Goal: Information Seeking & Learning: Learn about a topic

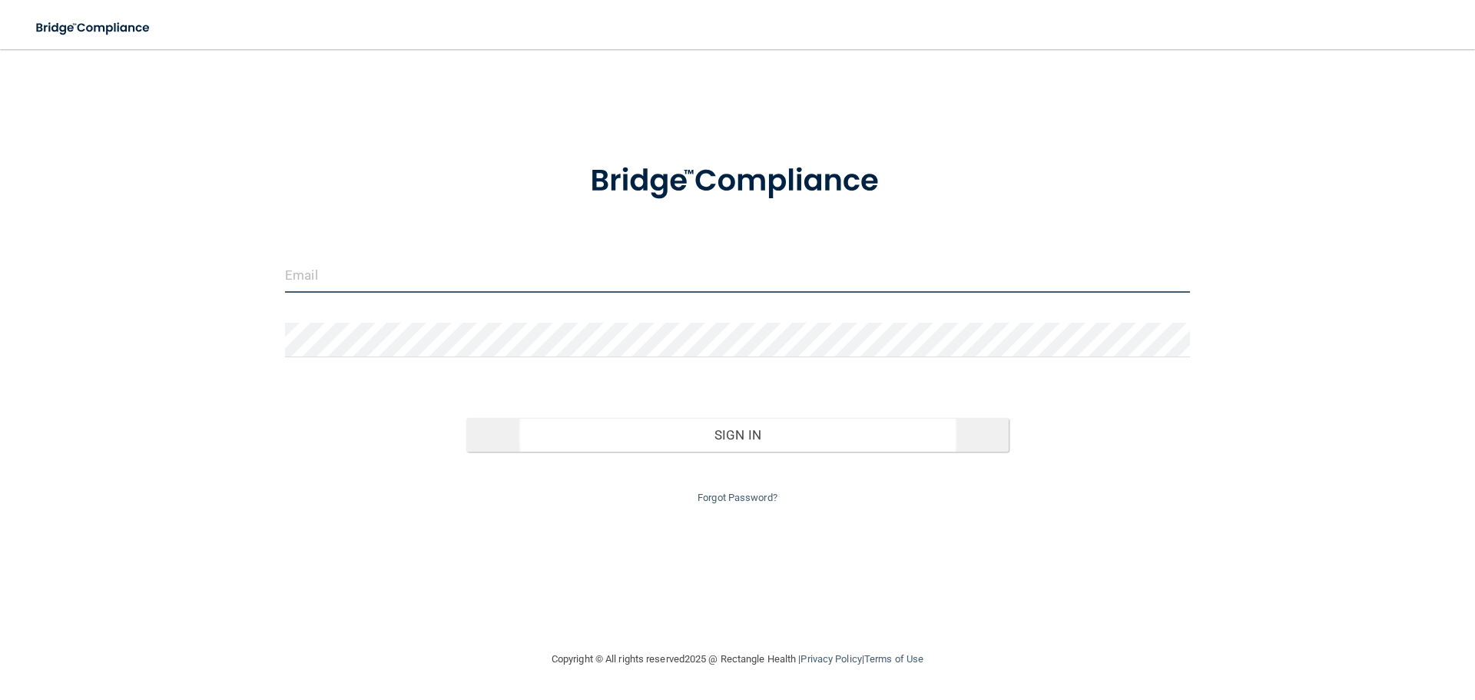
type input "[EMAIL_ADDRESS][DOMAIN_NAME]"
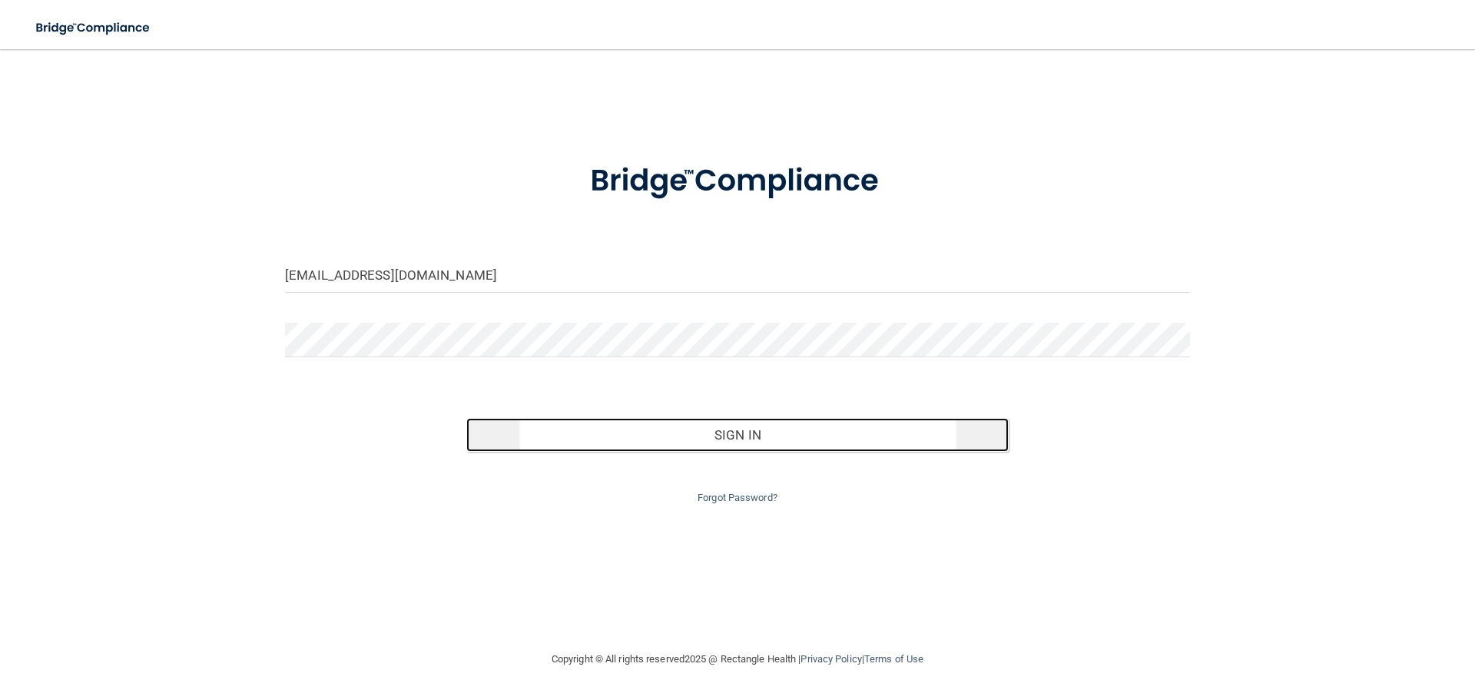
click at [792, 425] on button "Sign In" at bounding box center [737, 435] width 543 height 34
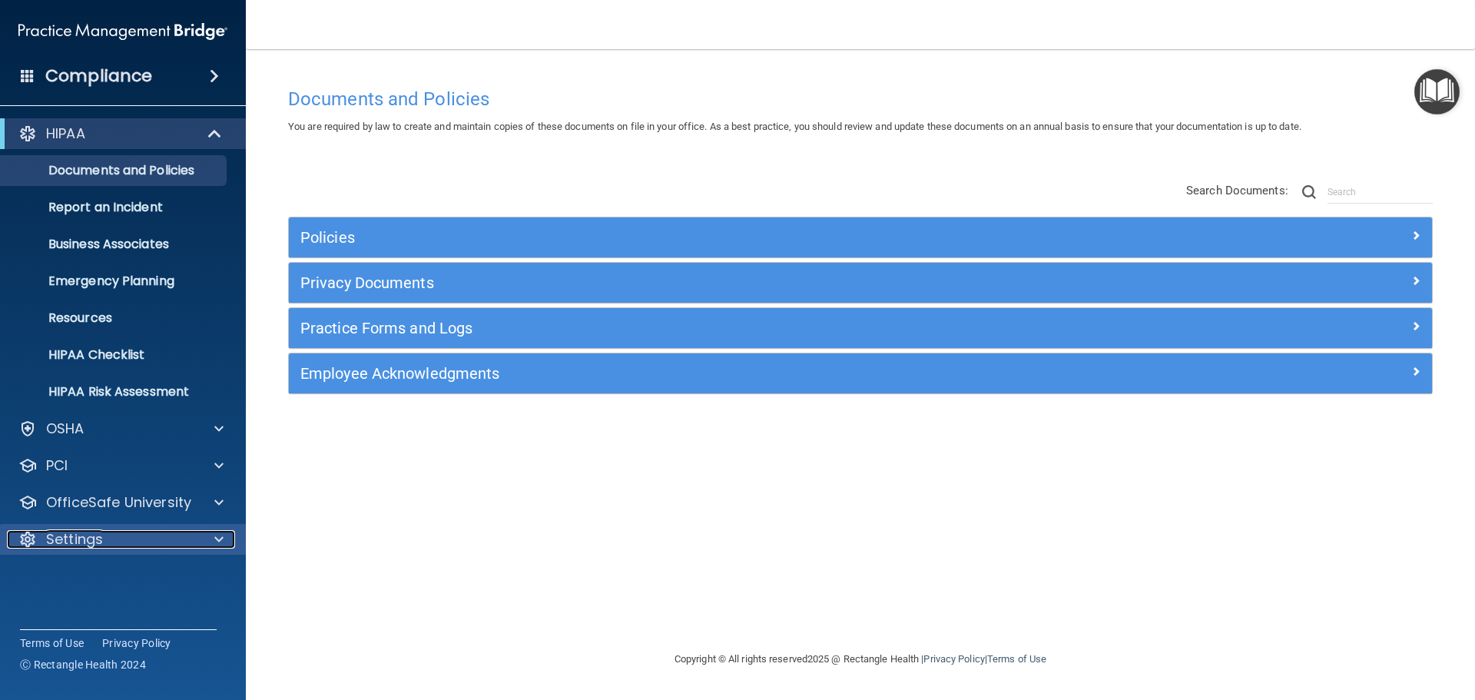
click at [122, 540] on div "Settings" at bounding box center [102, 539] width 191 height 18
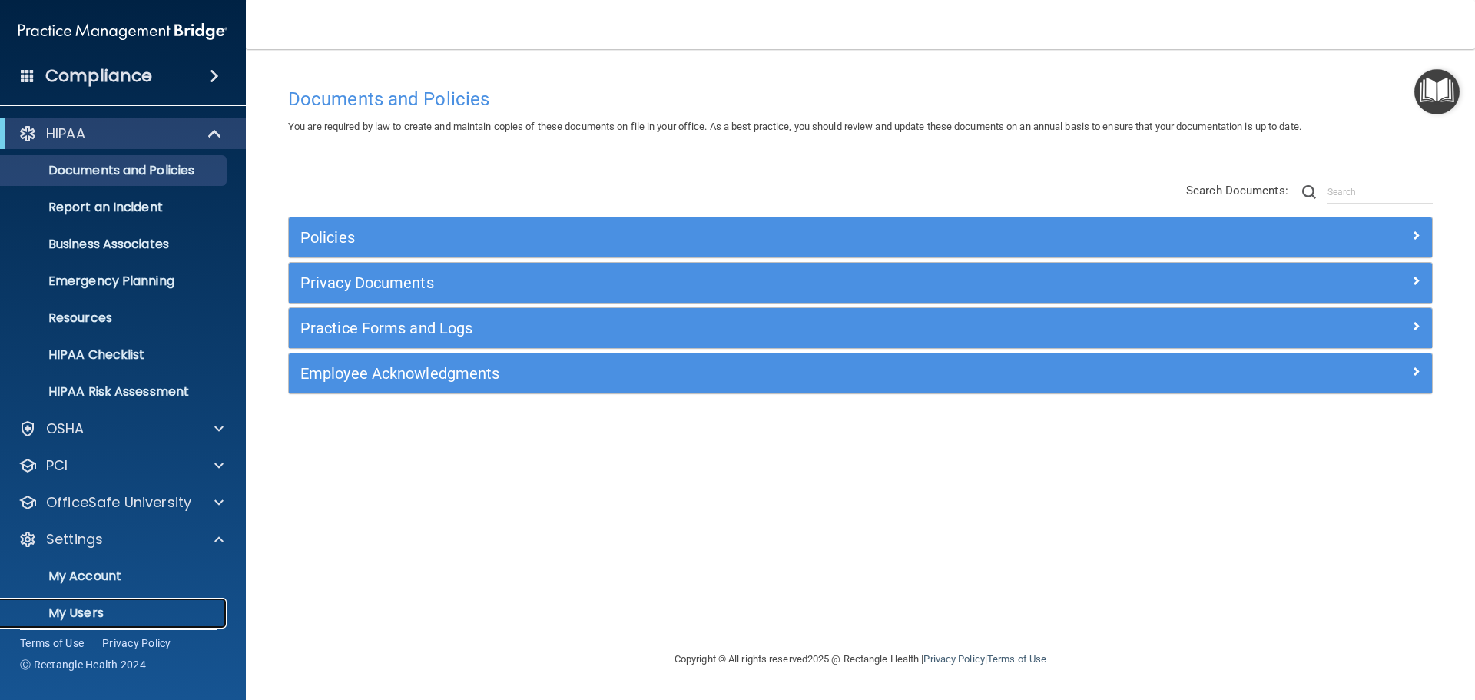
click at [81, 614] on p "My Users" at bounding box center [115, 613] width 210 height 15
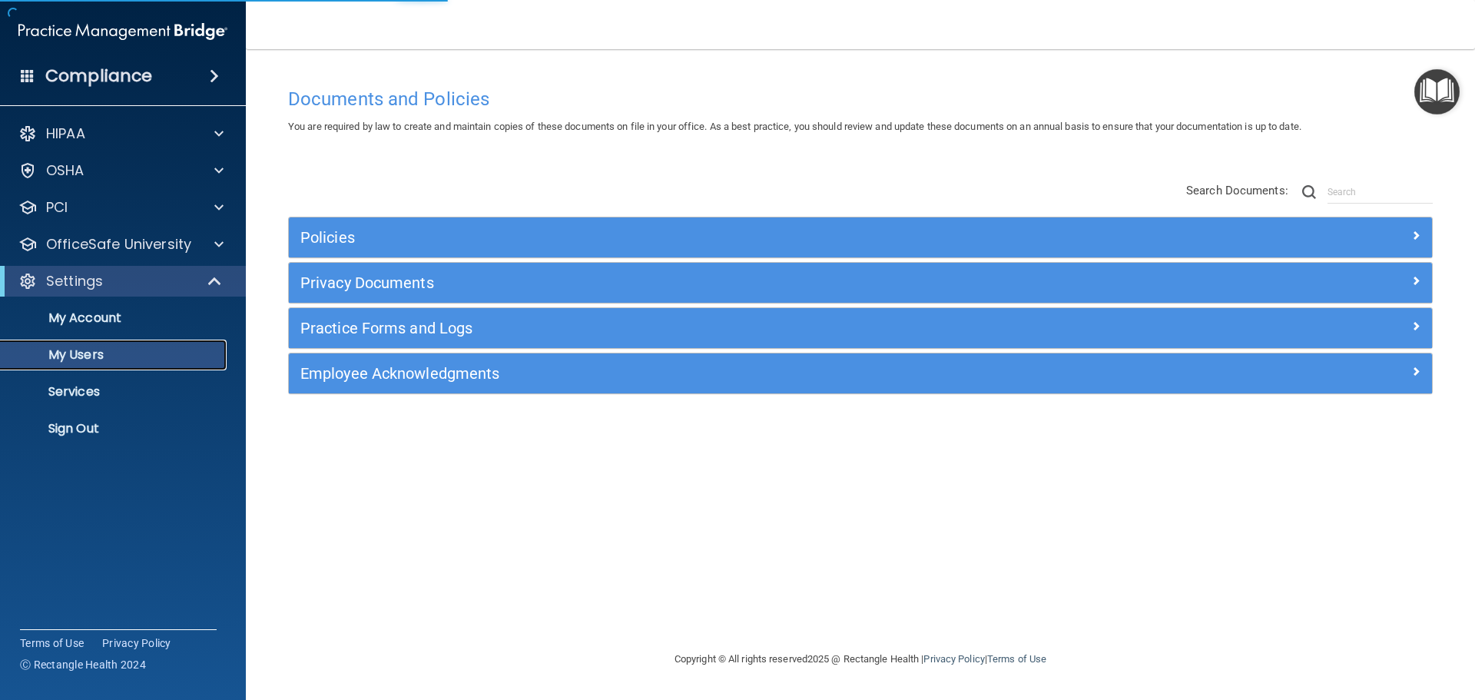
select select "20"
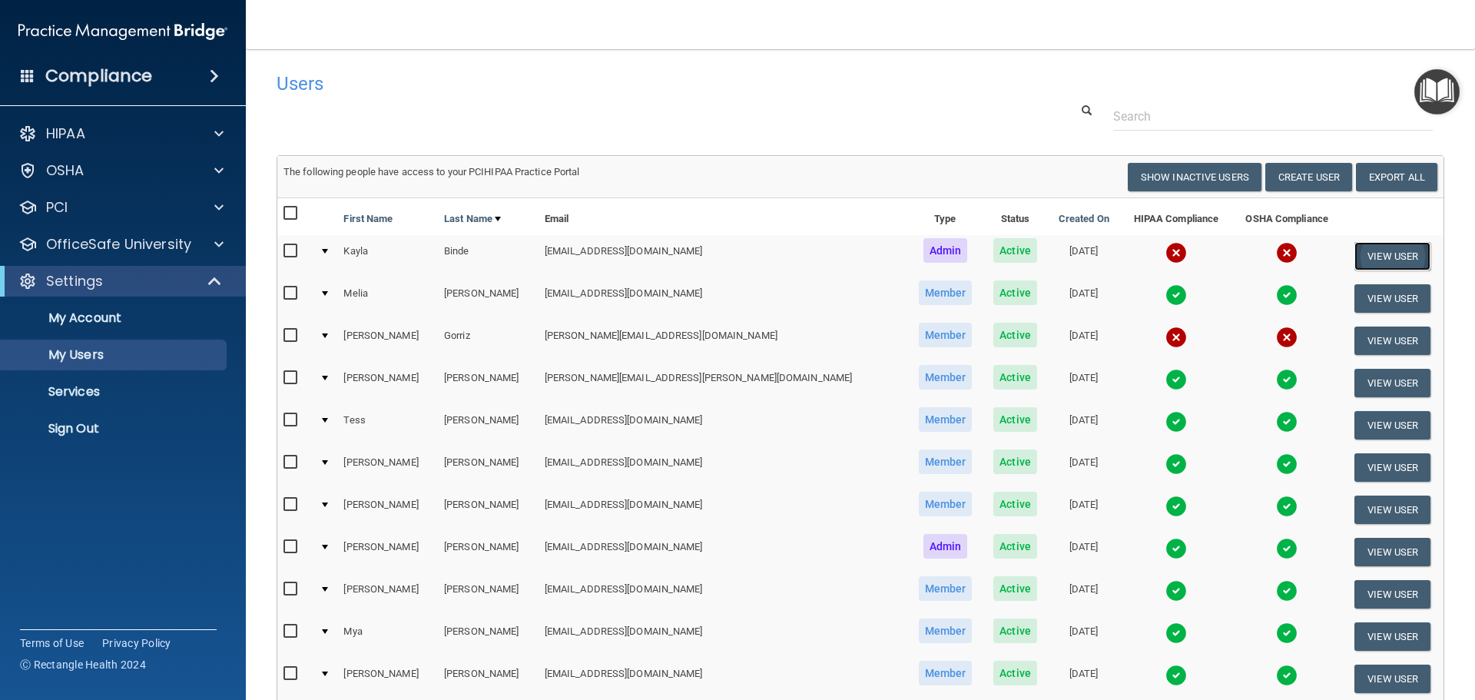
click at [1363, 249] on button "View User" at bounding box center [1393, 256] width 76 height 28
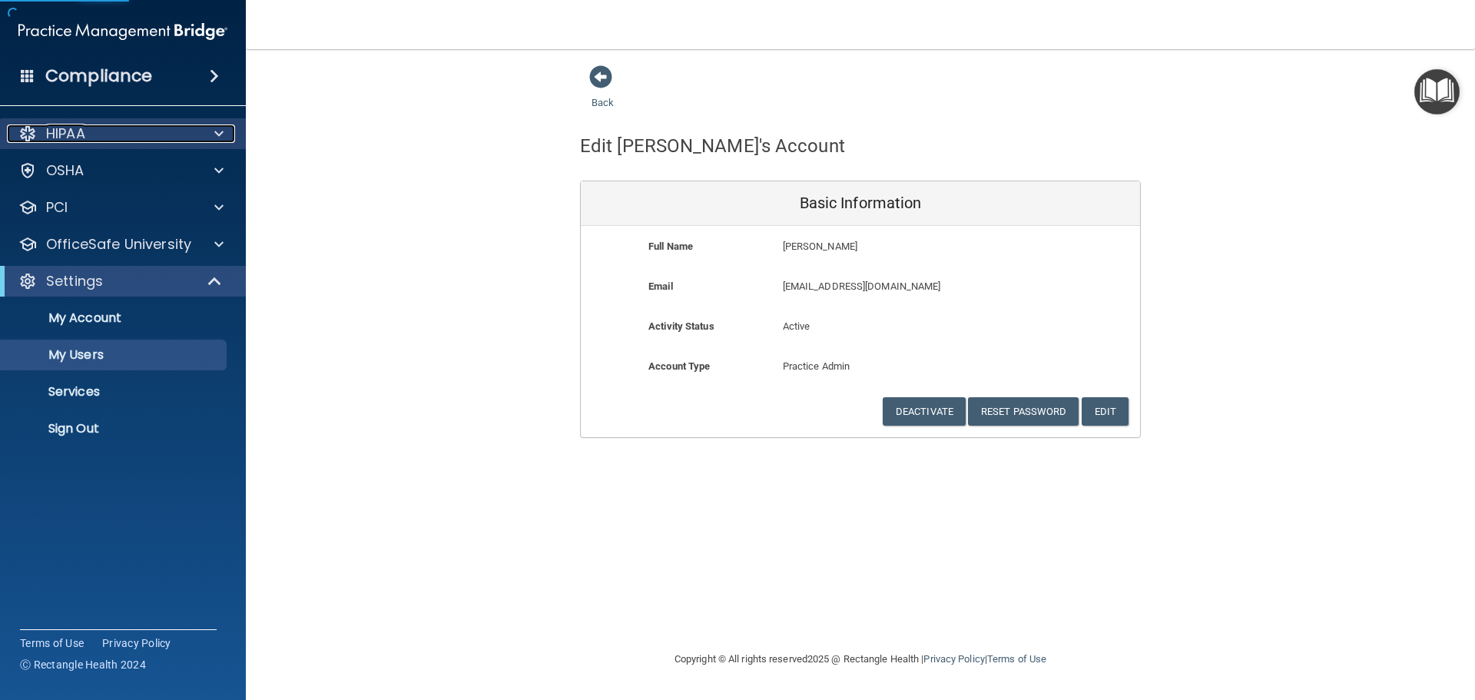
click at [84, 125] on p "HIPAA" at bounding box center [65, 133] width 39 height 18
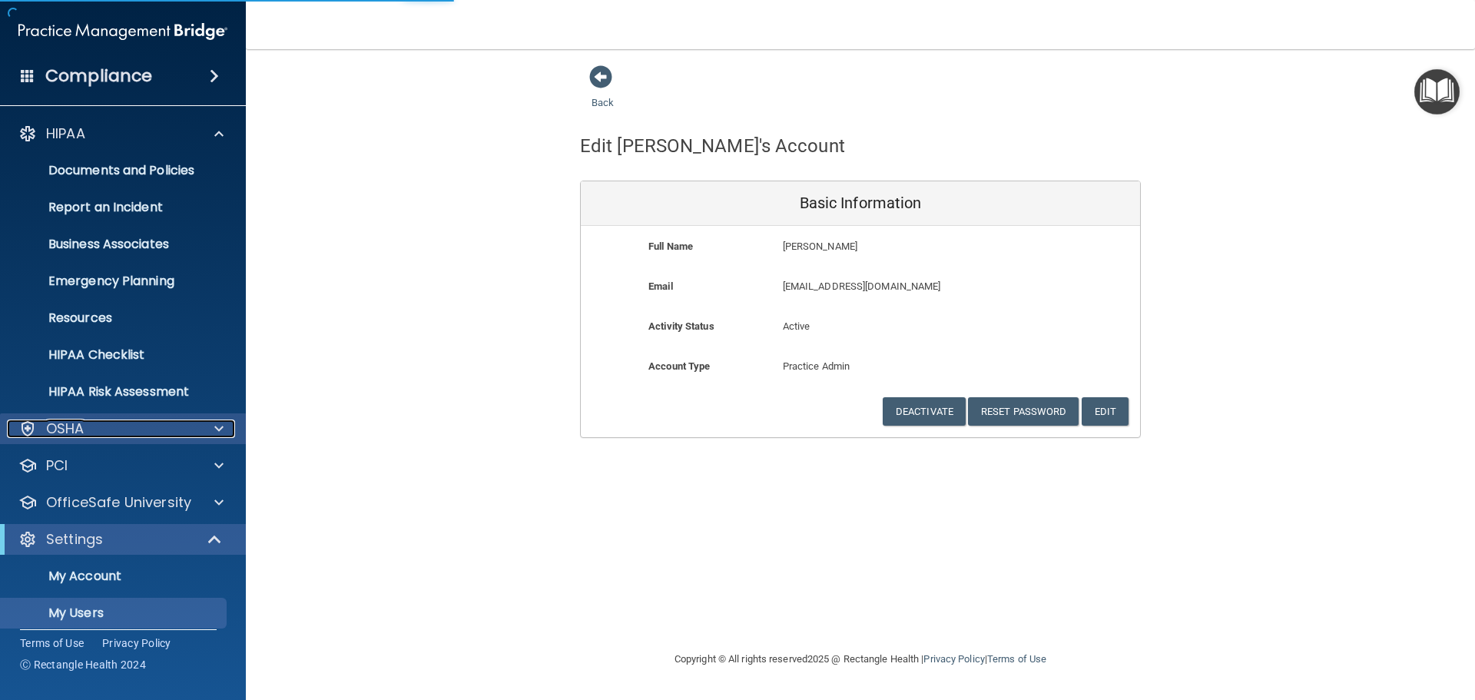
select select "20"
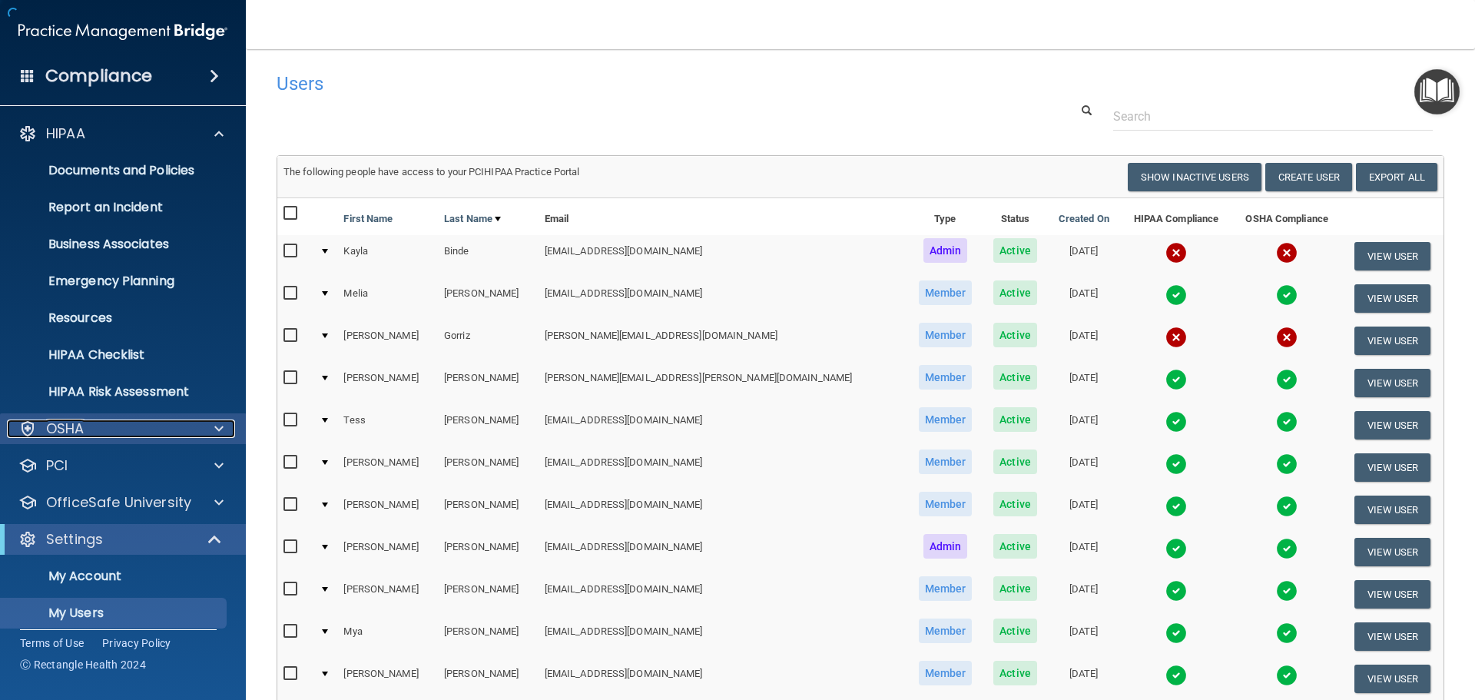
click at [67, 427] on p "OSHA" at bounding box center [65, 429] width 38 height 18
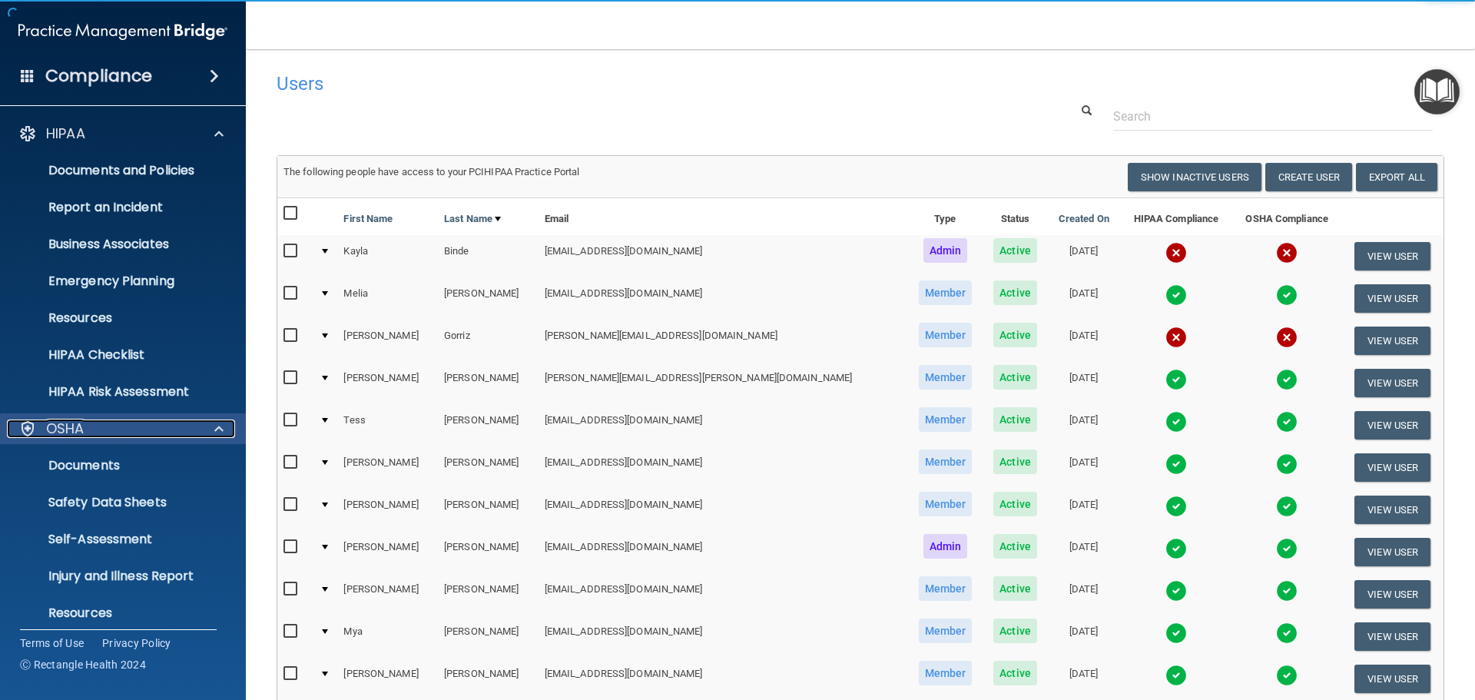
scroll to position [270, 0]
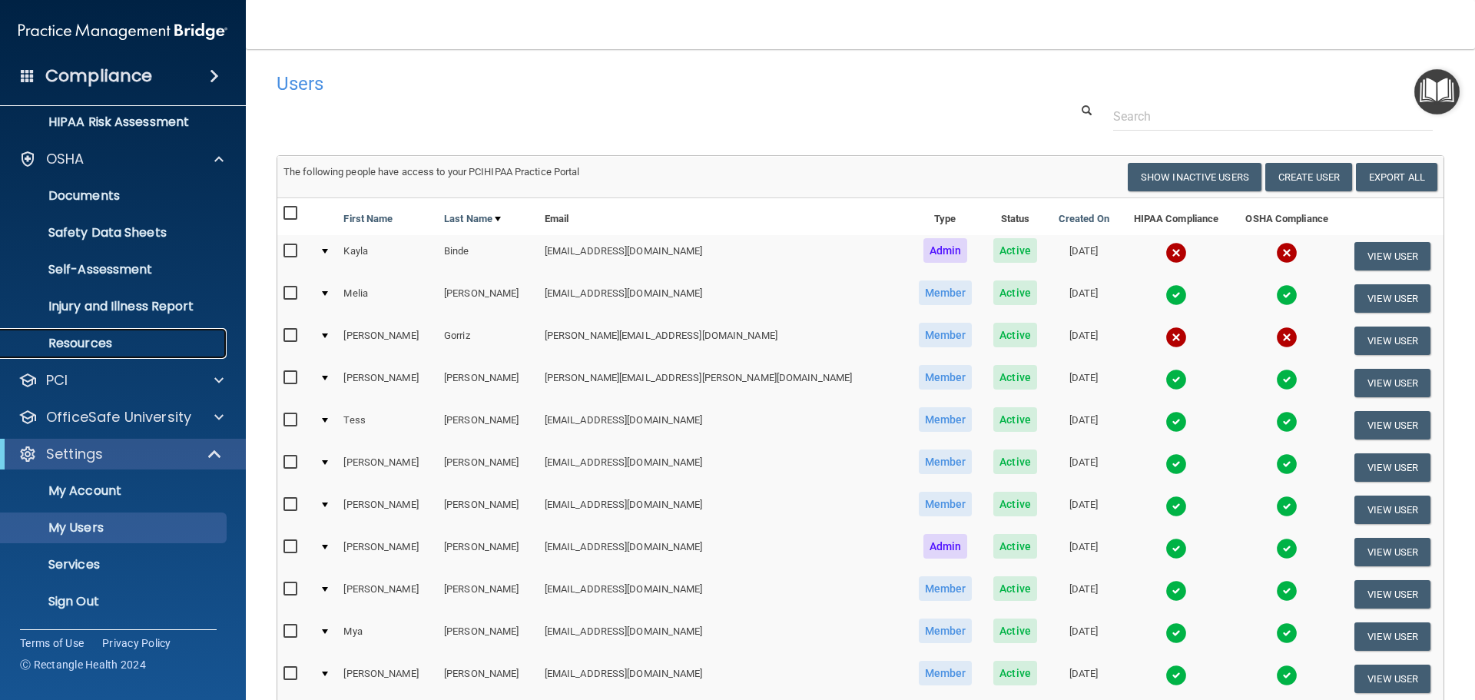
click at [94, 347] on p "Resources" at bounding box center [115, 343] width 210 height 15
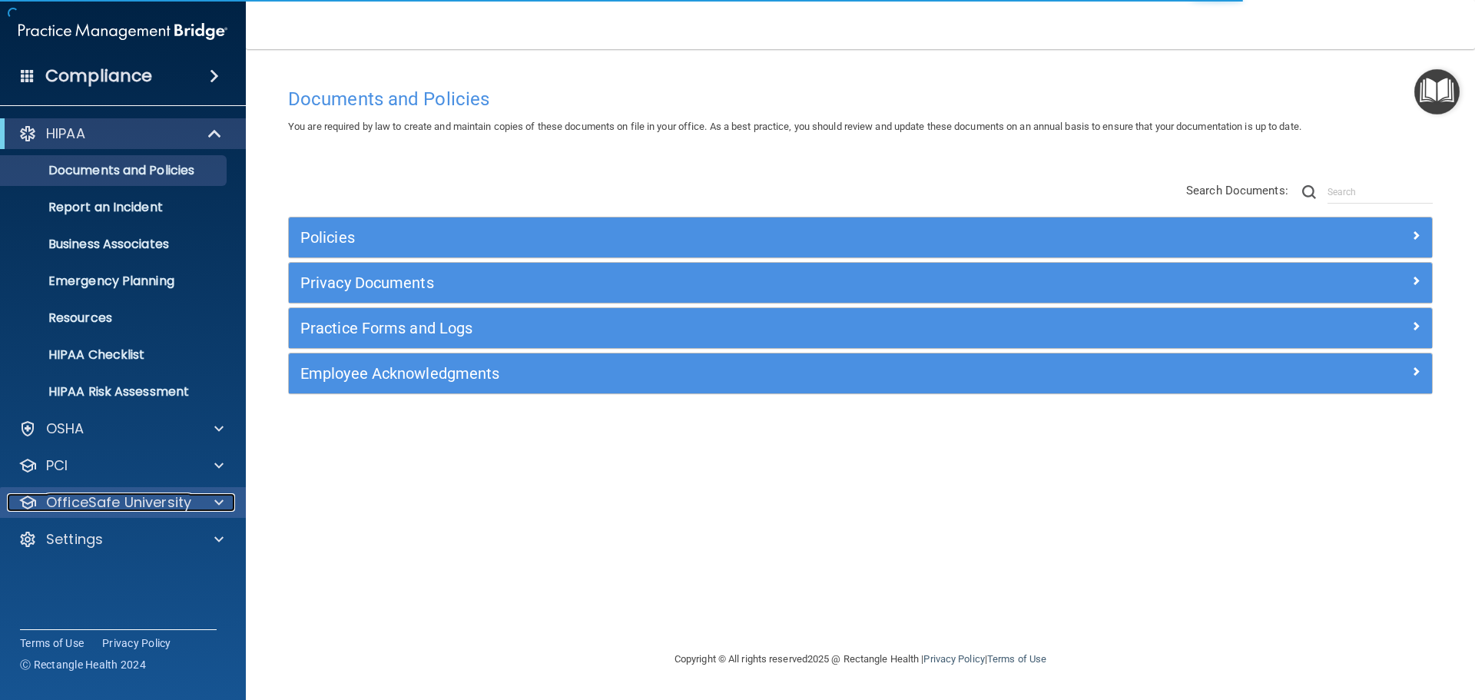
click at [226, 498] on div at bounding box center [216, 502] width 38 height 18
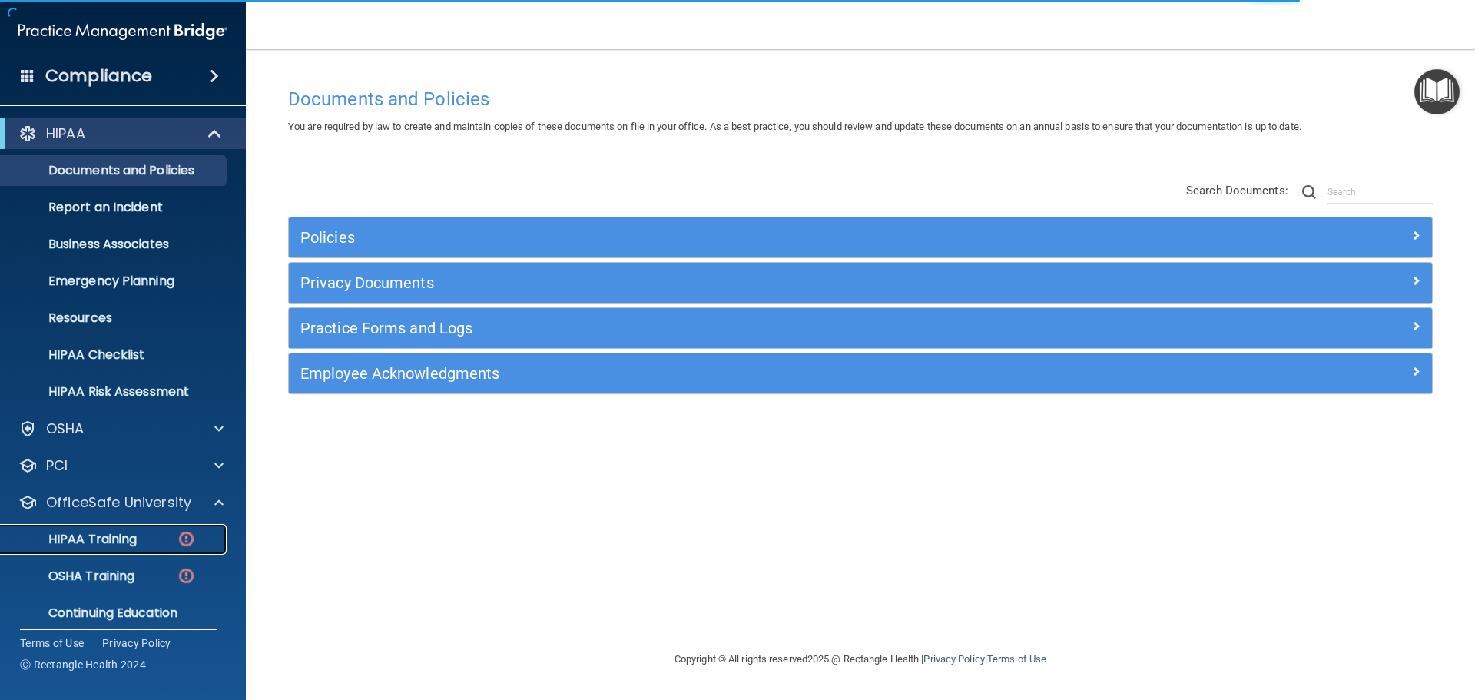
click at [147, 536] on div "HIPAA Training" at bounding box center [115, 539] width 210 height 15
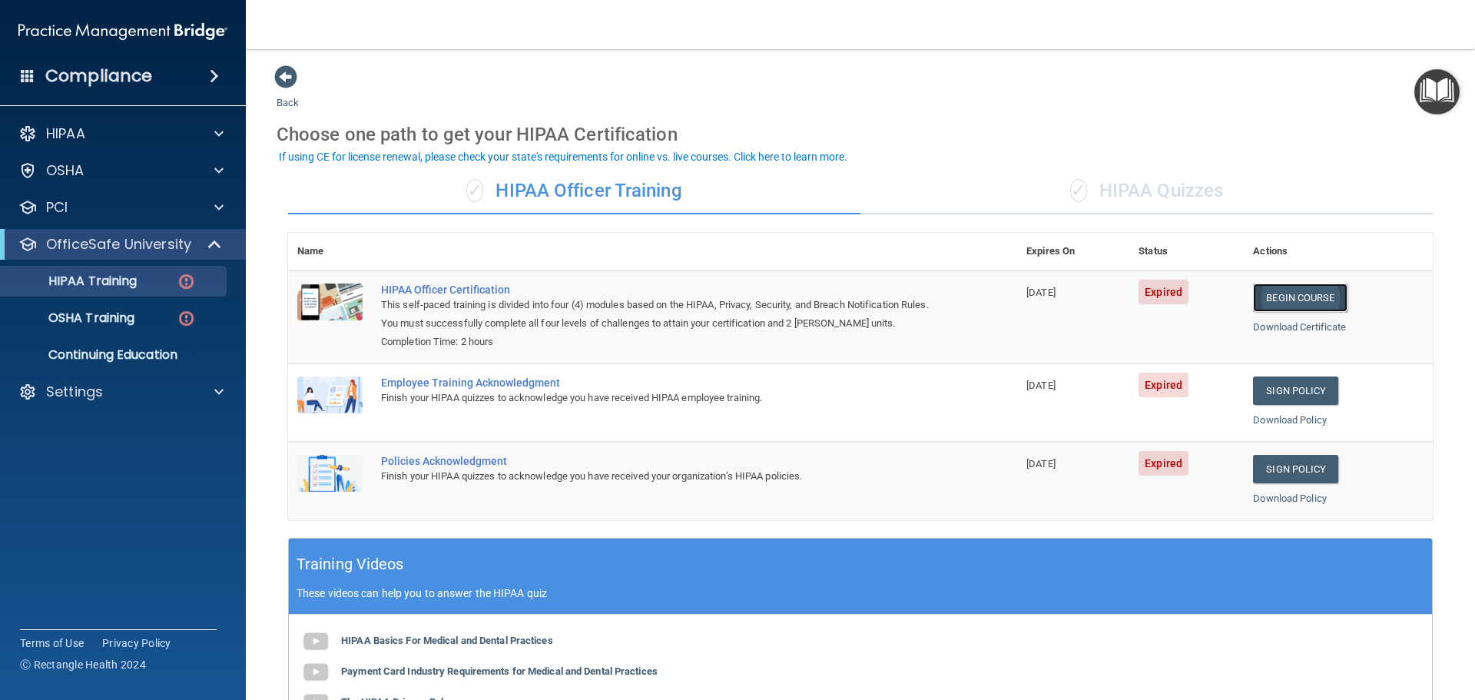
click at [1301, 294] on link "Begin Course" at bounding box center [1300, 298] width 94 height 28
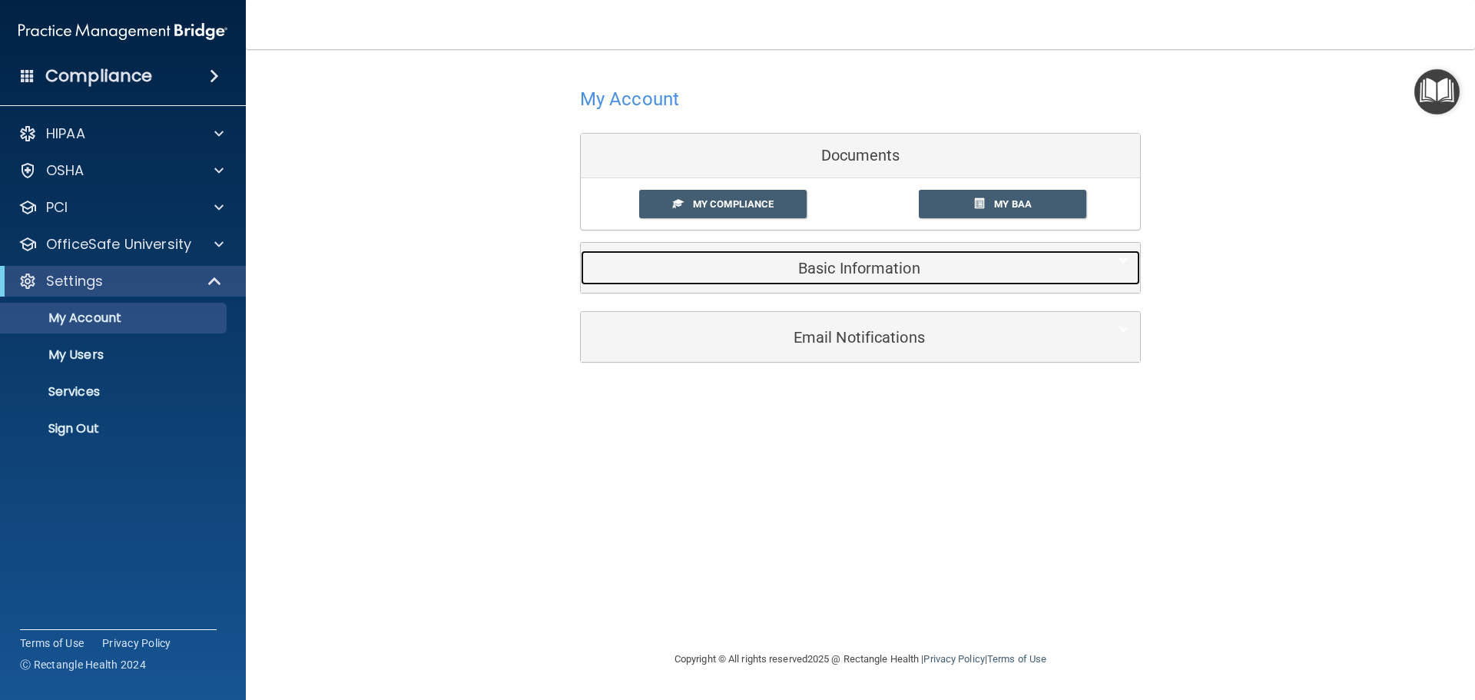
click at [848, 251] on div "Basic Information" at bounding box center [837, 268] width 513 height 35
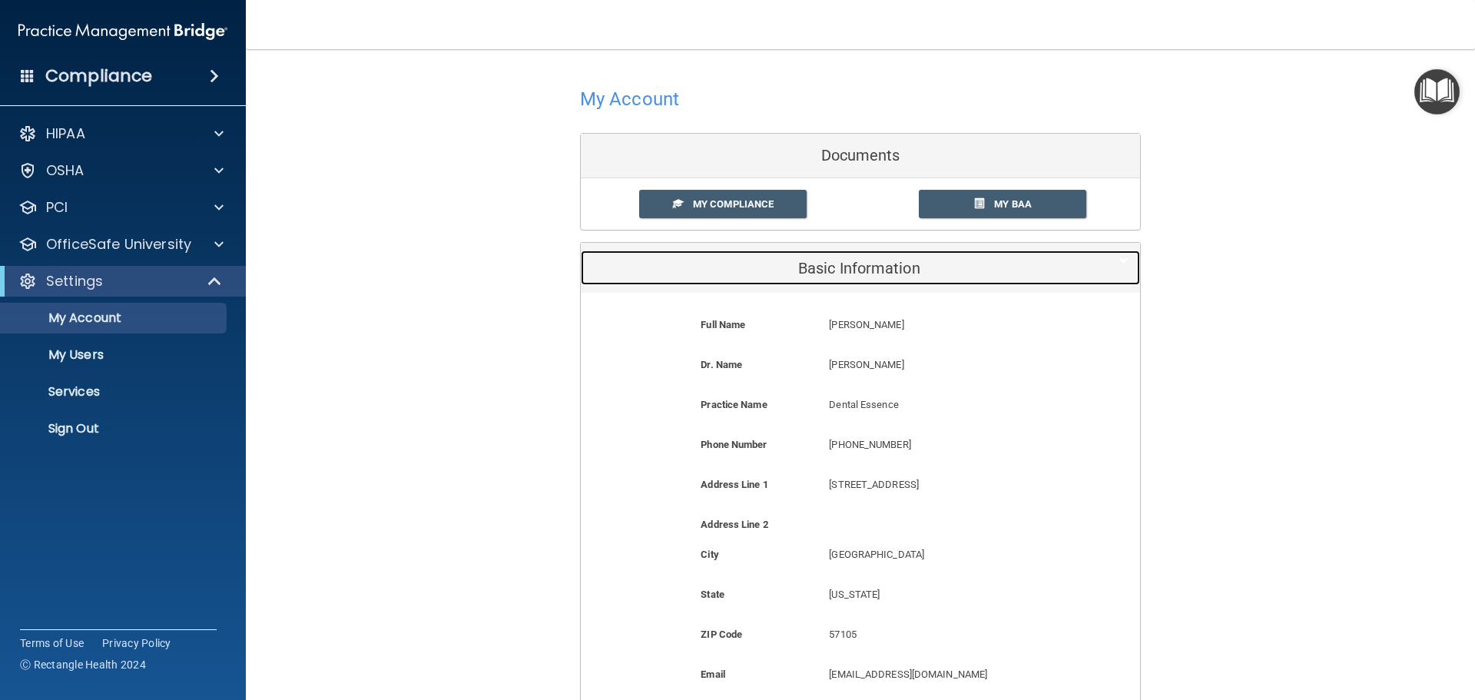
click at [868, 258] on div "Basic Information" at bounding box center [837, 268] width 513 height 35
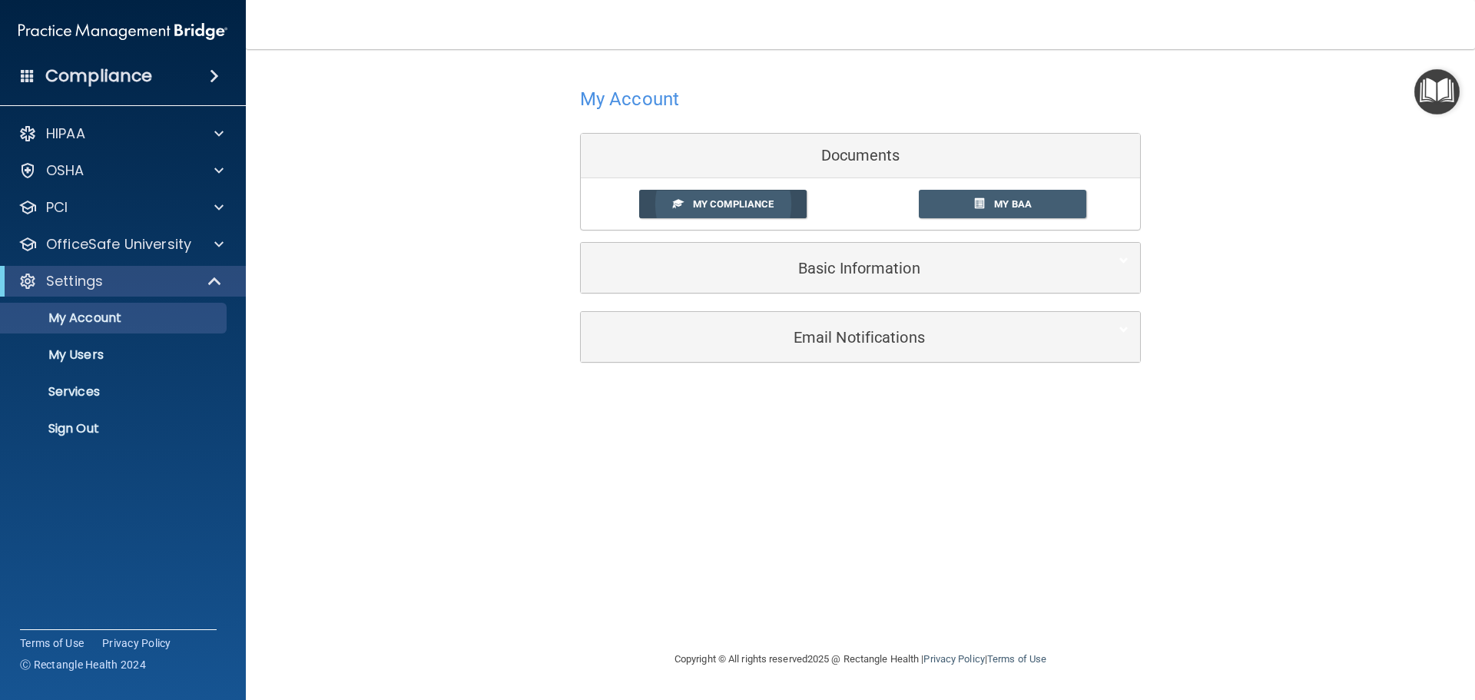
click at [708, 200] on span "My Compliance" at bounding box center [733, 204] width 81 height 12
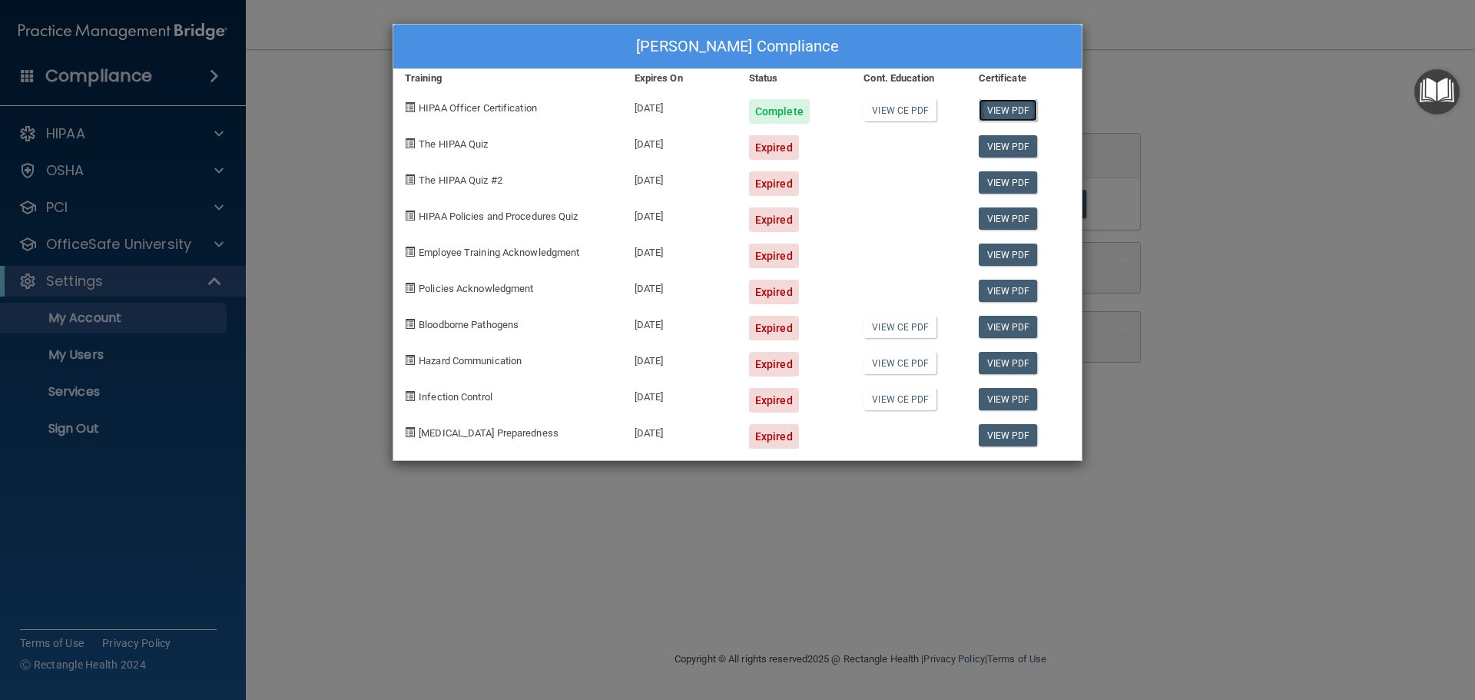
click at [1029, 107] on link "View PDF" at bounding box center [1008, 110] width 59 height 22
click at [769, 146] on div "Expired" at bounding box center [774, 147] width 50 height 25
click at [1027, 145] on link "View PDF" at bounding box center [1008, 146] width 59 height 22
click at [486, 141] on span "The HIPAA Quiz" at bounding box center [453, 144] width 69 height 12
click at [451, 142] on span "The HIPAA Quiz" at bounding box center [453, 144] width 69 height 12
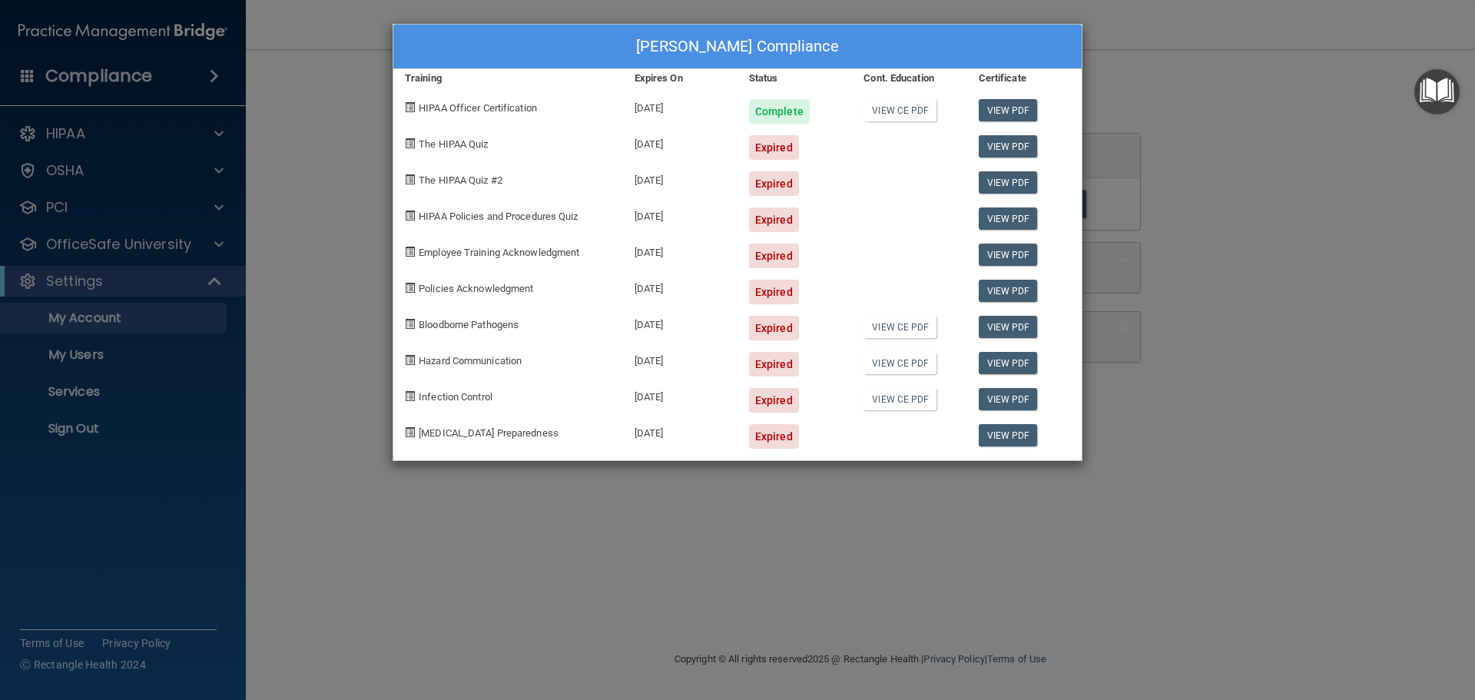
click at [407, 143] on span at bounding box center [410, 143] width 10 height 10
click at [1177, 83] on div "Kayla Binde's Compliance Training Expires On Status Cont. Education Certificate…" at bounding box center [737, 350] width 1475 height 700
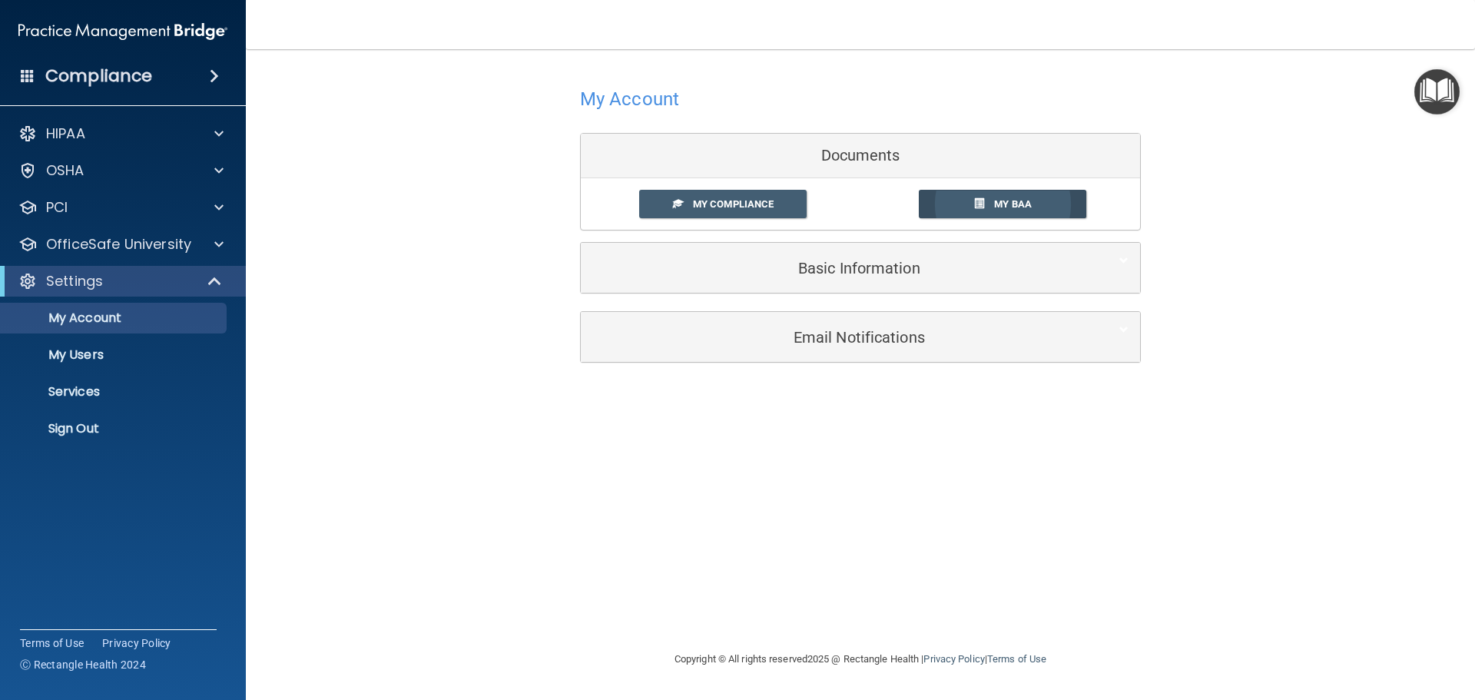
click at [1011, 211] on link "My BAA" at bounding box center [1003, 204] width 168 height 28
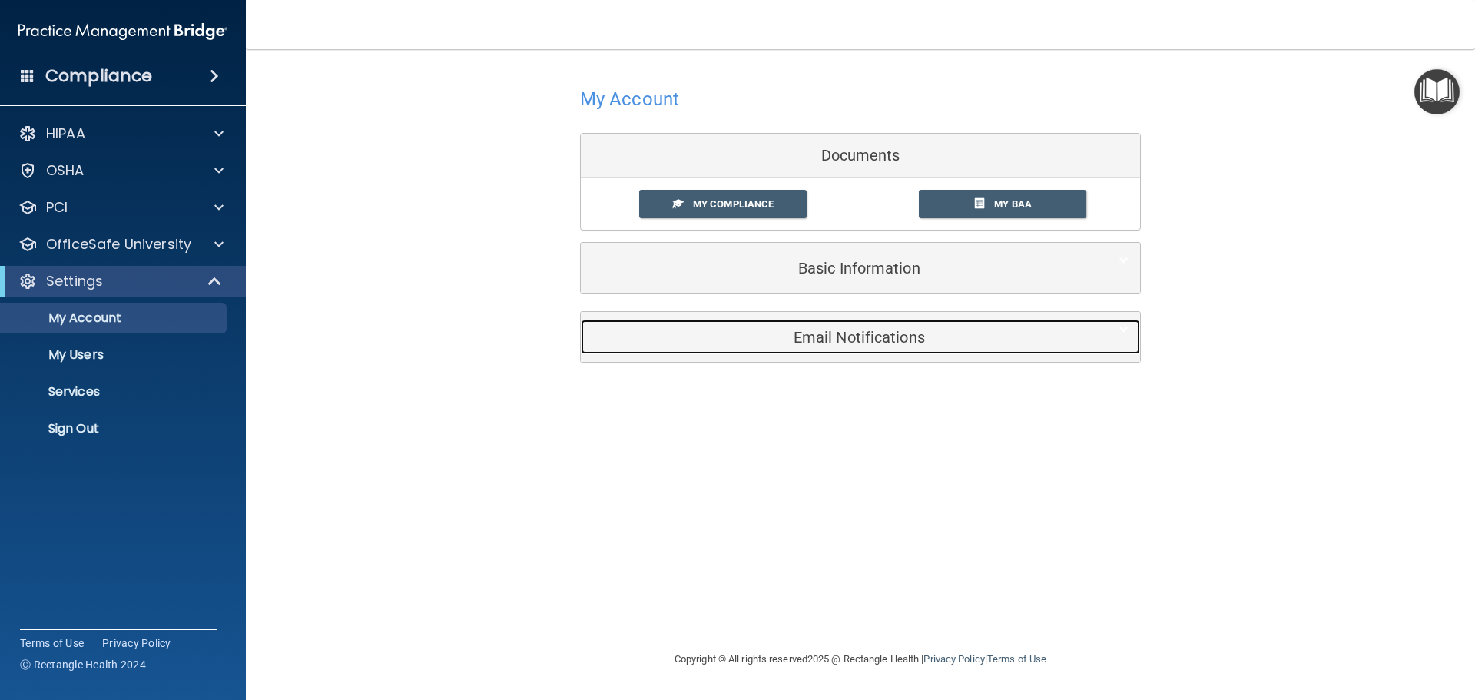
click at [909, 333] on h5 "Email Notifications" at bounding box center [837, 337] width 490 height 17
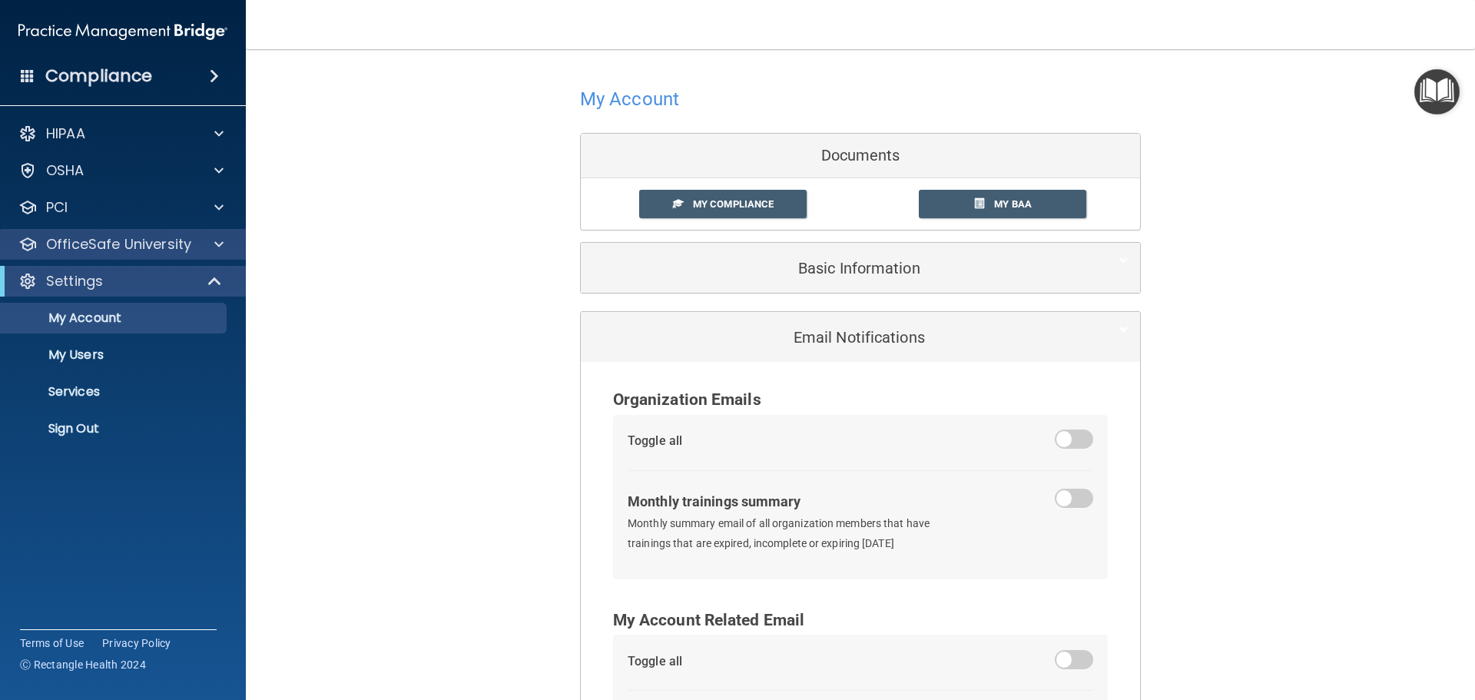
click at [106, 257] on div "OfficeSafe University" at bounding box center [123, 244] width 247 height 31
click at [111, 236] on p "OfficeSafe University" at bounding box center [118, 244] width 145 height 18
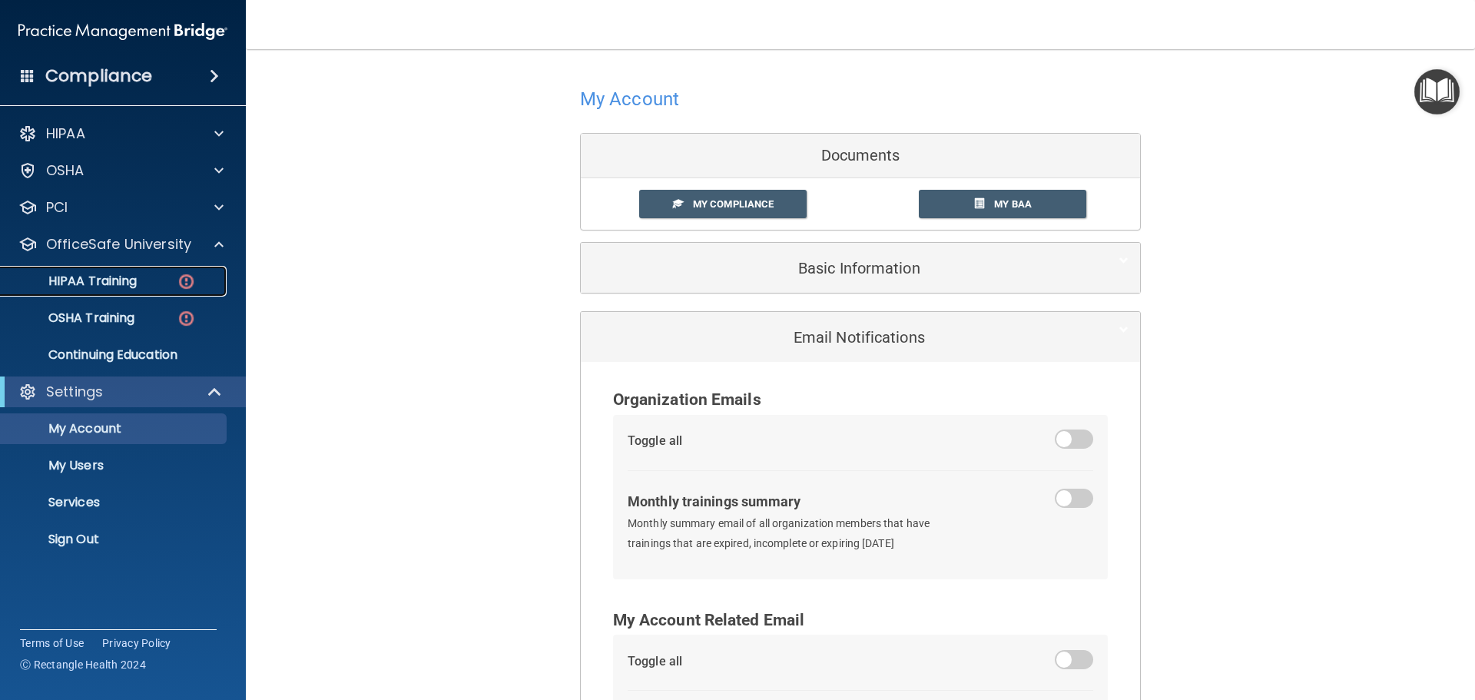
click at [114, 279] on p "HIPAA Training" at bounding box center [73, 281] width 127 height 15
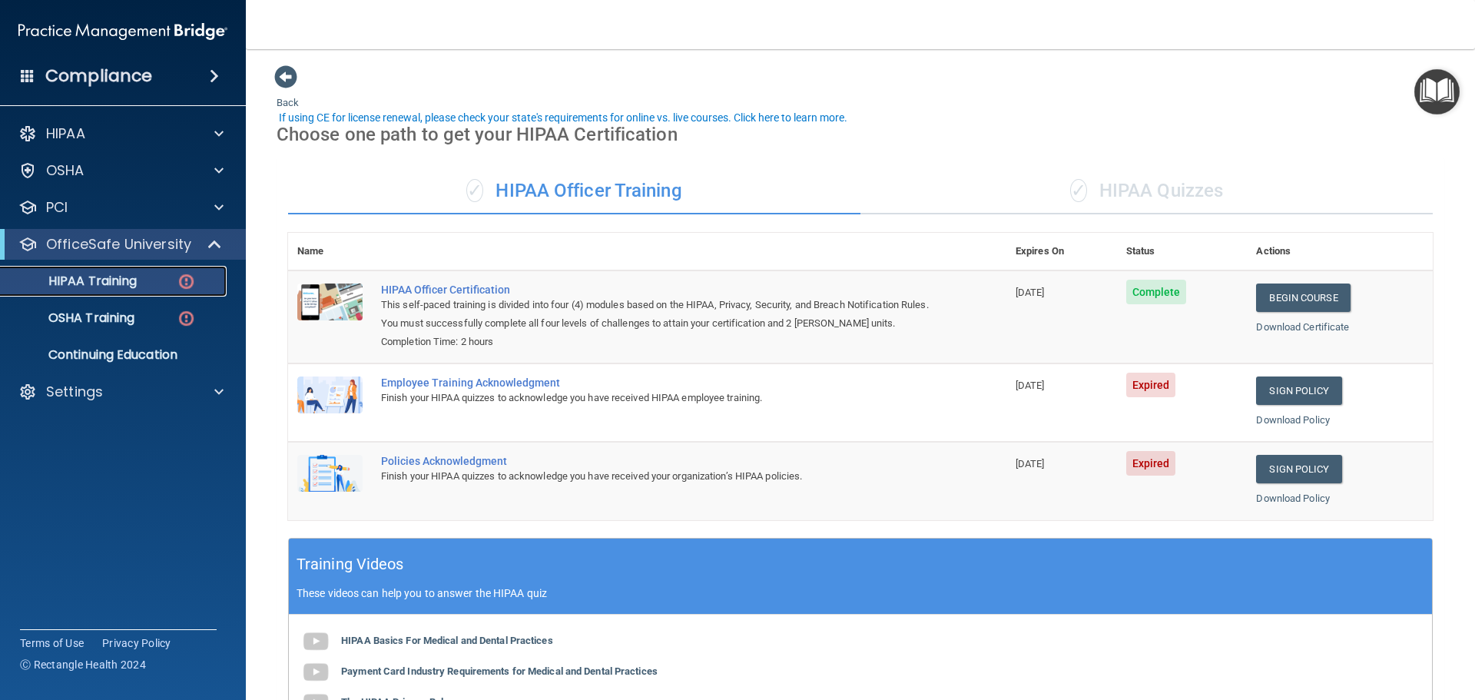
scroll to position [154, 0]
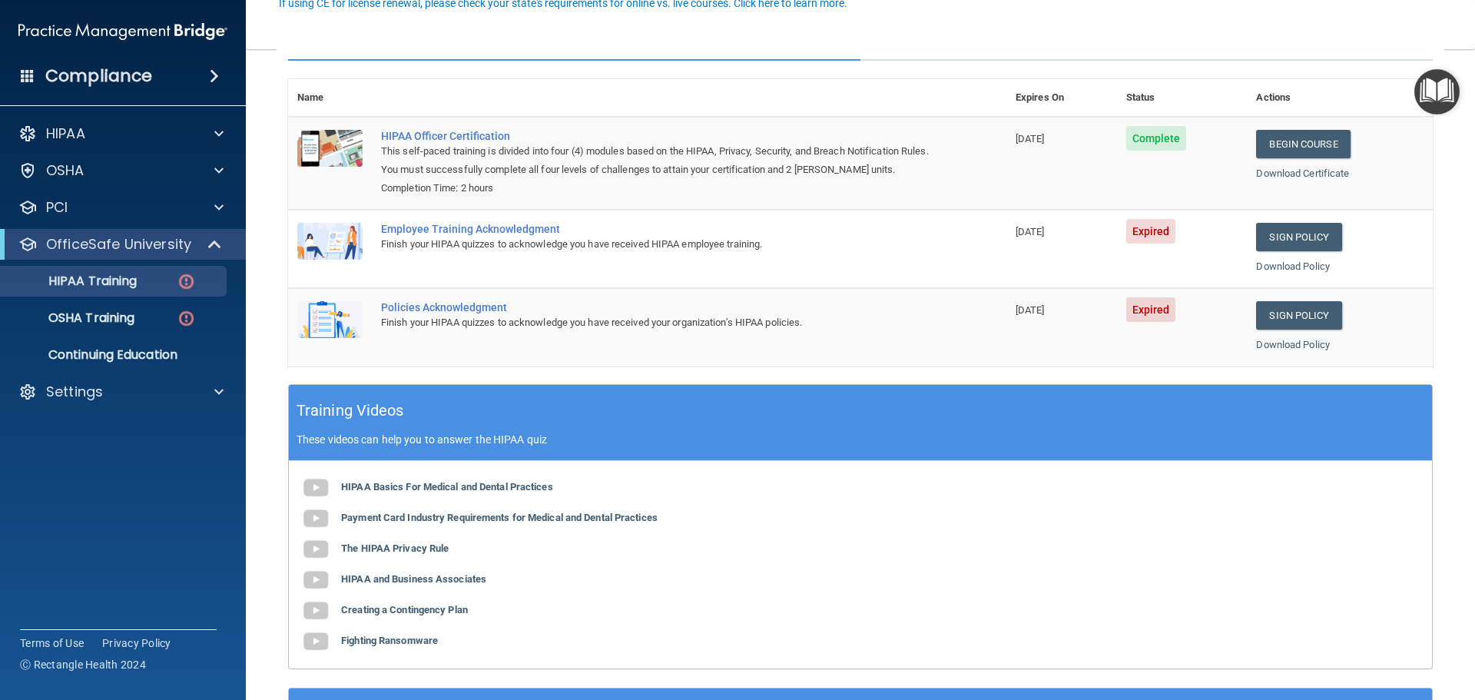
click at [320, 227] on img at bounding box center [329, 241] width 65 height 37
click at [326, 480] on img at bounding box center [315, 488] width 31 height 31
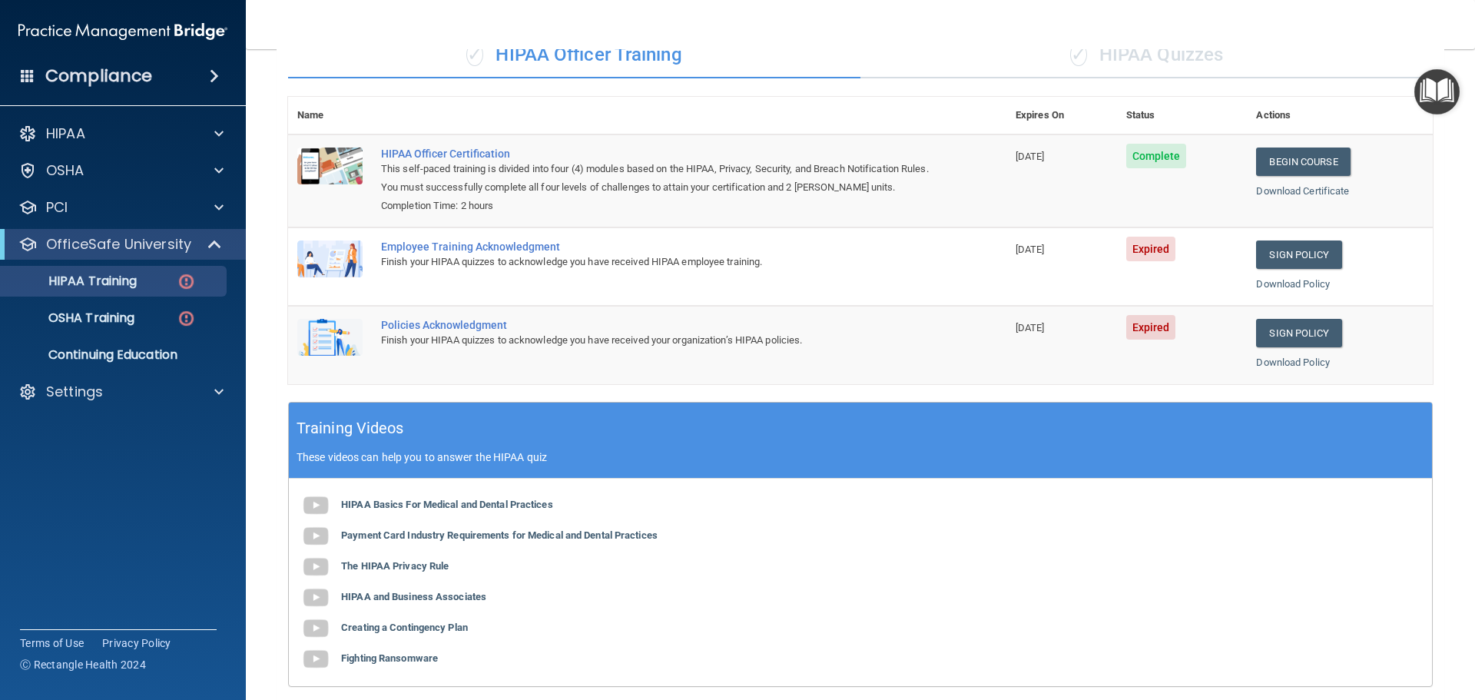
scroll to position [0, 0]
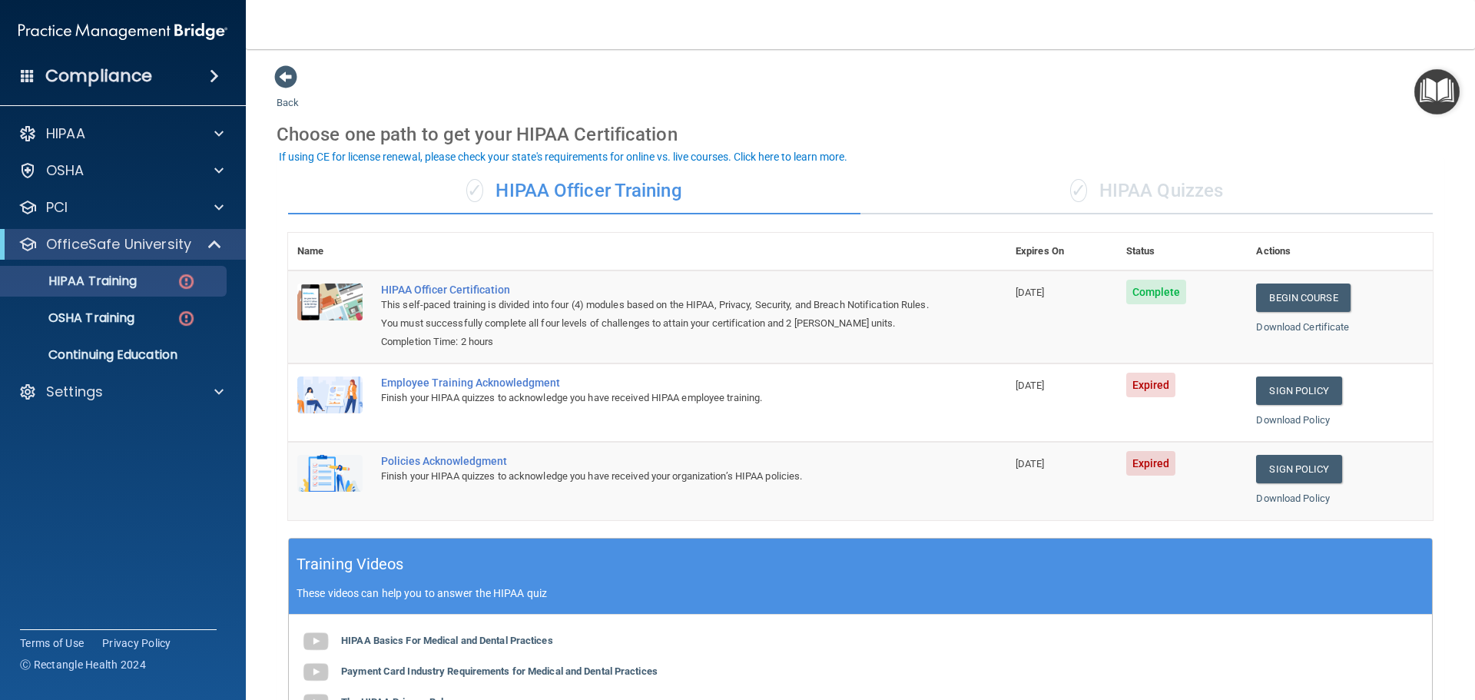
click at [1180, 188] on div "✓ HIPAA Quizzes" at bounding box center [1147, 191] width 573 height 46
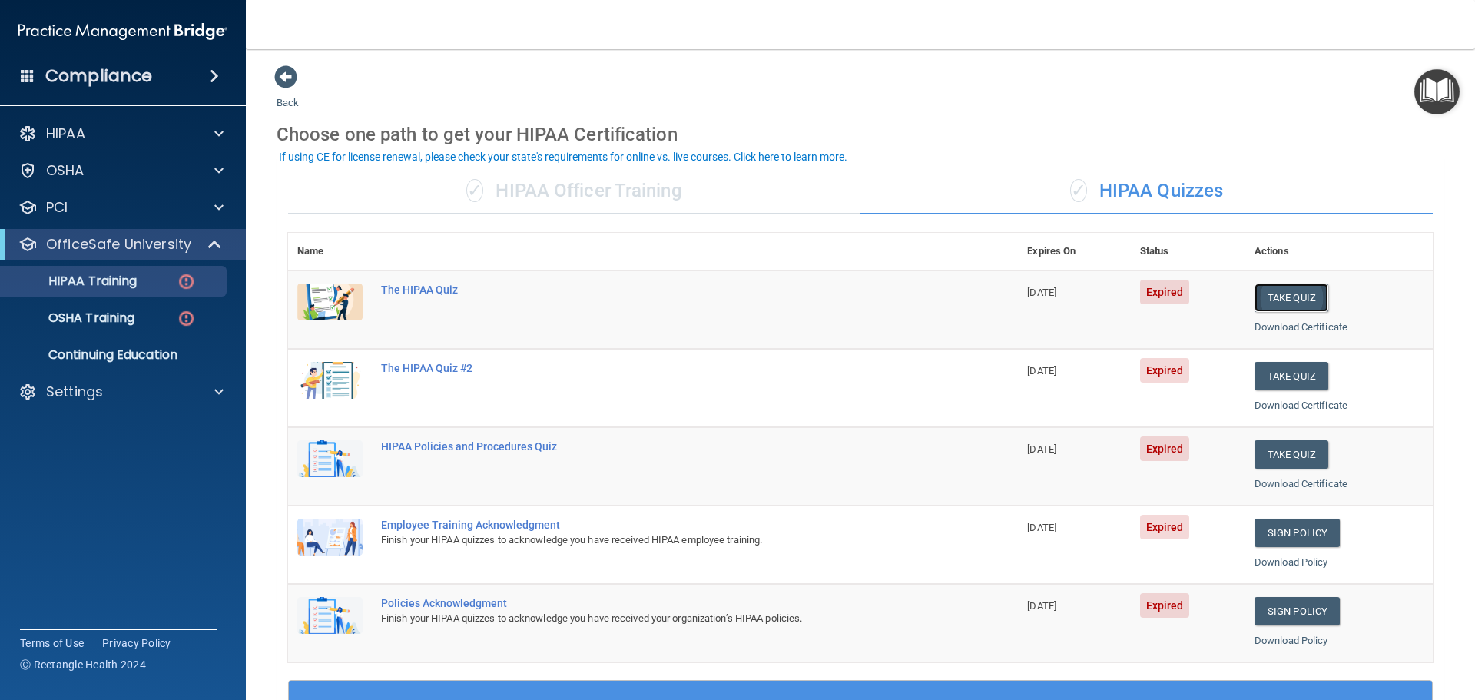
click at [1315, 294] on button "Take Quiz" at bounding box center [1292, 298] width 74 height 28
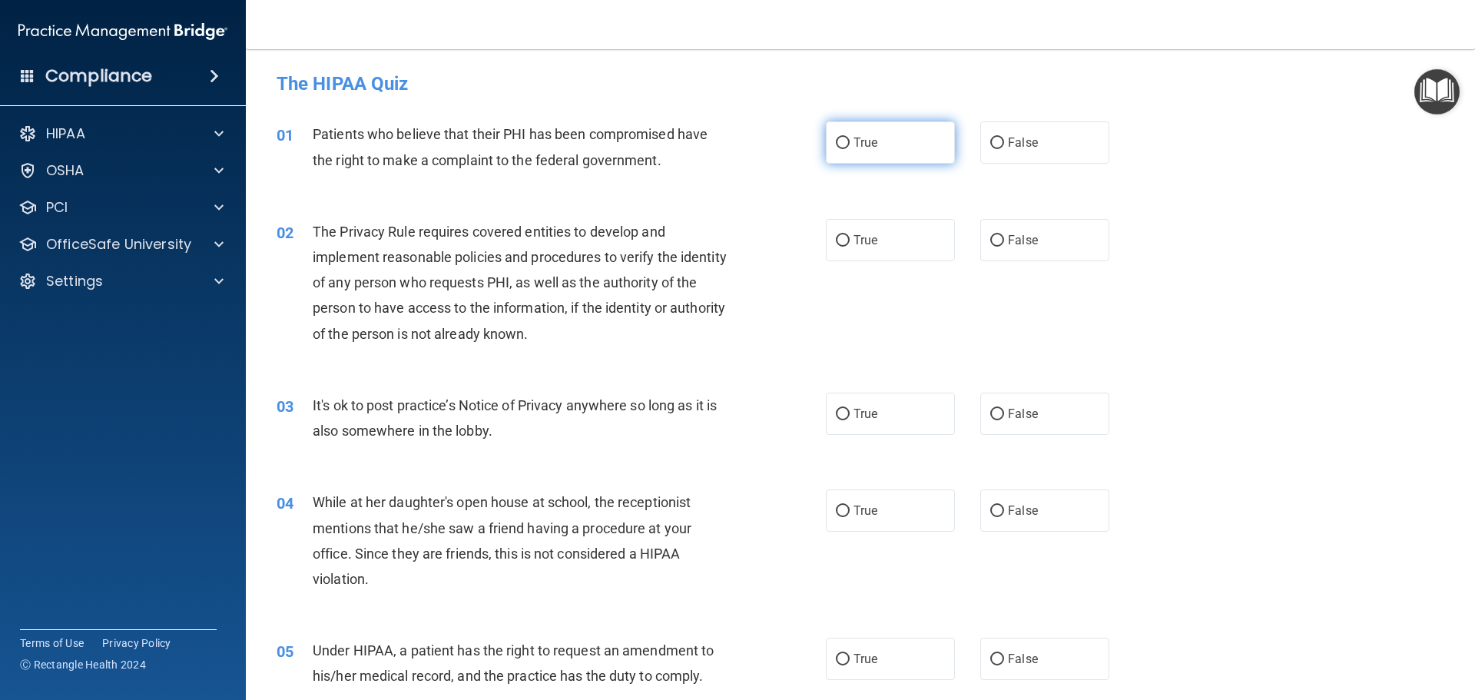
click at [842, 143] on input "True" at bounding box center [843, 144] width 14 height 12
radio input "true"
click at [848, 233] on label "True" at bounding box center [890, 240] width 129 height 42
click at [848, 235] on input "True" at bounding box center [843, 241] width 14 height 12
radio input "true"
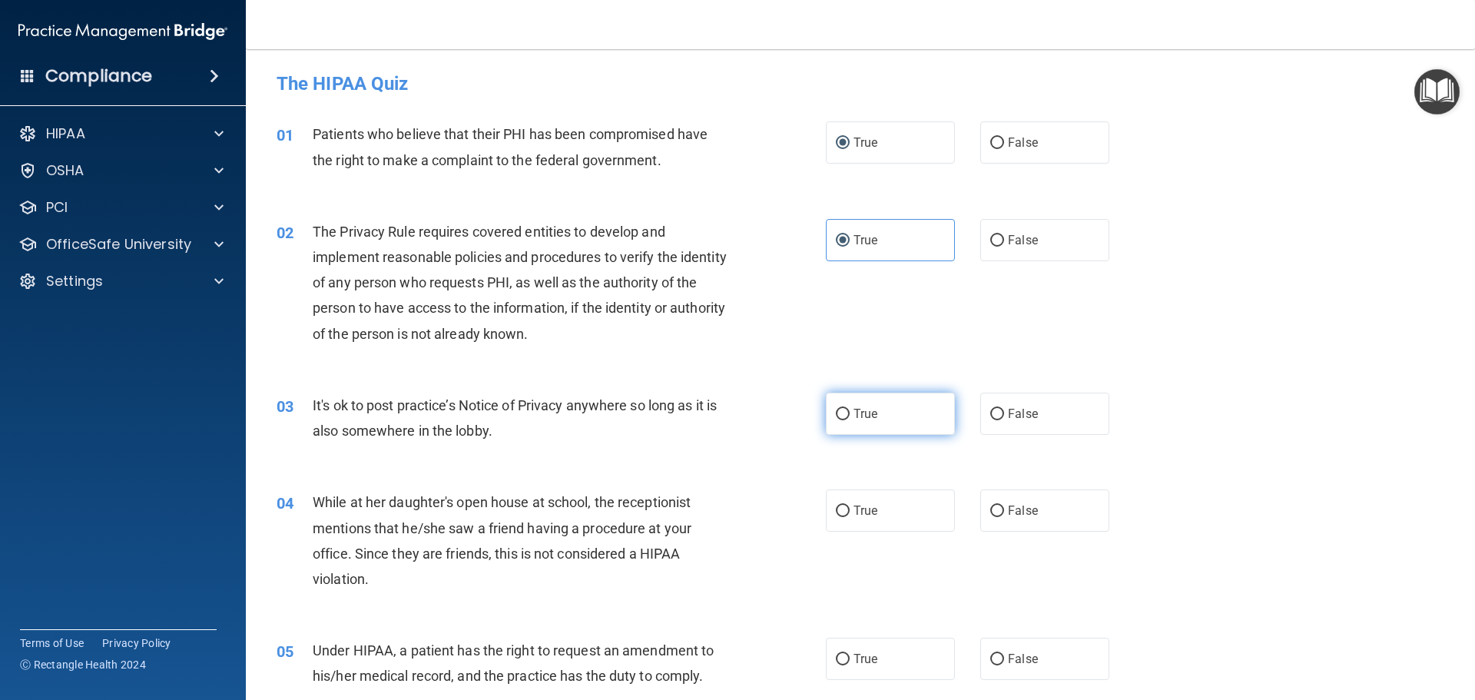
click at [847, 411] on label "True" at bounding box center [890, 414] width 129 height 42
click at [847, 411] on input "True" at bounding box center [843, 415] width 14 height 12
radio input "true"
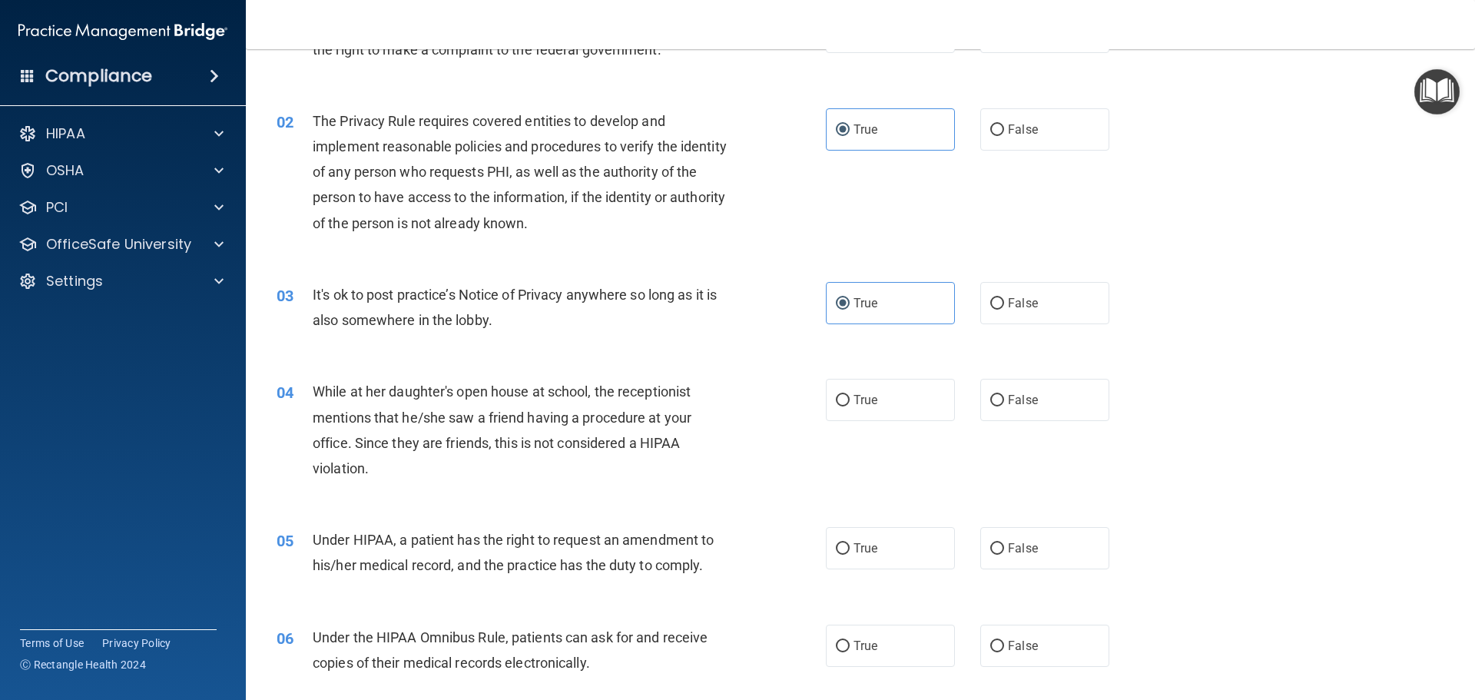
scroll to position [231, 0]
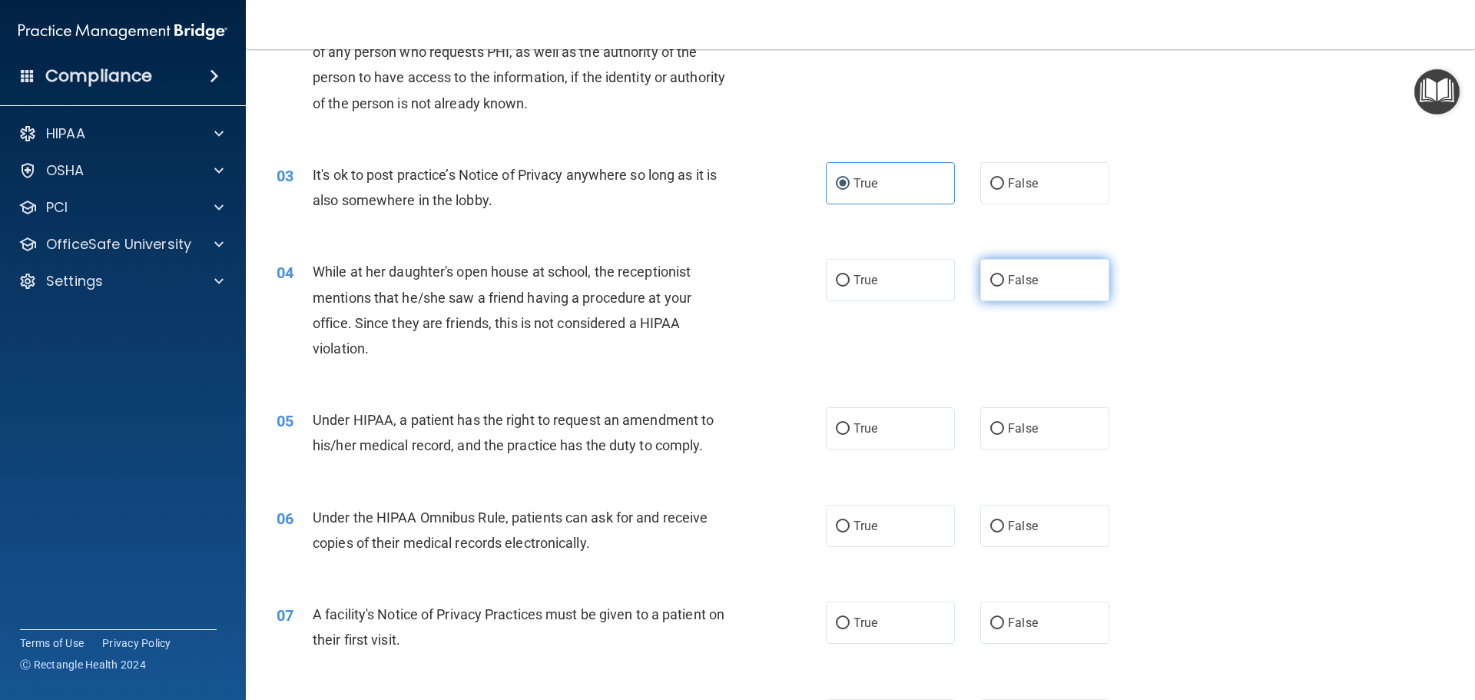
click at [1031, 272] on label "False" at bounding box center [1045, 280] width 129 height 42
click at [1004, 275] on input "False" at bounding box center [998, 281] width 14 height 12
radio input "true"
click at [898, 427] on label "True" at bounding box center [890, 428] width 129 height 42
click at [850, 427] on input "True" at bounding box center [843, 429] width 14 height 12
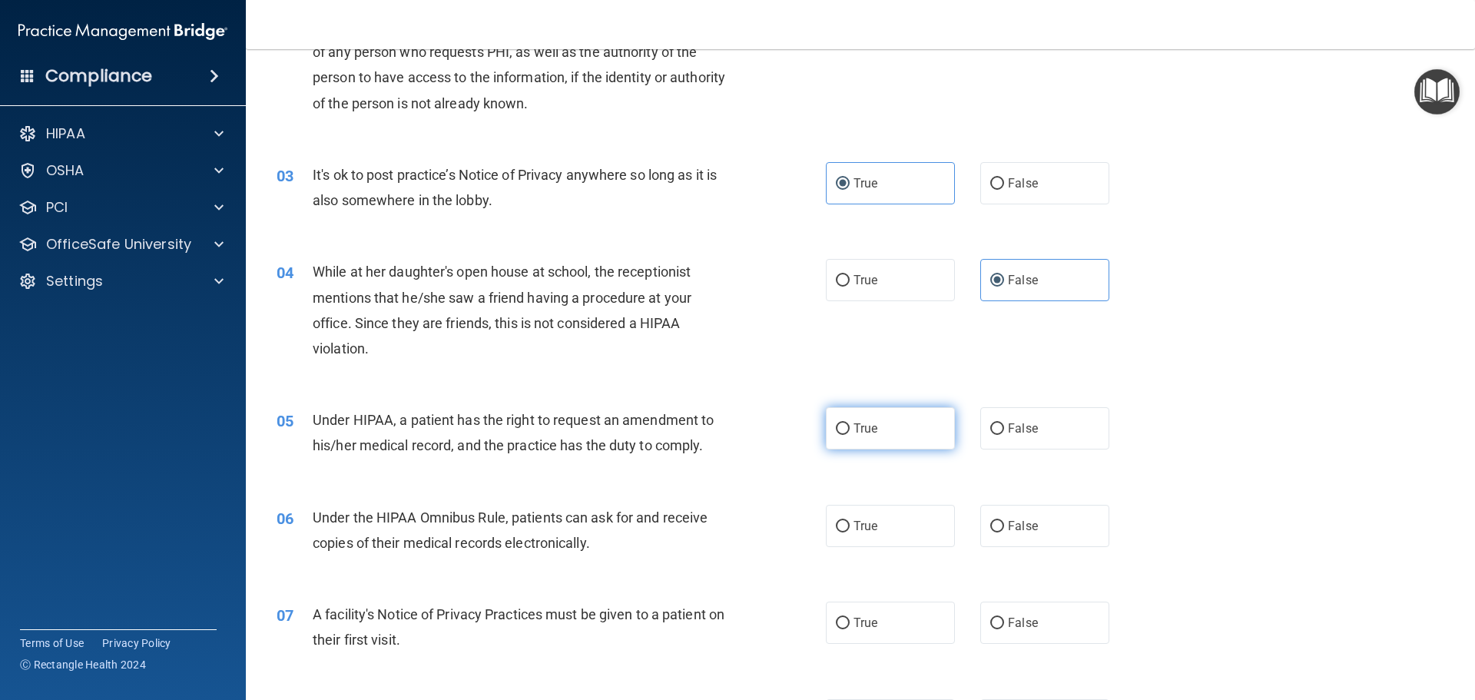
radio input "true"
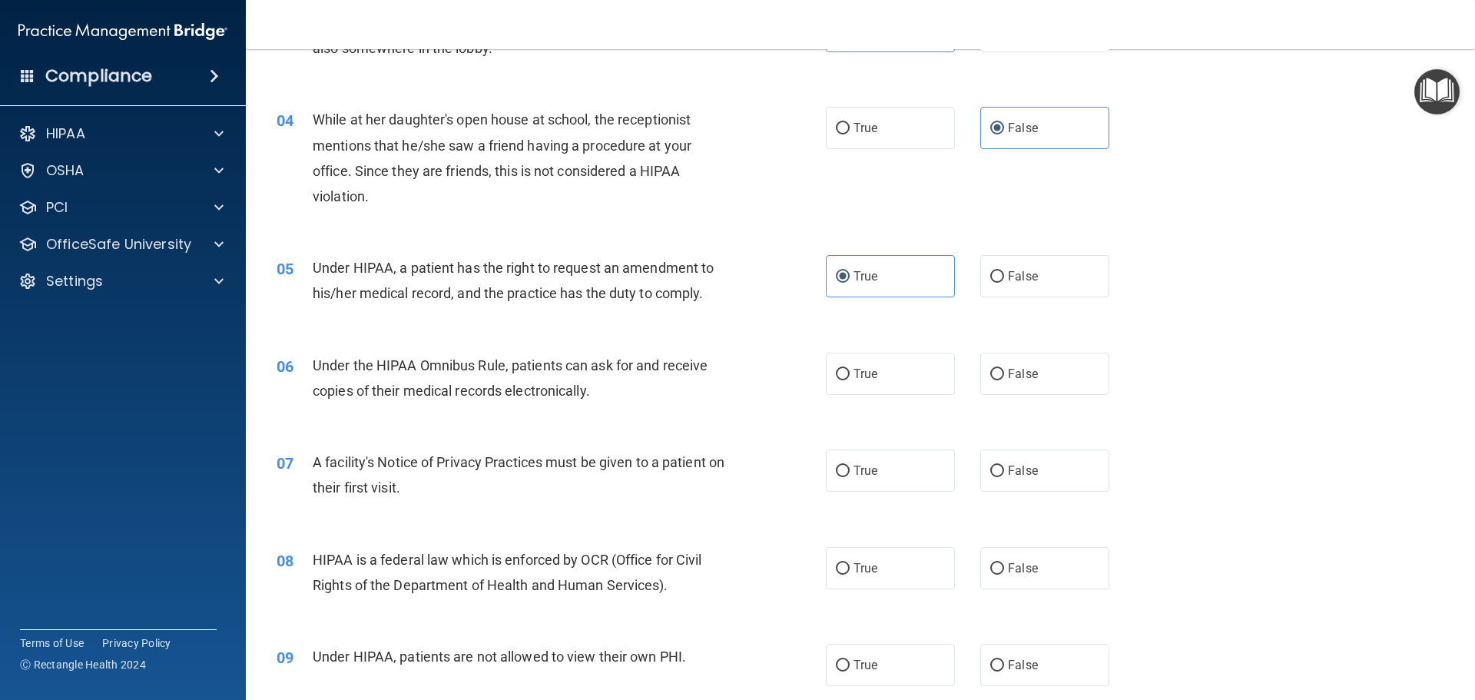
scroll to position [384, 0]
click at [861, 387] on label "True" at bounding box center [890, 372] width 129 height 42
click at [850, 379] on input "True" at bounding box center [843, 373] width 14 height 12
radio input "true"
click at [889, 470] on label "True" at bounding box center [890, 469] width 129 height 42
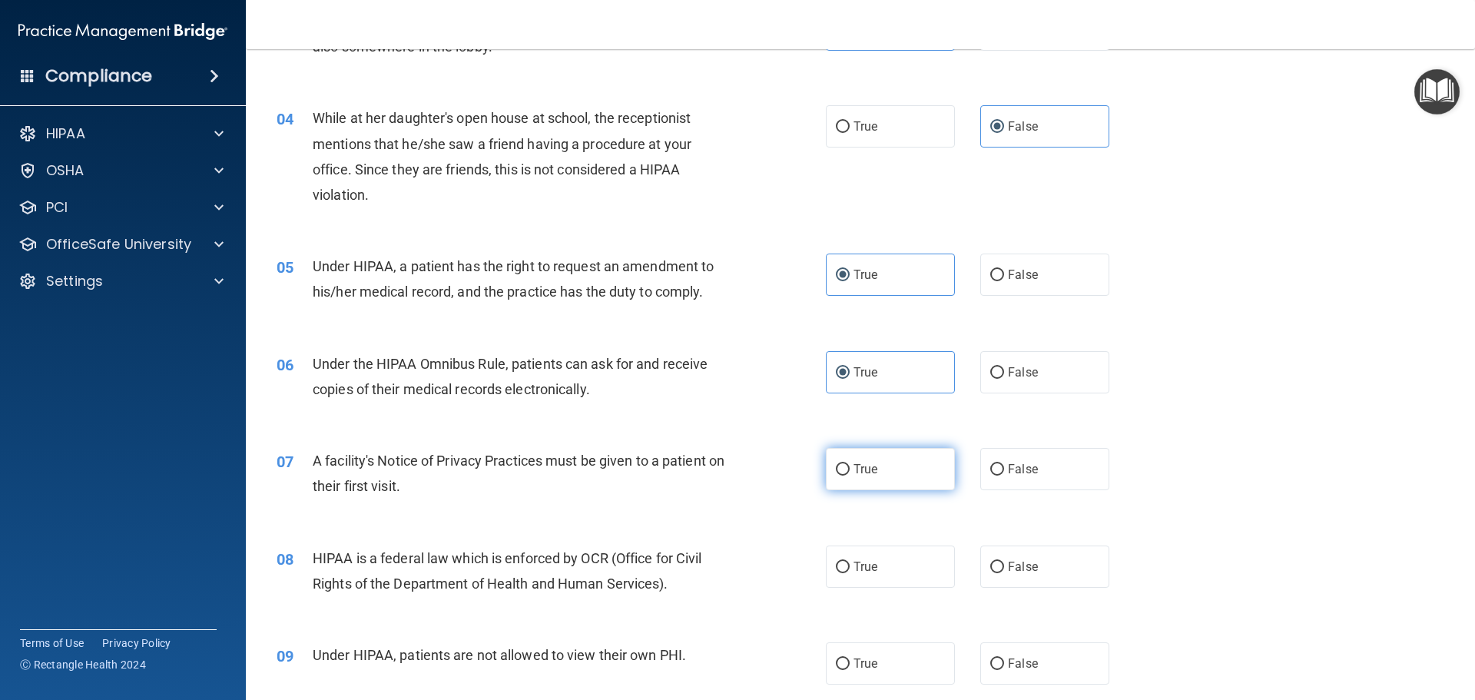
click at [850, 470] on input "True" at bounding box center [843, 470] width 14 height 12
radio input "true"
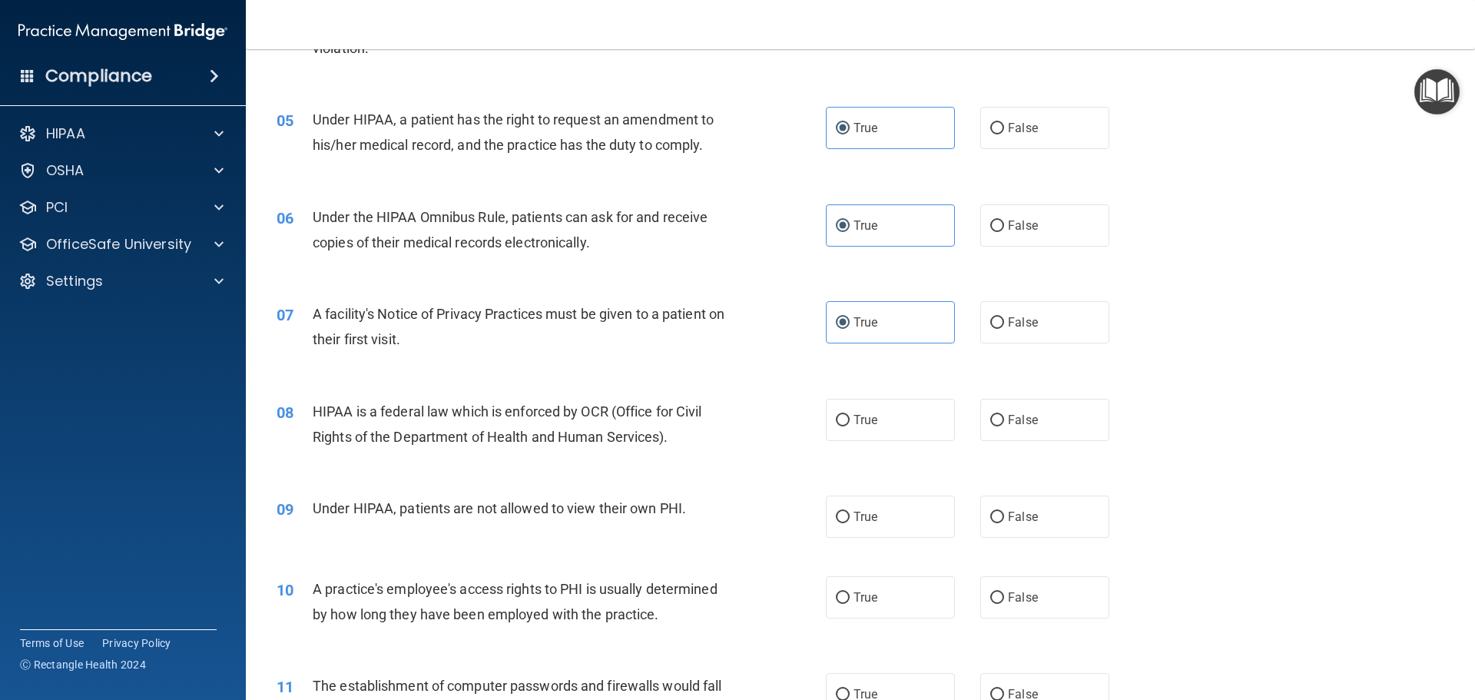
scroll to position [538, 0]
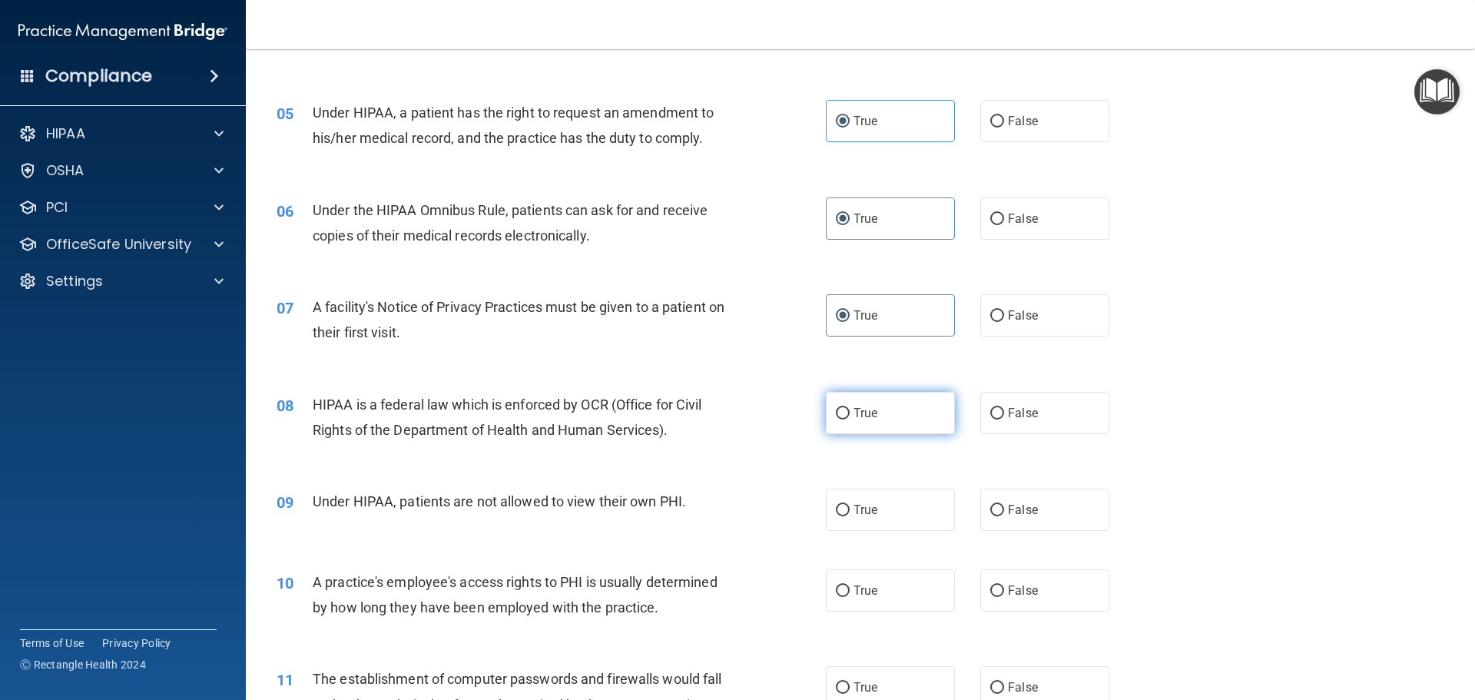
click at [846, 411] on label "True" at bounding box center [890, 413] width 129 height 42
click at [846, 411] on input "True" at bounding box center [843, 414] width 14 height 12
radio input "true"
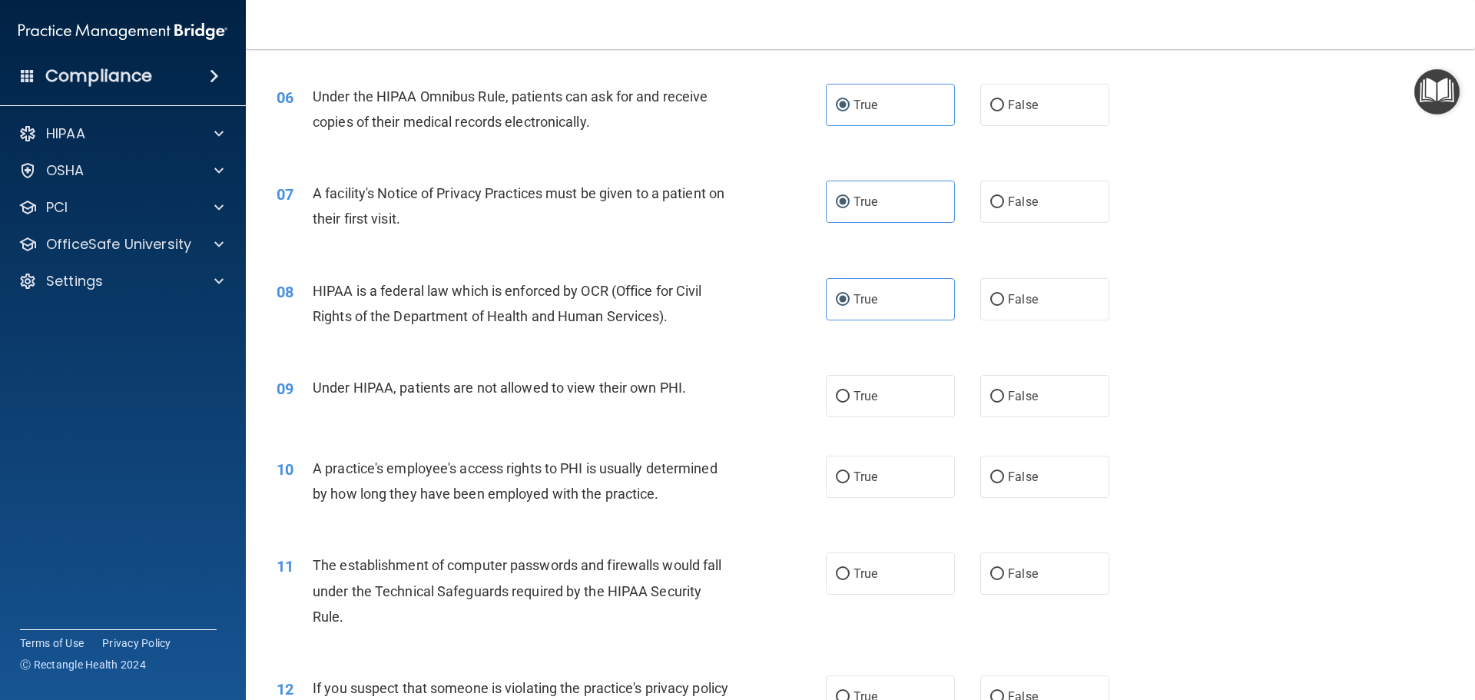
scroll to position [768, 0]
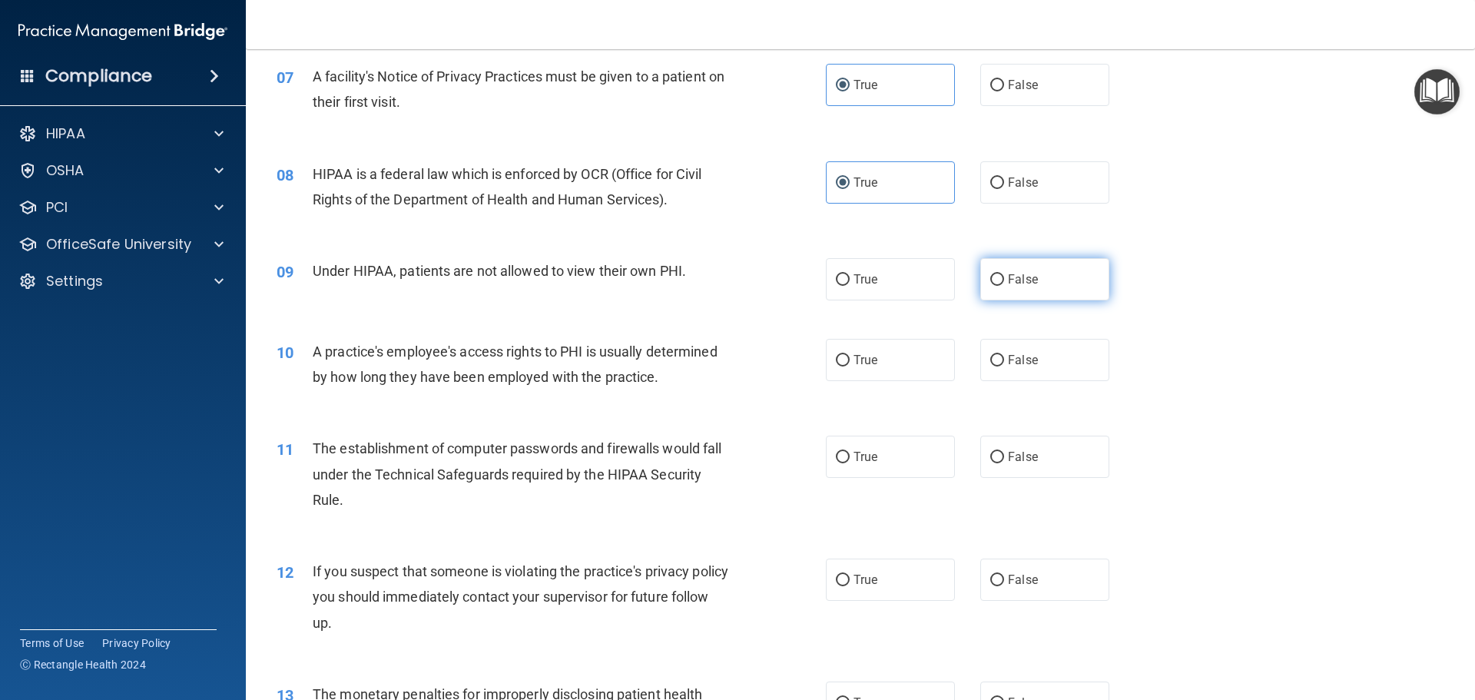
click at [1010, 276] on span "False" at bounding box center [1023, 279] width 30 height 15
click at [1004, 276] on input "False" at bounding box center [998, 280] width 14 height 12
radio input "true"
click at [1021, 367] on span "False" at bounding box center [1023, 360] width 30 height 15
click at [1004, 367] on input "False" at bounding box center [998, 361] width 14 height 12
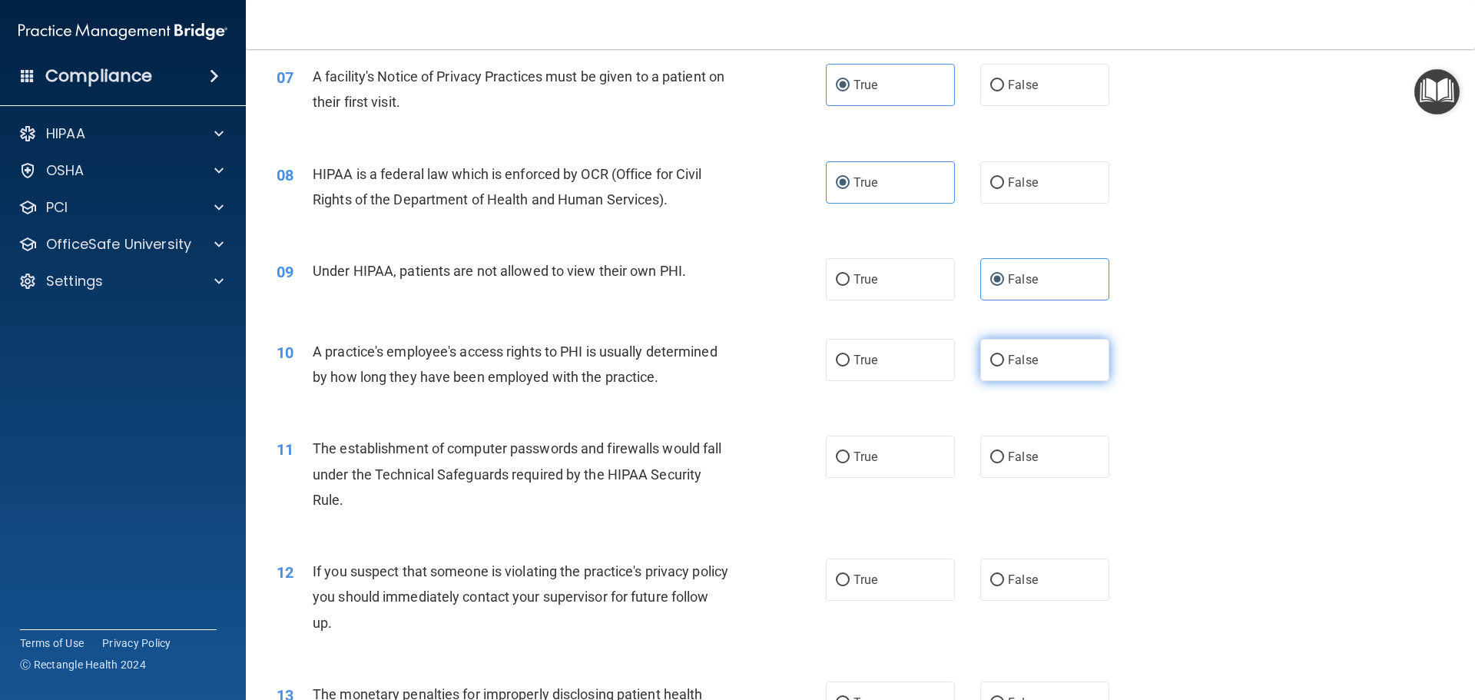
radio input "true"
click at [854, 452] on span "True" at bounding box center [866, 457] width 24 height 15
click at [850, 452] on input "True" at bounding box center [843, 458] width 14 height 12
radio input "true"
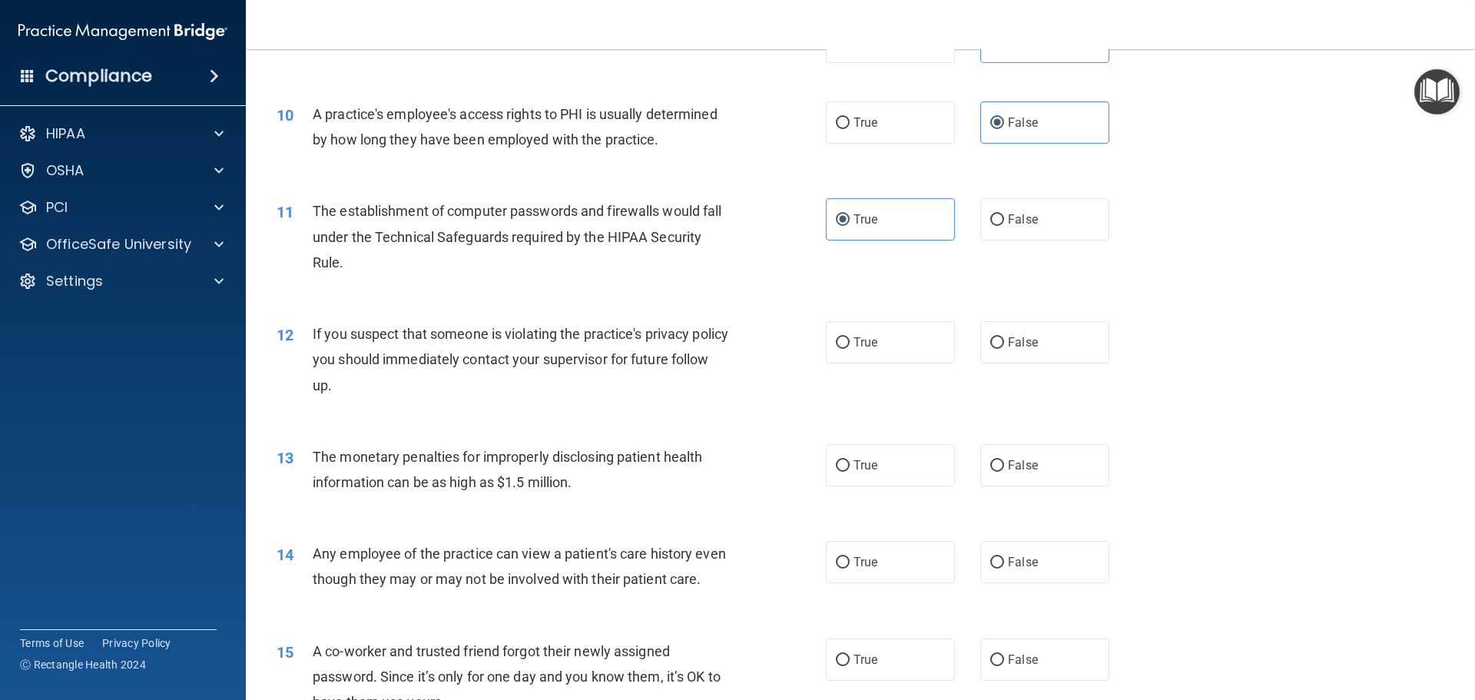
scroll to position [1153, 0]
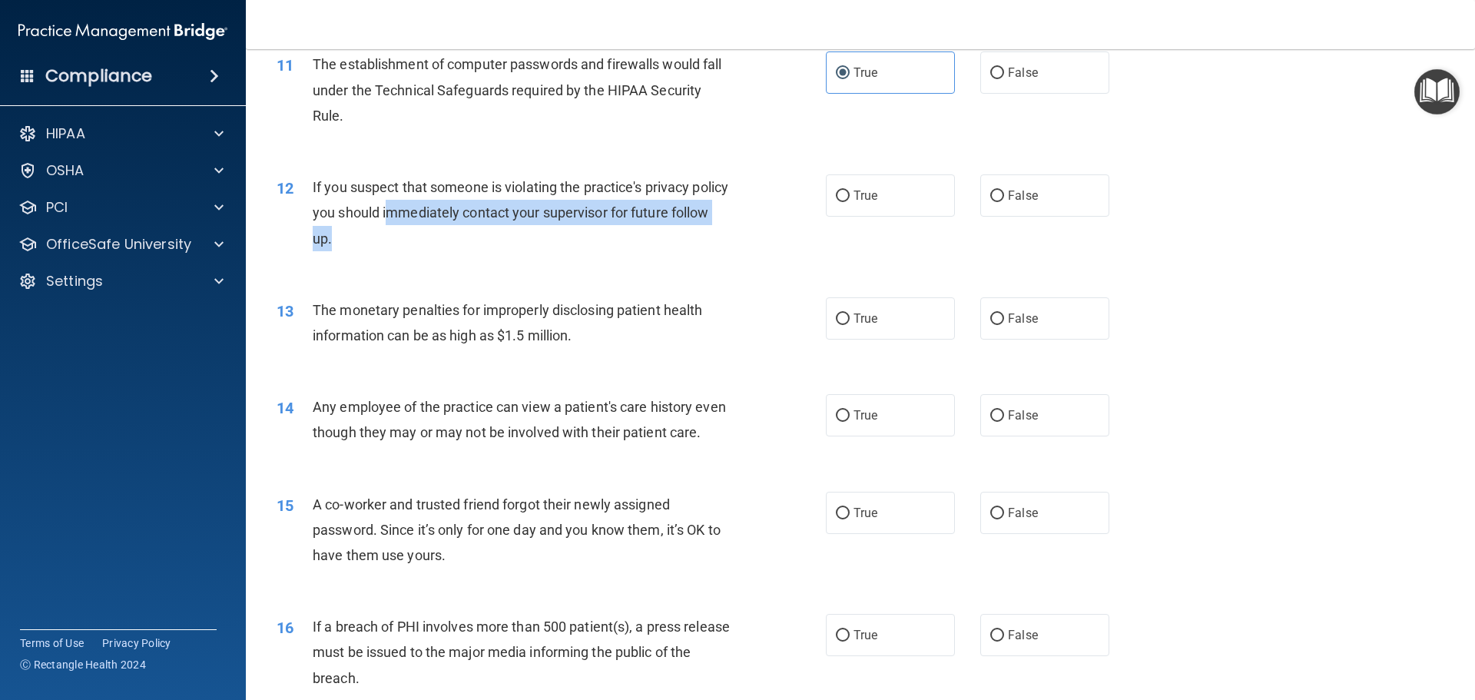
drag, startPoint x: 391, startPoint y: 225, endPoint x: 460, endPoint y: 224, distance: 68.4
click at [456, 224] on div "If you suspect that someone is violating the practice's privacy policy you shou…" at bounding box center [528, 212] width 430 height 77
click at [466, 235] on div "If you suspect that someone is violating the practice's privacy policy you shou…" at bounding box center [528, 212] width 430 height 77
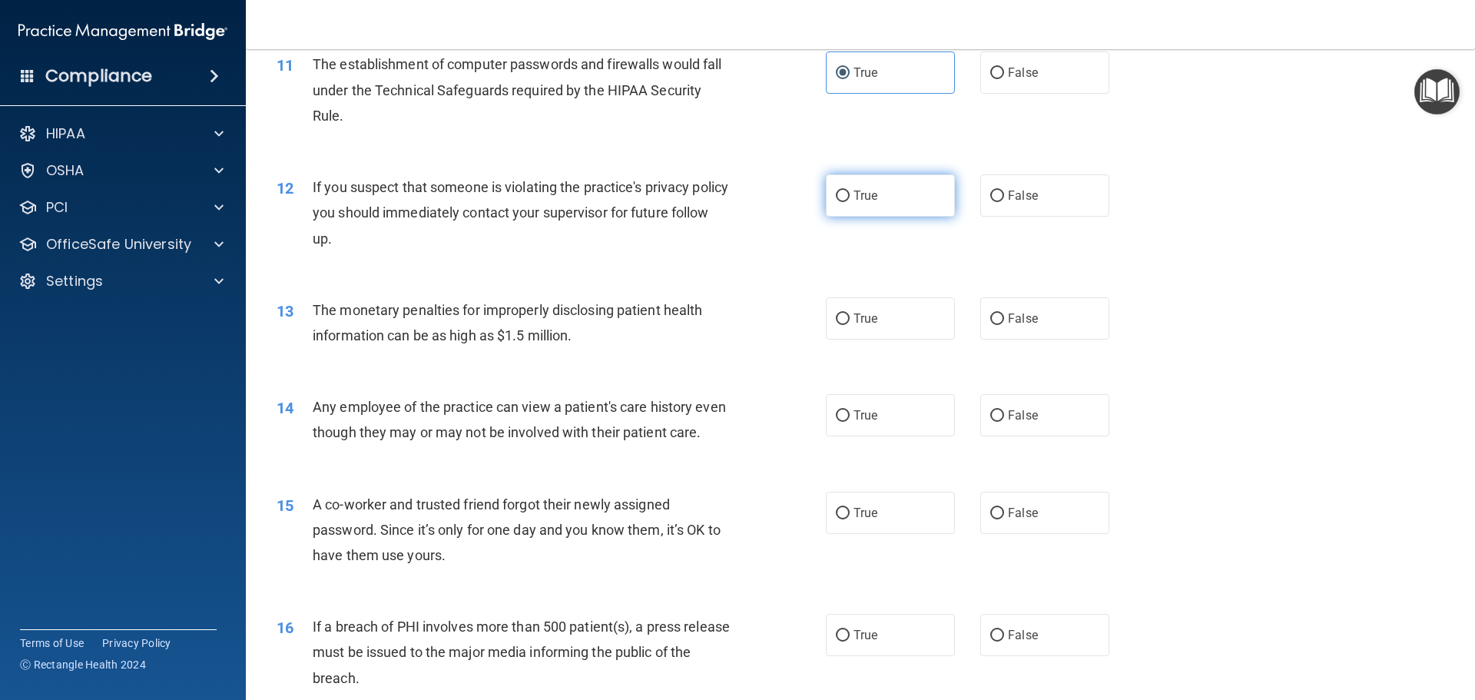
click at [884, 189] on label "True" at bounding box center [890, 195] width 129 height 42
click at [850, 191] on input "True" at bounding box center [843, 197] width 14 height 12
radio input "true"
click at [857, 317] on span "True" at bounding box center [866, 318] width 24 height 15
click at [850, 317] on input "True" at bounding box center [843, 320] width 14 height 12
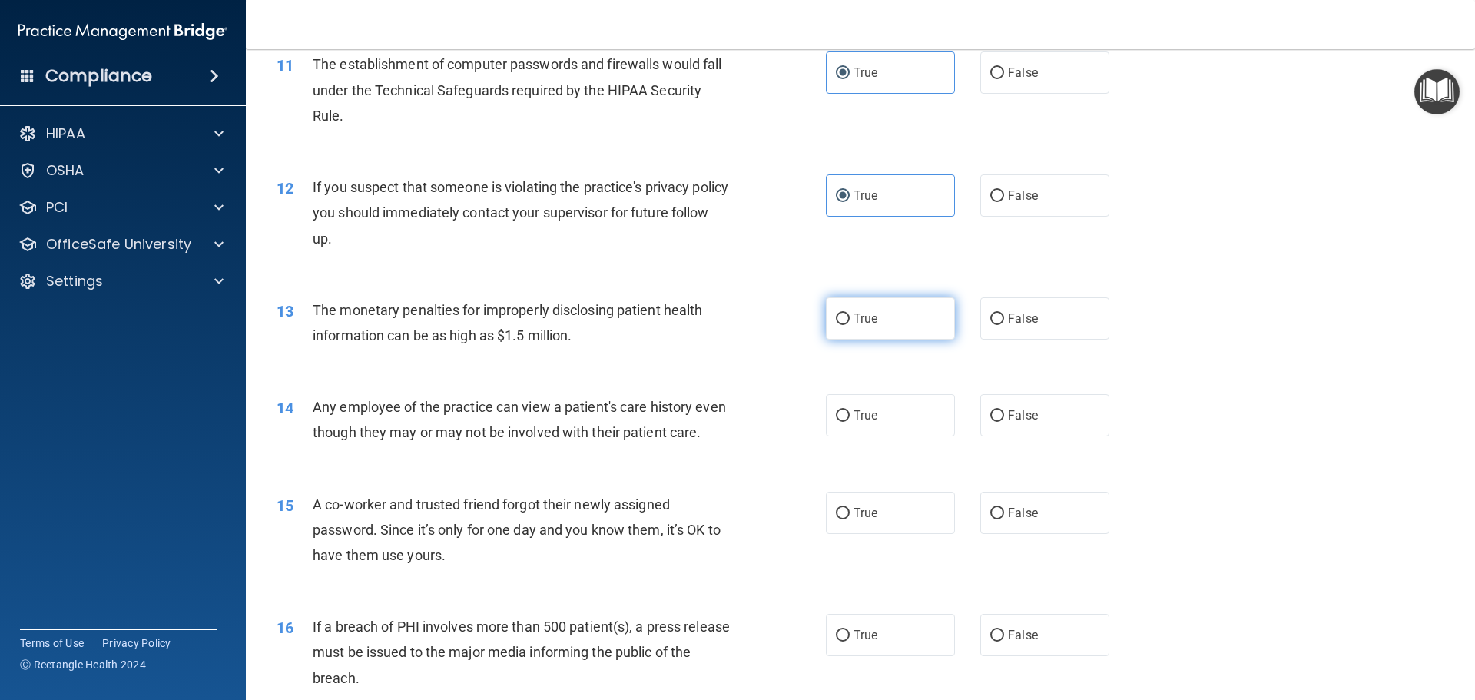
radio input "true"
click at [1021, 420] on span "False" at bounding box center [1023, 415] width 30 height 15
click at [1004, 420] on input "False" at bounding box center [998, 416] width 14 height 12
radio input "true"
click at [1003, 518] on label "False" at bounding box center [1045, 513] width 129 height 42
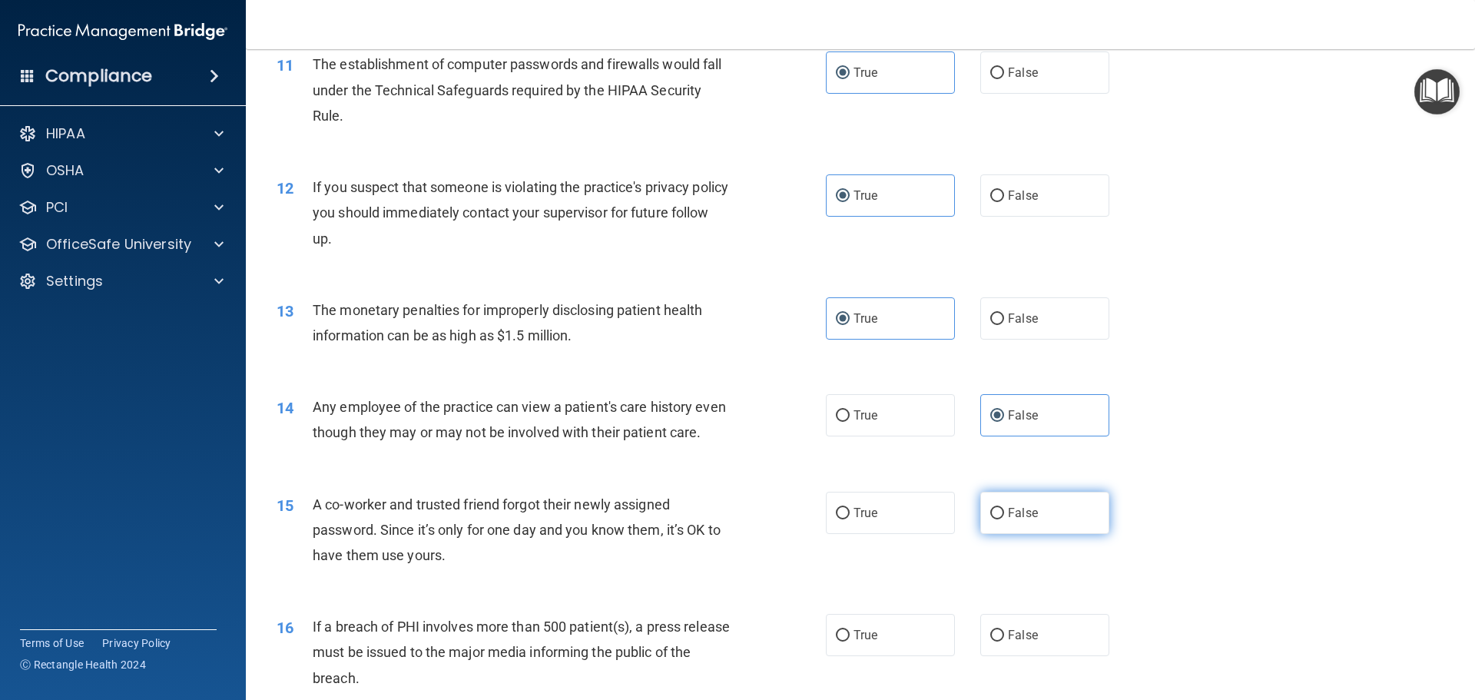
click at [1003, 518] on input "False" at bounding box center [998, 514] width 14 height 12
radio input "true"
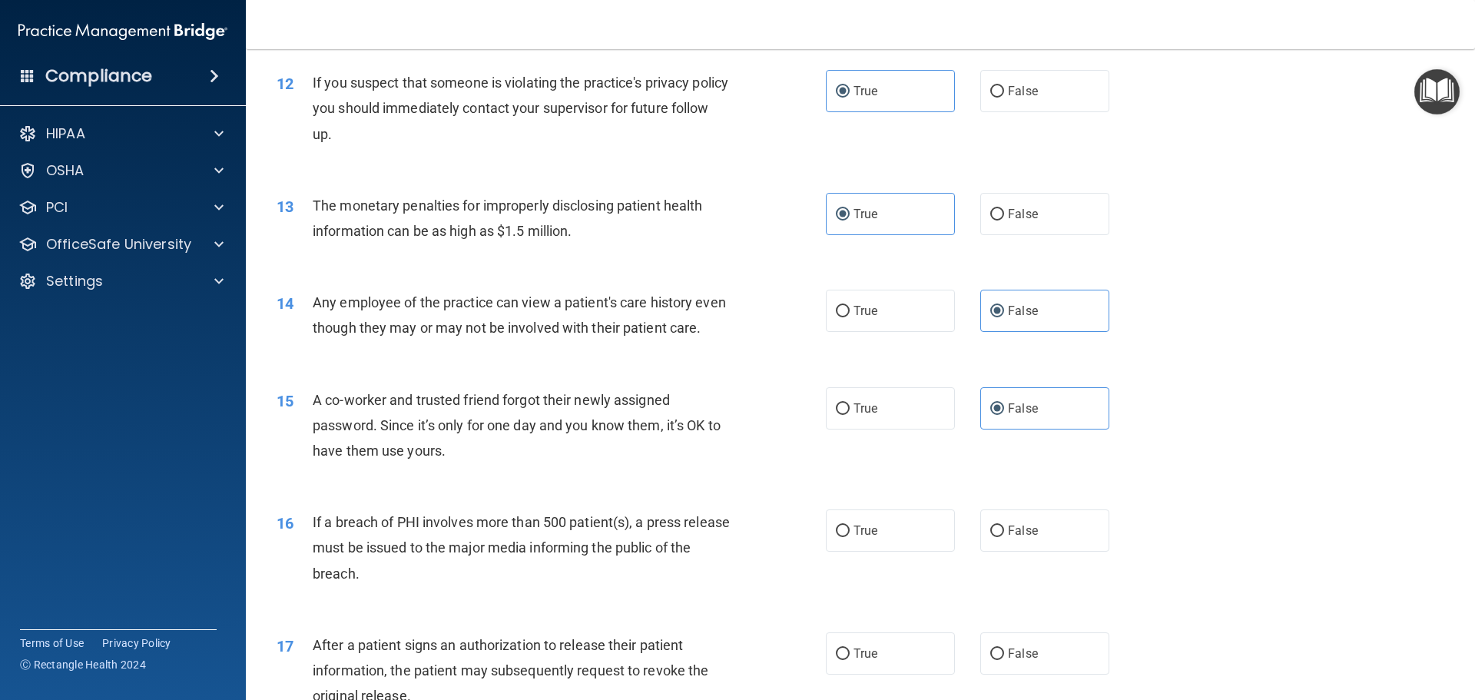
scroll to position [1460, 0]
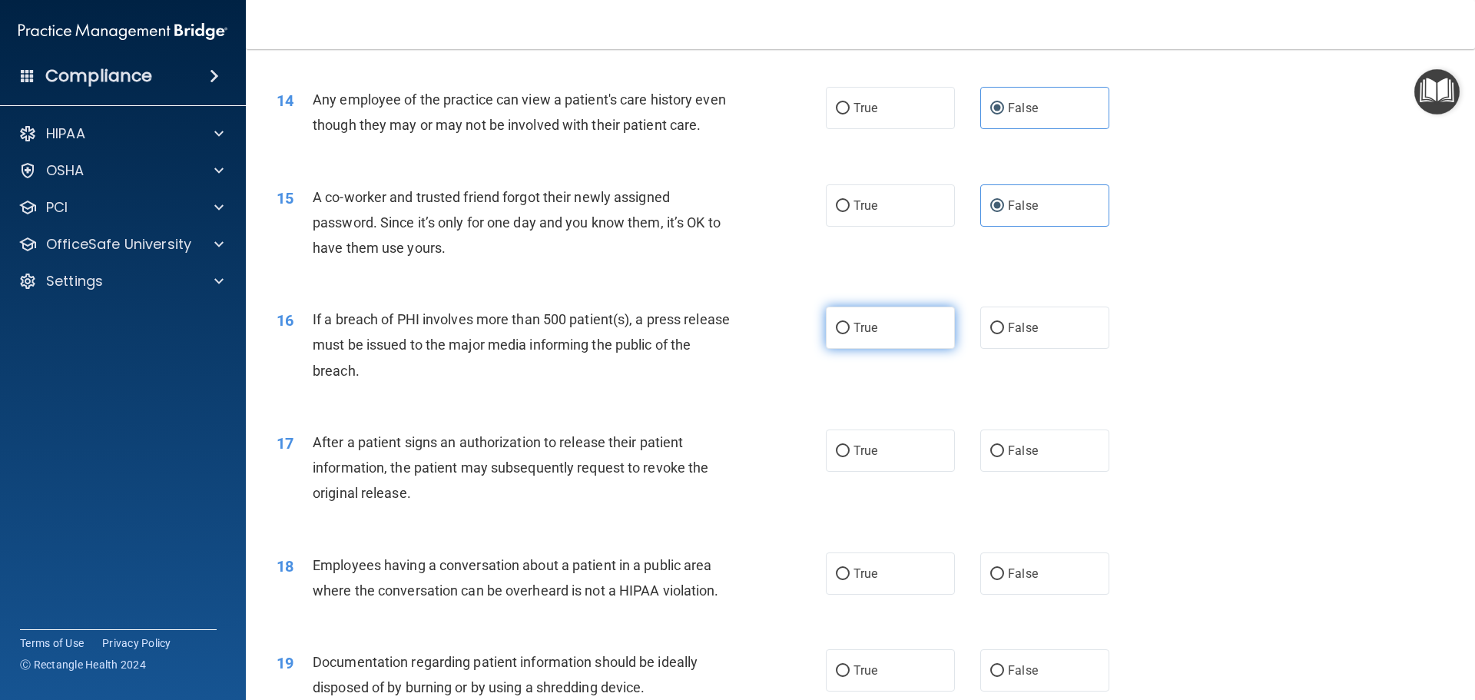
click at [840, 334] on input "True" at bounding box center [843, 329] width 14 height 12
radio input "true"
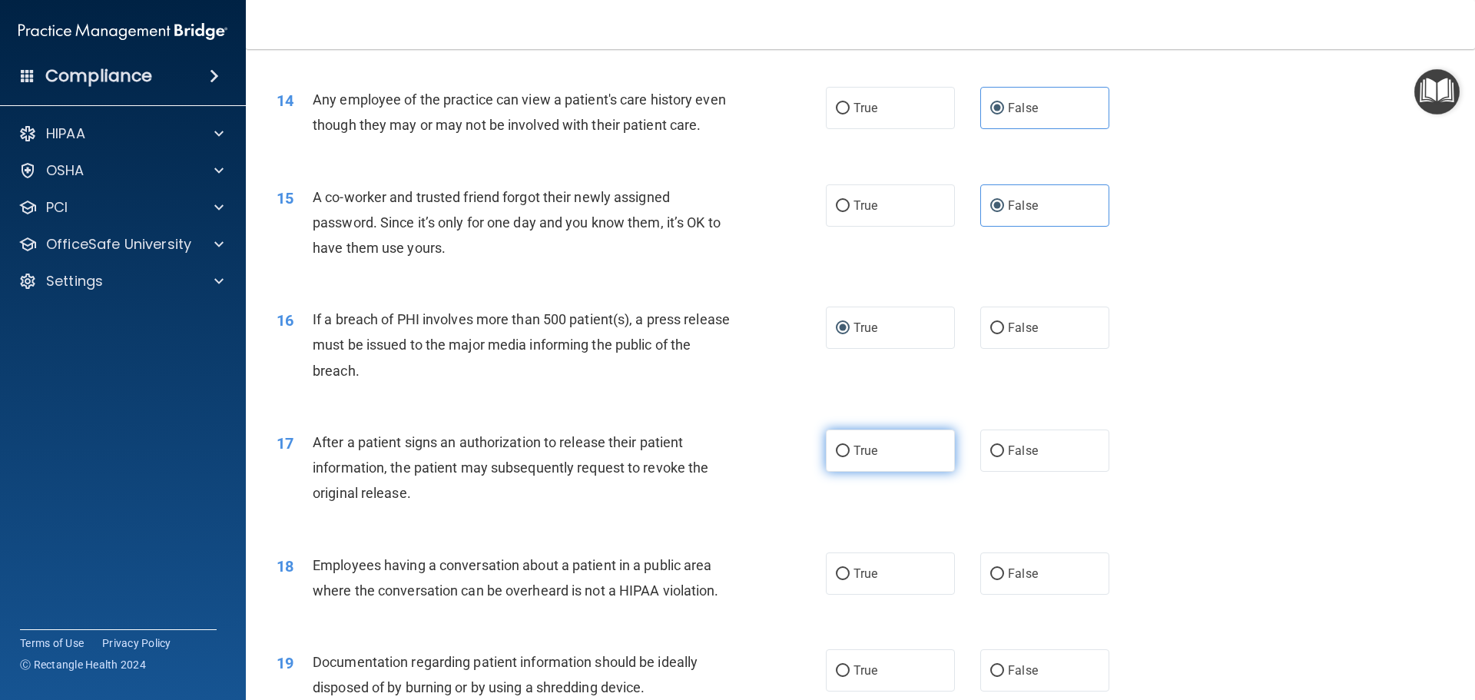
click at [865, 458] on span "True" at bounding box center [866, 450] width 24 height 15
click at [850, 457] on input "True" at bounding box center [843, 452] width 14 height 12
radio input "true"
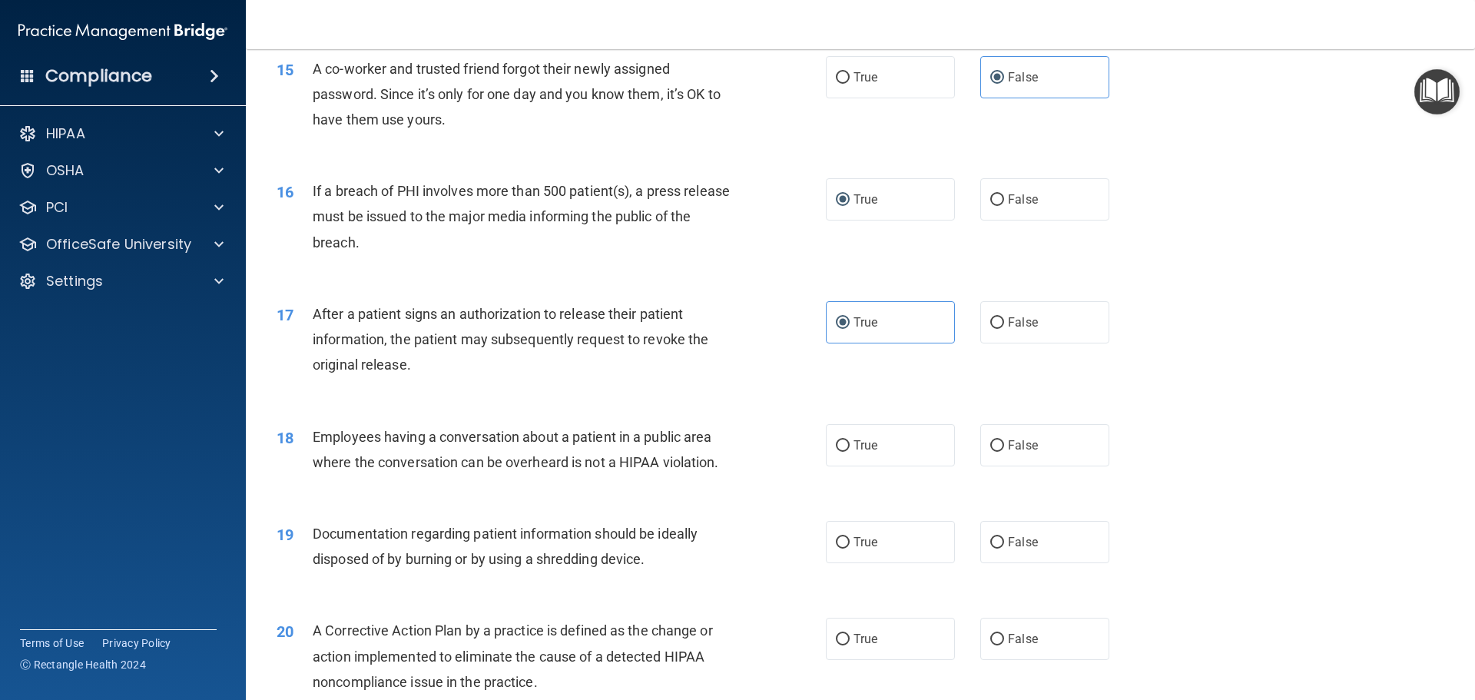
scroll to position [1691, 0]
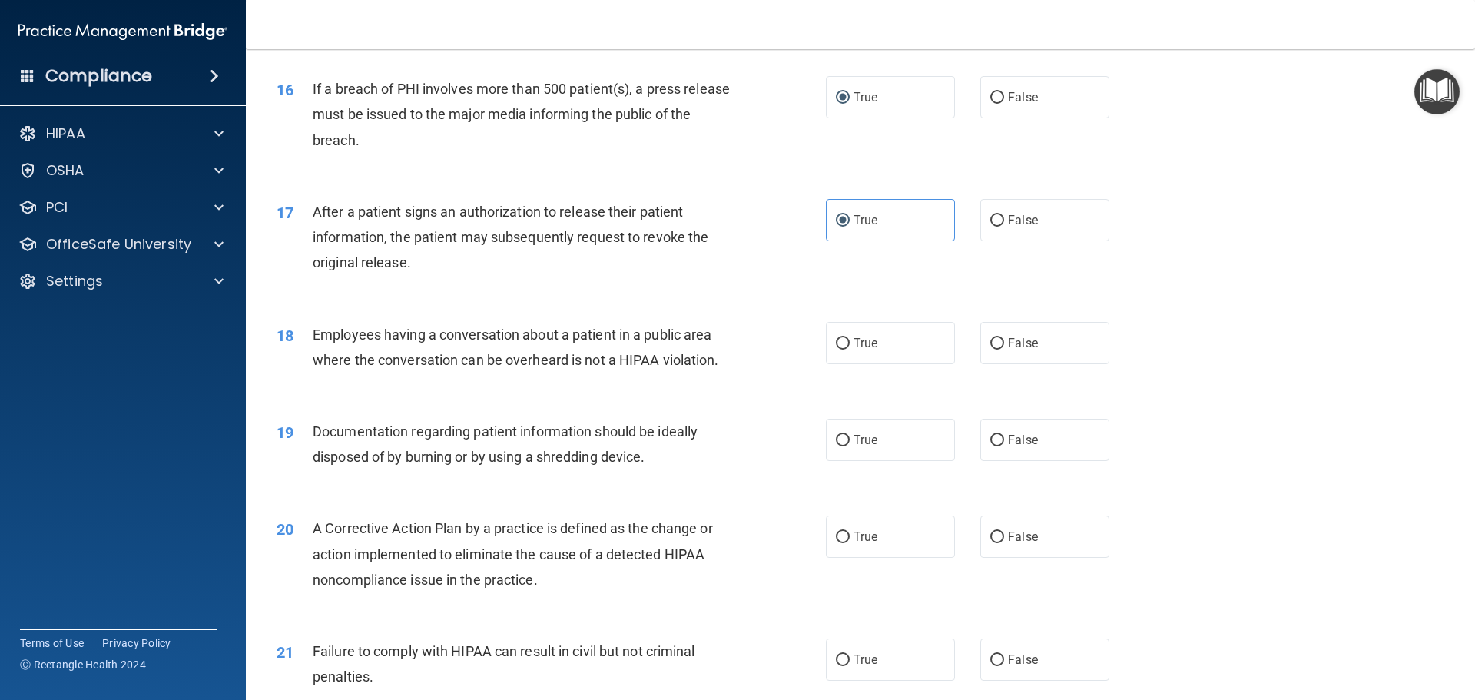
click at [994, 390] on div "18 Employees having a conversation about a patient in a public area where the c…" at bounding box center [860, 351] width 1191 height 97
click at [999, 364] on label "False" at bounding box center [1045, 343] width 129 height 42
click at [999, 350] on input "False" at bounding box center [998, 344] width 14 height 12
radio input "true"
click at [1014, 447] on span "False" at bounding box center [1023, 440] width 30 height 15
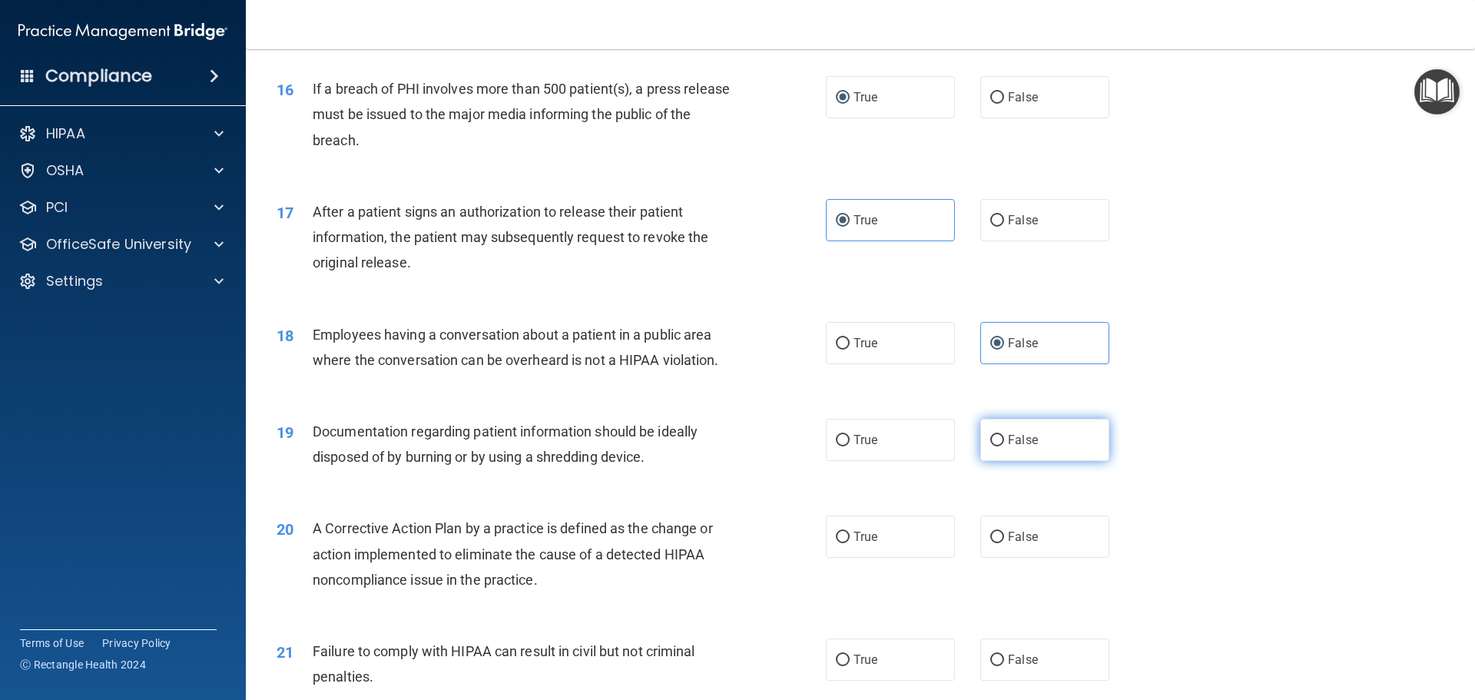
click at [1004, 446] on input "False" at bounding box center [998, 441] width 14 height 12
radio input "true"
click at [848, 558] on label "True" at bounding box center [890, 537] width 129 height 42
click at [848, 543] on input "True" at bounding box center [843, 538] width 14 height 12
radio input "true"
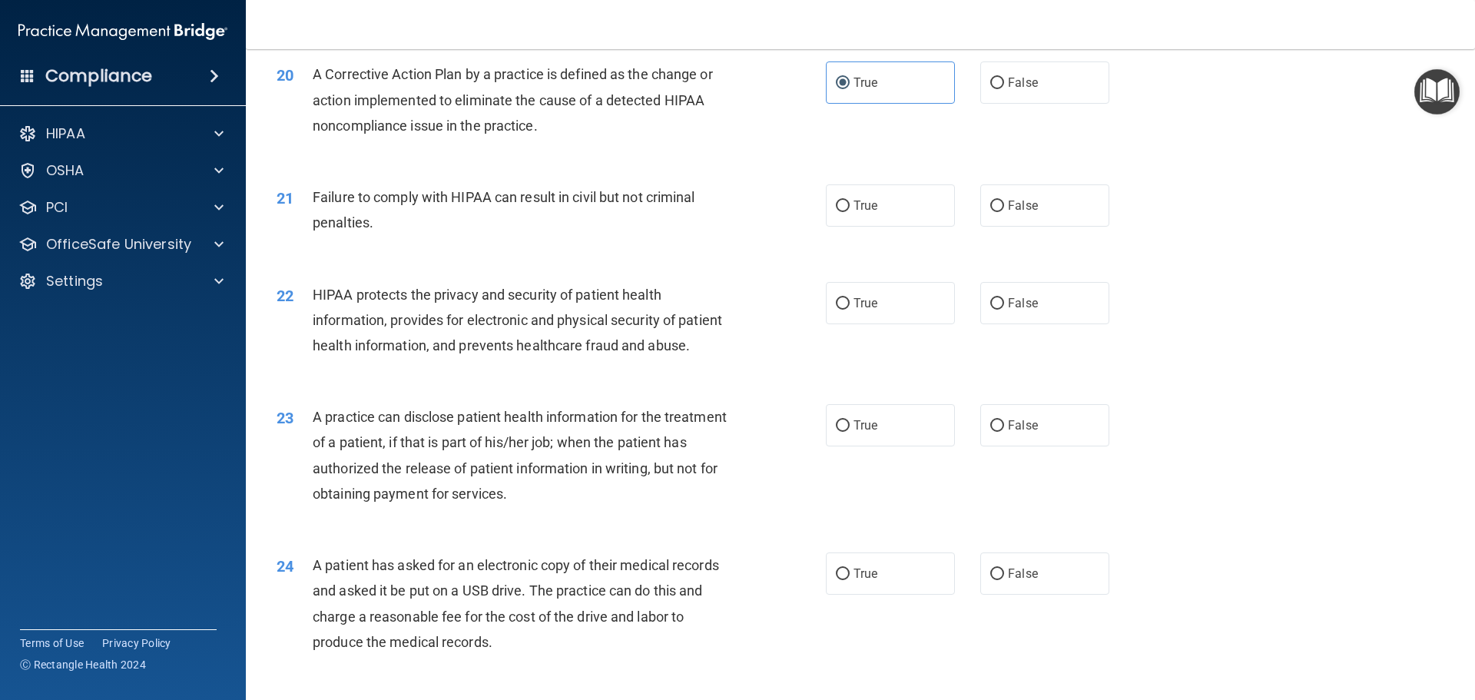
scroll to position [2152, 0]
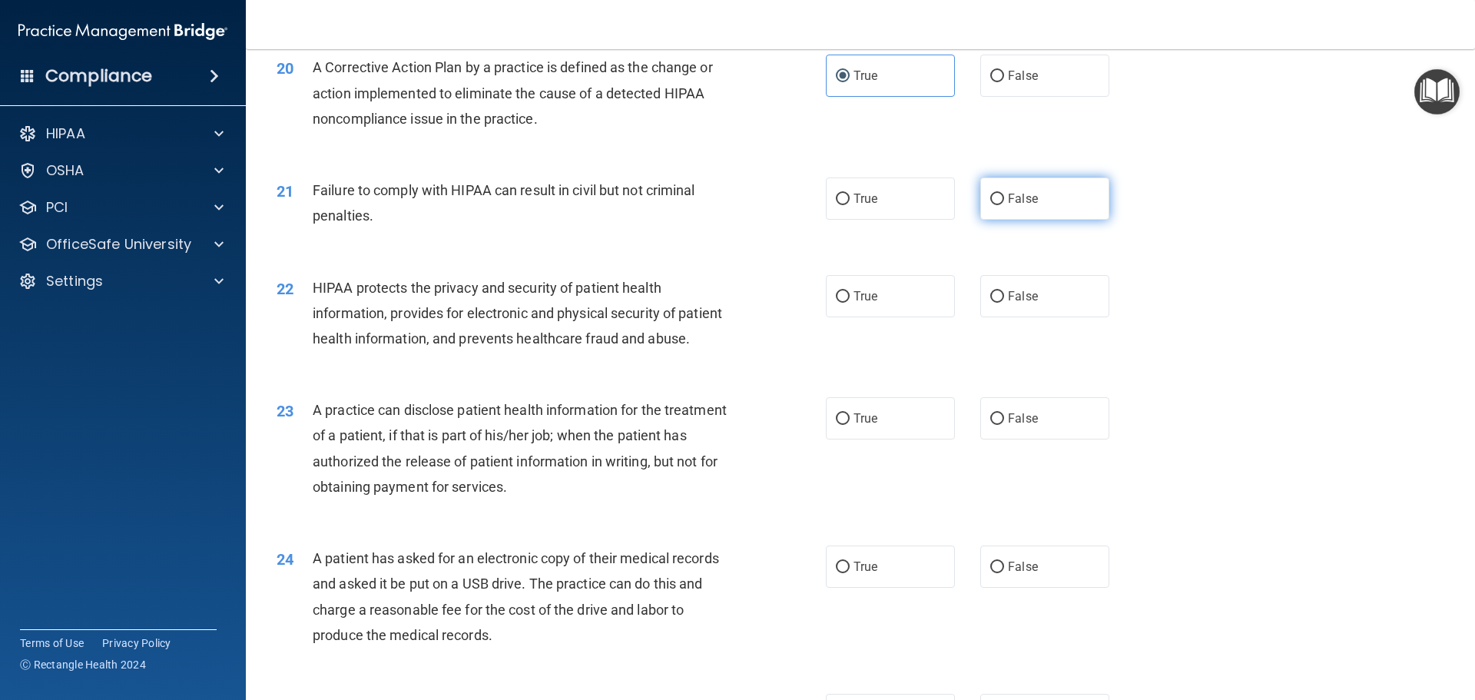
click at [991, 205] on input "False" at bounding box center [998, 200] width 14 height 12
radio input "true"
click at [874, 317] on label "True" at bounding box center [890, 296] width 129 height 42
click at [850, 303] on input "True" at bounding box center [843, 297] width 14 height 12
radio input "true"
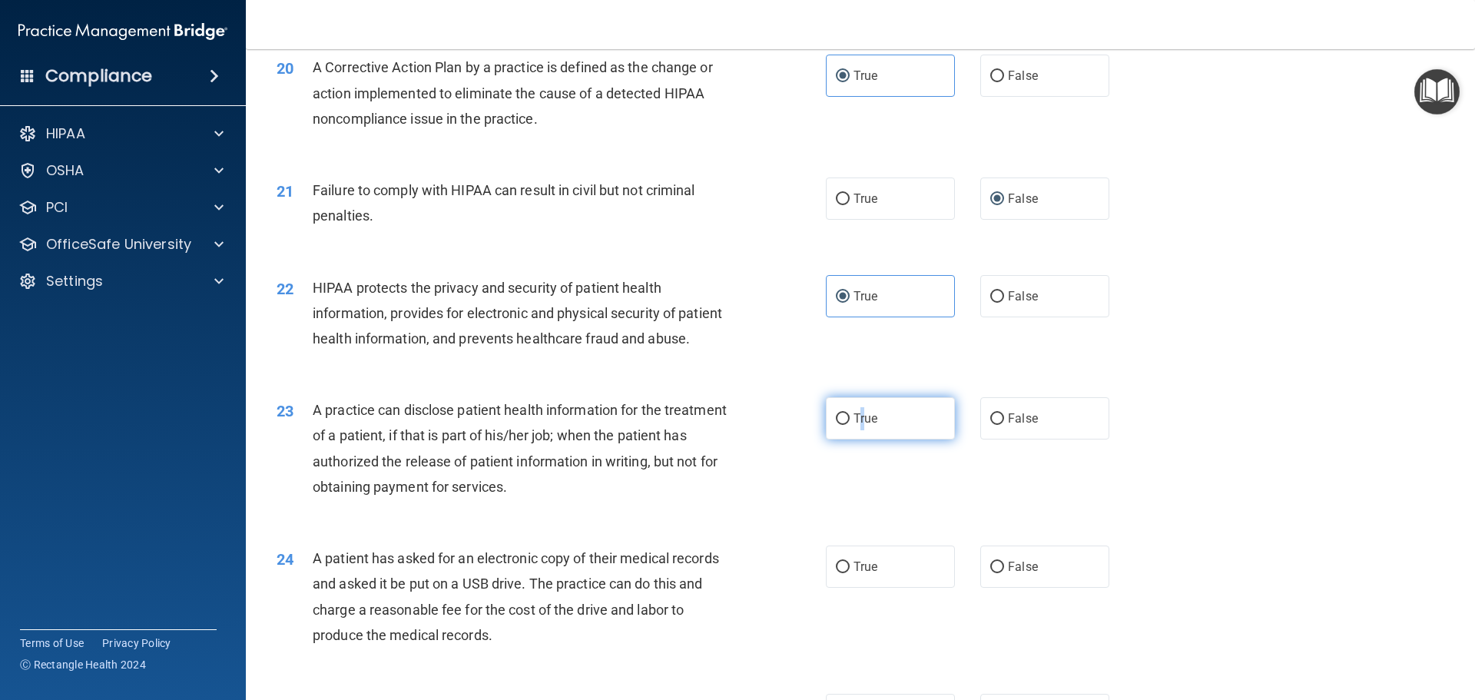
click at [858, 440] on label "True" at bounding box center [890, 418] width 129 height 42
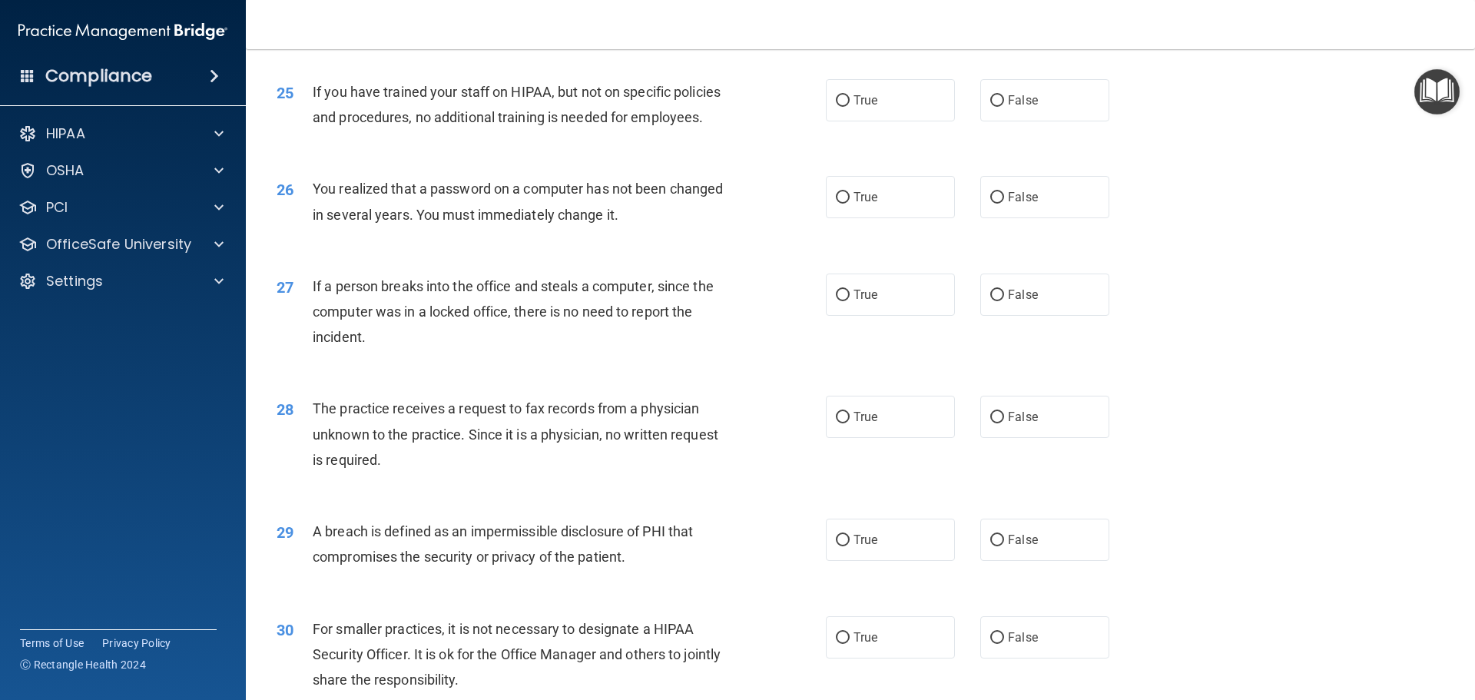
scroll to position [2937, 0]
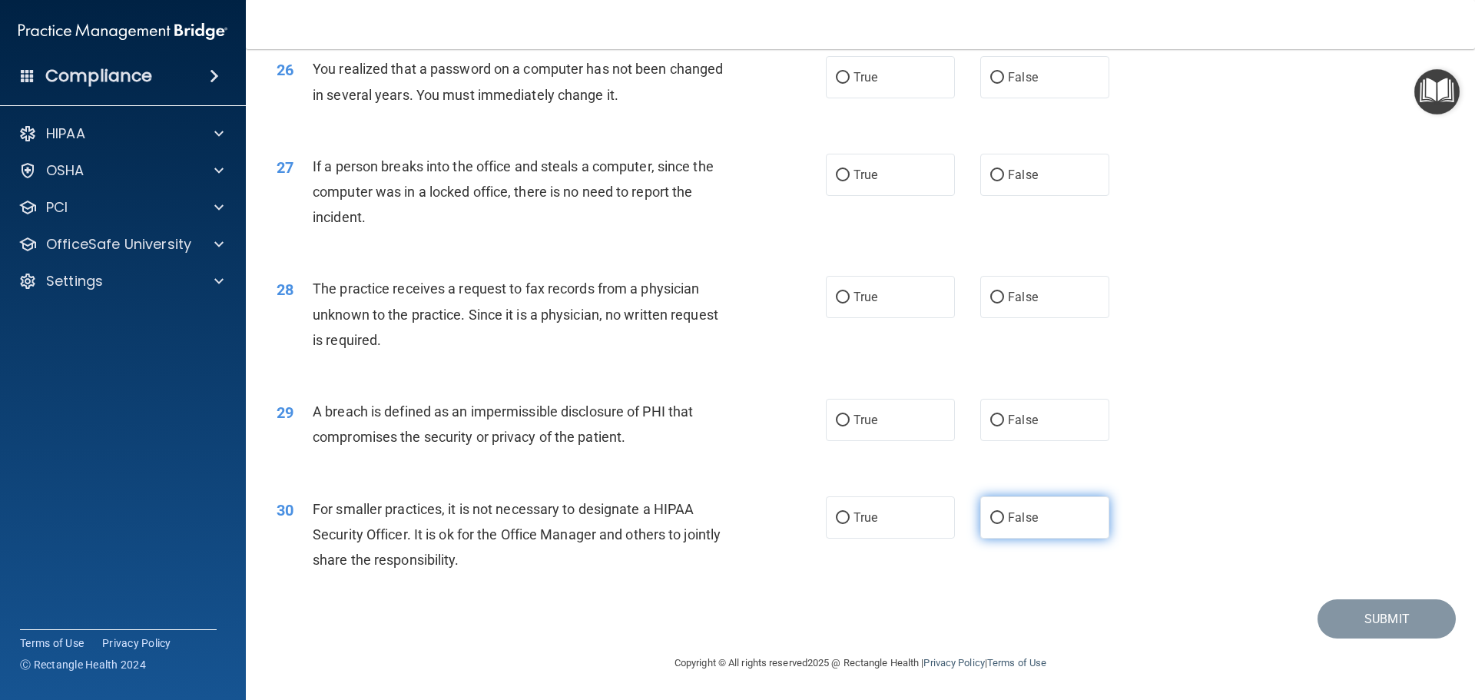
click at [1022, 519] on span "False" at bounding box center [1023, 517] width 30 height 15
click at [1004, 519] on input "False" at bounding box center [998, 519] width 14 height 12
radio input "true"
click at [875, 425] on label "True" at bounding box center [890, 420] width 129 height 42
click at [850, 425] on input "True" at bounding box center [843, 421] width 14 height 12
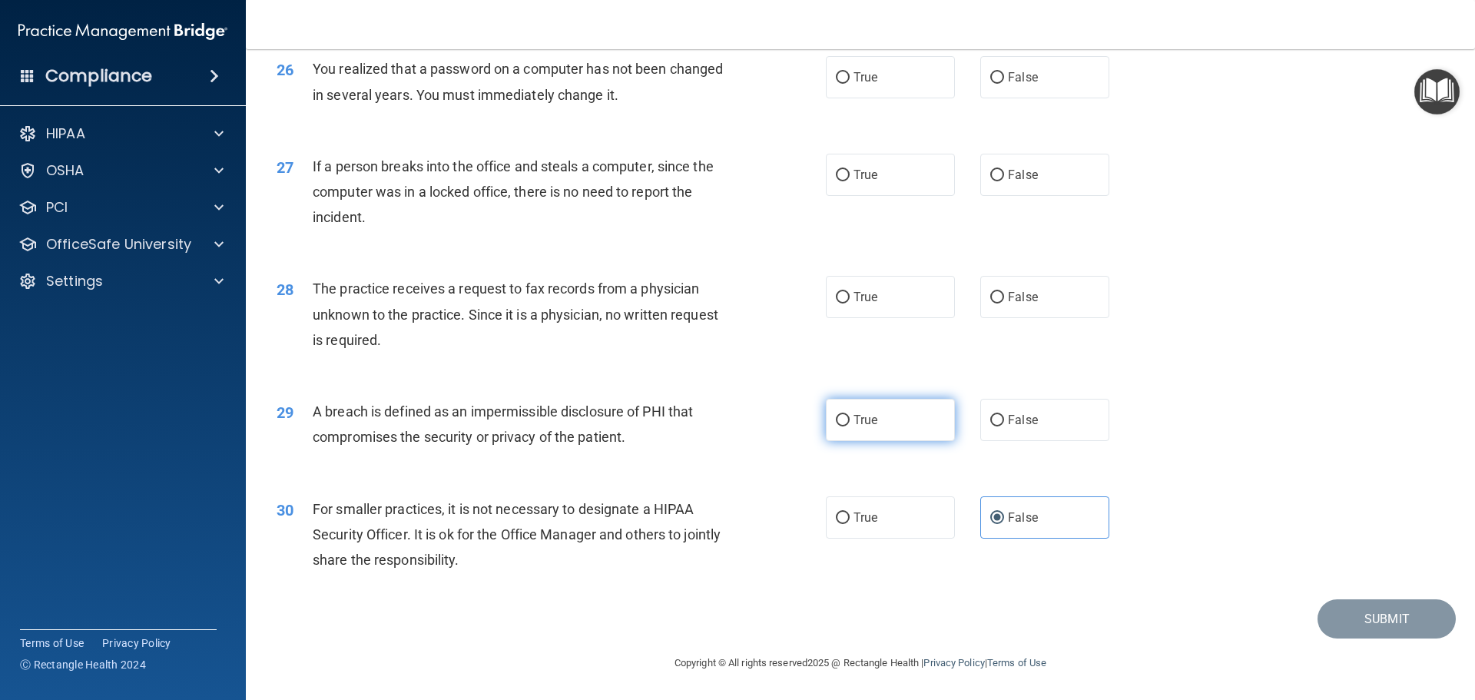
radio input "true"
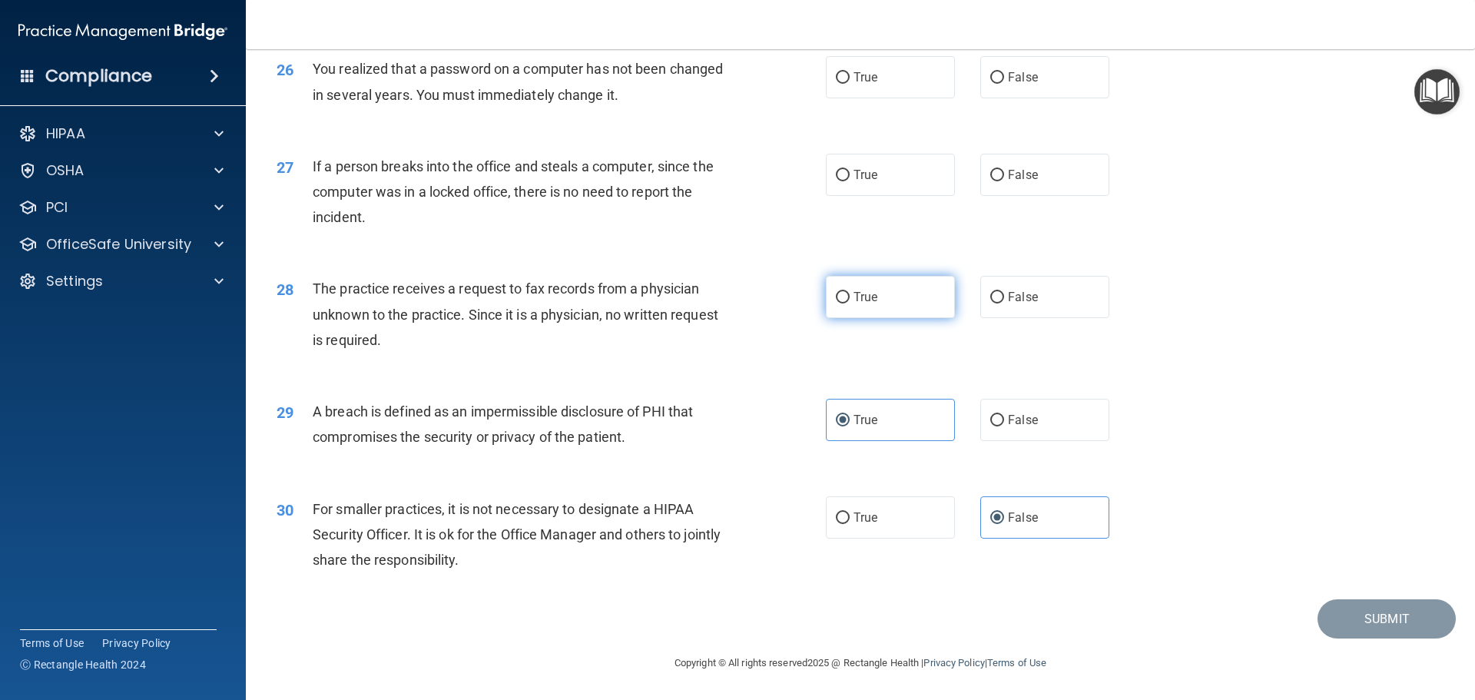
click at [846, 302] on label "True" at bounding box center [890, 297] width 129 height 42
click at [846, 302] on input "True" at bounding box center [843, 298] width 14 height 12
radio input "true"
click at [1016, 177] on span "False" at bounding box center [1023, 175] width 30 height 15
click at [1004, 177] on input "False" at bounding box center [998, 176] width 14 height 12
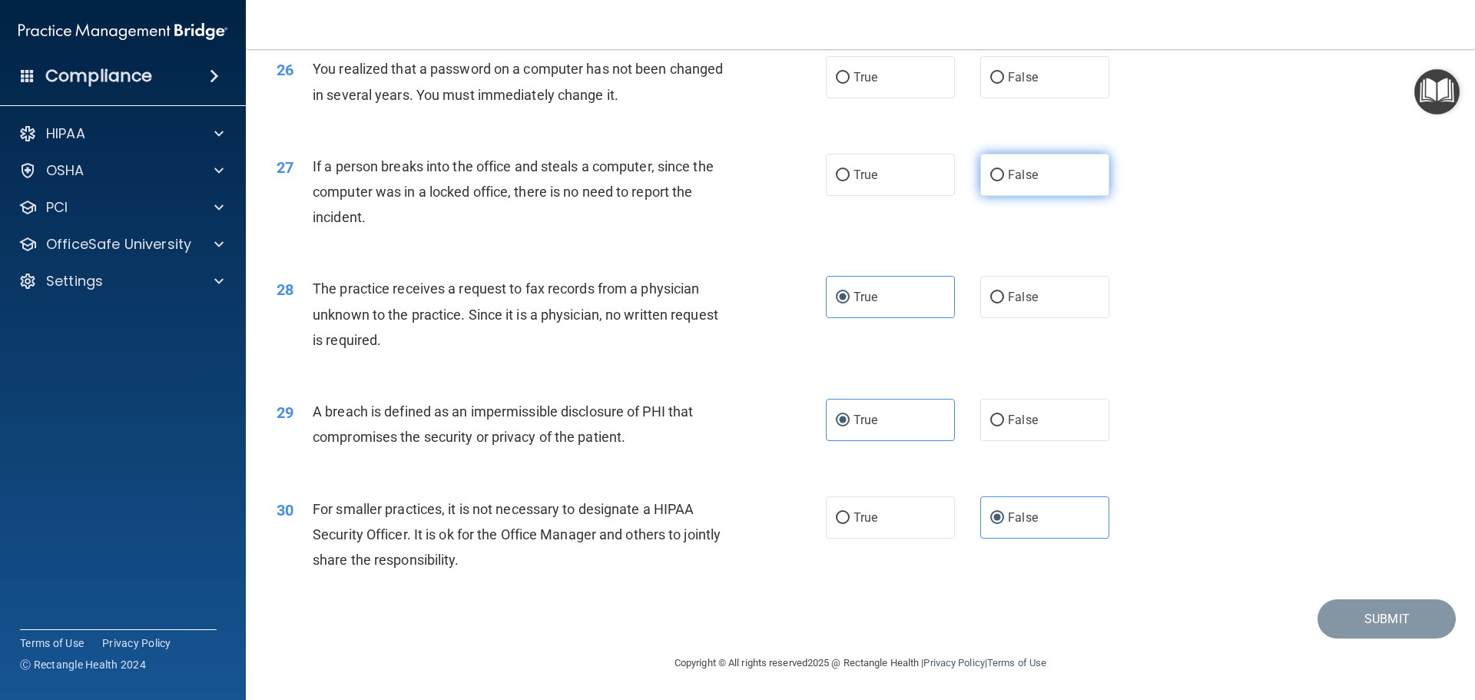
radio input "true"
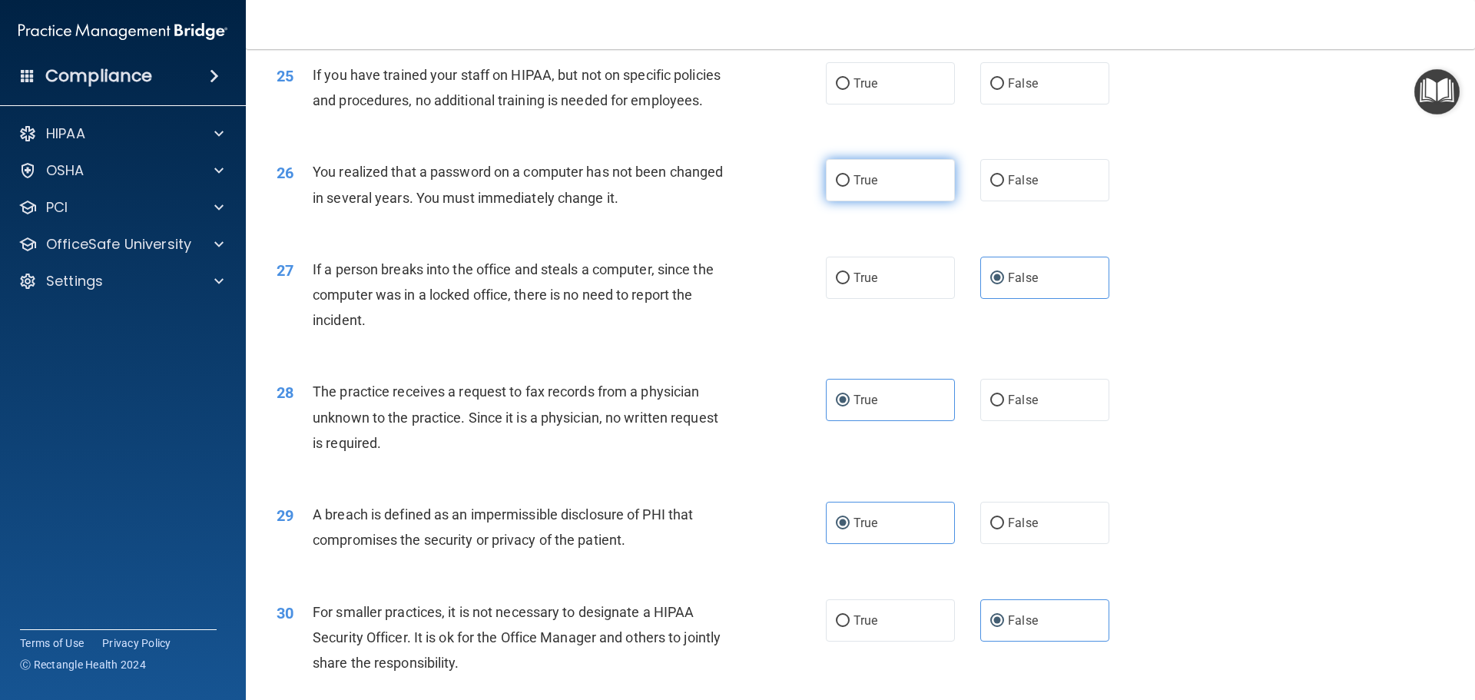
click at [883, 201] on label "True" at bounding box center [890, 180] width 129 height 42
click at [850, 187] on input "True" at bounding box center [843, 181] width 14 height 12
radio input "true"
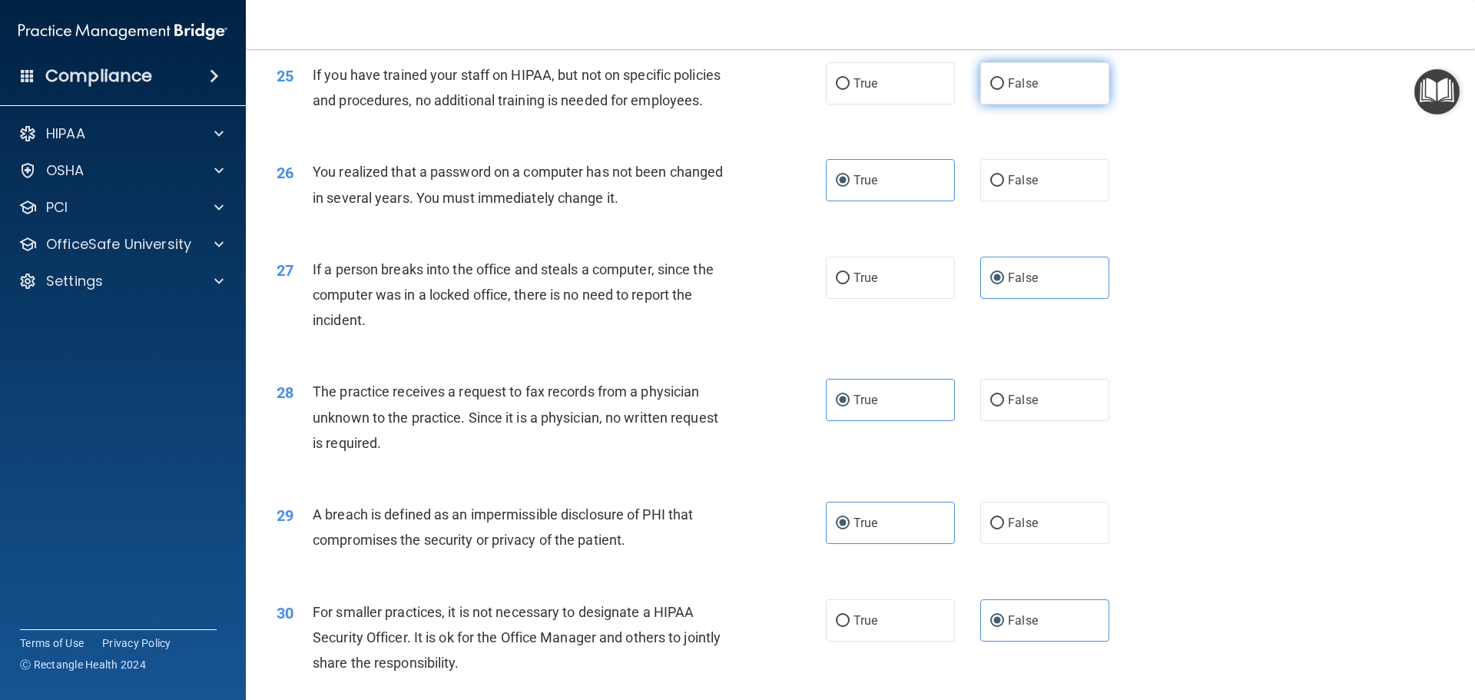
click at [1034, 105] on label "False" at bounding box center [1045, 83] width 129 height 42
click at [1004, 90] on input "False" at bounding box center [998, 84] width 14 height 12
radio input "true"
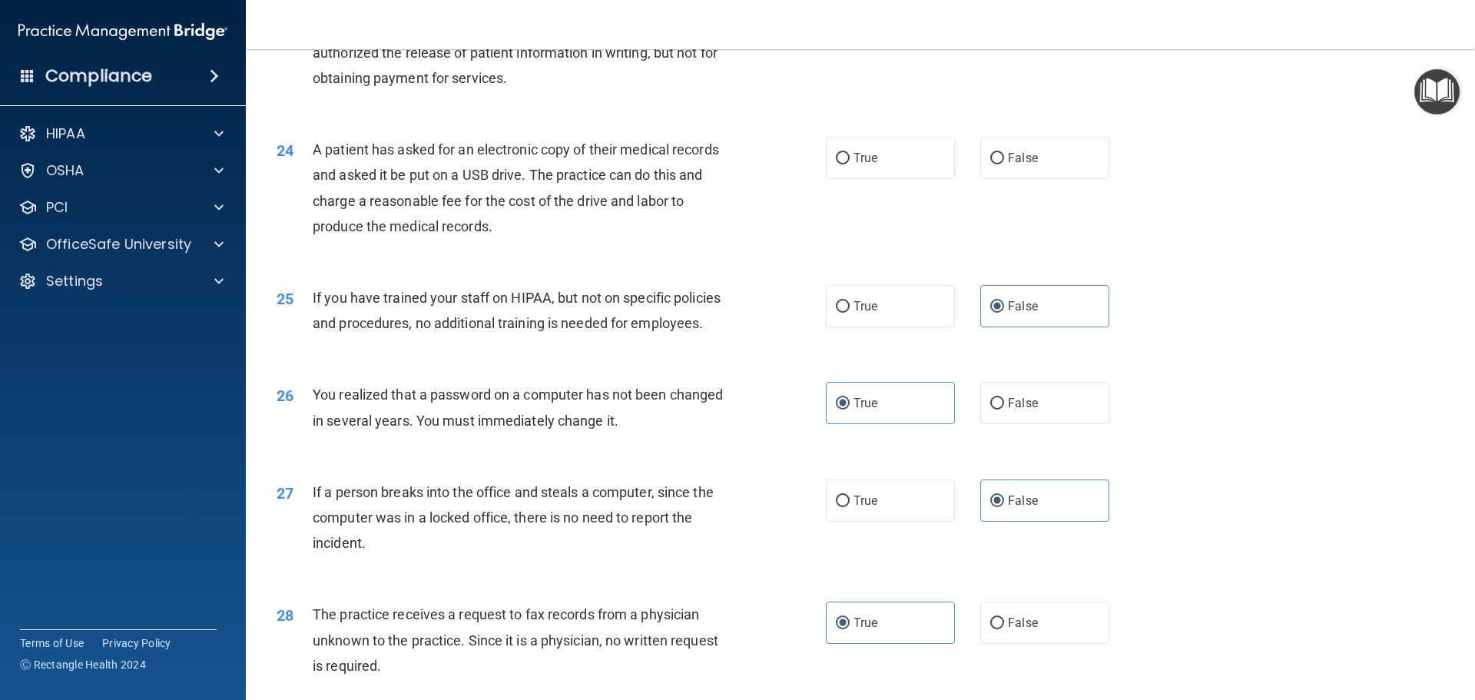
scroll to position [2553, 0]
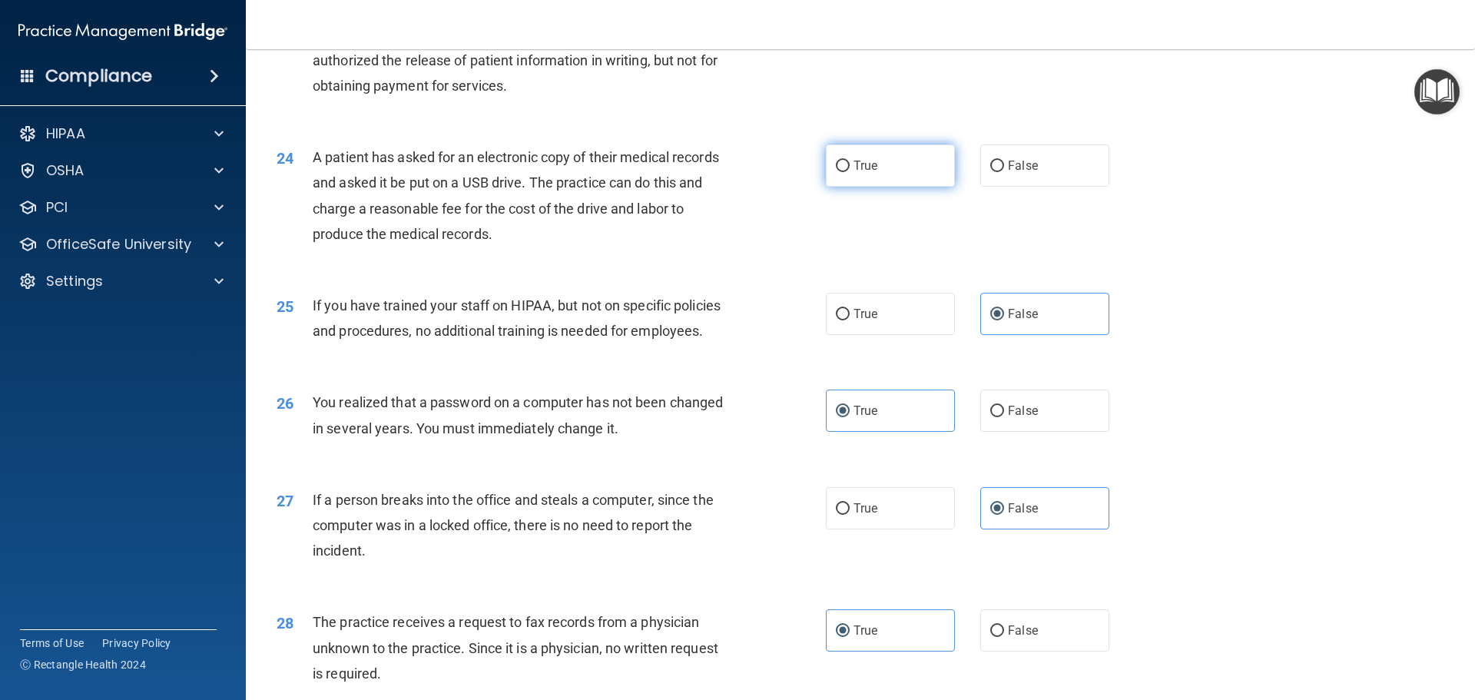
click at [868, 187] on label "True" at bounding box center [890, 165] width 129 height 42
click at [850, 172] on input "True" at bounding box center [843, 167] width 14 height 12
radio input "true"
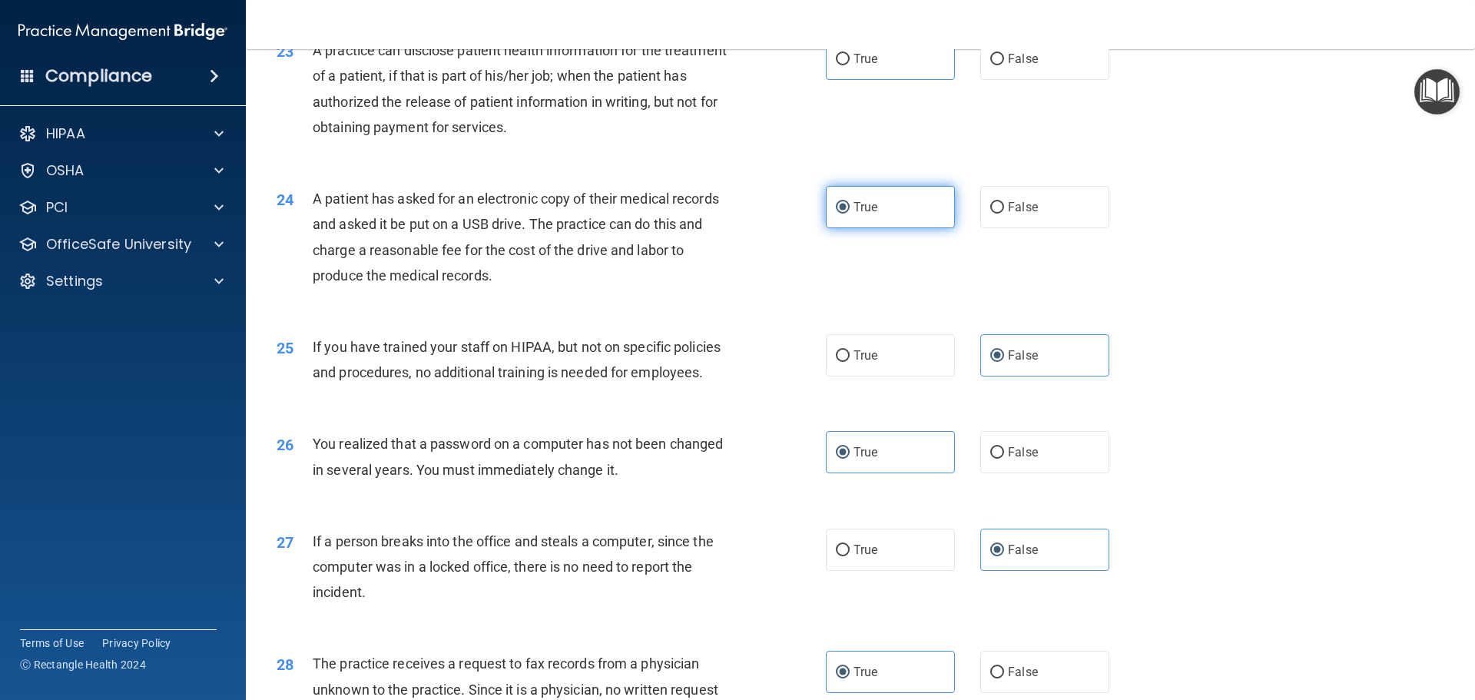
scroll to position [2476, 0]
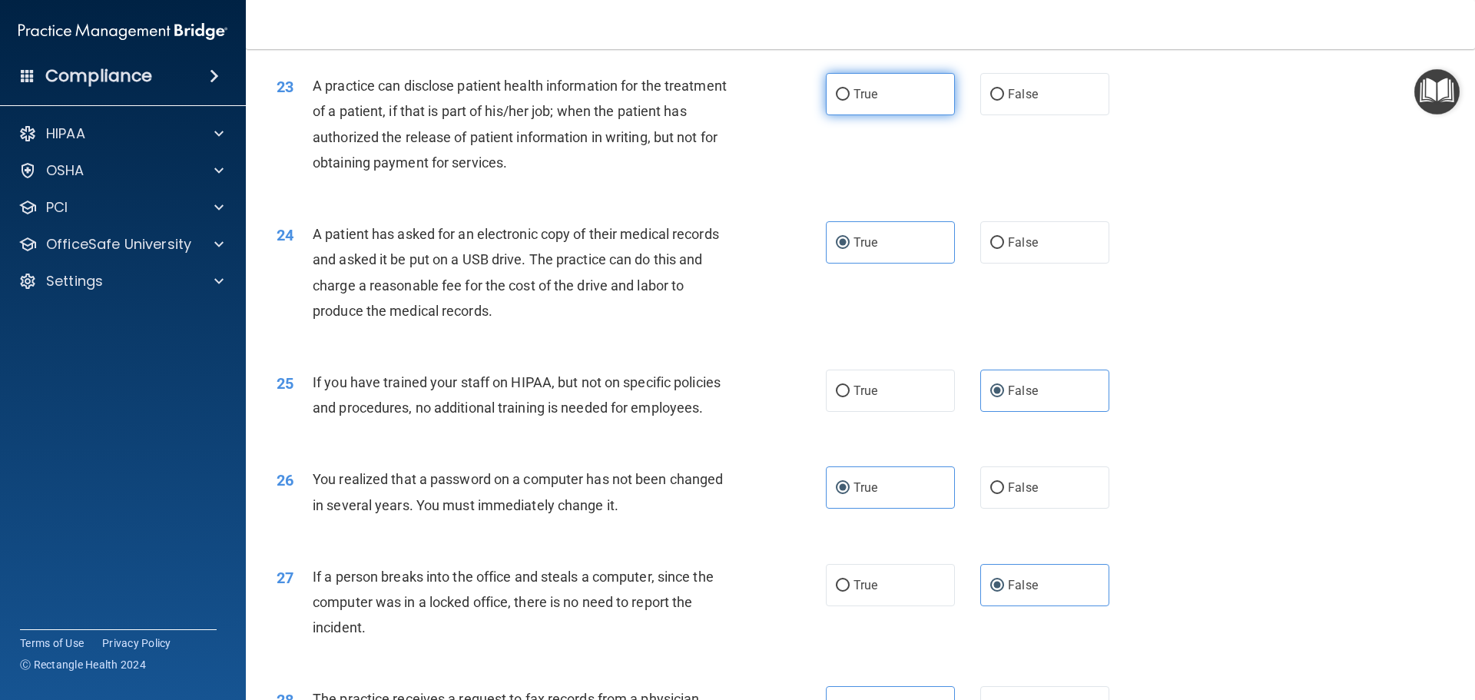
click at [855, 101] on span "True" at bounding box center [866, 94] width 24 height 15
click at [850, 101] on input "True" at bounding box center [843, 95] width 14 height 12
radio input "true"
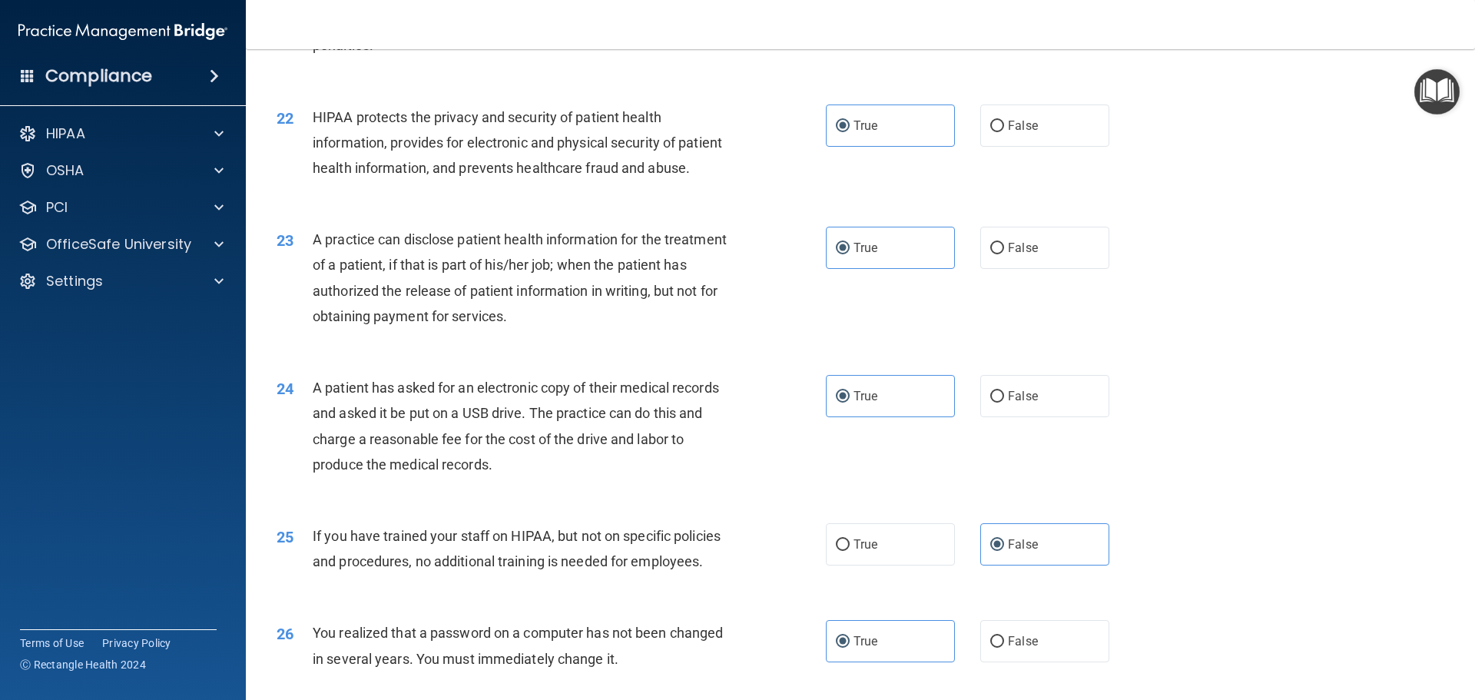
scroll to position [2937, 0]
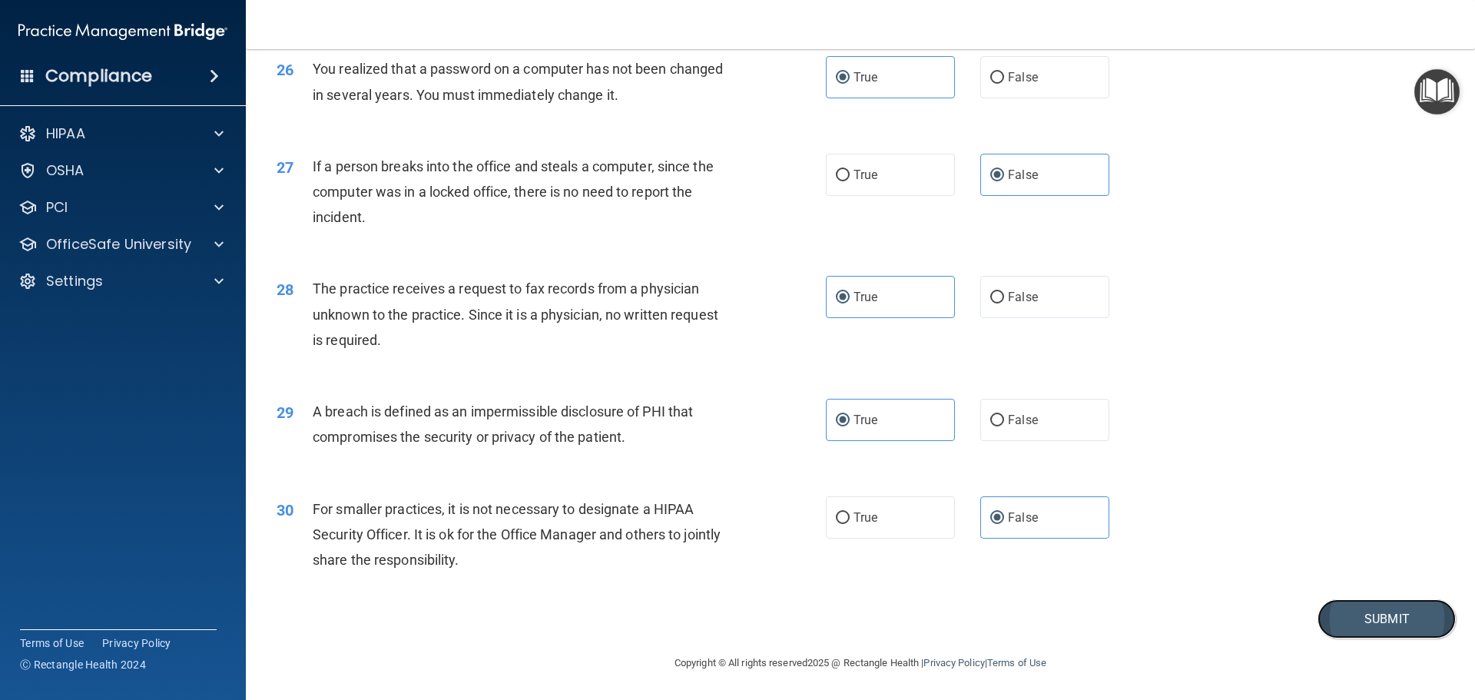
click at [1353, 620] on button "Submit" at bounding box center [1387, 618] width 138 height 39
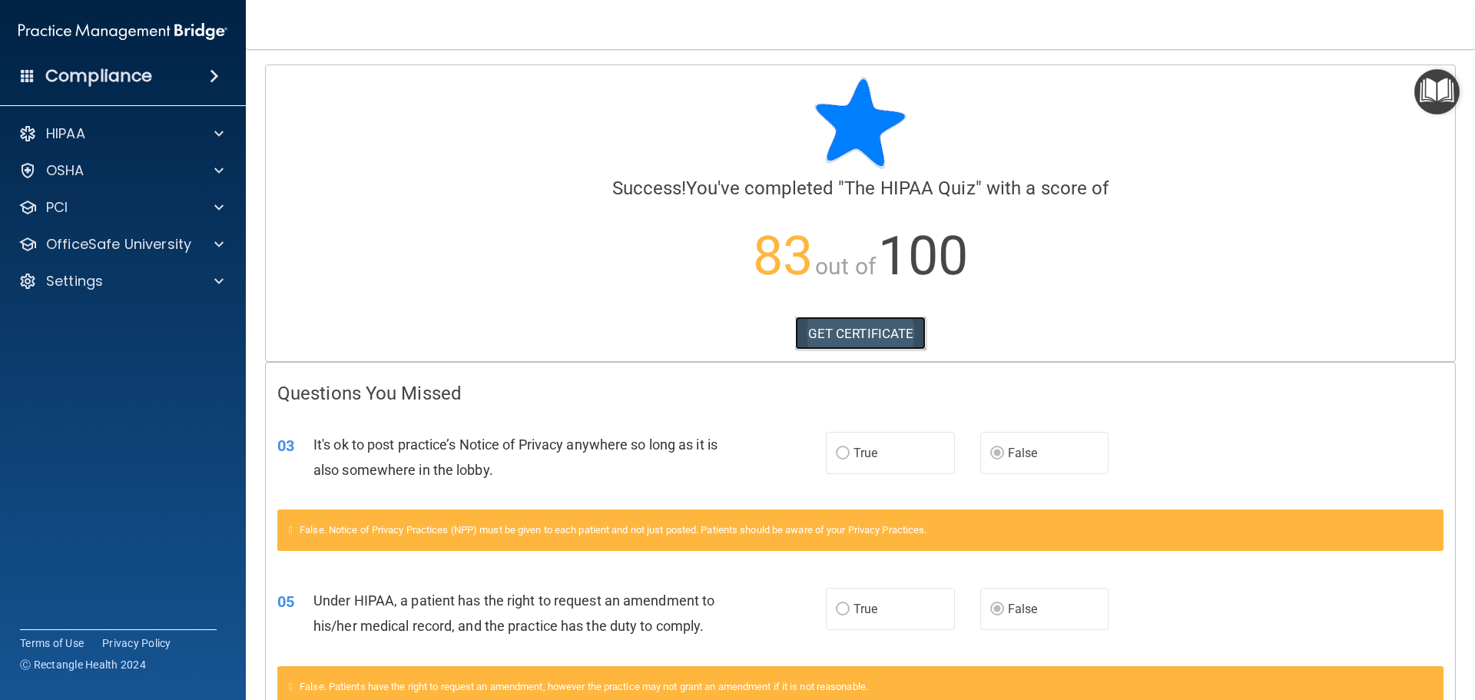
click at [848, 331] on link "GET CERTIFICATE" at bounding box center [860, 334] width 131 height 34
click at [225, 249] on div at bounding box center [216, 244] width 38 height 18
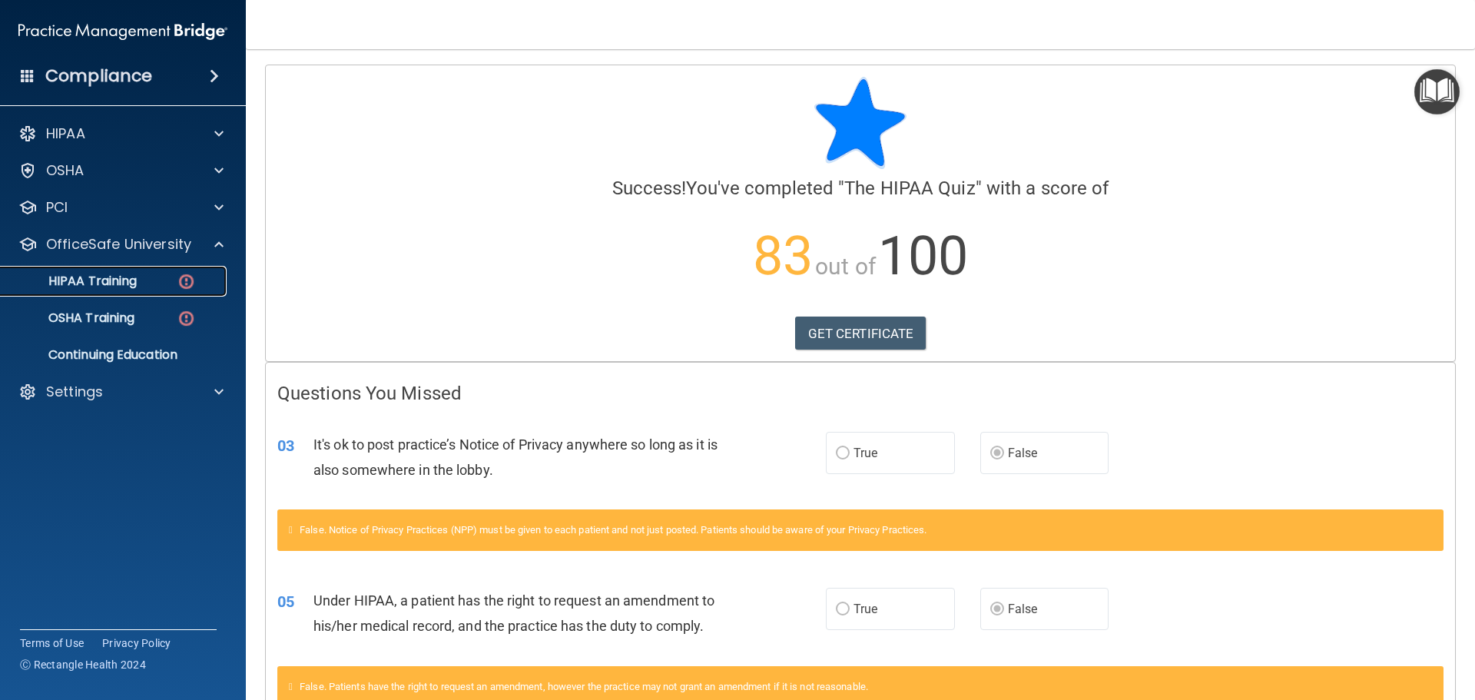
click at [164, 294] on link "HIPAA Training" at bounding box center [106, 281] width 242 height 31
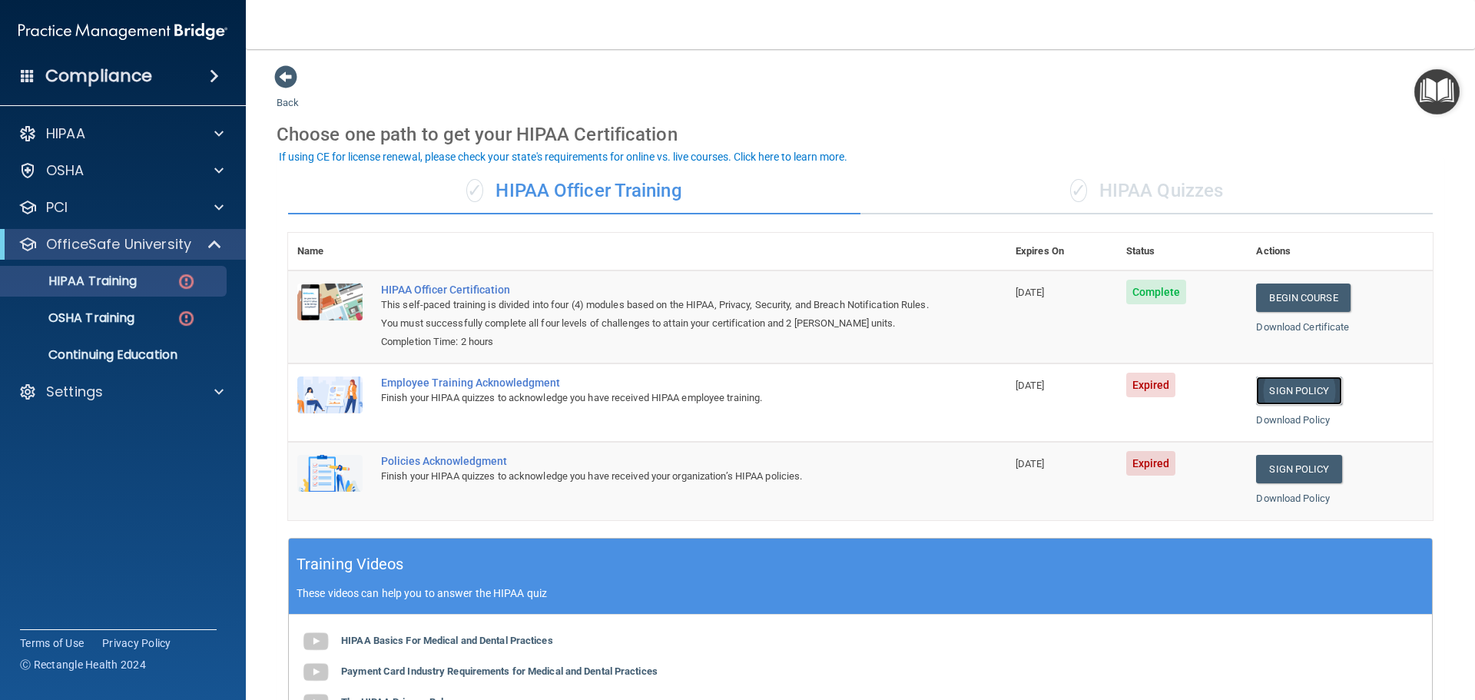
click at [1303, 387] on link "Sign Policy" at bounding box center [1298, 391] width 85 height 28
click at [1293, 471] on link "Sign Policy" at bounding box center [1298, 469] width 85 height 28
click at [1165, 185] on div "✓ HIPAA Quizzes" at bounding box center [1147, 191] width 573 height 46
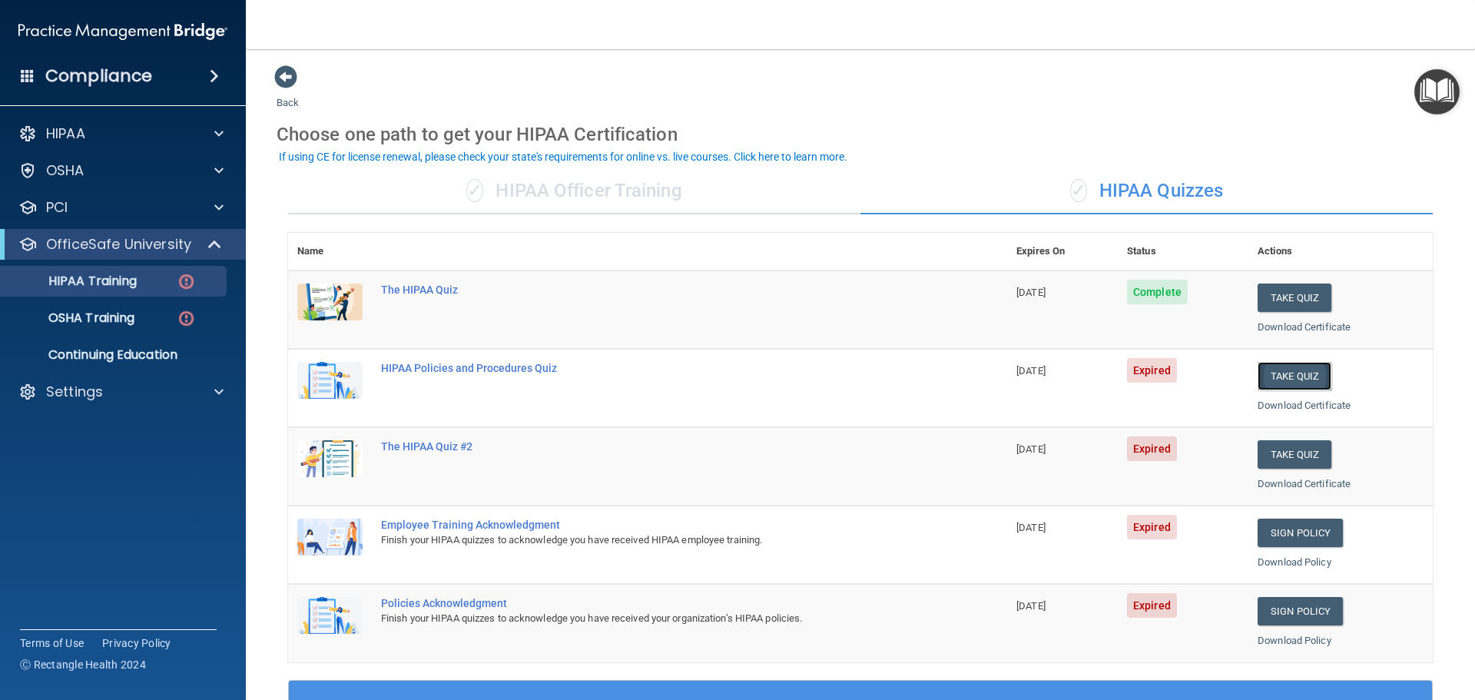
click at [1281, 377] on button "Take Quiz" at bounding box center [1295, 376] width 74 height 28
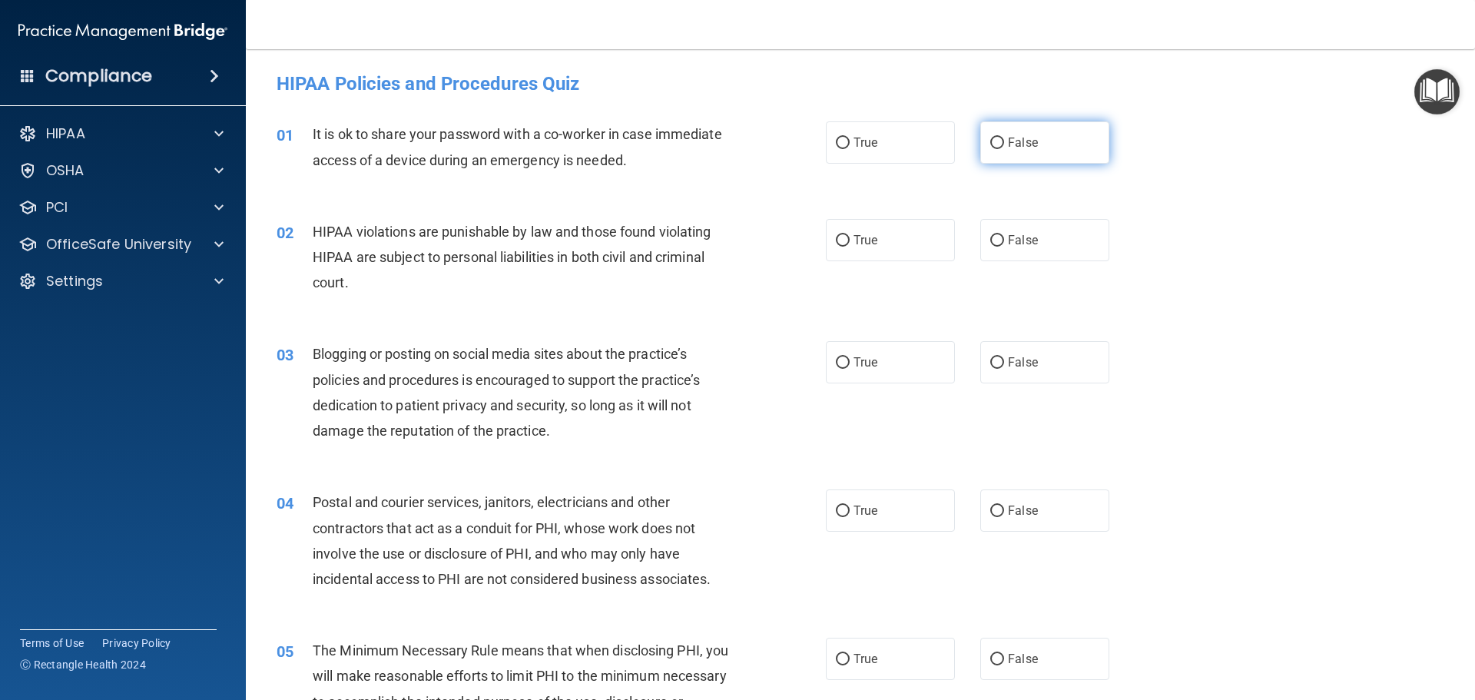
click at [1078, 140] on label "False" at bounding box center [1045, 142] width 129 height 42
click at [1004, 140] on input "False" at bounding box center [998, 144] width 14 height 12
radio input "true"
click at [868, 234] on span "True" at bounding box center [866, 240] width 24 height 15
click at [850, 235] on input "True" at bounding box center [843, 241] width 14 height 12
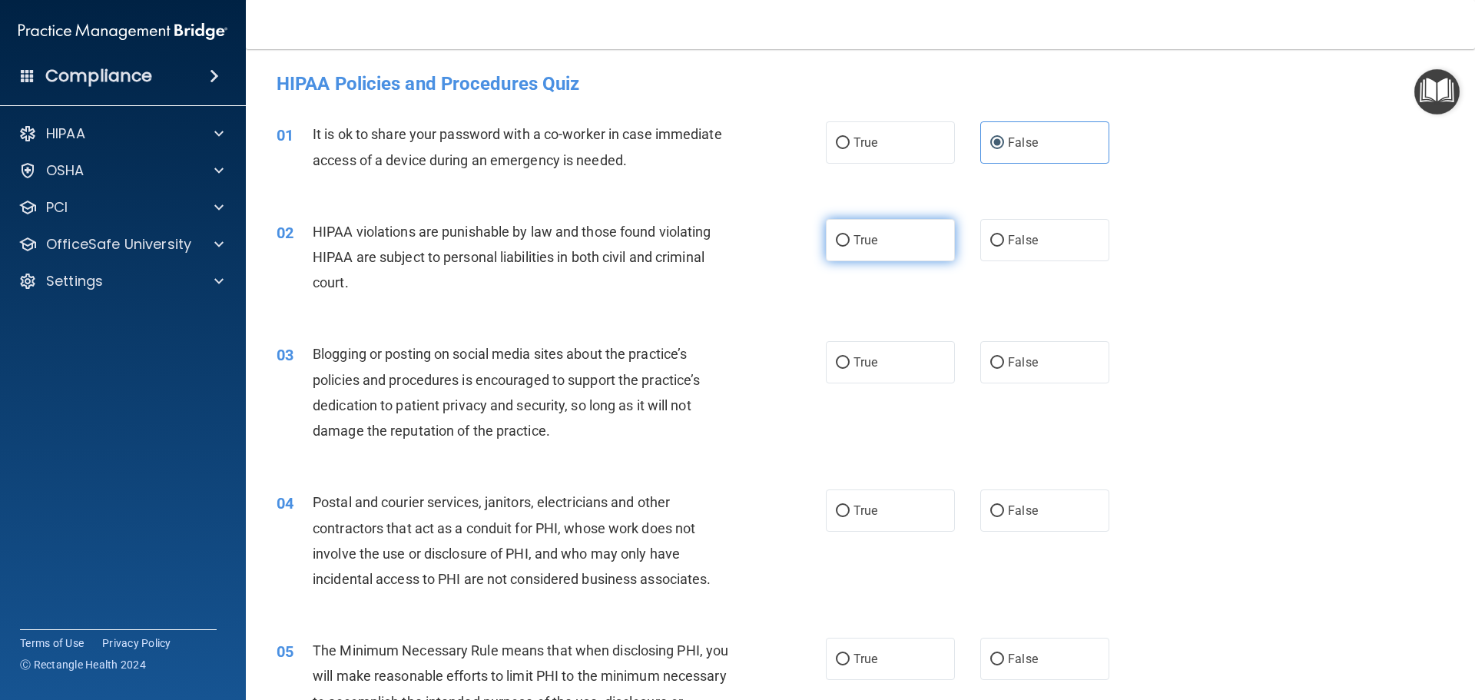
radio input "true"
click at [870, 353] on label "True" at bounding box center [890, 362] width 129 height 42
click at [850, 357] on input "True" at bounding box center [843, 363] width 14 height 12
radio input "true"
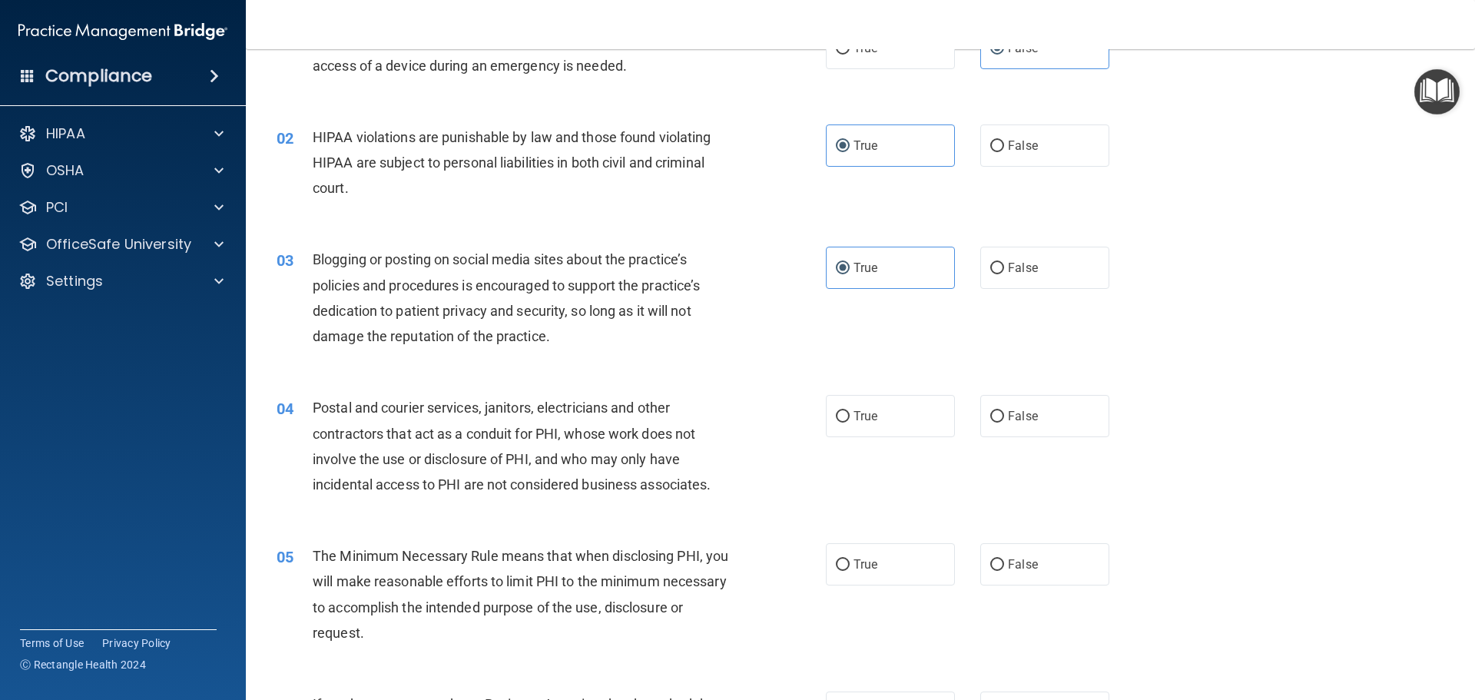
scroll to position [231, 0]
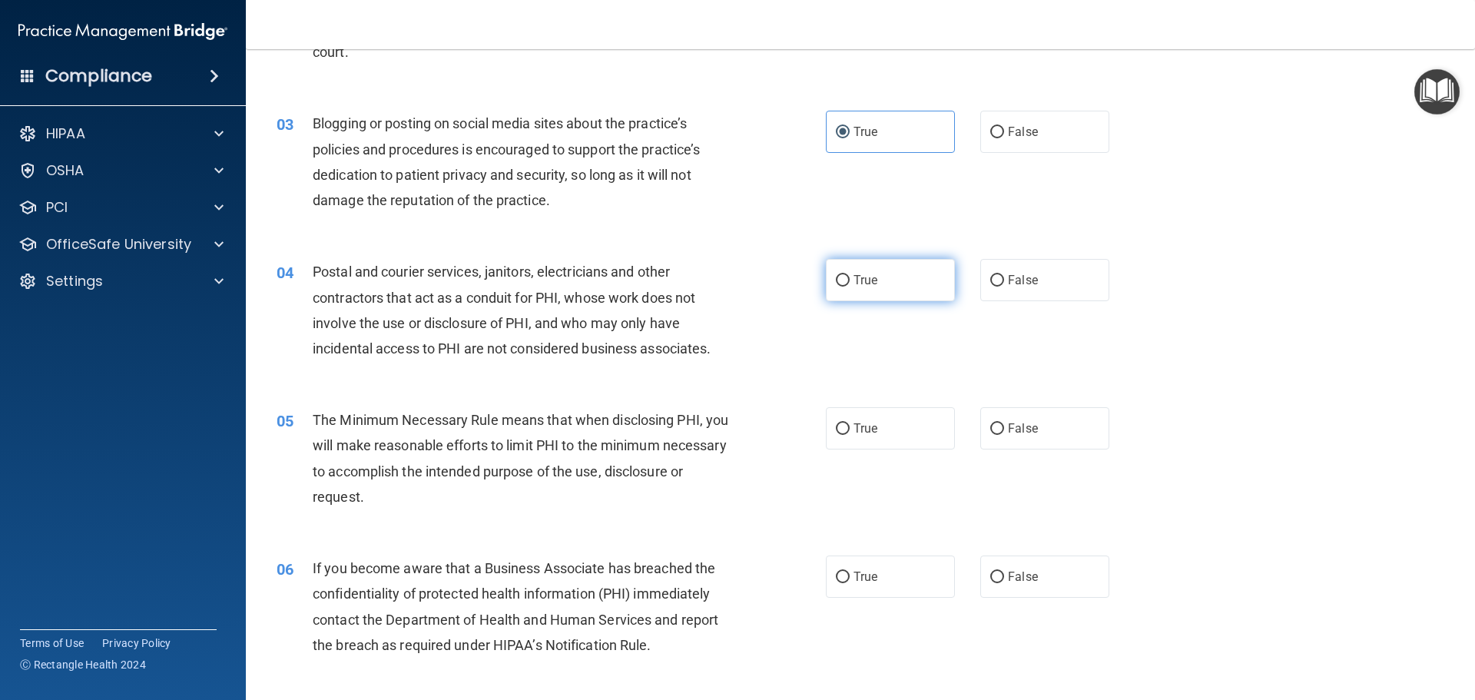
click at [847, 276] on label "True" at bounding box center [890, 280] width 129 height 42
click at [847, 276] on input "True" at bounding box center [843, 281] width 14 height 12
radio input "true"
click at [845, 423] on label "True" at bounding box center [890, 428] width 129 height 42
click at [845, 423] on input "True" at bounding box center [843, 429] width 14 height 12
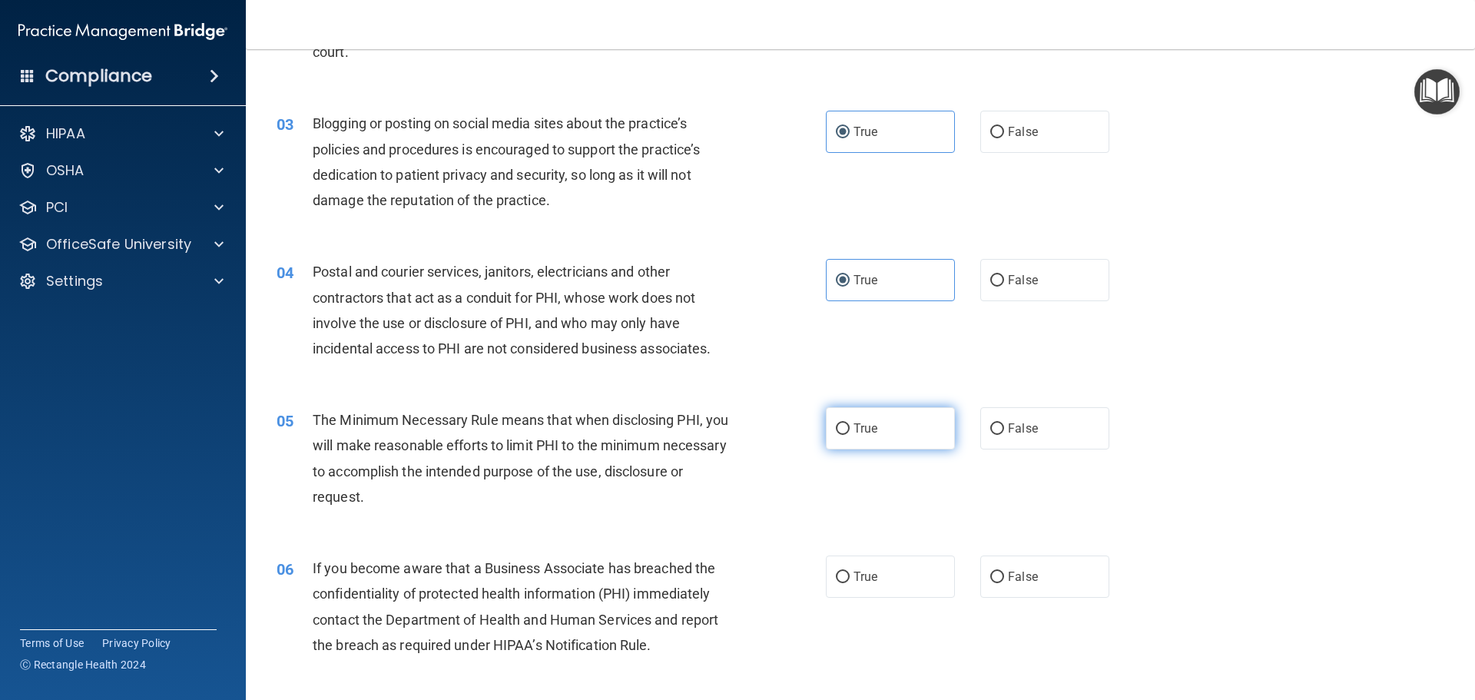
radio input "true"
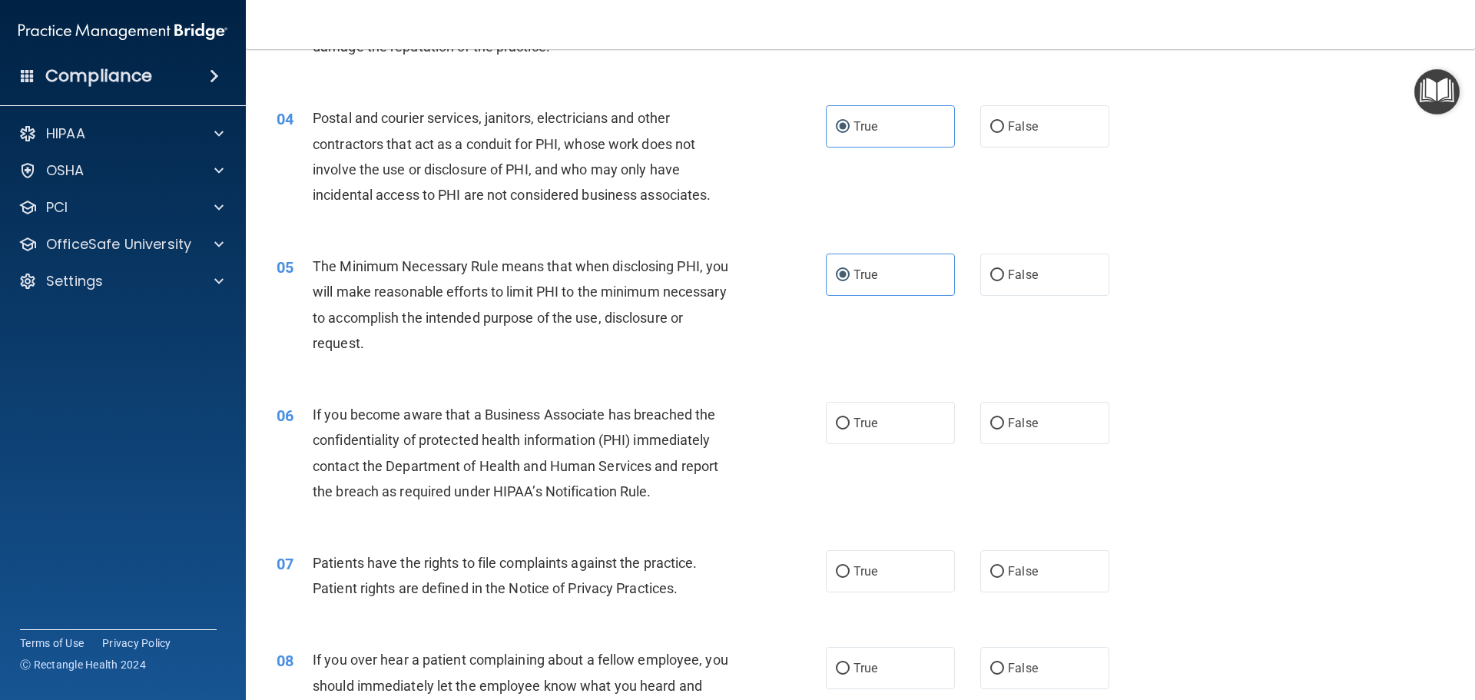
scroll to position [538, 0]
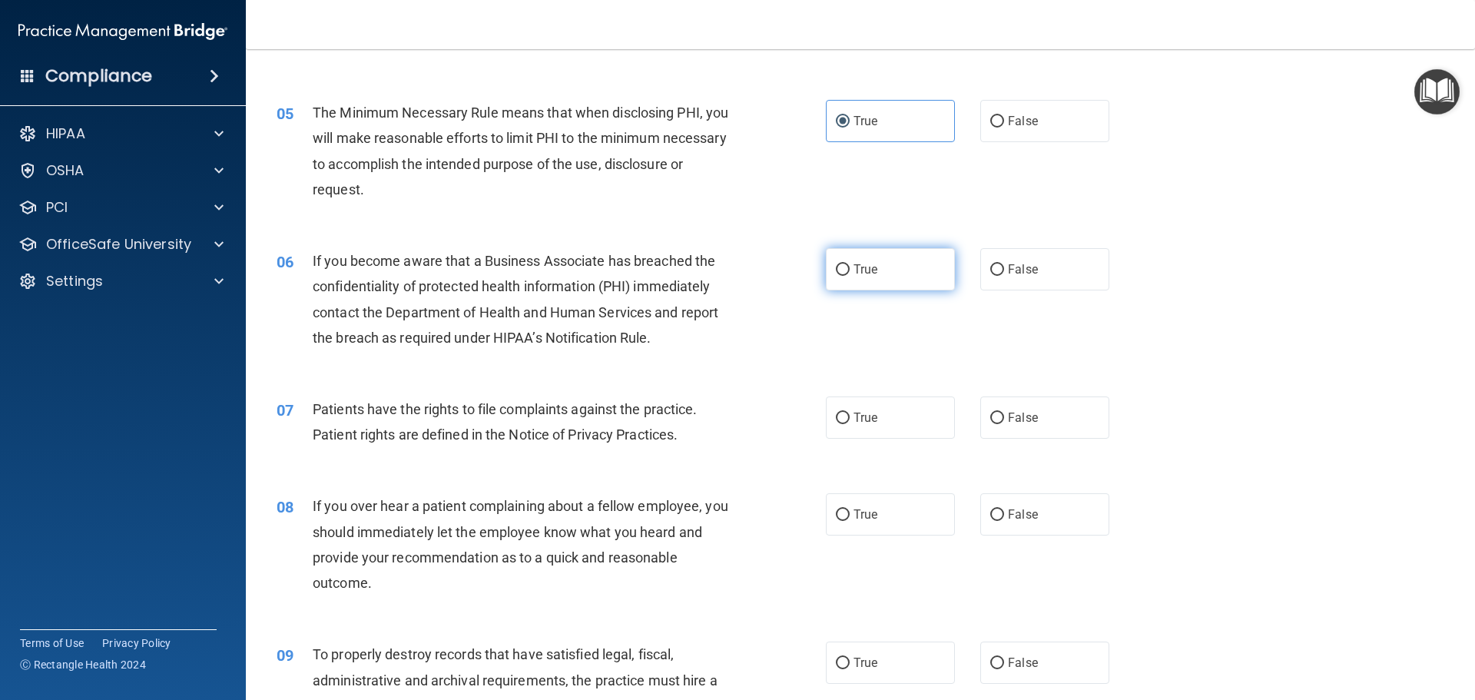
click at [854, 268] on span "True" at bounding box center [866, 269] width 24 height 15
click at [848, 268] on input "True" at bounding box center [843, 270] width 14 height 12
radio input "true"
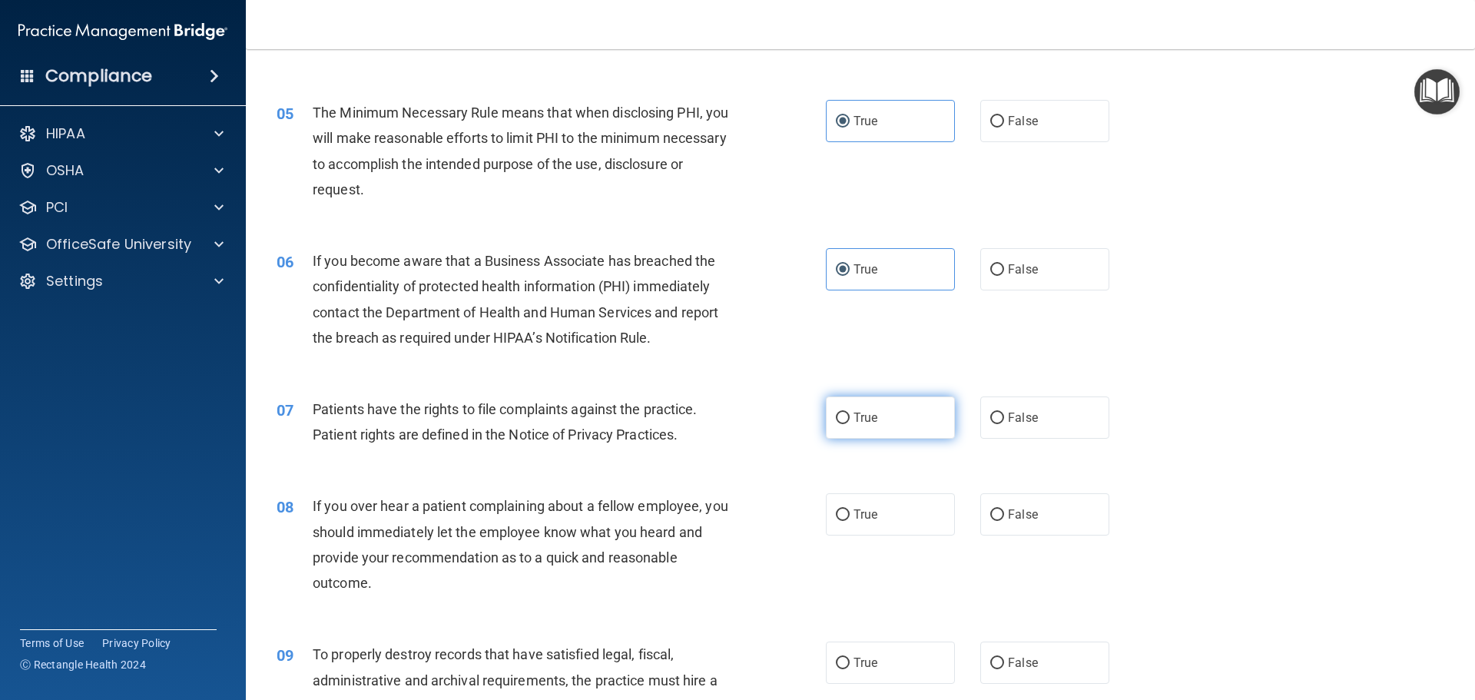
click at [854, 410] on span "True" at bounding box center [866, 417] width 24 height 15
click at [850, 413] on input "True" at bounding box center [843, 419] width 14 height 12
radio input "true"
click at [1009, 518] on span "False" at bounding box center [1023, 514] width 30 height 15
click at [1004, 518] on input "False" at bounding box center [998, 515] width 14 height 12
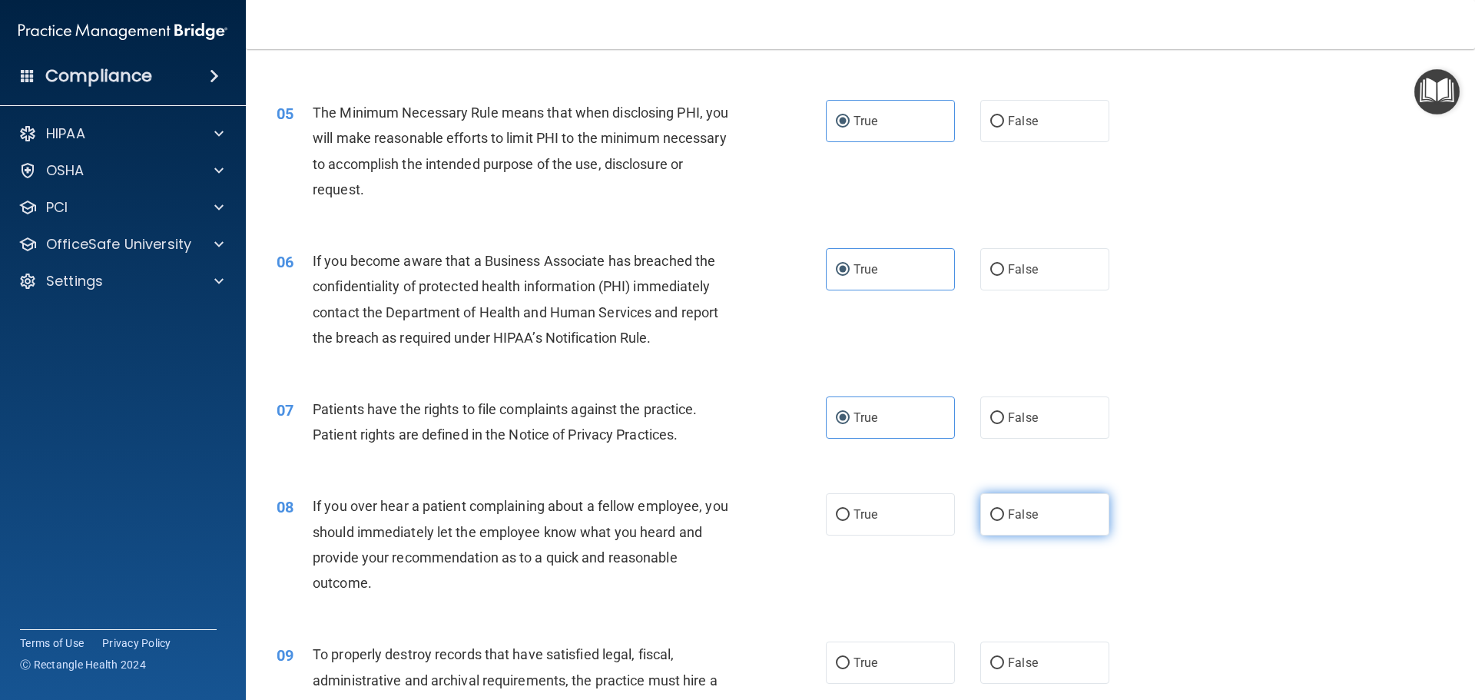
radio input "true"
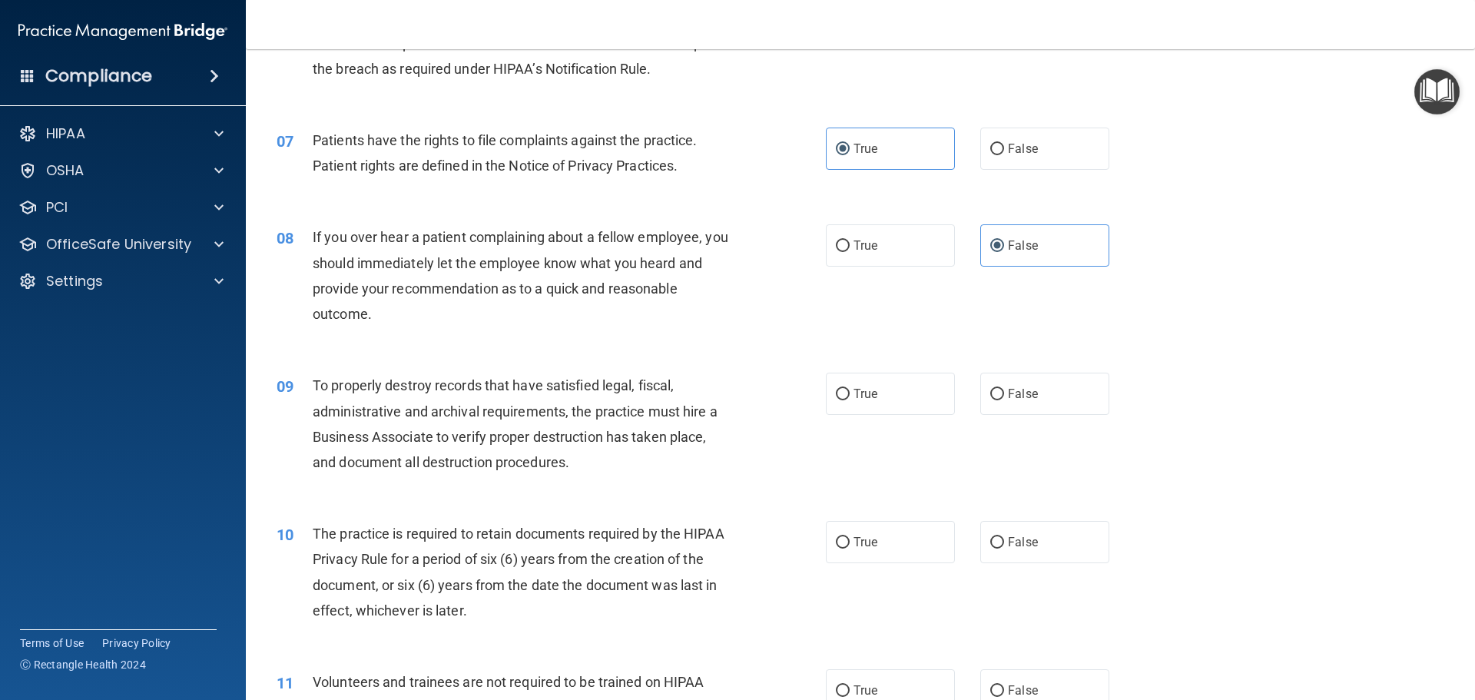
scroll to position [922, 0]
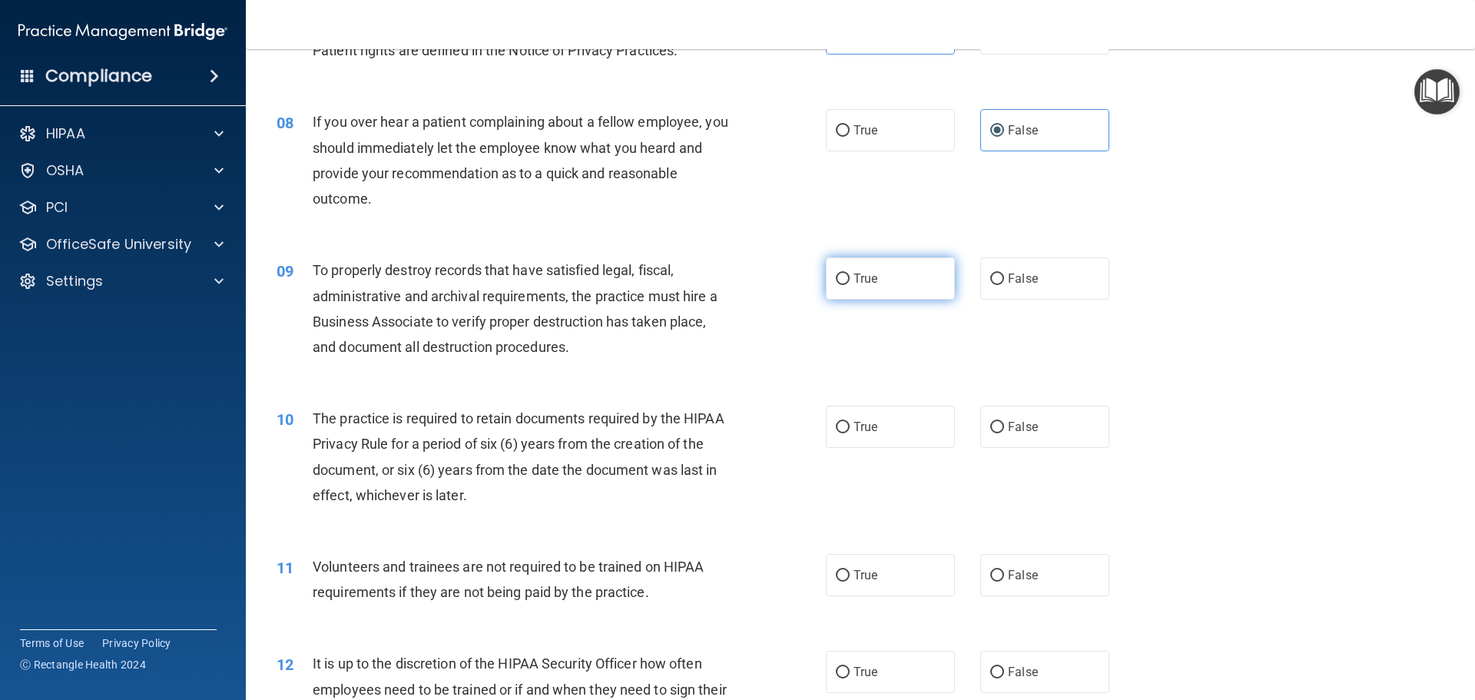
click at [854, 277] on span "True" at bounding box center [866, 278] width 24 height 15
click at [850, 277] on input "True" at bounding box center [843, 280] width 14 height 12
radio input "true"
click at [876, 411] on label "True" at bounding box center [890, 427] width 129 height 42
click at [850, 422] on input "True" at bounding box center [843, 428] width 14 height 12
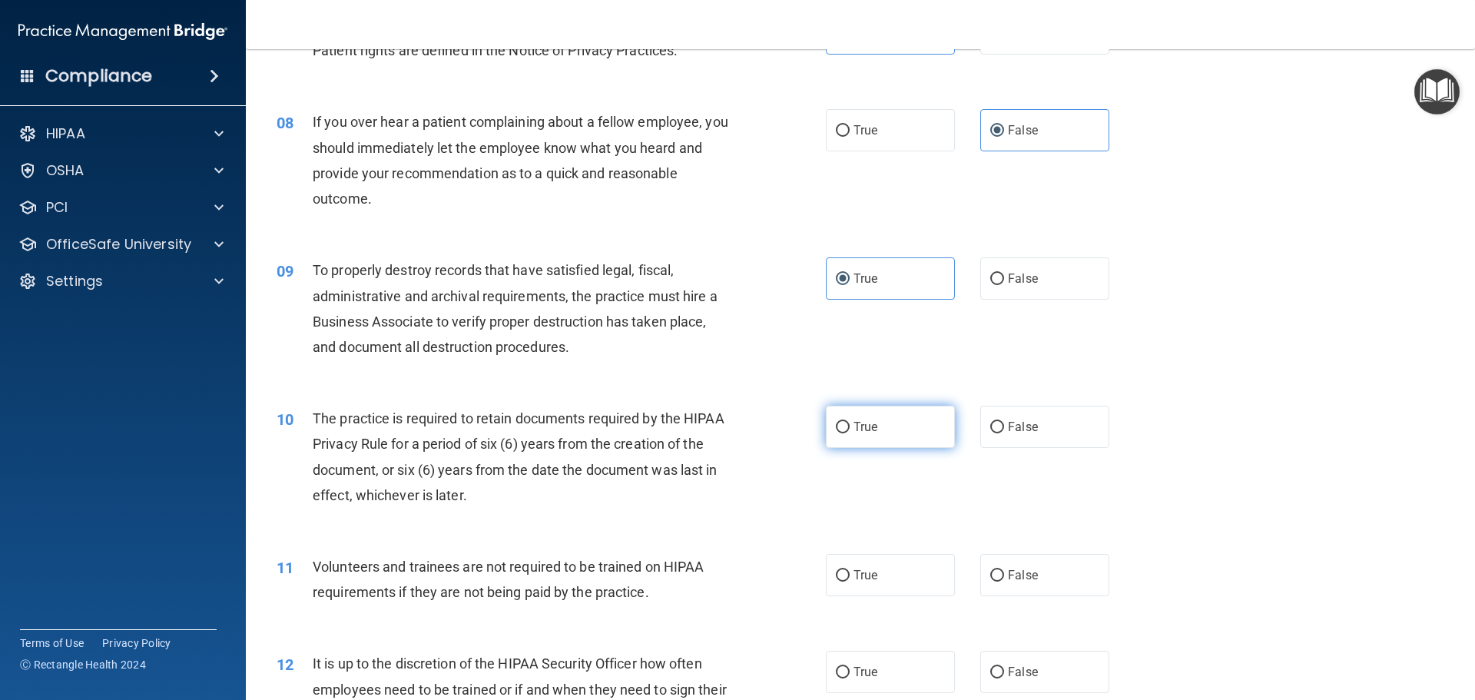
radio input "true"
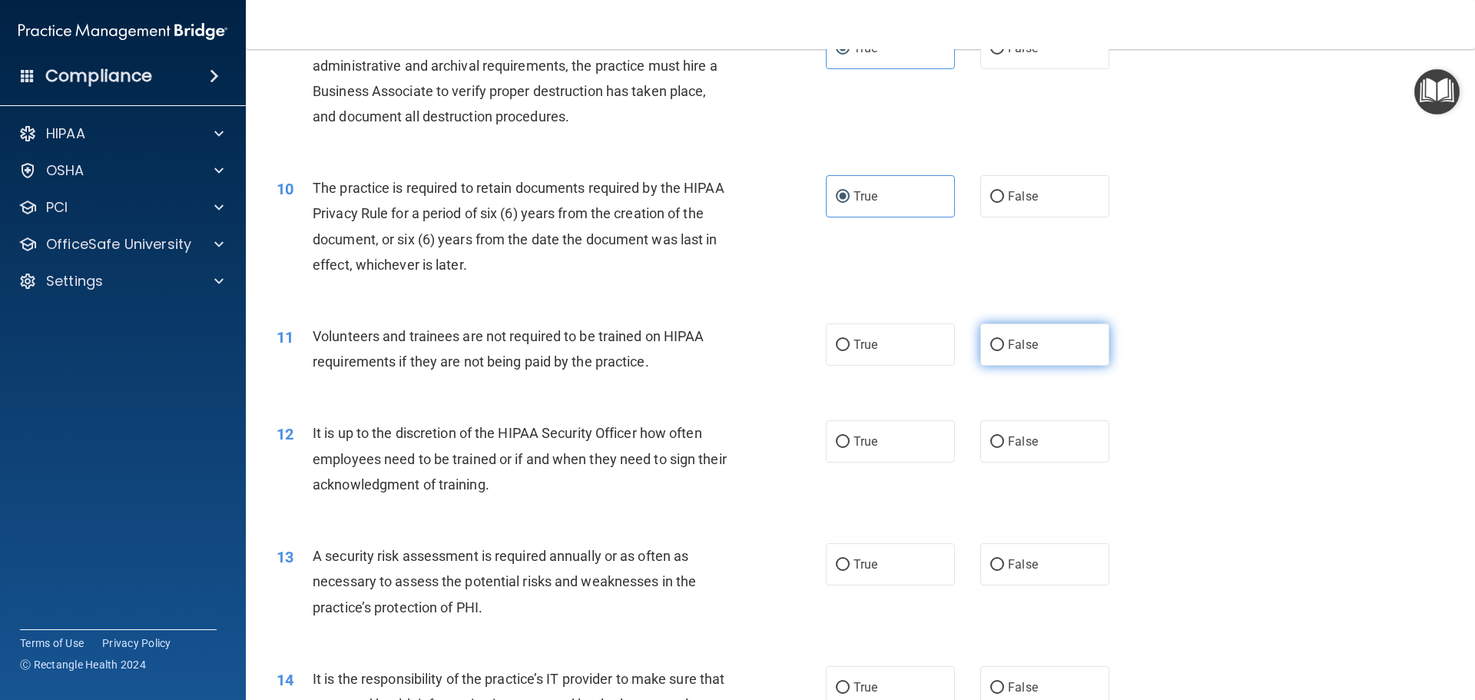
click at [1001, 332] on label "False" at bounding box center [1045, 345] width 129 height 42
click at [1001, 340] on input "False" at bounding box center [998, 346] width 14 height 12
radio input "true"
click at [1009, 450] on label "False" at bounding box center [1045, 441] width 129 height 42
click at [1004, 448] on input "False" at bounding box center [998, 442] width 14 height 12
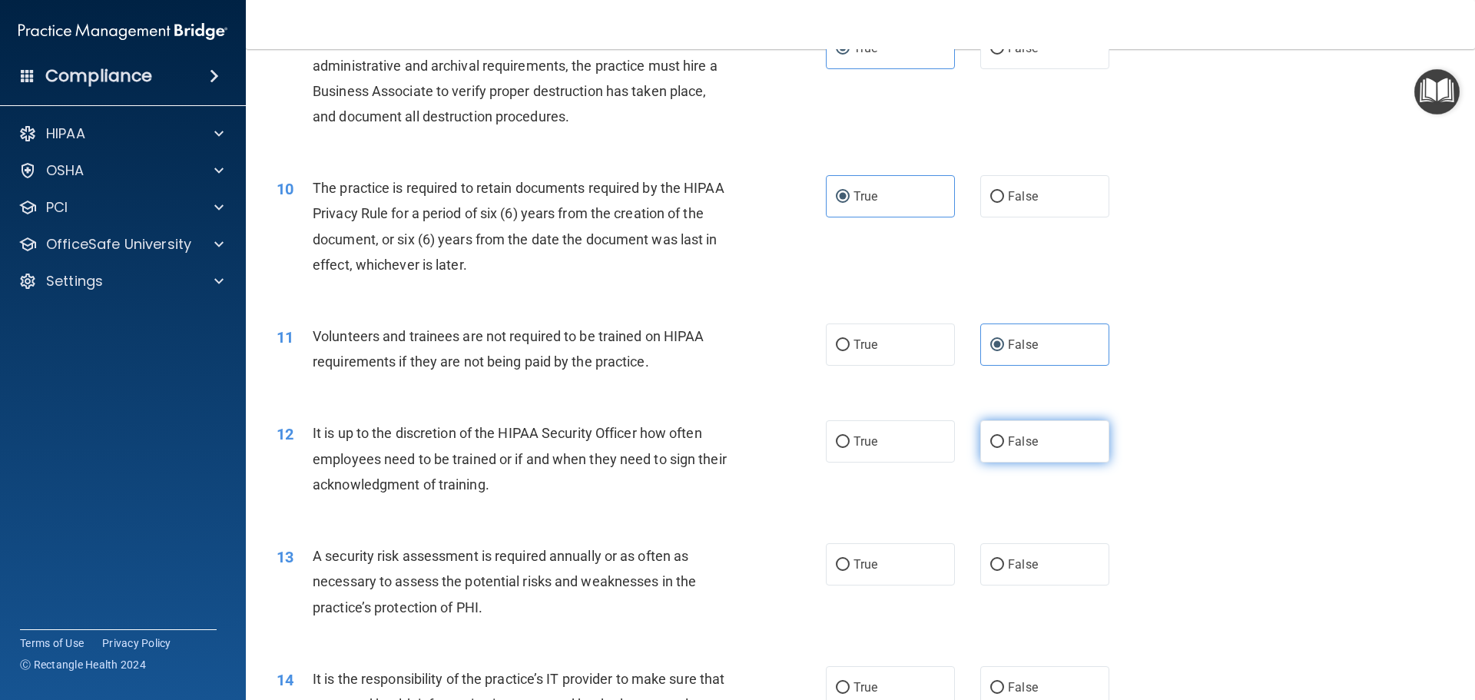
radio input "true"
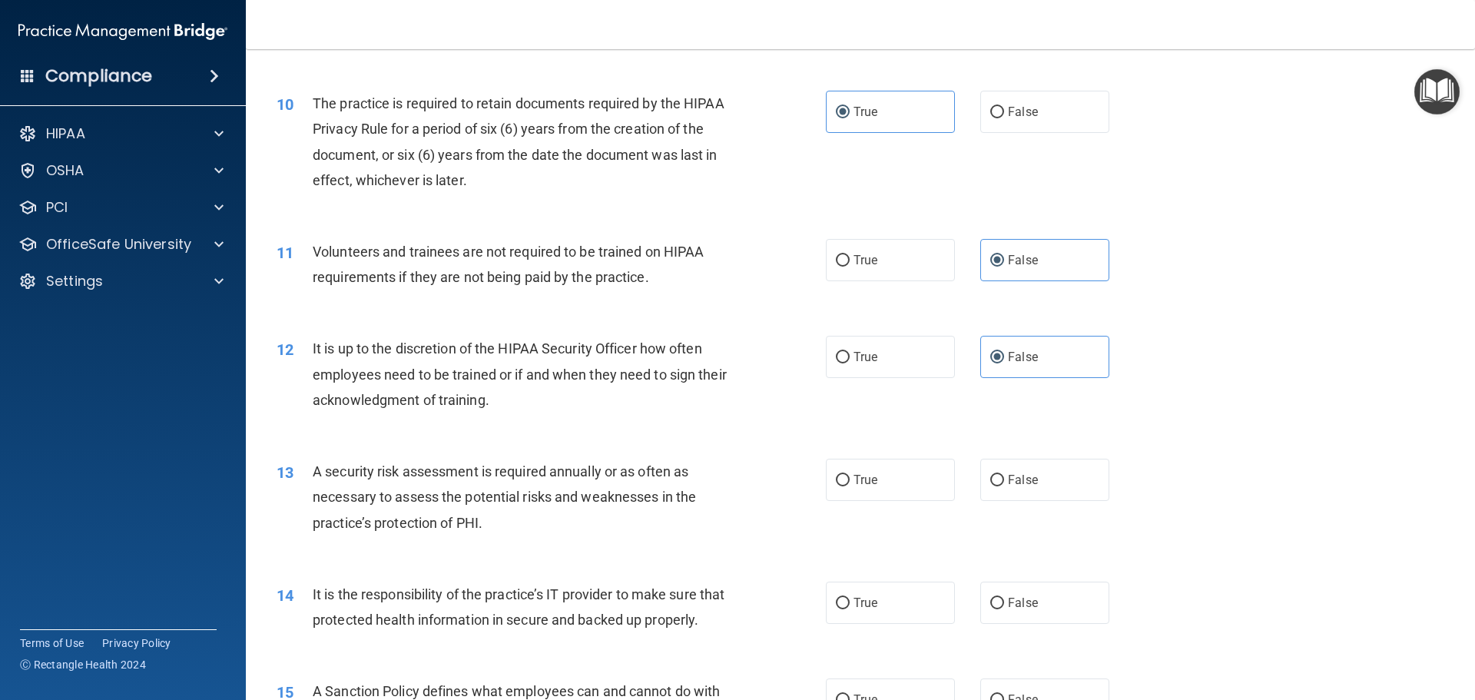
scroll to position [1306, 0]
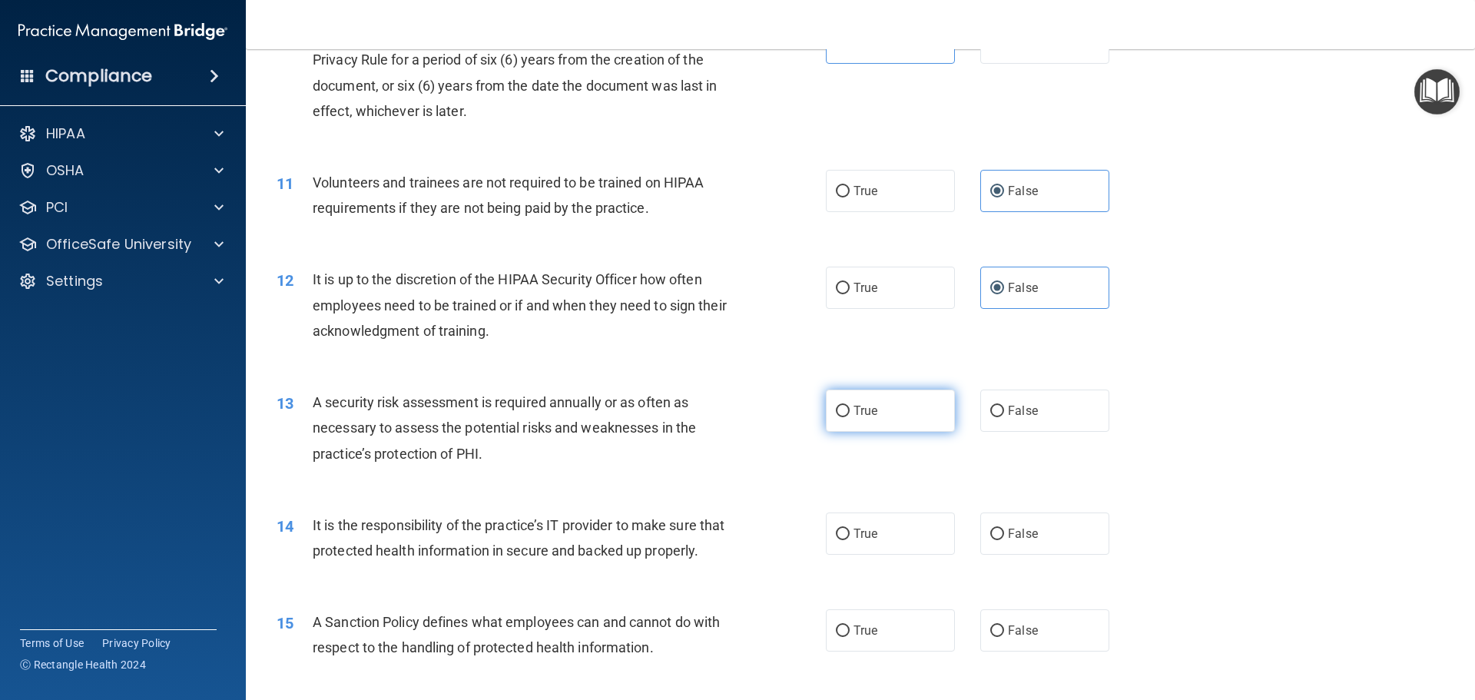
click at [881, 412] on label "True" at bounding box center [890, 411] width 129 height 42
click at [850, 412] on input "True" at bounding box center [843, 412] width 14 height 12
radio input "true"
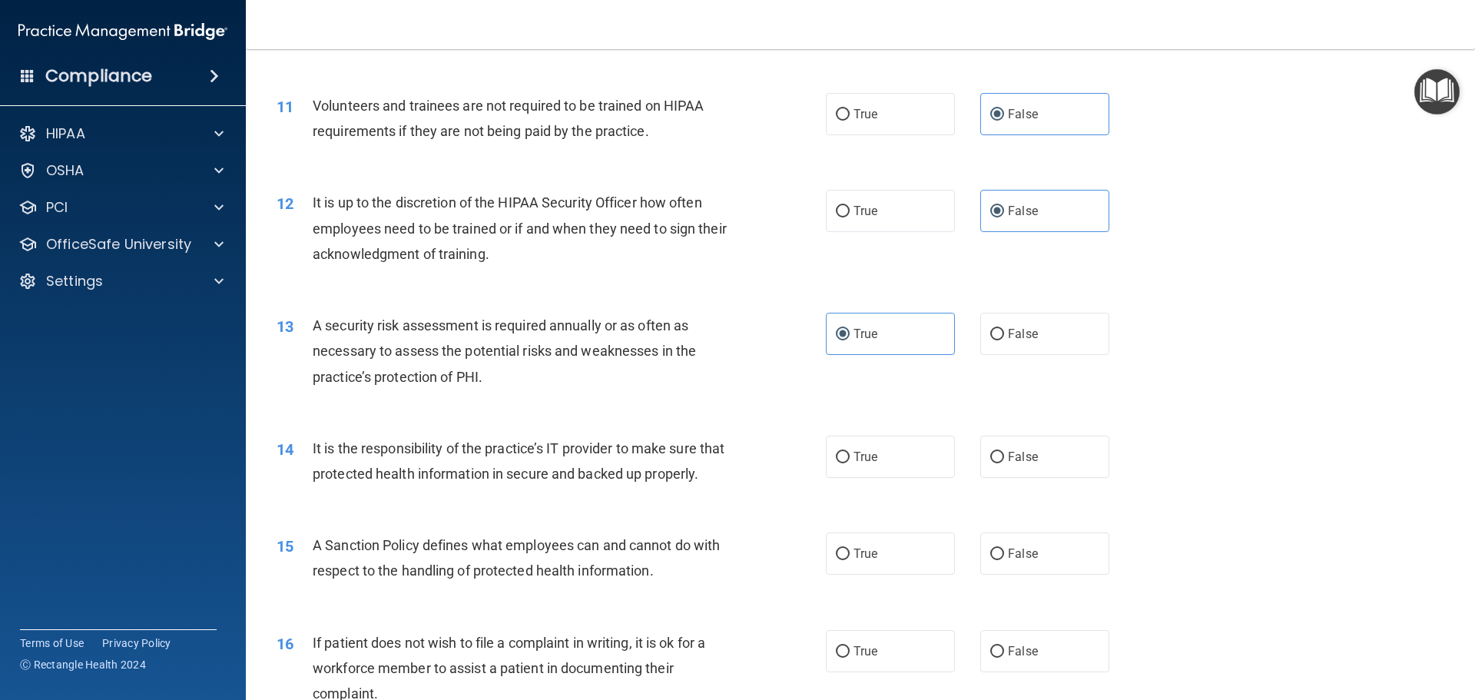
scroll to position [1537, 0]
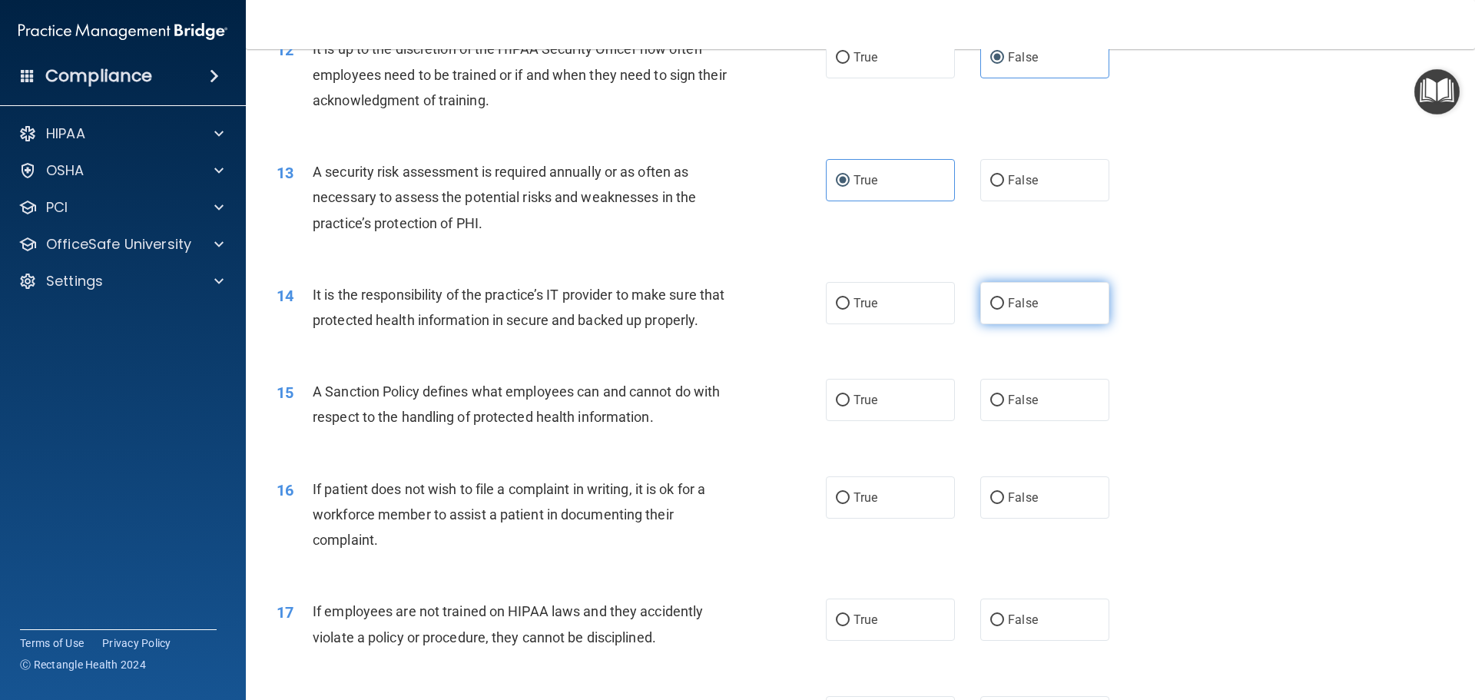
click at [1011, 303] on span "False" at bounding box center [1023, 303] width 30 height 15
click at [1004, 303] on input "False" at bounding box center [998, 304] width 14 height 12
radio input "true"
click at [855, 407] on span "True" at bounding box center [866, 400] width 24 height 15
click at [850, 407] on input "True" at bounding box center [843, 401] width 14 height 12
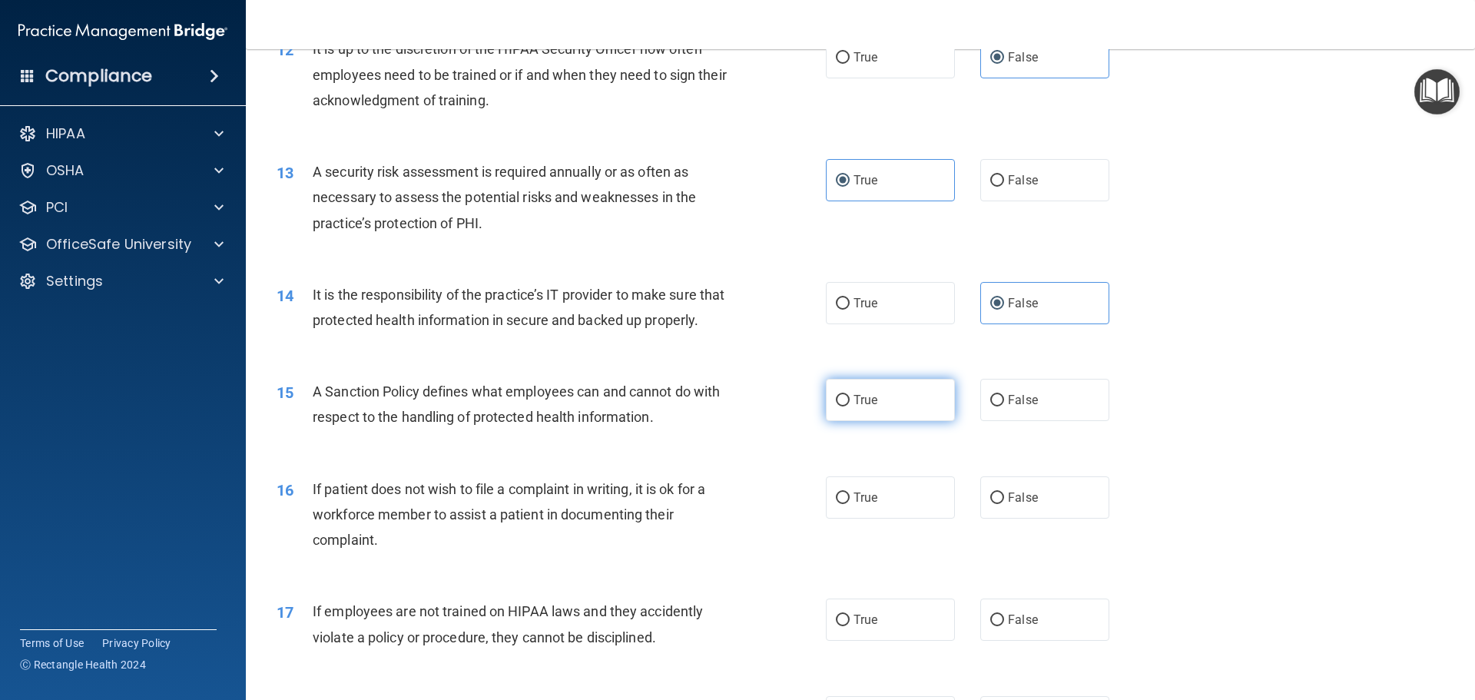
radio input "true"
click at [873, 512] on label "True" at bounding box center [890, 497] width 129 height 42
click at [850, 504] on input "True" at bounding box center [843, 499] width 14 height 12
radio input "true"
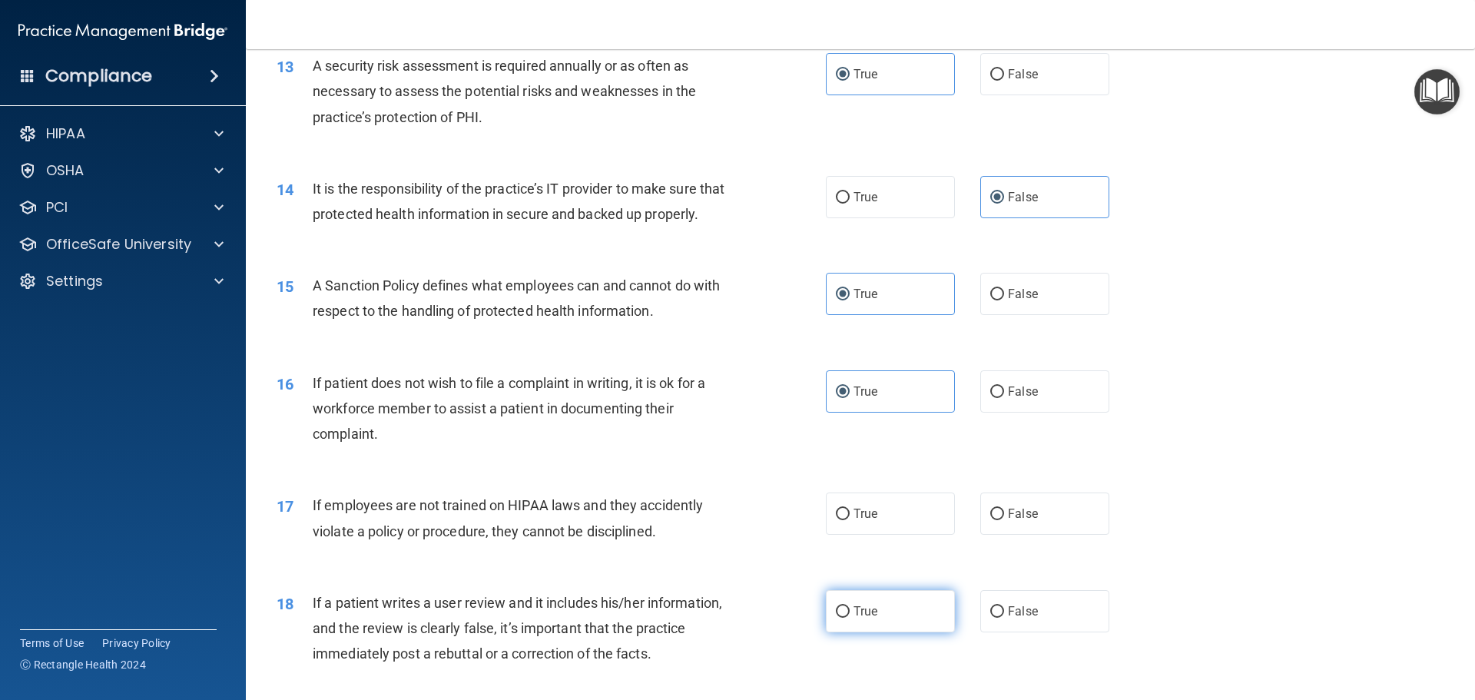
scroll to position [1767, 0]
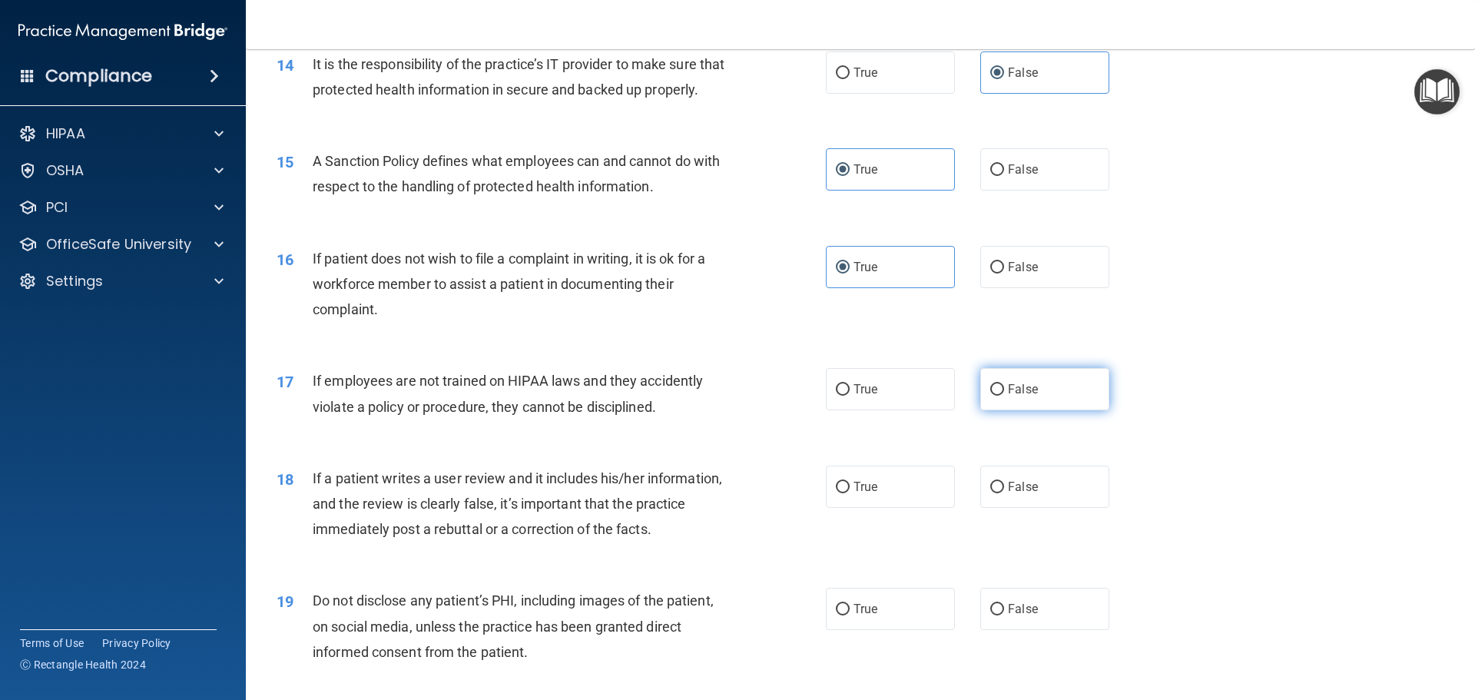
click at [1016, 397] on span "False" at bounding box center [1023, 389] width 30 height 15
click at [1004, 396] on input "False" at bounding box center [998, 390] width 14 height 12
radio input "true"
click at [991, 493] on input "False" at bounding box center [998, 488] width 14 height 12
radio input "true"
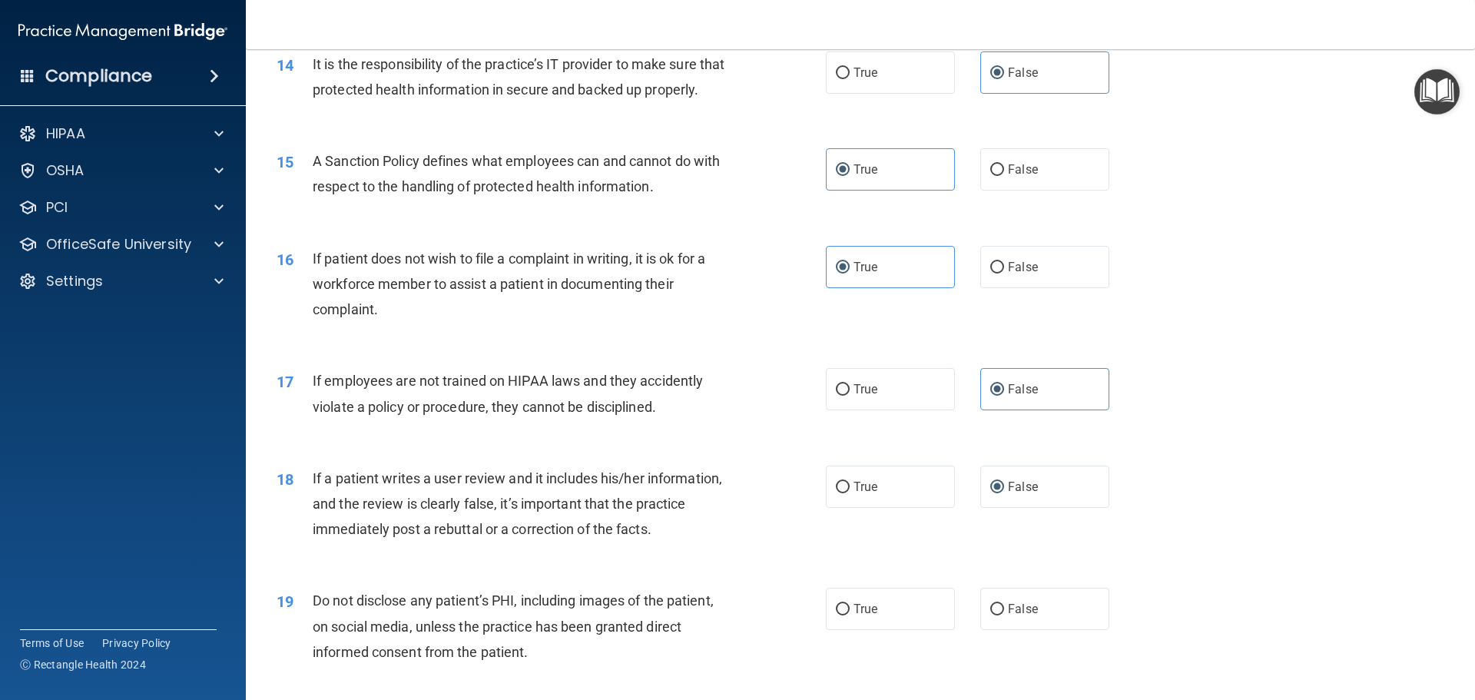
scroll to position [1921, 0]
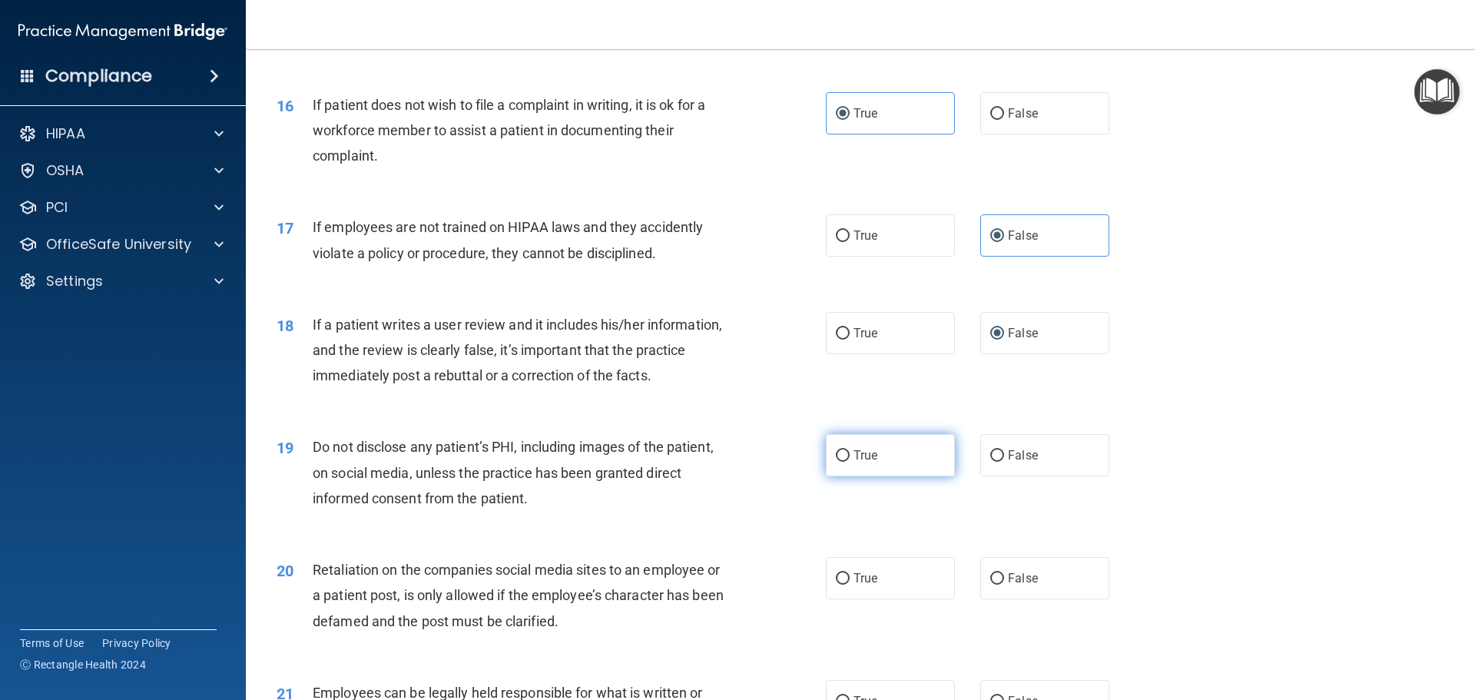
click at [848, 476] on label "True" at bounding box center [890, 455] width 129 height 42
click at [848, 462] on input "True" at bounding box center [843, 456] width 14 height 12
radio input "true"
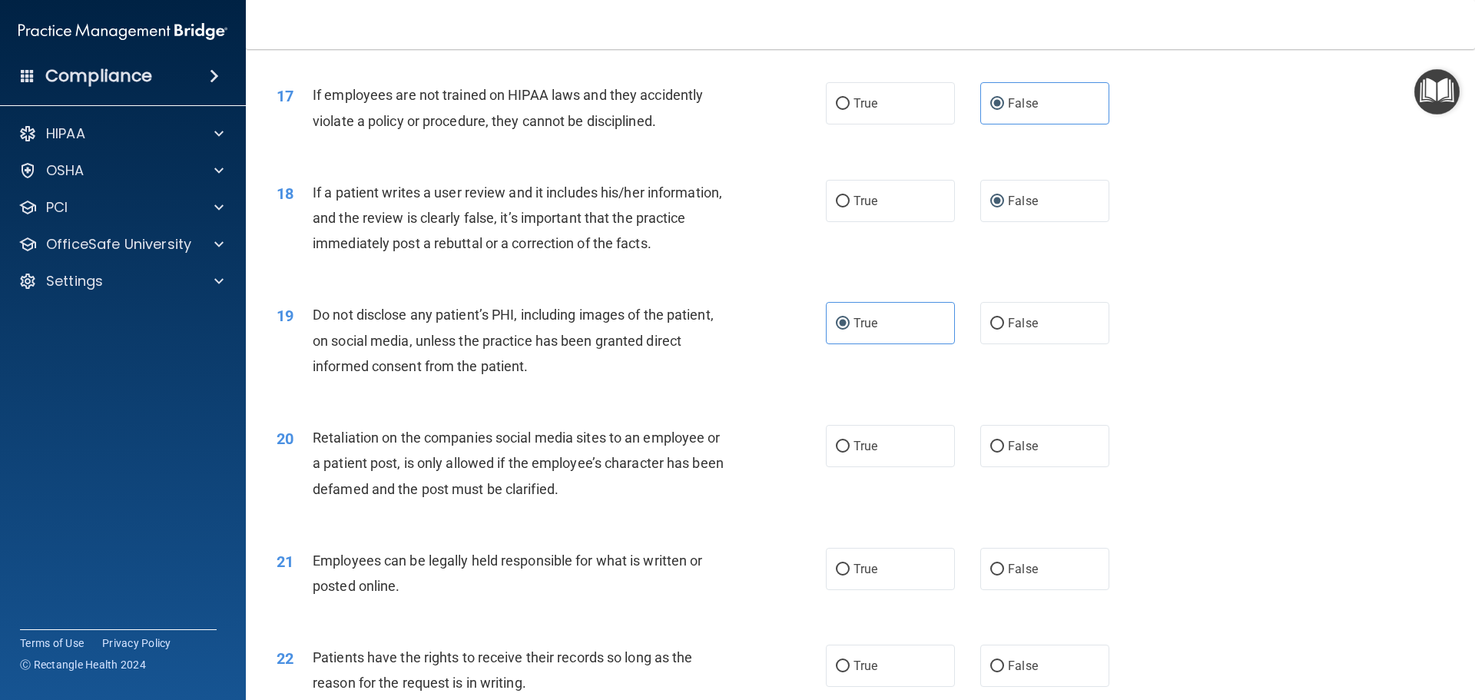
scroll to position [2152, 0]
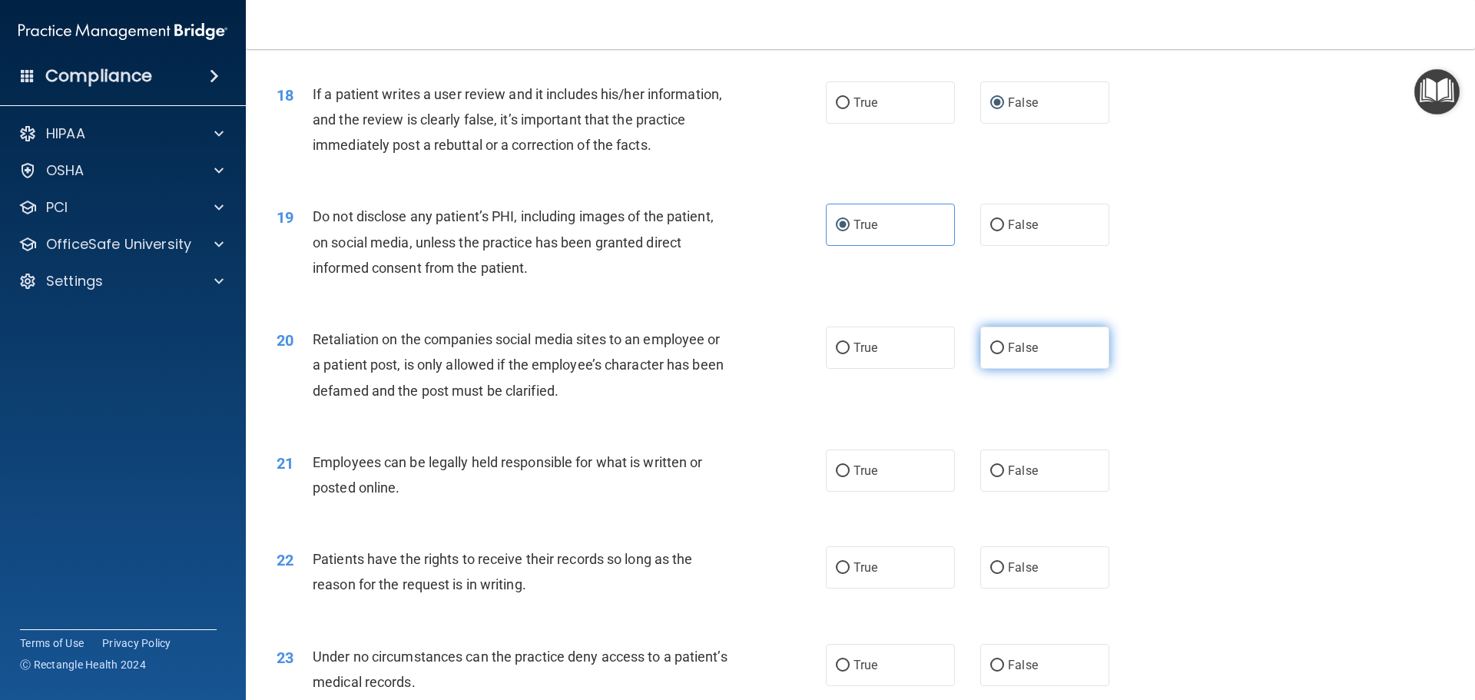
click at [1008, 355] on span "False" at bounding box center [1023, 347] width 30 height 15
click at [1002, 354] on input "False" at bounding box center [998, 349] width 14 height 12
radio input "true"
click at [1031, 492] on label "False" at bounding box center [1045, 471] width 129 height 42
click at [1004, 477] on input "False" at bounding box center [998, 472] width 14 height 12
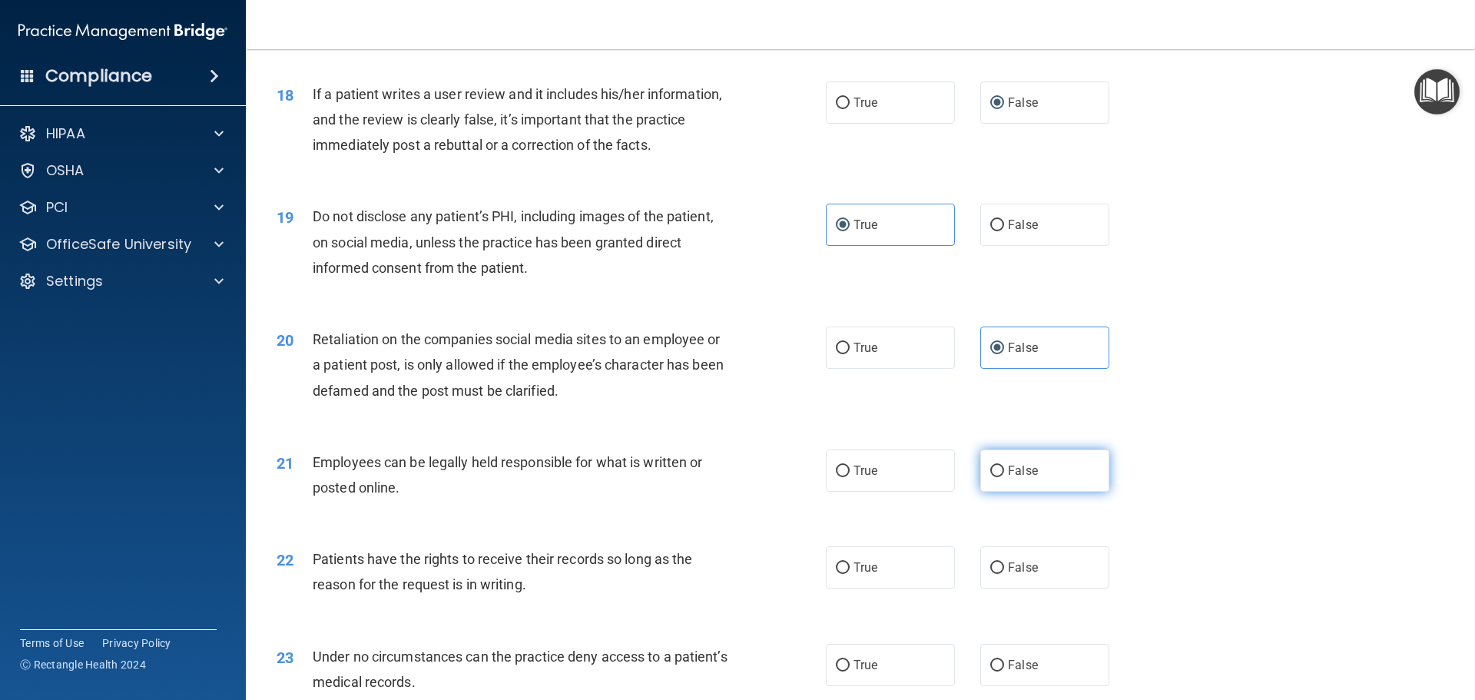
radio input "true"
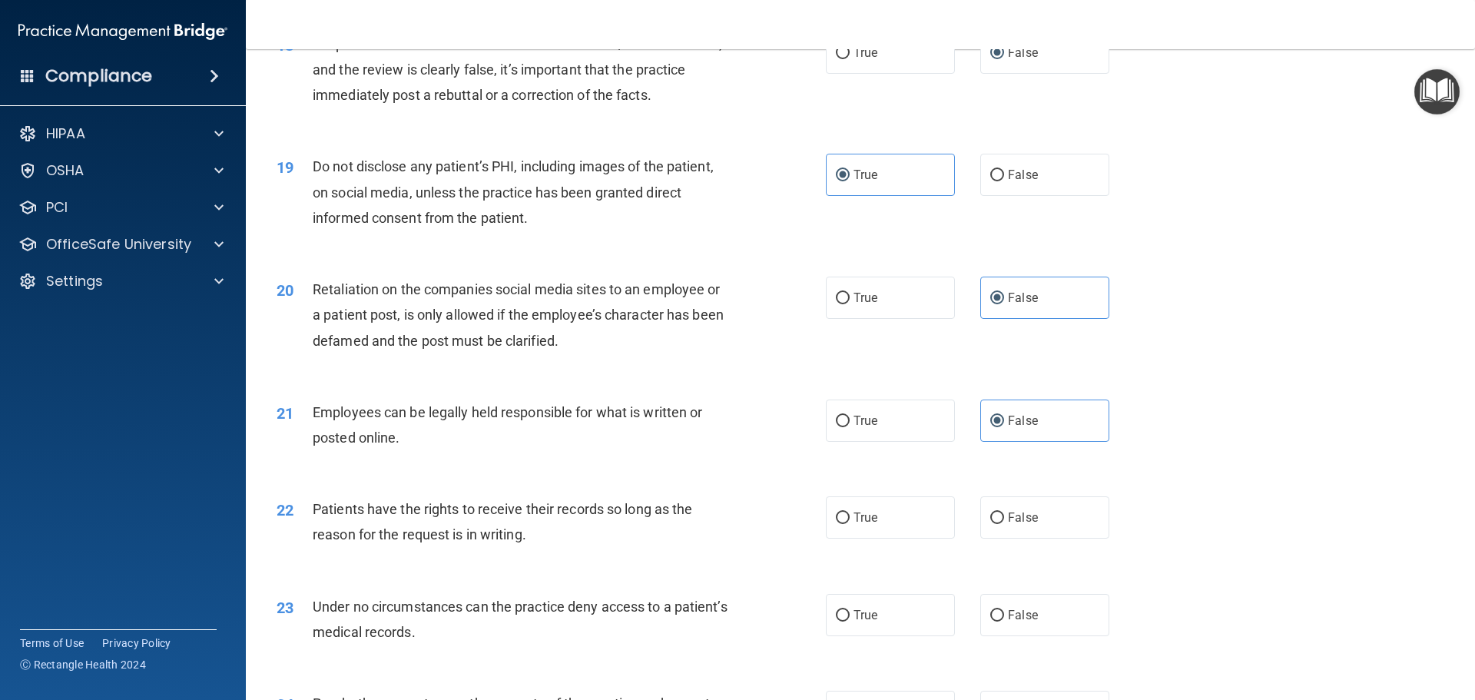
scroll to position [2229, 0]
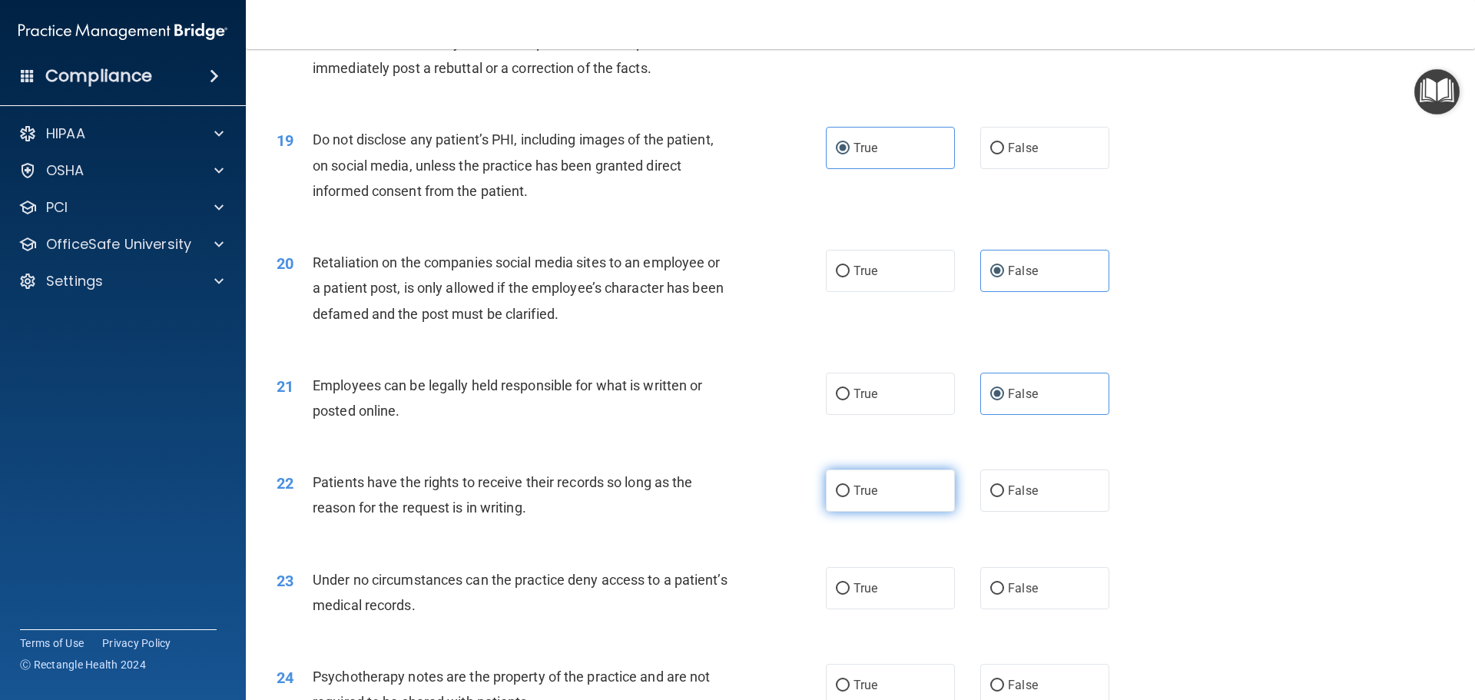
click at [854, 498] on span "True" at bounding box center [866, 490] width 24 height 15
click at [850, 497] on input "True" at bounding box center [843, 492] width 14 height 12
radio input "true"
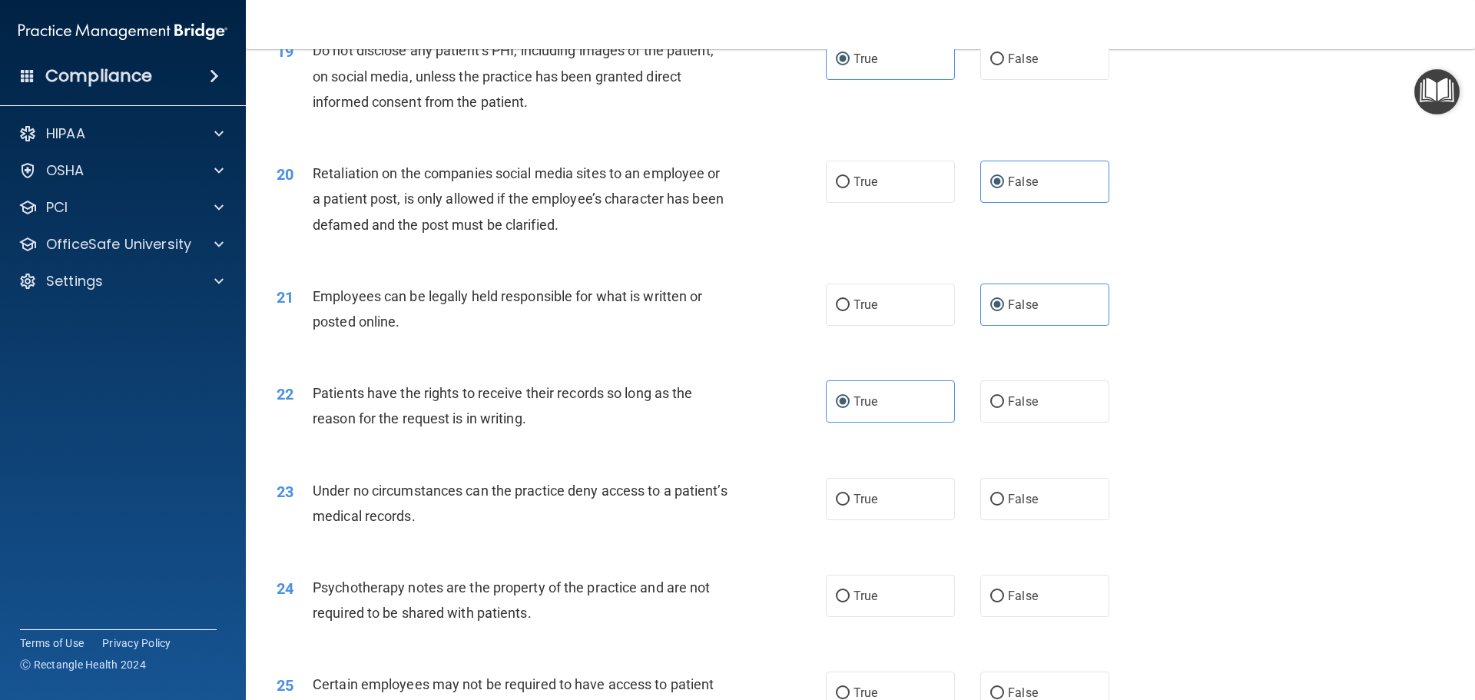
scroll to position [2382, 0]
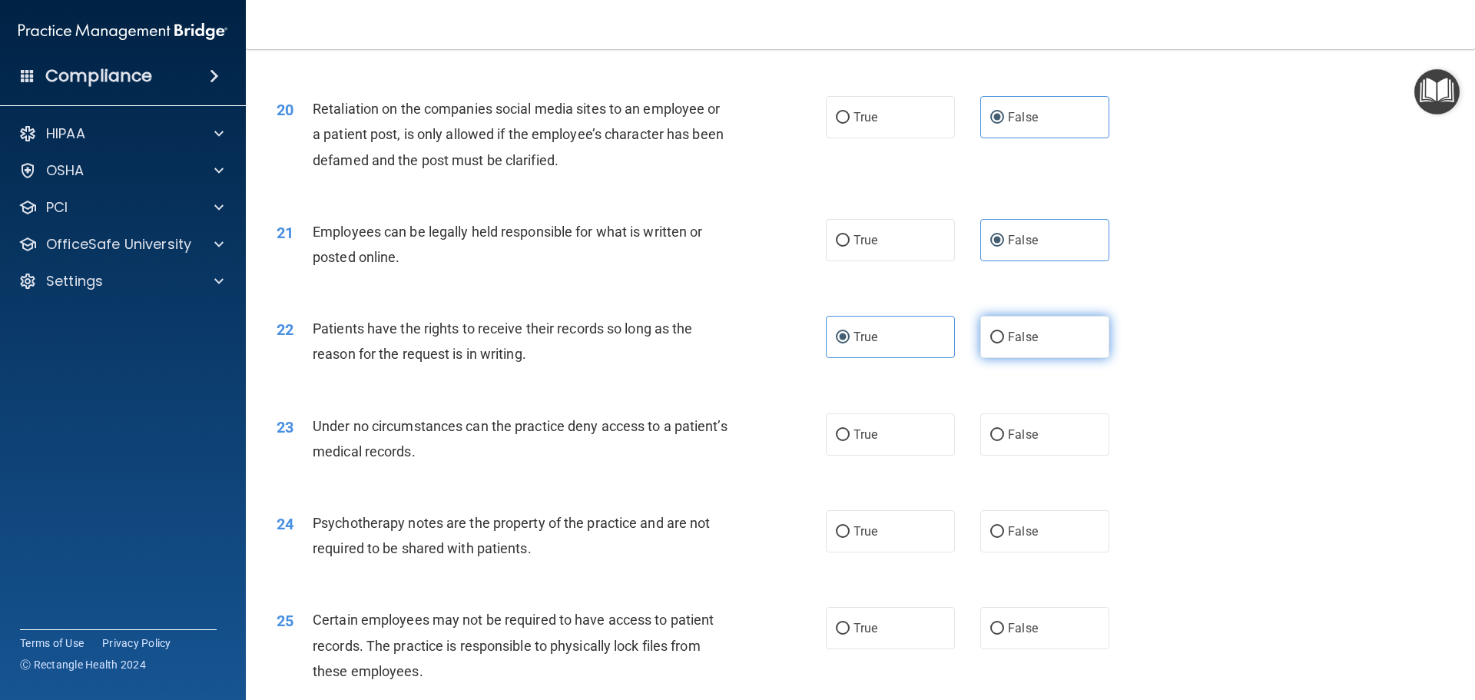
click at [1009, 358] on label "False" at bounding box center [1045, 337] width 129 height 42
click at [1004, 344] on input "False" at bounding box center [998, 338] width 14 height 12
radio input "true"
click at [858, 344] on span "True" at bounding box center [866, 337] width 24 height 15
click at [850, 344] on input "True" at bounding box center [843, 338] width 14 height 12
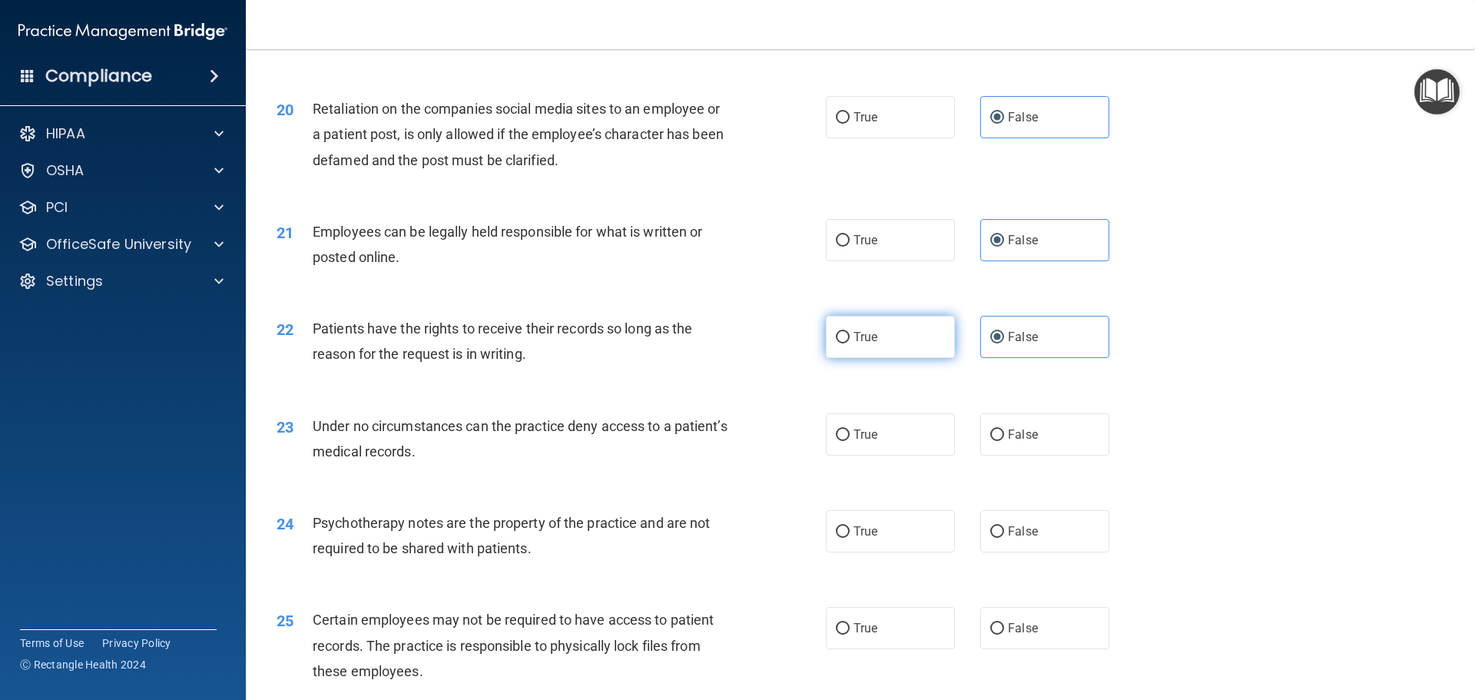
radio input "true"
radio input "false"
click at [858, 442] on span "True" at bounding box center [866, 434] width 24 height 15
click at [850, 441] on input "True" at bounding box center [843, 436] width 14 height 12
radio input "true"
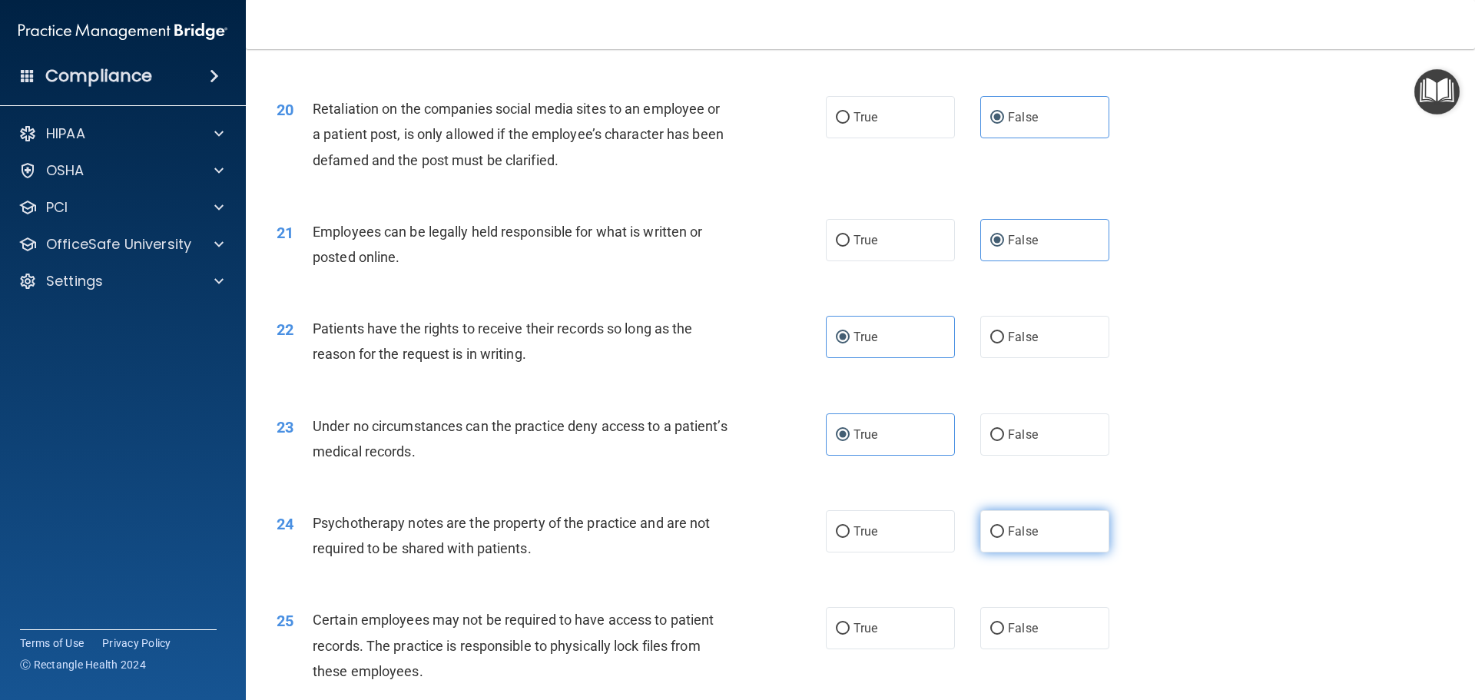
click at [999, 553] on label "False" at bounding box center [1045, 531] width 129 height 42
click at [999, 538] on input "False" at bounding box center [998, 532] width 14 height 12
radio input "true"
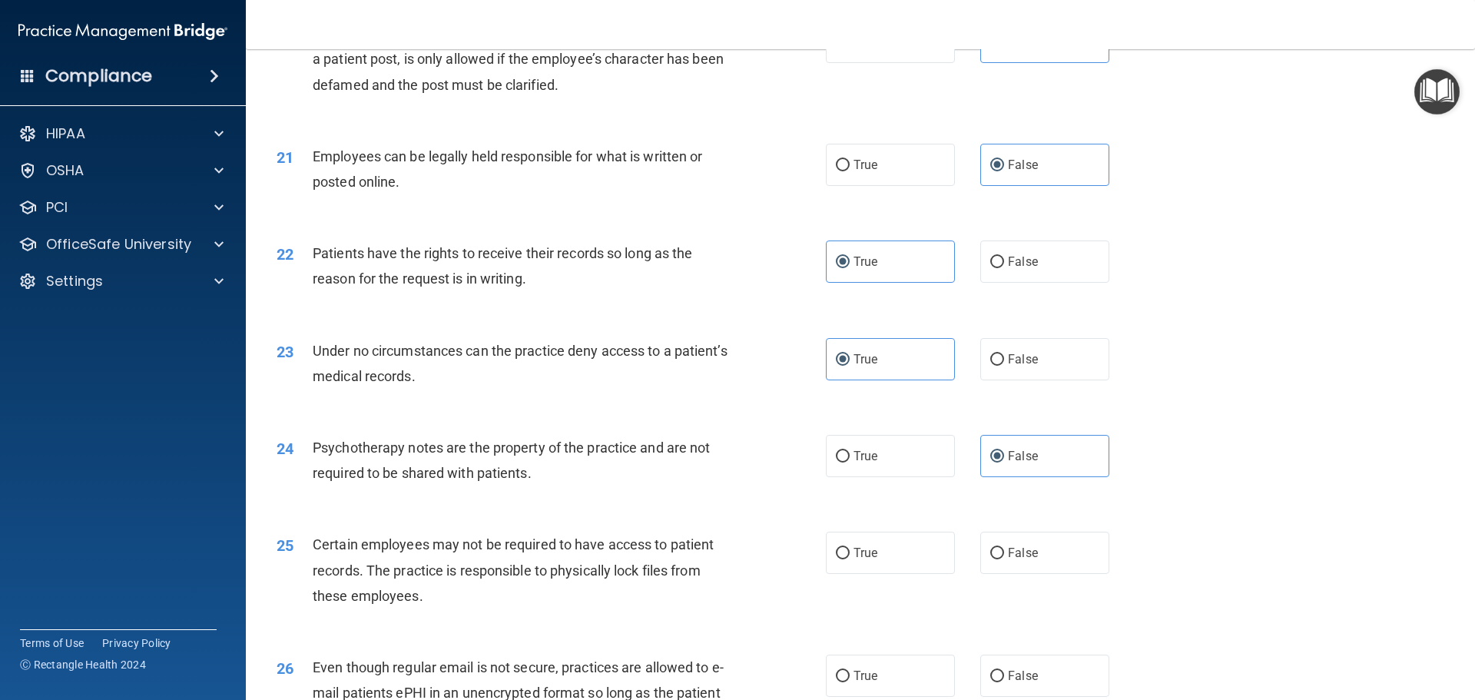
scroll to position [2613, 0]
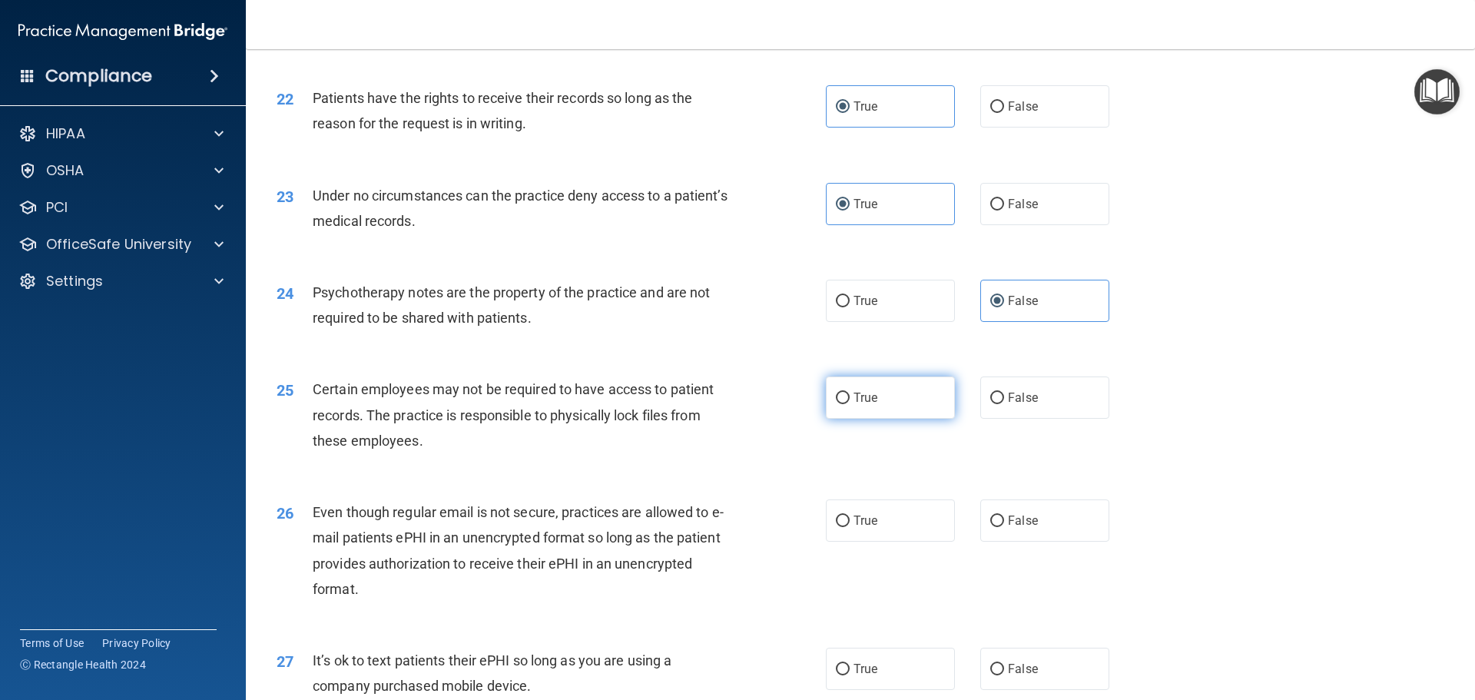
click at [858, 405] on span "True" at bounding box center [866, 397] width 24 height 15
click at [850, 404] on input "True" at bounding box center [843, 399] width 14 height 12
radio input "true"
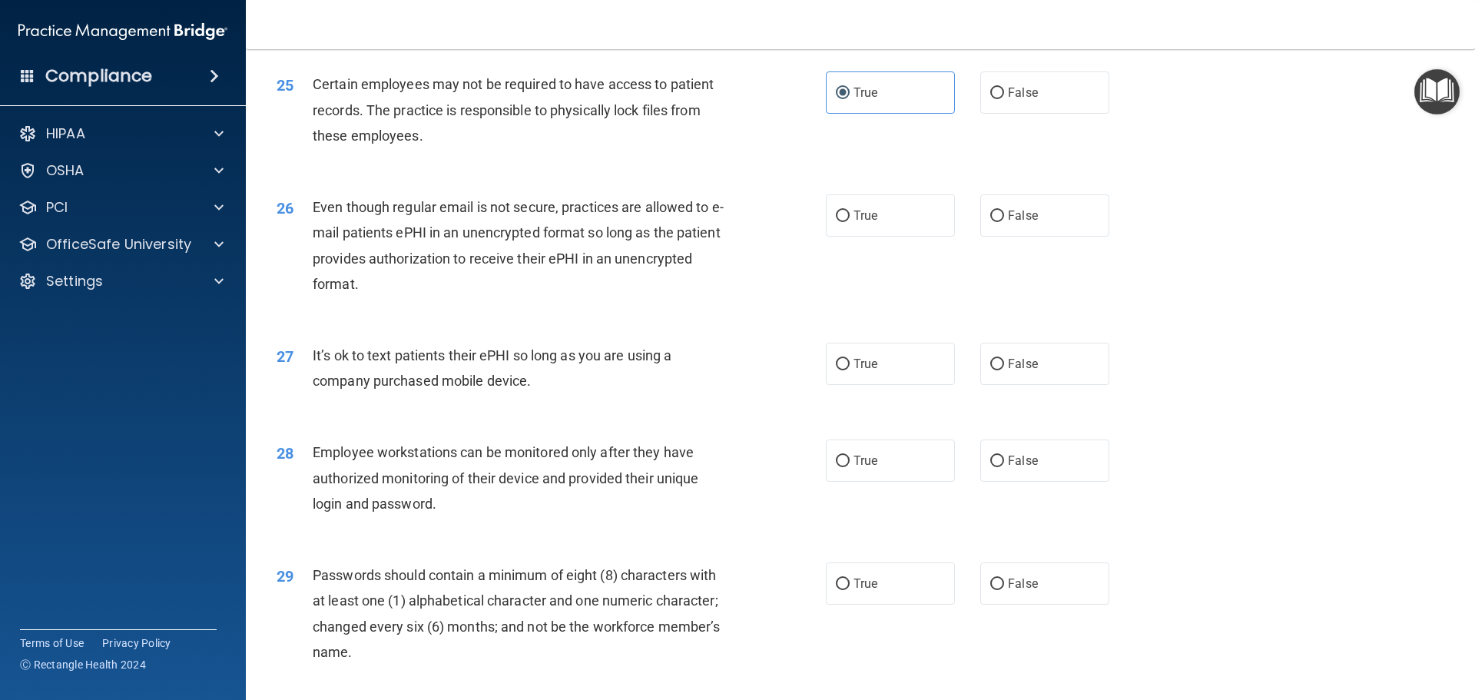
scroll to position [2920, 0]
click at [1047, 234] on label "False" at bounding box center [1045, 213] width 129 height 42
click at [1004, 220] on input "False" at bounding box center [998, 214] width 14 height 12
radio input "true"
drag, startPoint x: 1034, startPoint y: 387, endPoint x: 1014, endPoint y: 387, distance: 20.7
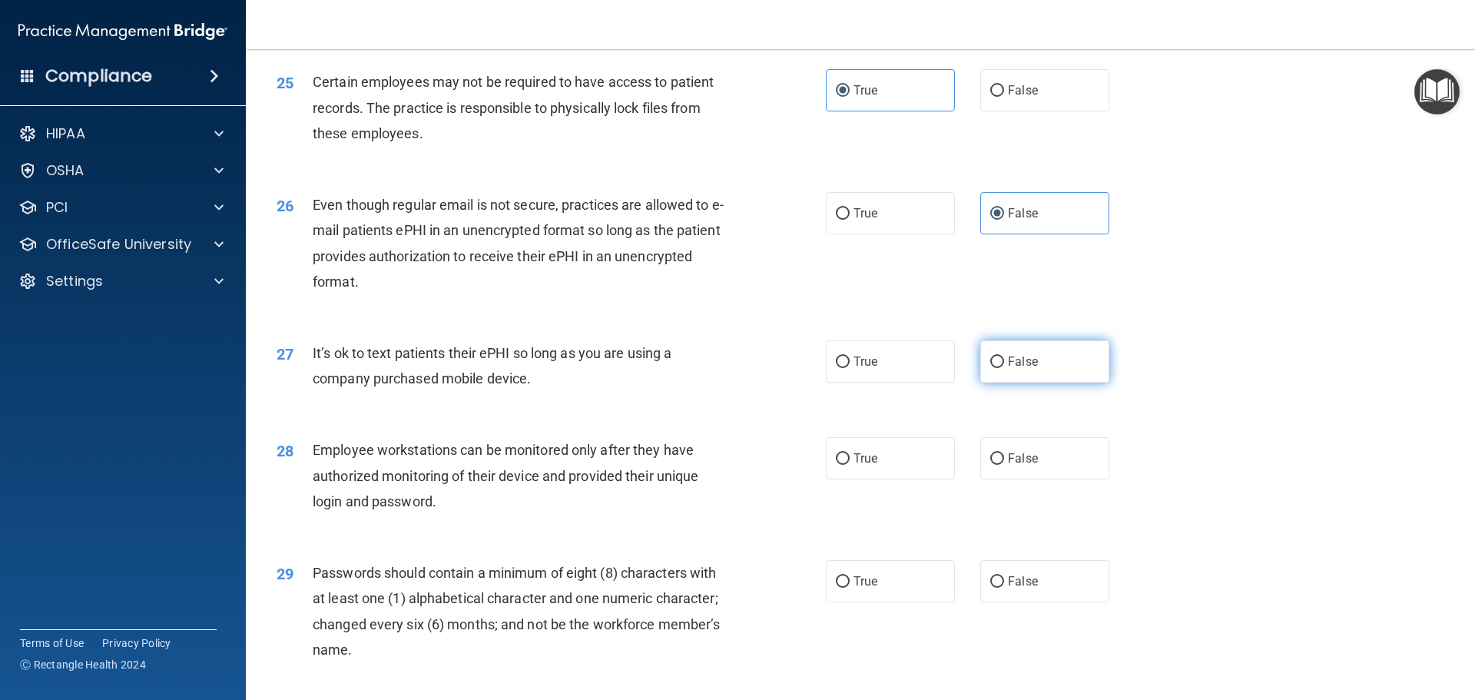
click at [1034, 383] on label "False" at bounding box center [1045, 361] width 129 height 42
click at [1004, 368] on input "False" at bounding box center [998, 363] width 14 height 12
radio input "true"
drag, startPoint x: 1002, startPoint y: 490, endPoint x: 938, endPoint y: 489, distance: 64.6
click at [1001, 480] on label "False" at bounding box center [1045, 458] width 129 height 42
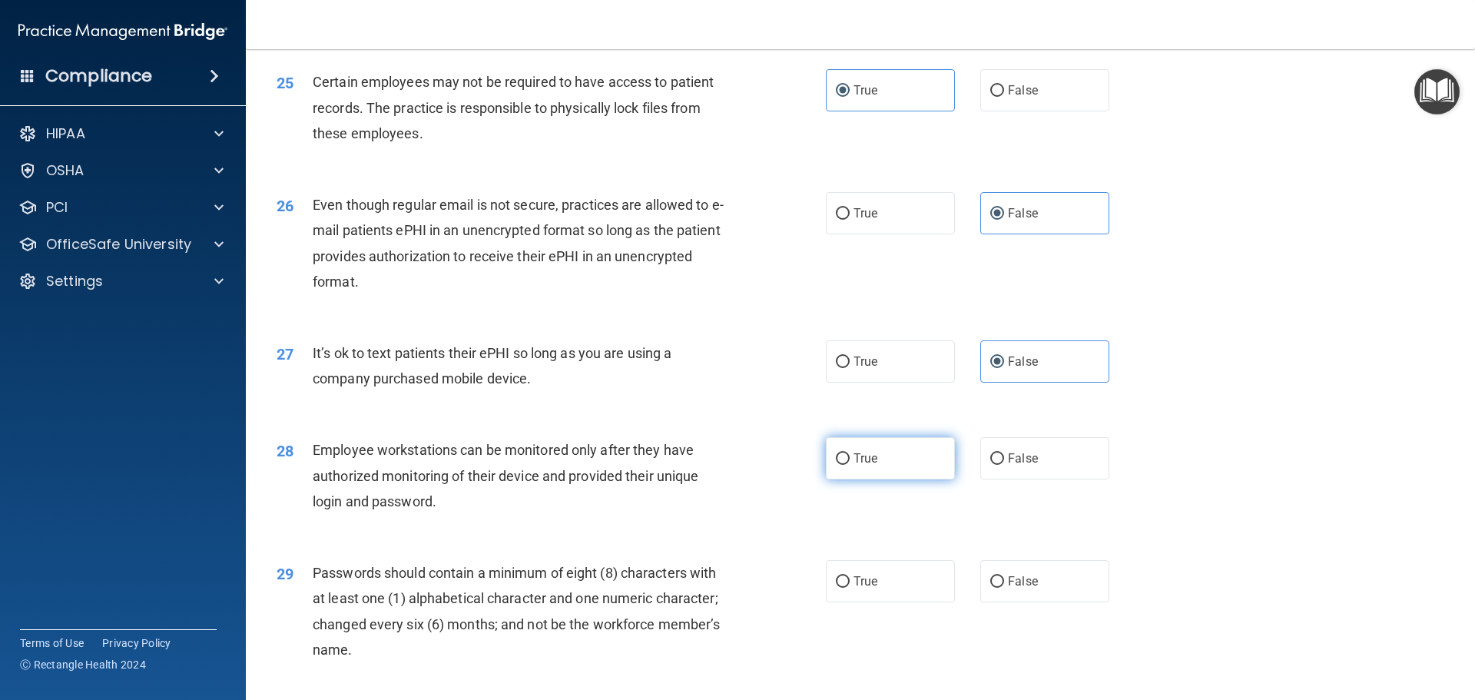
click at [1001, 465] on input "False" at bounding box center [998, 459] width 14 height 12
radio input "true"
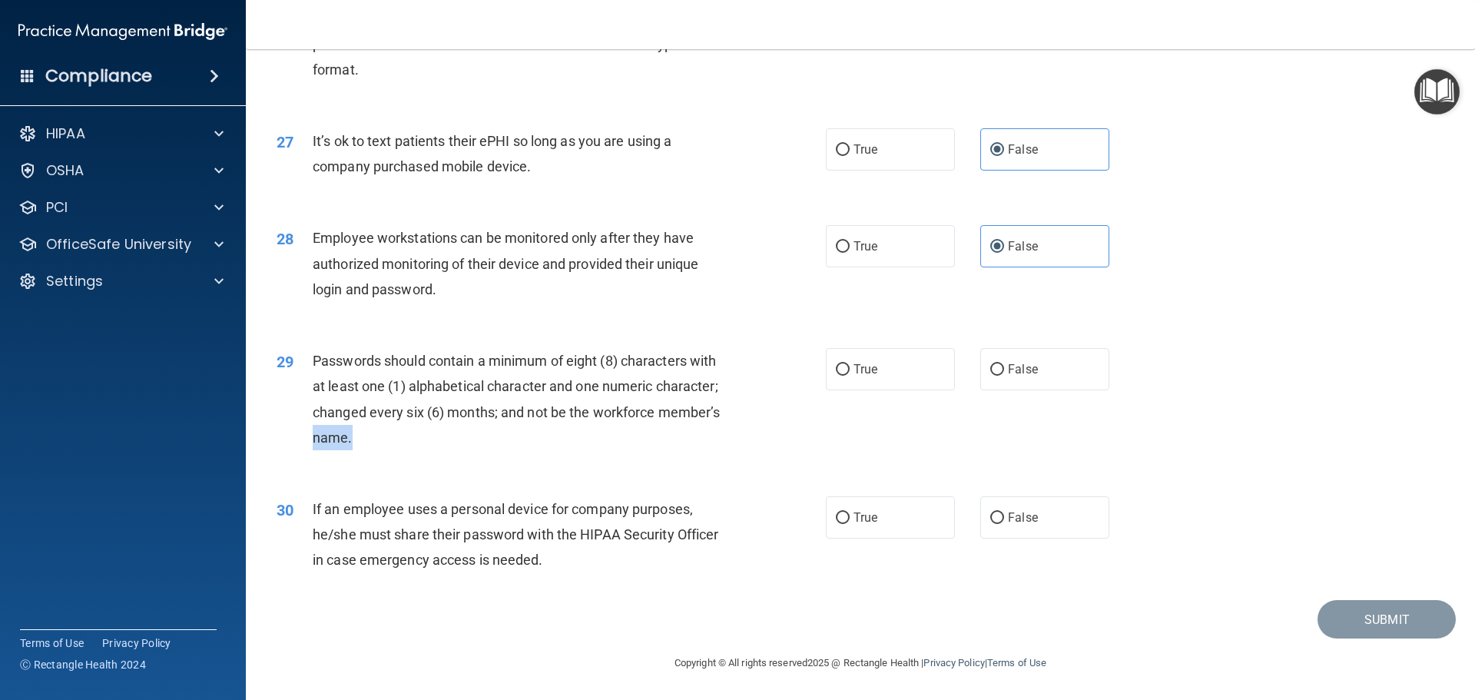
drag, startPoint x: 307, startPoint y: 431, endPoint x: 446, endPoint y: 425, distance: 139.2
click at [422, 427] on div "29 Passwords should contain a minimum of eight (8) characters with at least one…" at bounding box center [552, 403] width 596 height 110
click at [570, 427] on div "Passwords should contain a minimum of eight (8) characters with at least one (1…" at bounding box center [528, 399] width 430 height 102
click at [862, 376] on span "True" at bounding box center [866, 369] width 24 height 15
click at [850, 376] on input "True" at bounding box center [843, 370] width 14 height 12
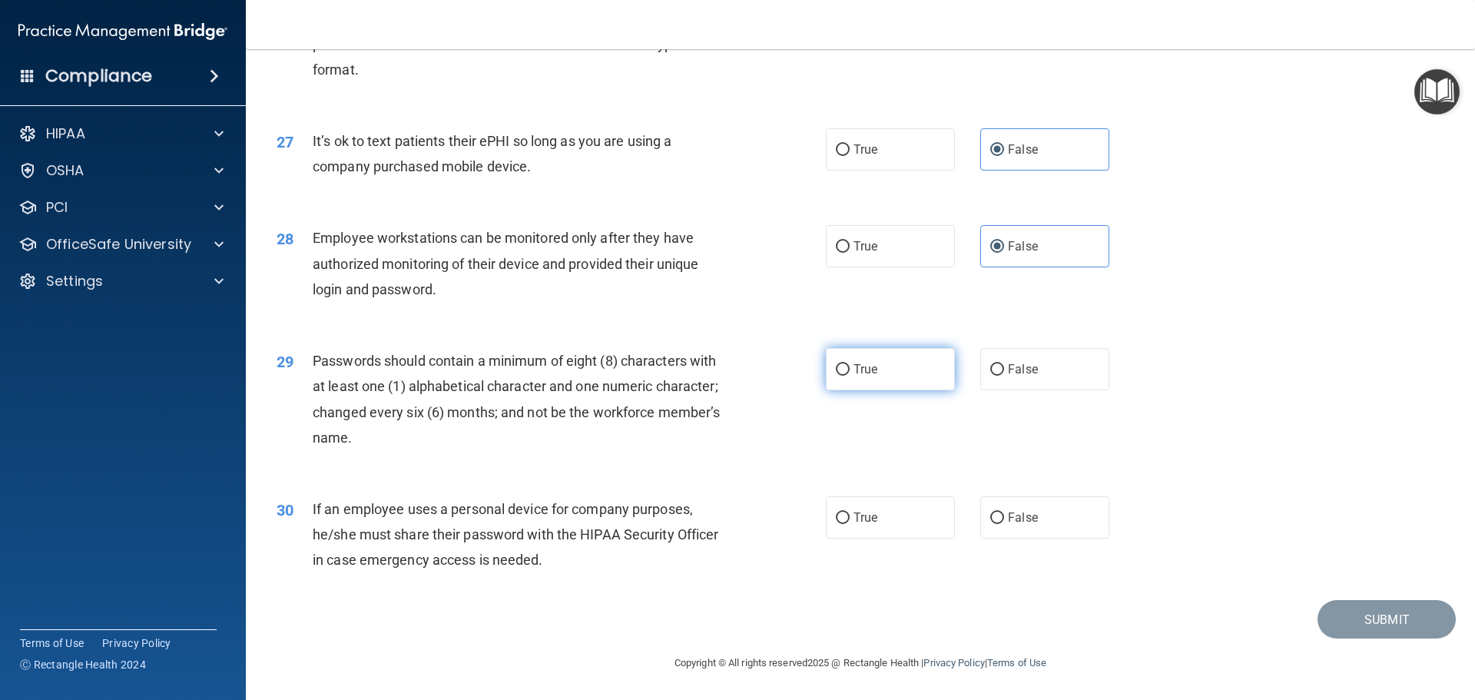
radio input "true"
click at [1019, 527] on label "False" at bounding box center [1045, 517] width 129 height 42
click at [1004, 524] on input "False" at bounding box center [998, 519] width 14 height 12
radio input "true"
click at [1355, 614] on button "Submit" at bounding box center [1387, 619] width 138 height 39
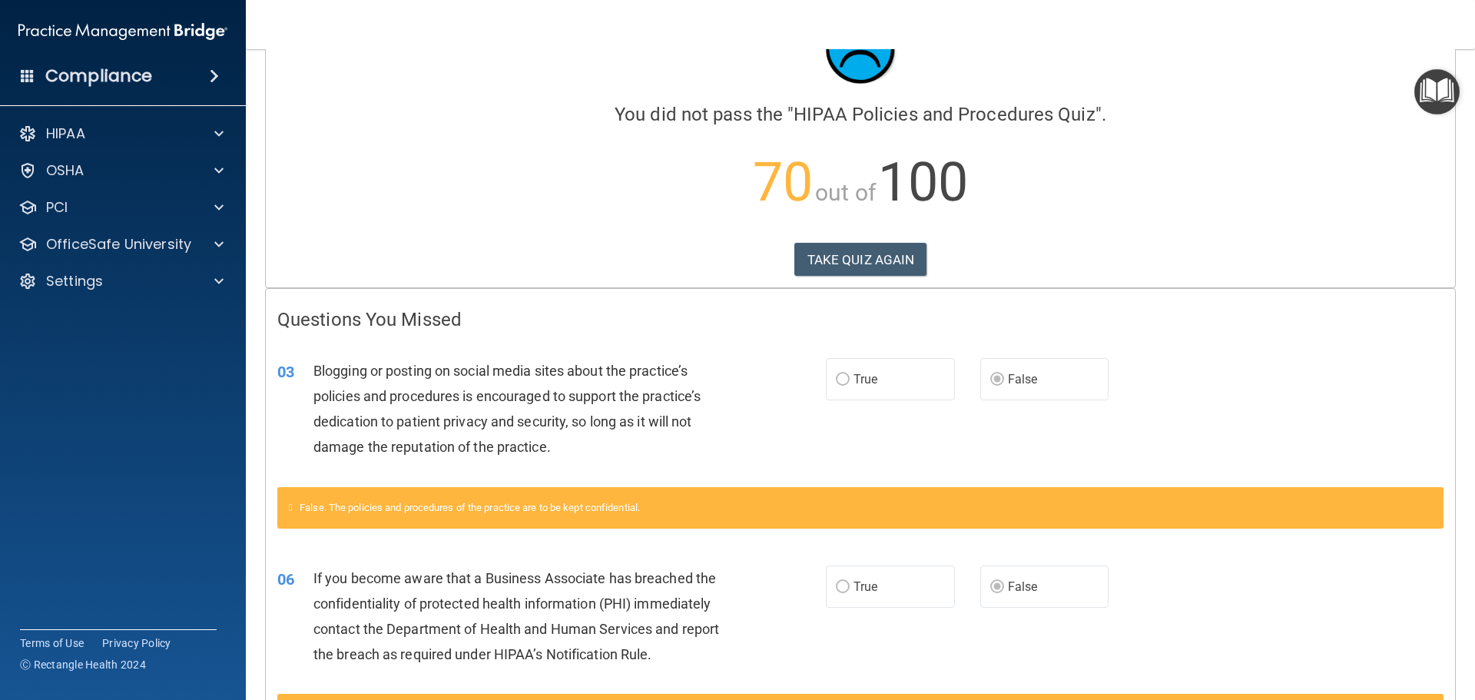
scroll to position [33, 0]
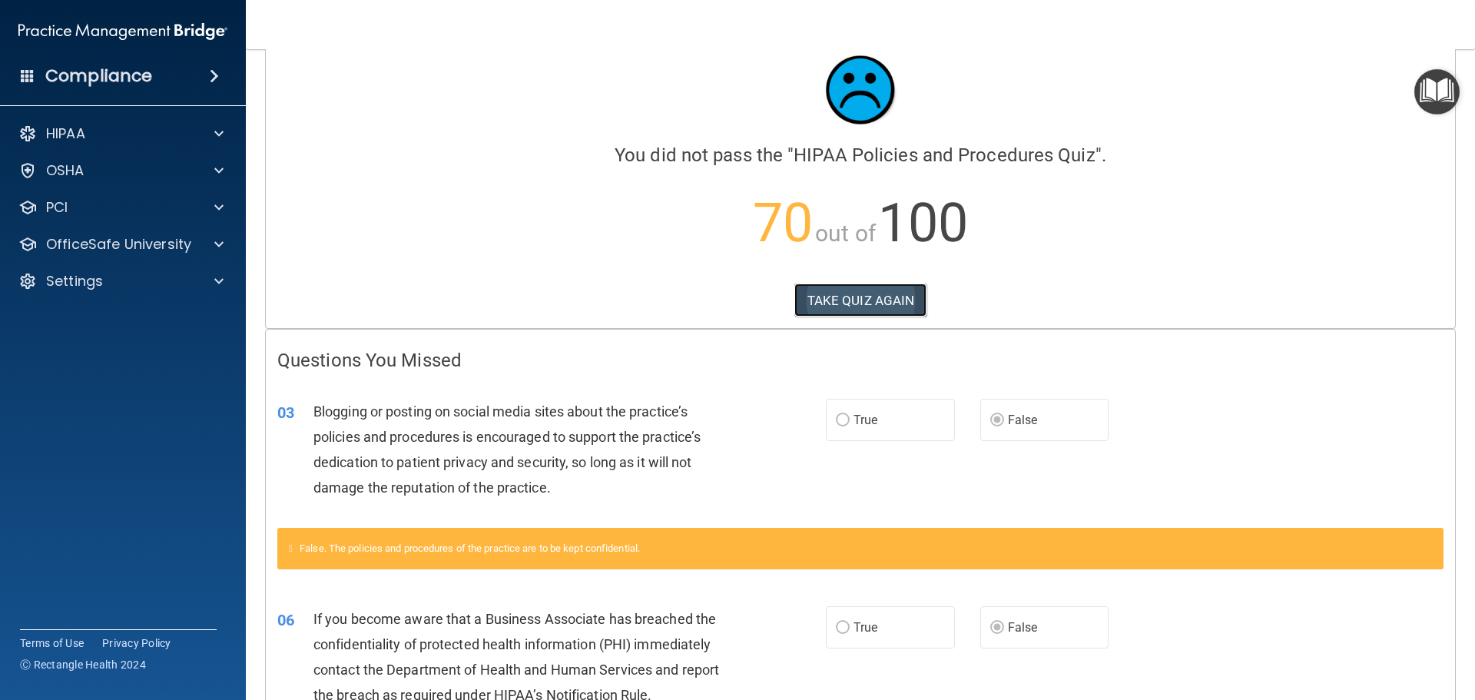
click at [843, 309] on button "TAKE QUIZ AGAIN" at bounding box center [861, 301] width 133 height 34
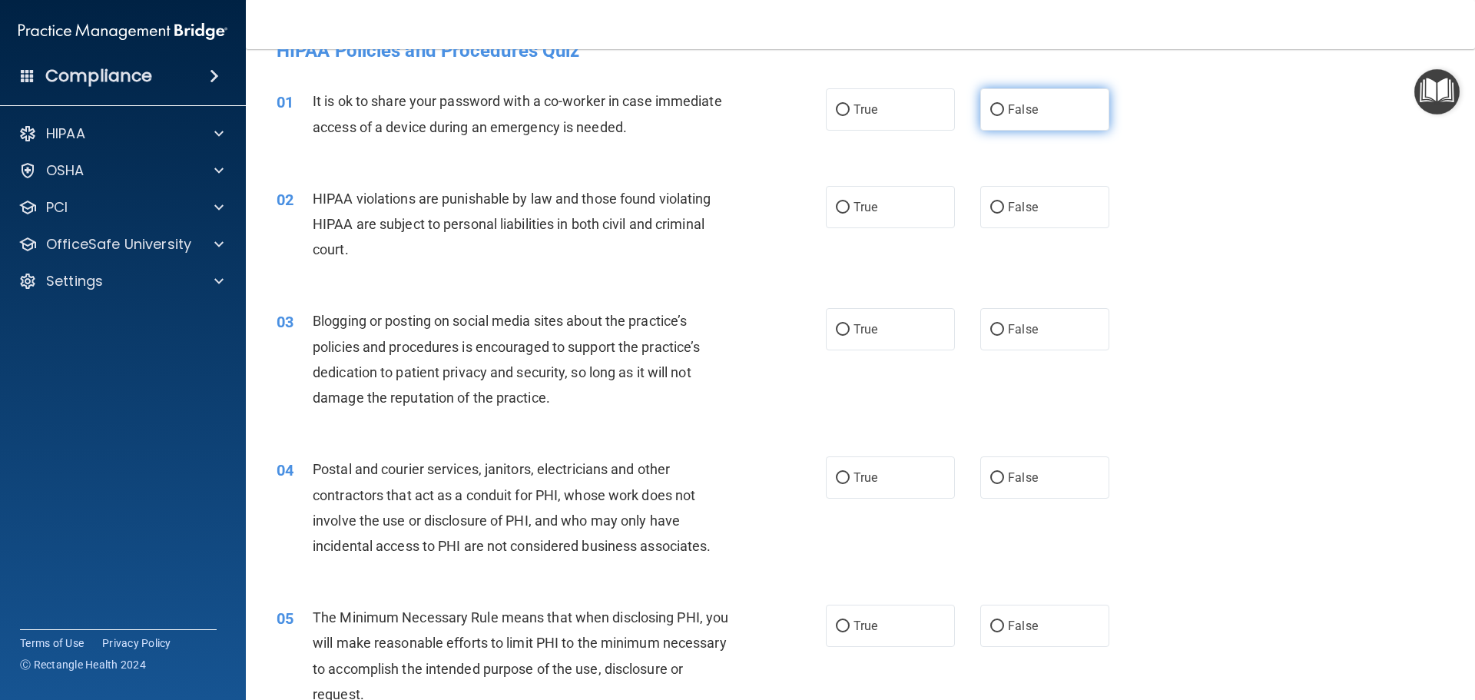
click at [1001, 91] on label "False" at bounding box center [1045, 109] width 129 height 42
click at [1001, 105] on input "False" at bounding box center [998, 111] width 14 height 12
radio input "true"
click at [886, 205] on label "True" at bounding box center [890, 207] width 129 height 42
click at [850, 205] on input "True" at bounding box center [843, 208] width 14 height 12
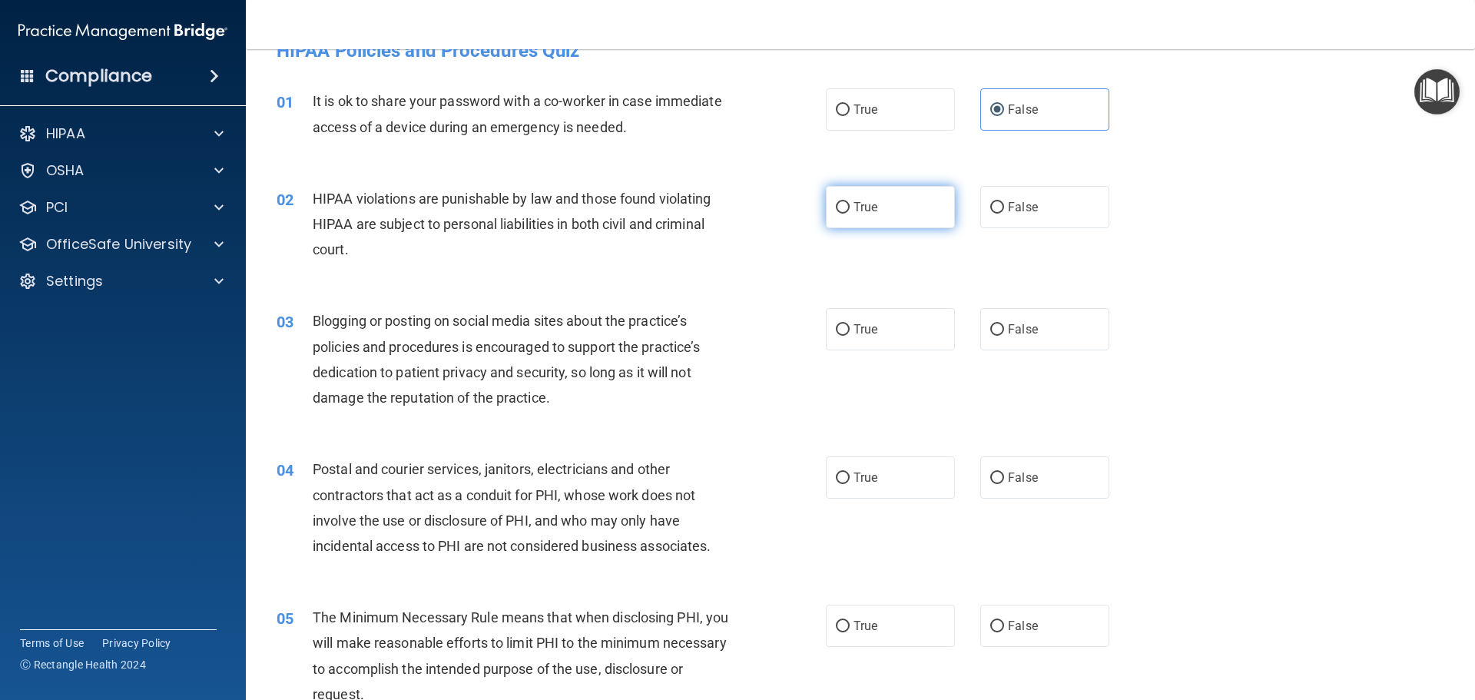
radio input "true"
click at [981, 335] on label "False" at bounding box center [1045, 329] width 129 height 42
click at [991, 335] on input "False" at bounding box center [998, 330] width 14 height 12
radio input "true"
click at [871, 476] on span "True" at bounding box center [866, 477] width 24 height 15
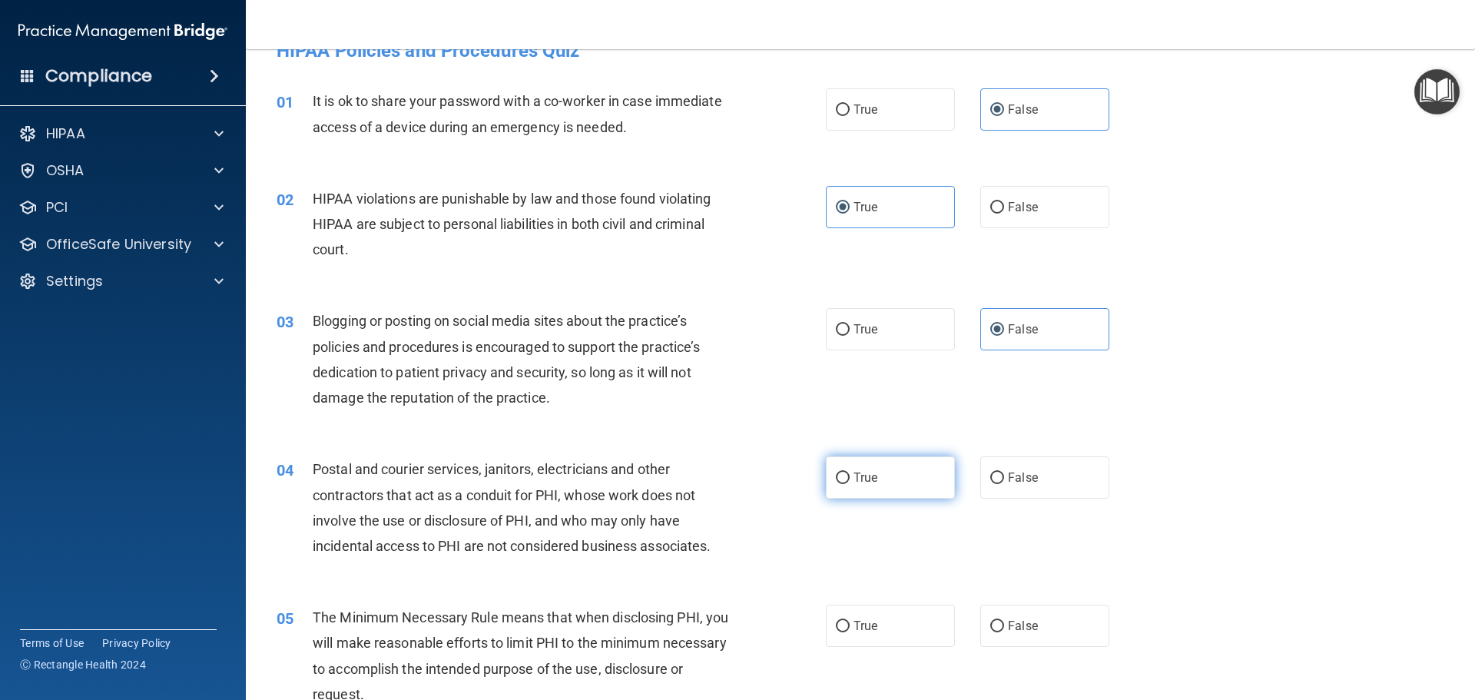
click at [850, 476] on input "True" at bounding box center [843, 479] width 14 height 12
radio input "true"
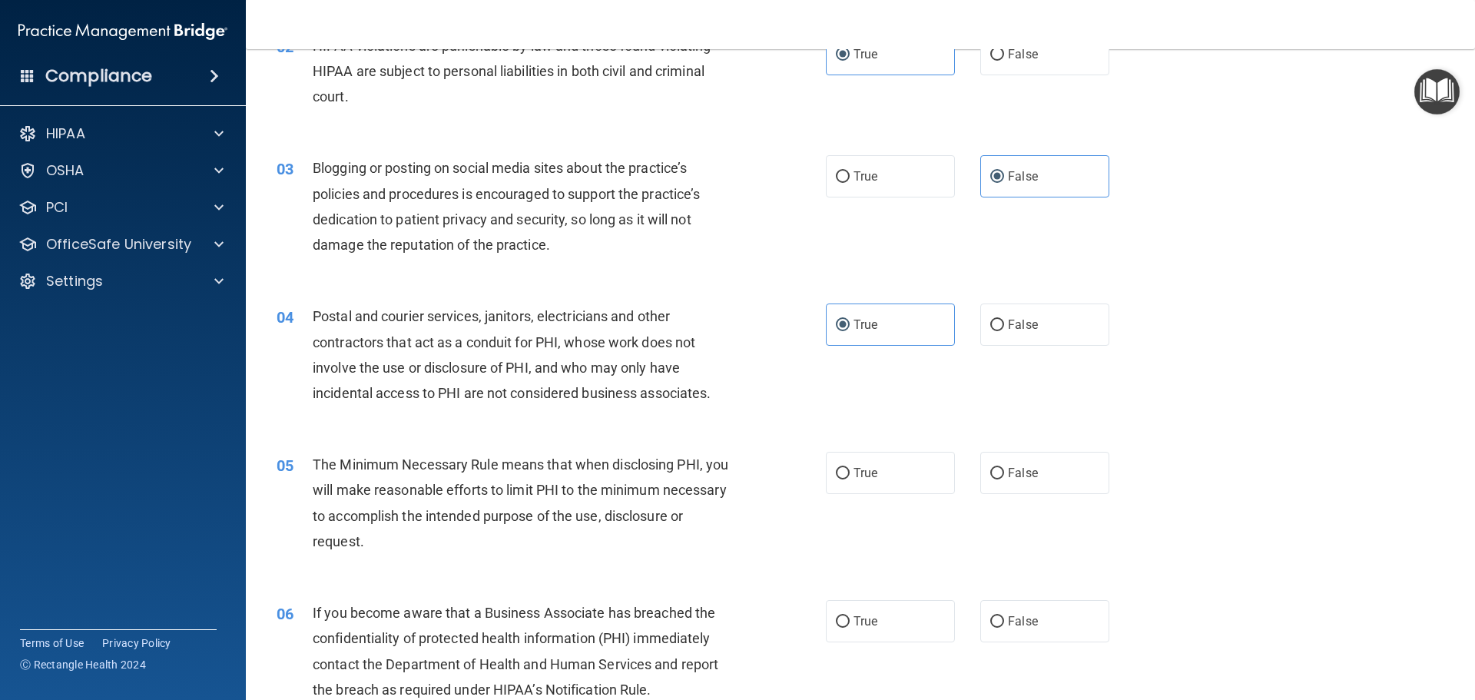
scroll to position [187, 0]
click at [865, 470] on span "True" at bounding box center [866, 472] width 24 height 15
click at [850, 470] on input "True" at bounding box center [843, 473] width 14 height 12
radio input "true"
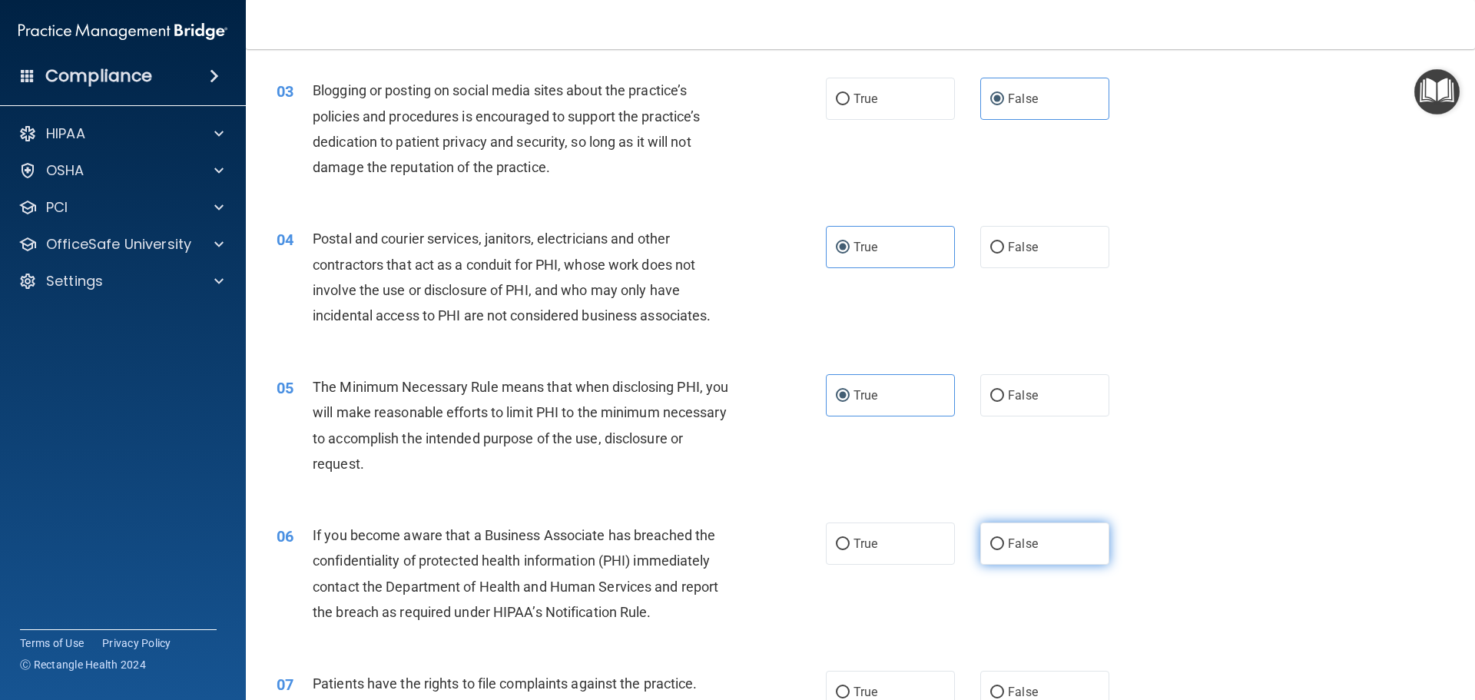
click at [1014, 539] on span "False" at bounding box center [1023, 543] width 30 height 15
click at [1004, 539] on input "False" at bounding box center [998, 545] width 14 height 12
radio input "true"
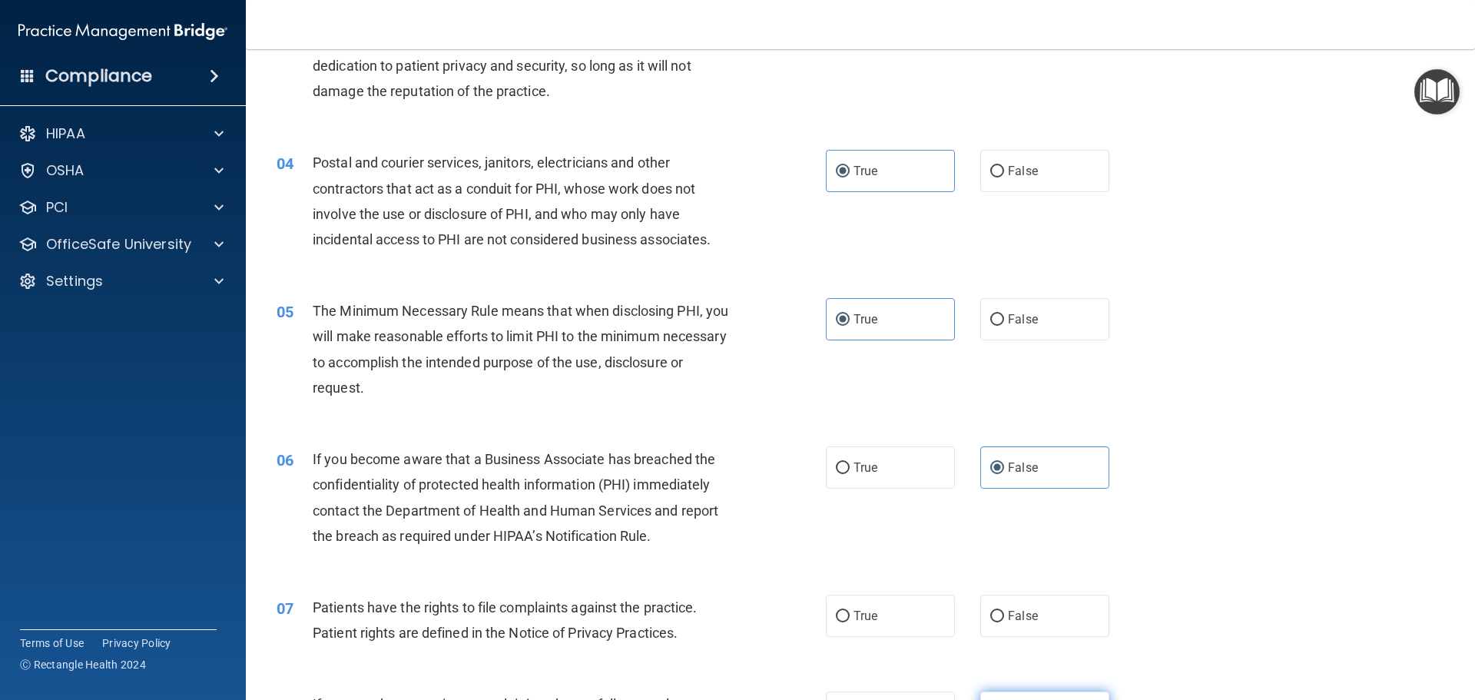
scroll to position [494, 0]
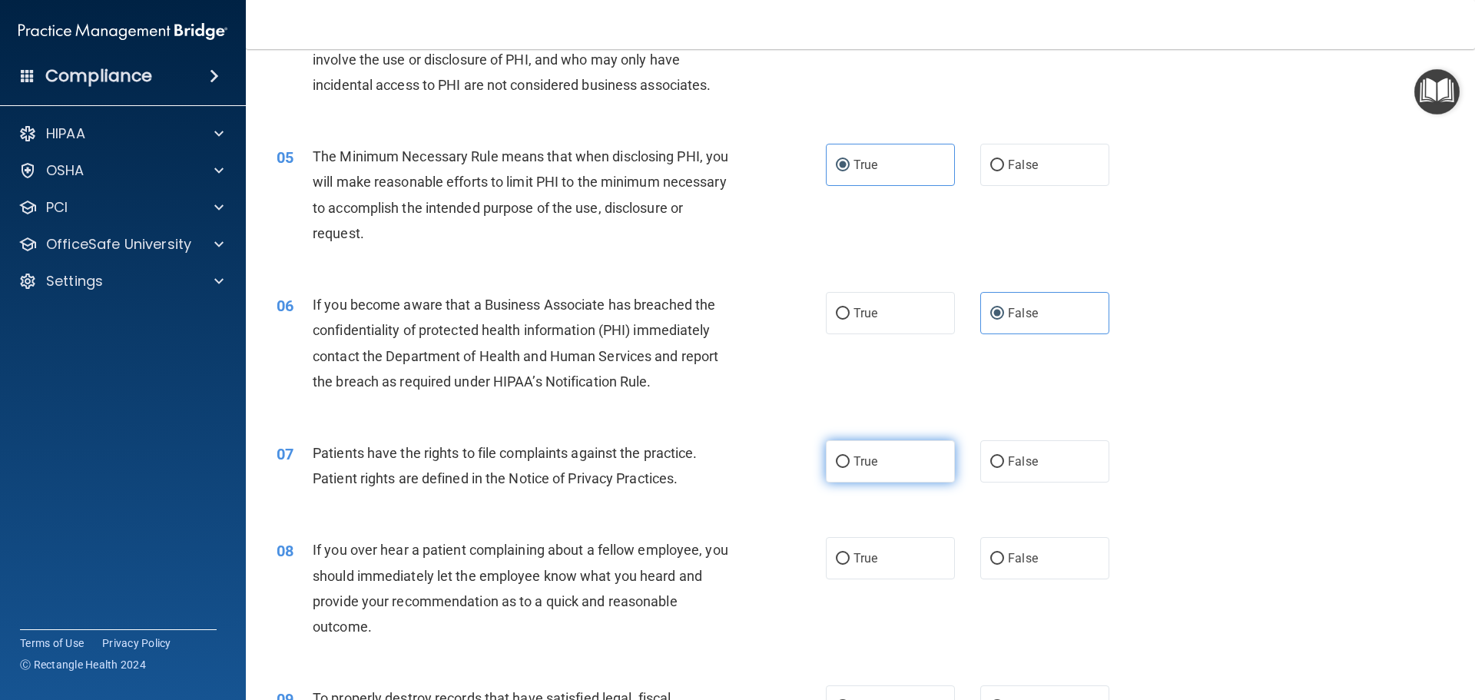
click at [891, 473] on label "True" at bounding box center [890, 461] width 129 height 42
click at [850, 468] on input "True" at bounding box center [843, 462] width 14 height 12
radio input "true"
click at [1019, 563] on span "False" at bounding box center [1023, 558] width 30 height 15
click at [1004, 563] on input "False" at bounding box center [998, 559] width 14 height 12
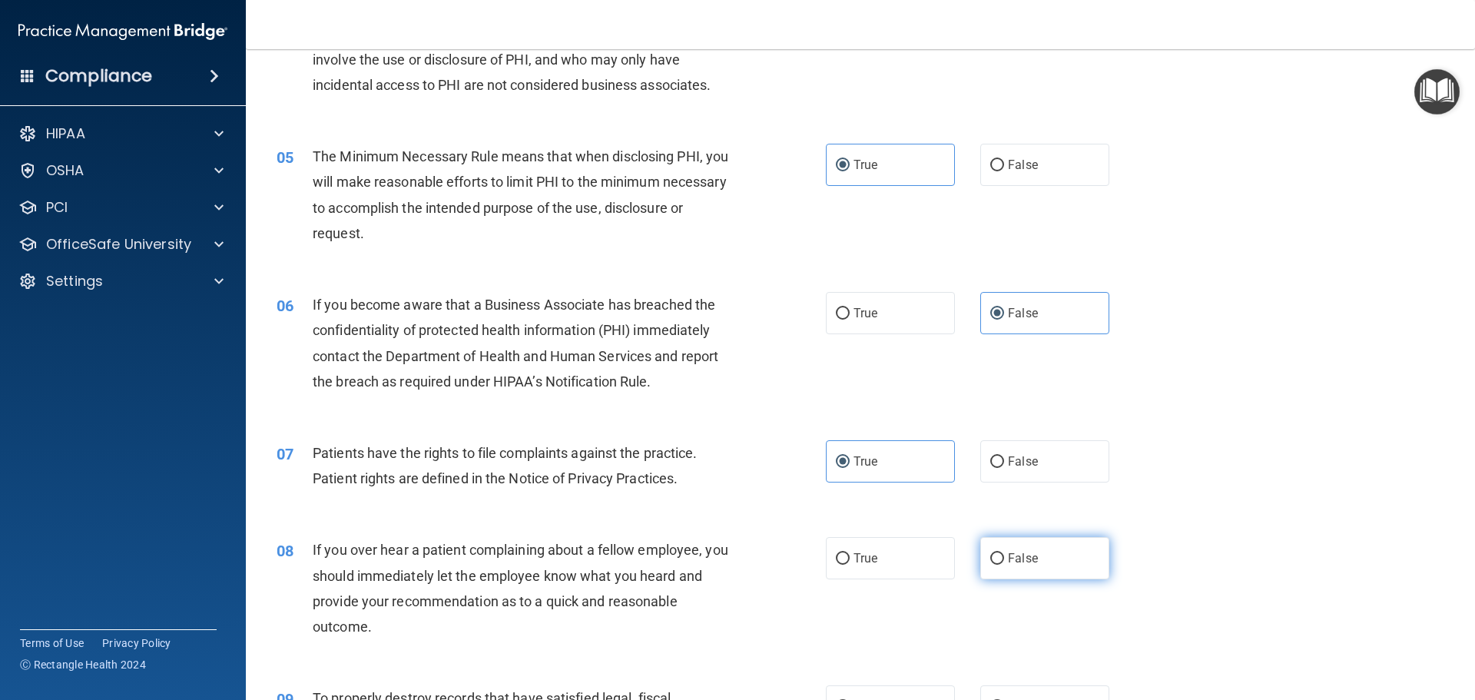
radio input "true"
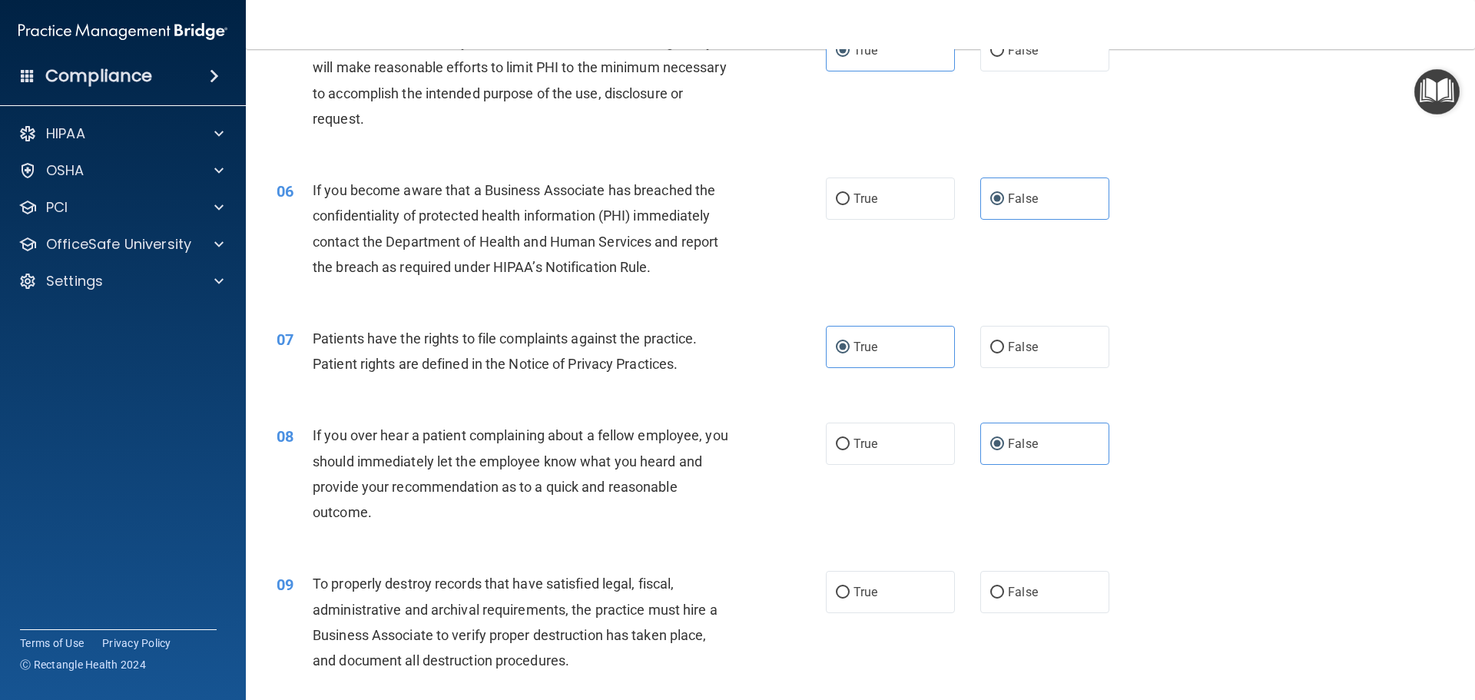
scroll to position [725, 0]
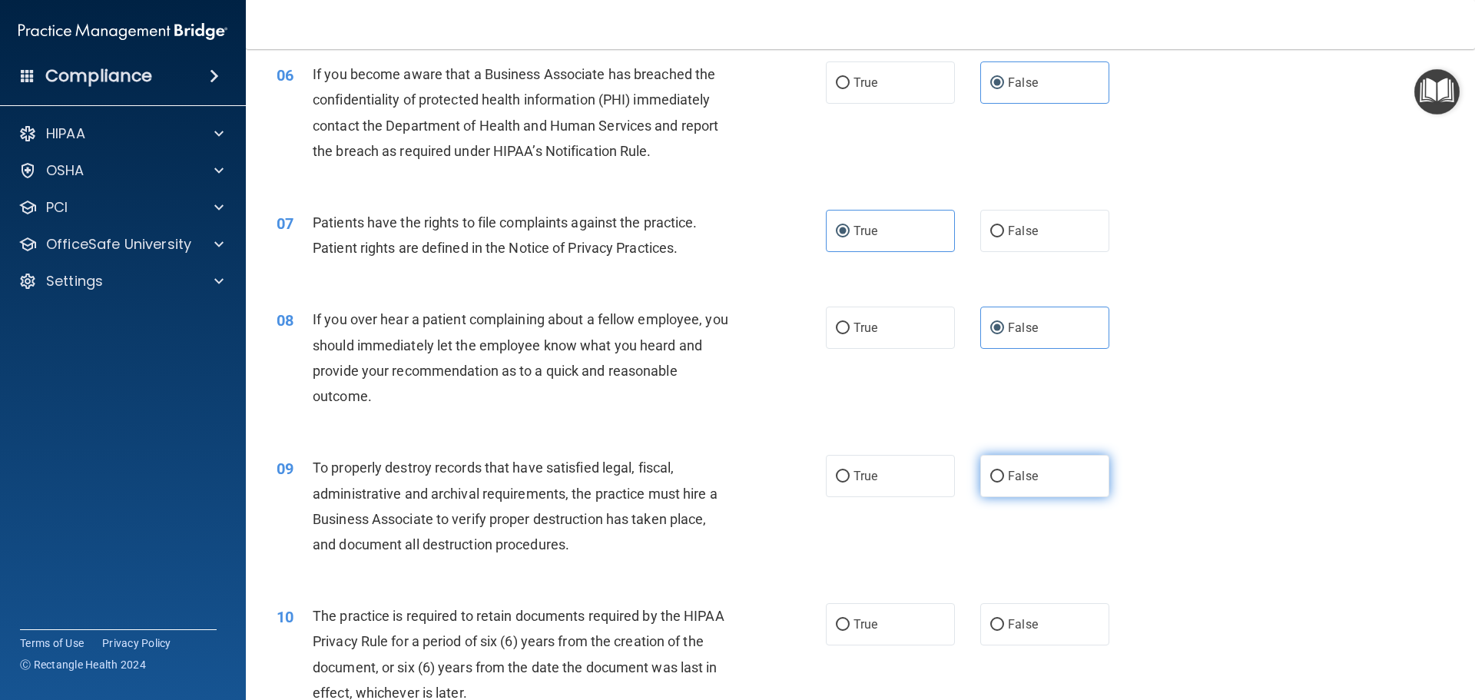
click at [991, 476] on input "False" at bounding box center [998, 477] width 14 height 12
radio input "true"
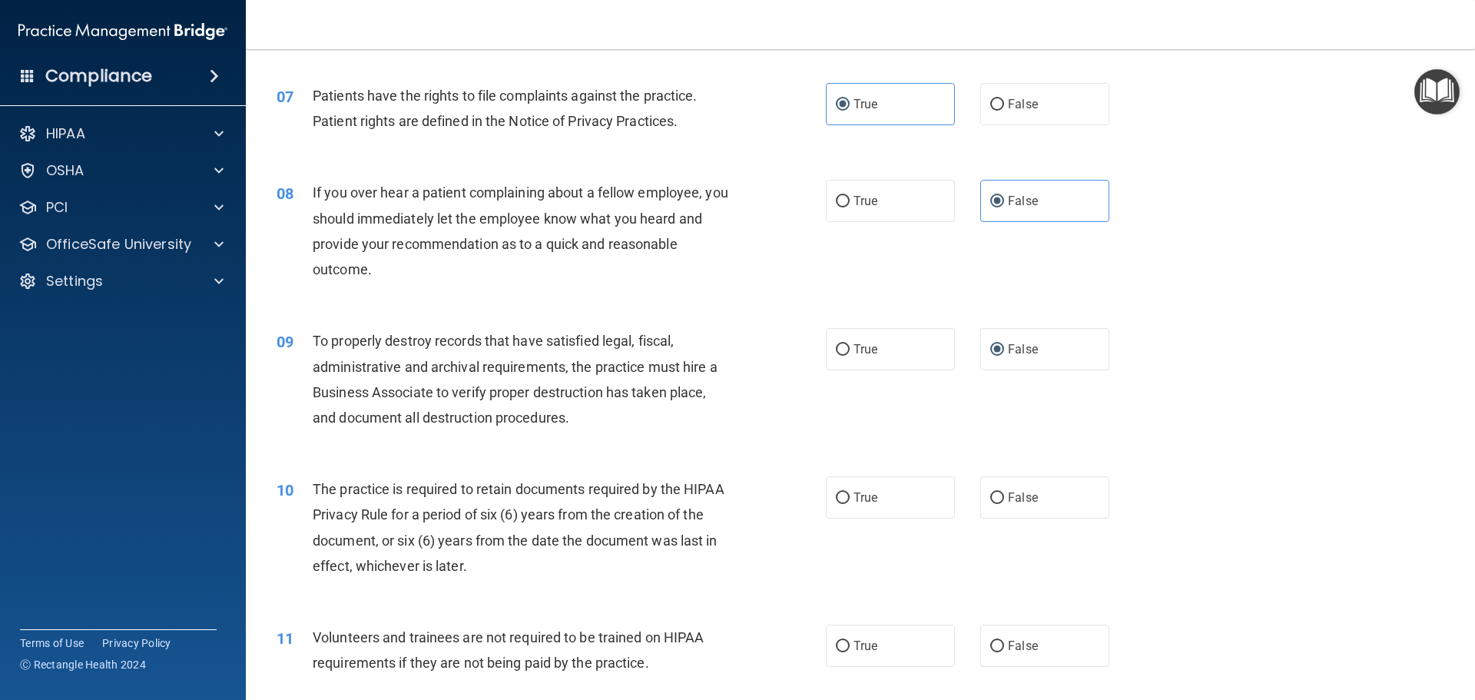
scroll to position [955, 0]
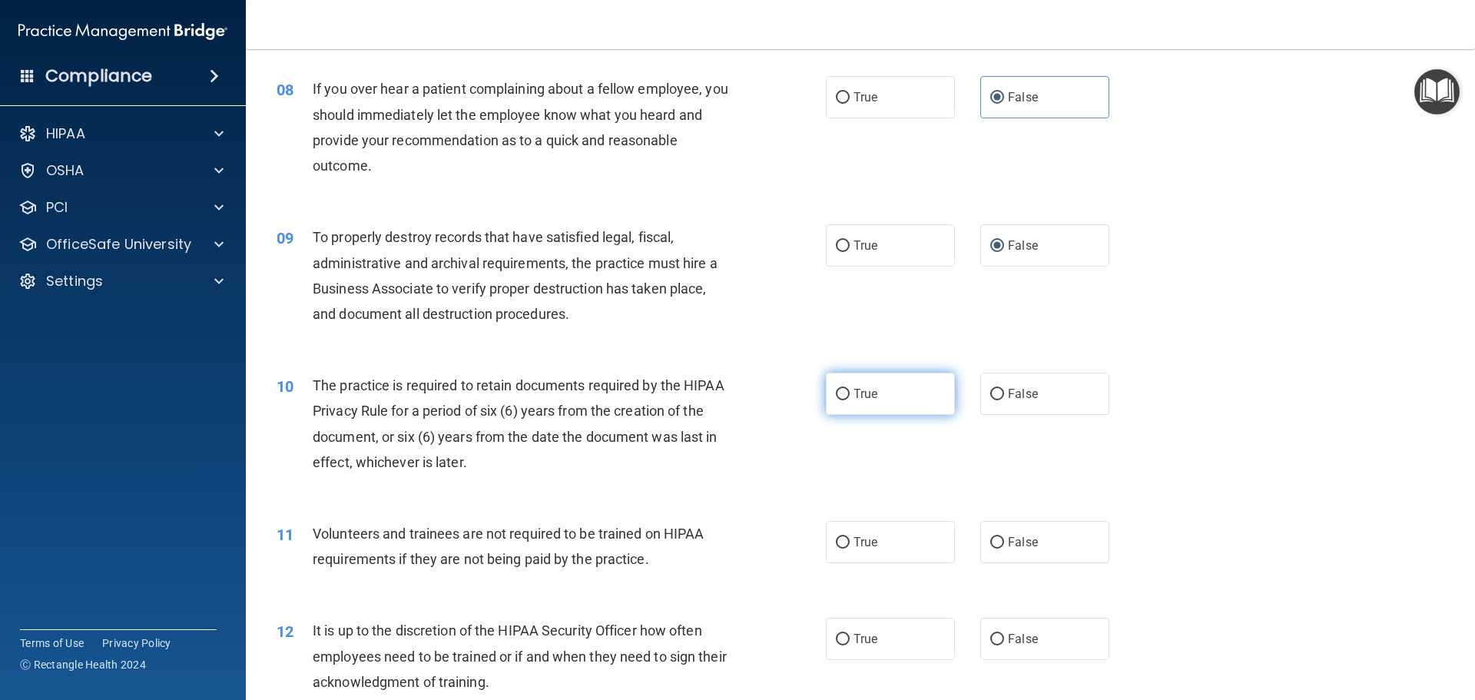
click at [887, 387] on label "True" at bounding box center [890, 394] width 129 height 42
click at [850, 389] on input "True" at bounding box center [843, 395] width 14 height 12
radio input "true"
click at [1000, 548] on label "False" at bounding box center [1045, 542] width 129 height 42
click at [1000, 548] on input "False" at bounding box center [998, 543] width 14 height 12
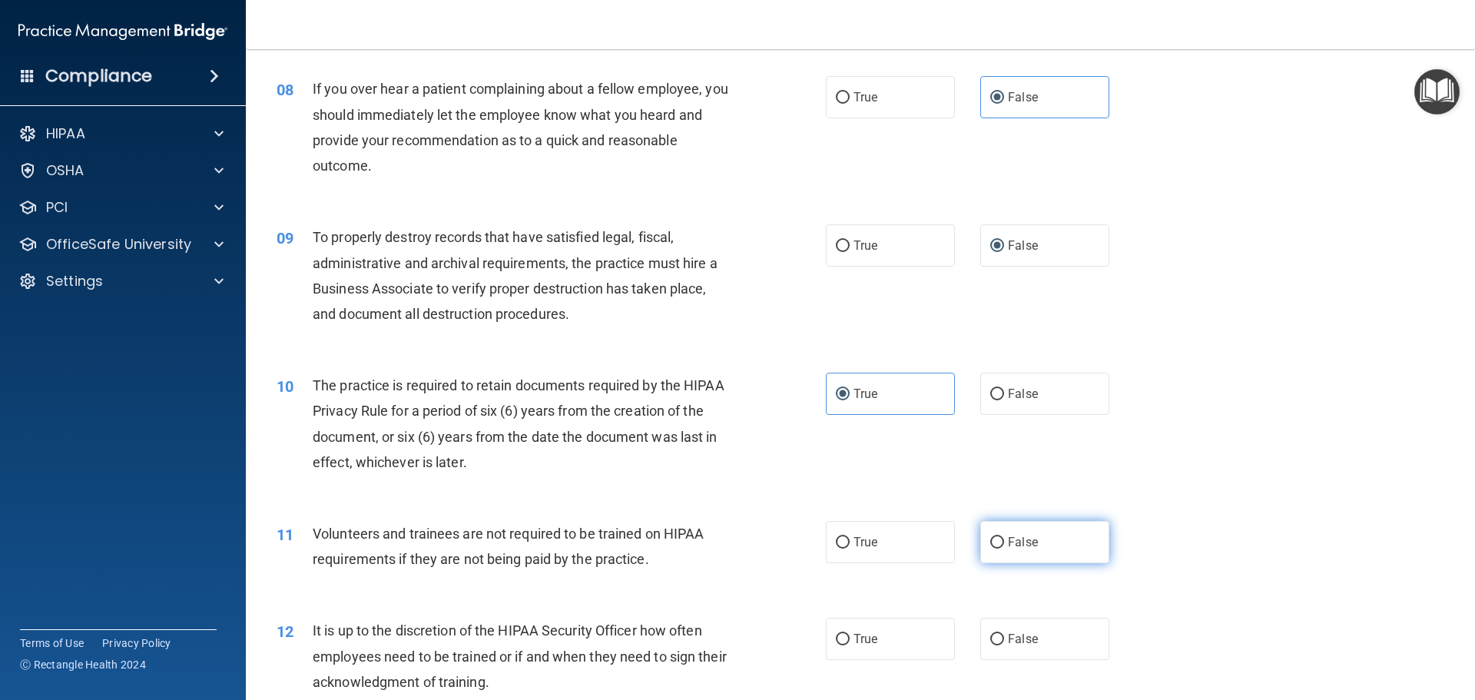
radio input "true"
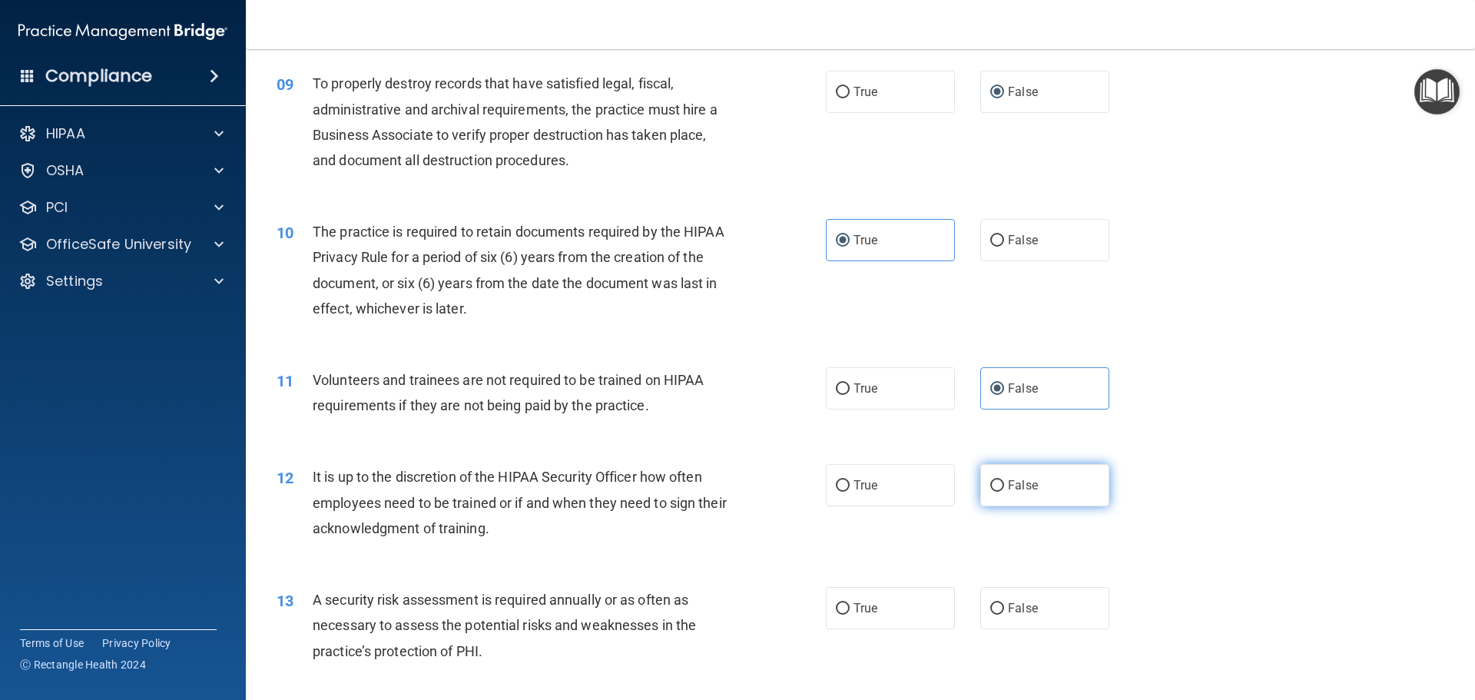
click at [1038, 482] on label "False" at bounding box center [1045, 485] width 129 height 42
click at [1004, 482] on input "False" at bounding box center [998, 486] width 14 height 12
radio input "true"
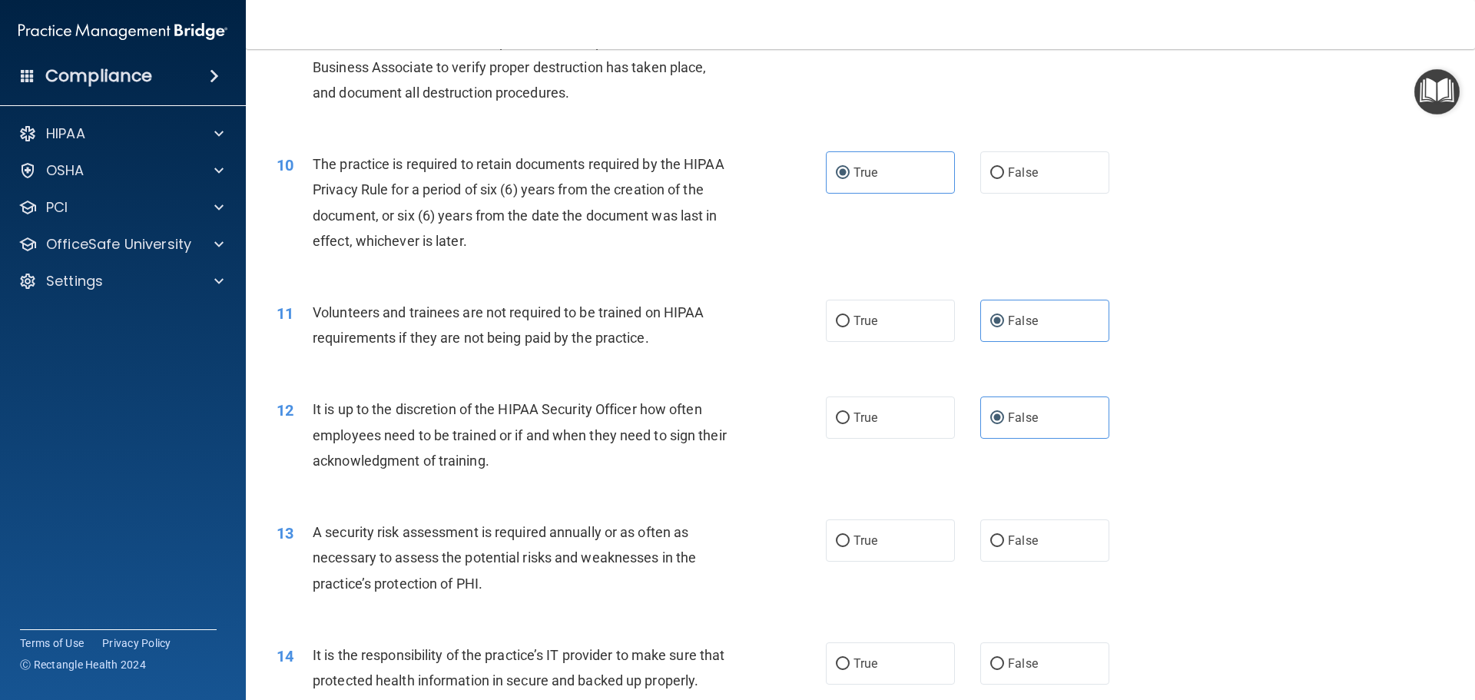
scroll to position [1263, 0]
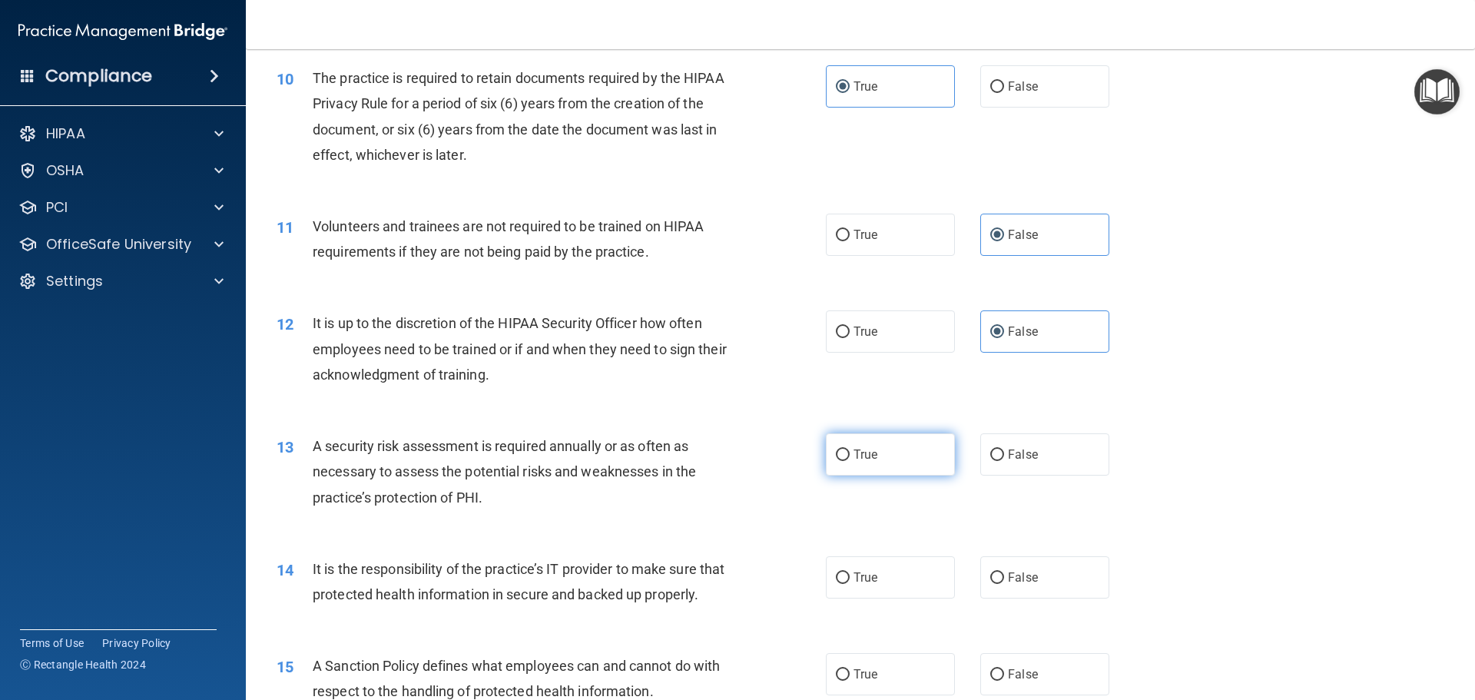
click at [856, 460] on span "True" at bounding box center [866, 454] width 24 height 15
click at [850, 460] on input "True" at bounding box center [843, 456] width 14 height 12
radio input "true"
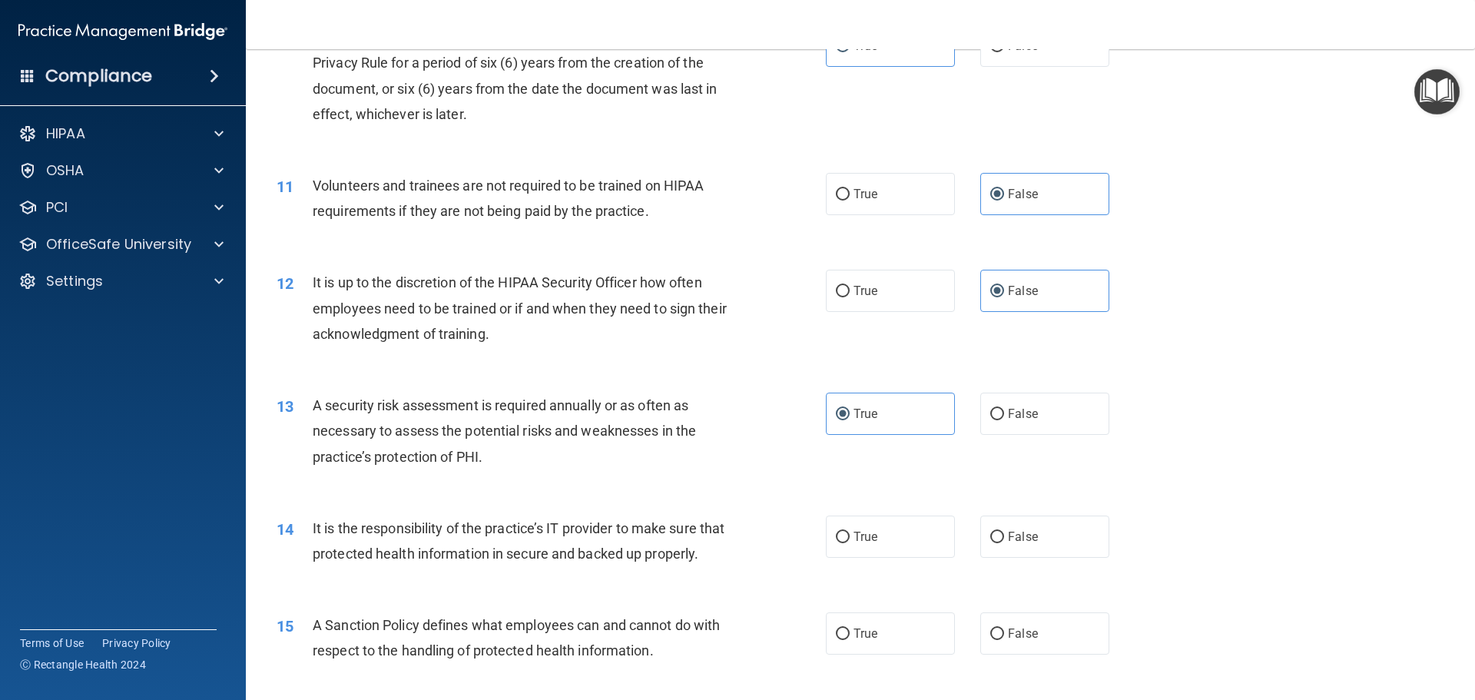
scroll to position [1339, 0]
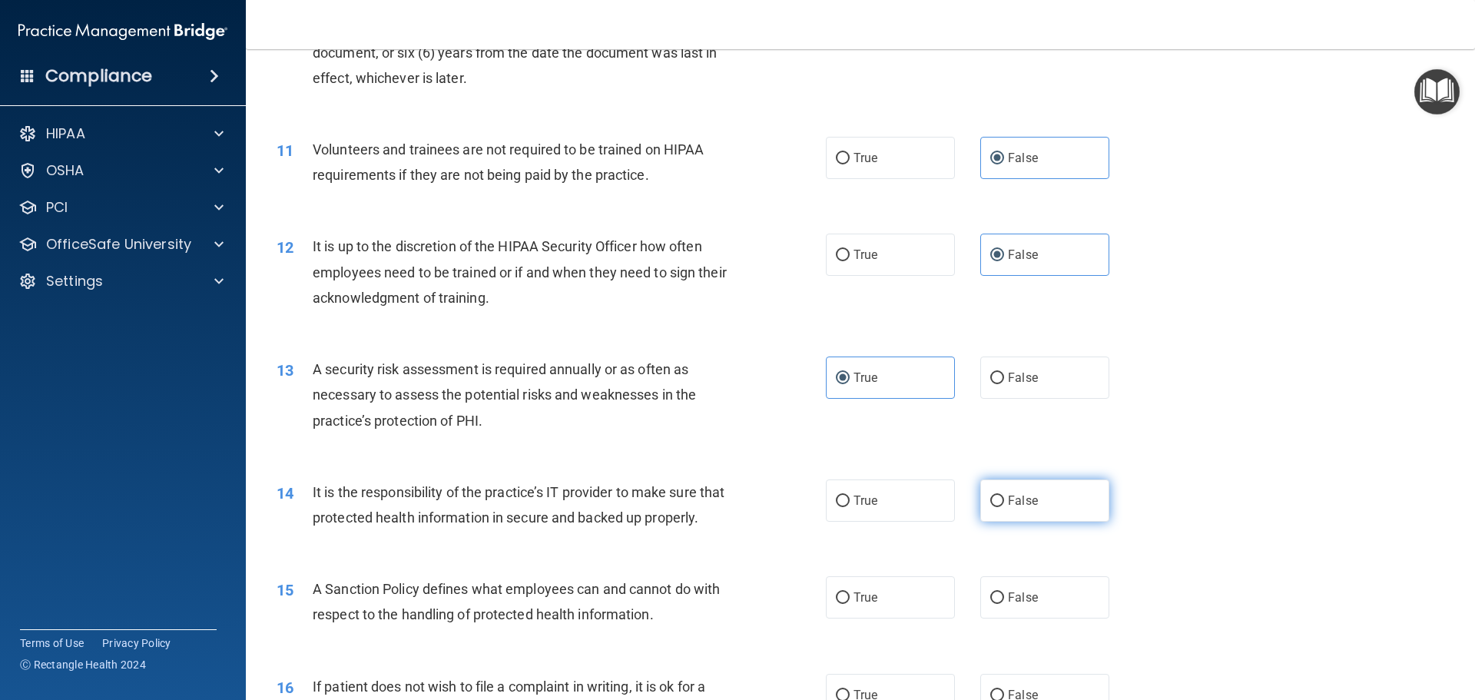
click at [1032, 508] on label "False" at bounding box center [1045, 501] width 129 height 42
click at [1004, 507] on input "False" at bounding box center [998, 502] width 14 height 12
radio input "true"
click at [984, 614] on label "False" at bounding box center [1045, 597] width 129 height 42
click at [991, 604] on input "False" at bounding box center [998, 598] width 14 height 12
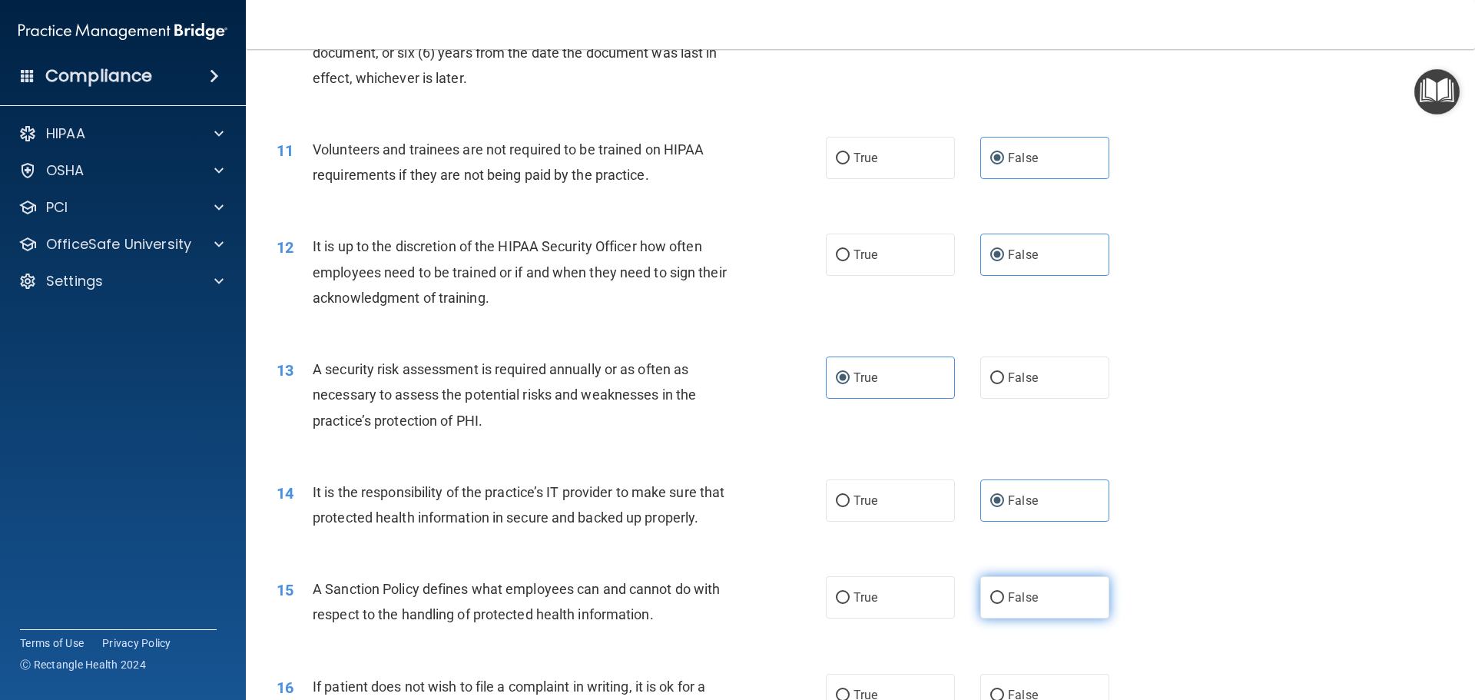
radio input "true"
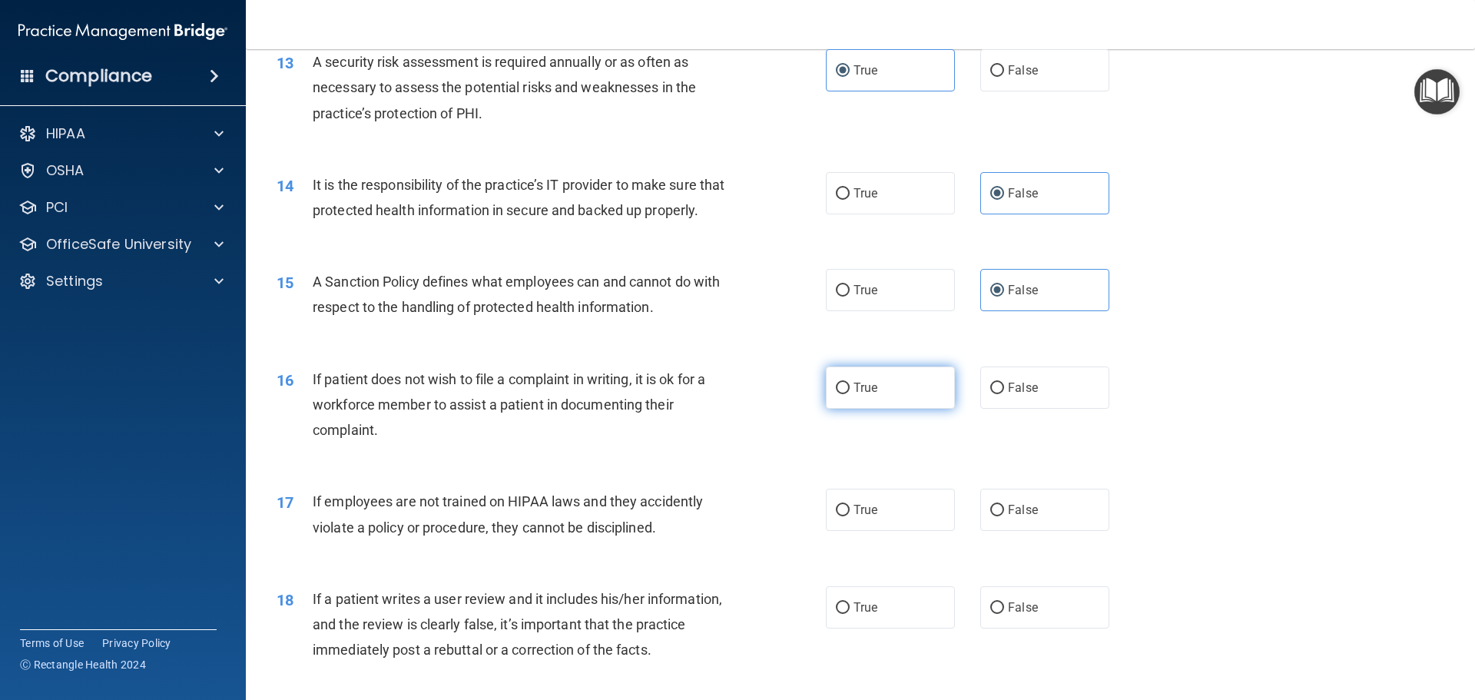
click at [893, 409] on label "True" at bounding box center [890, 388] width 129 height 42
click at [850, 394] on input "True" at bounding box center [843, 389] width 14 height 12
radio input "true"
click at [1001, 528] on label "False" at bounding box center [1045, 510] width 129 height 42
click at [1001, 516] on input "False" at bounding box center [998, 511] width 14 height 12
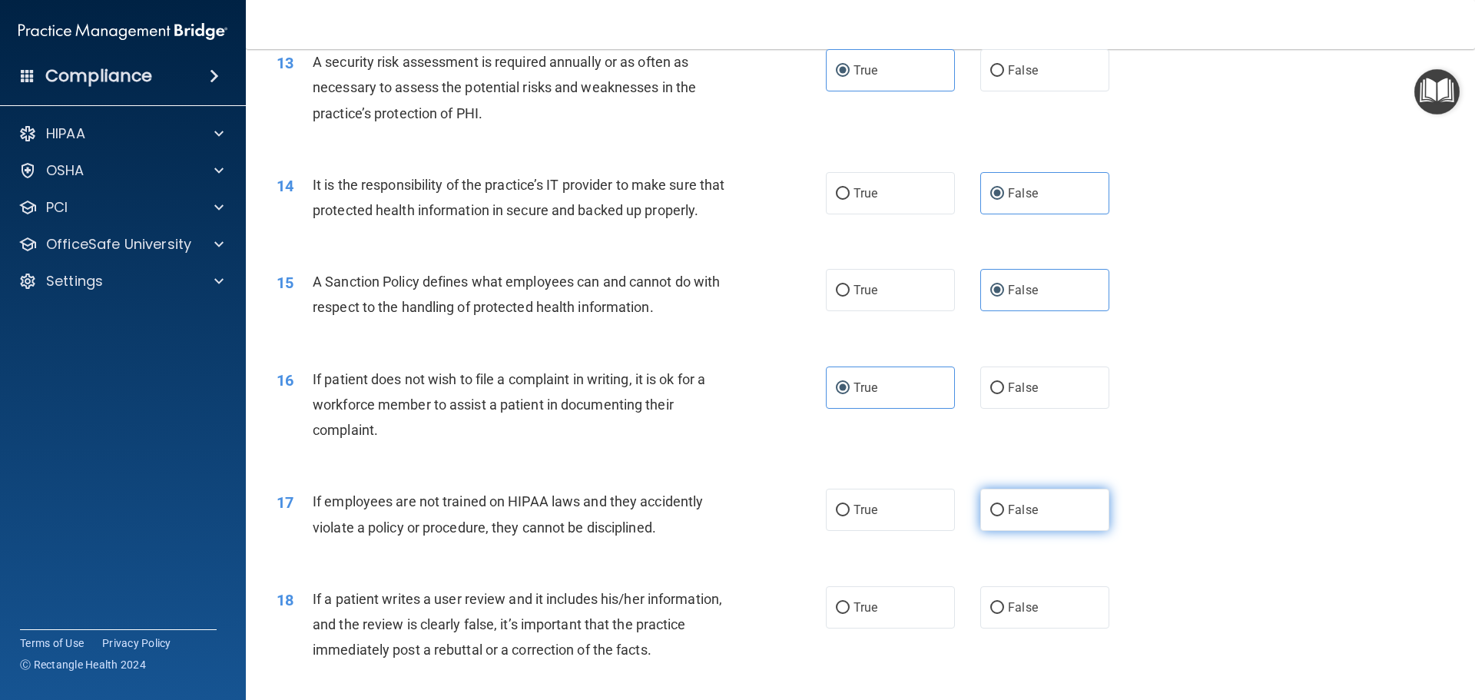
radio input "true"
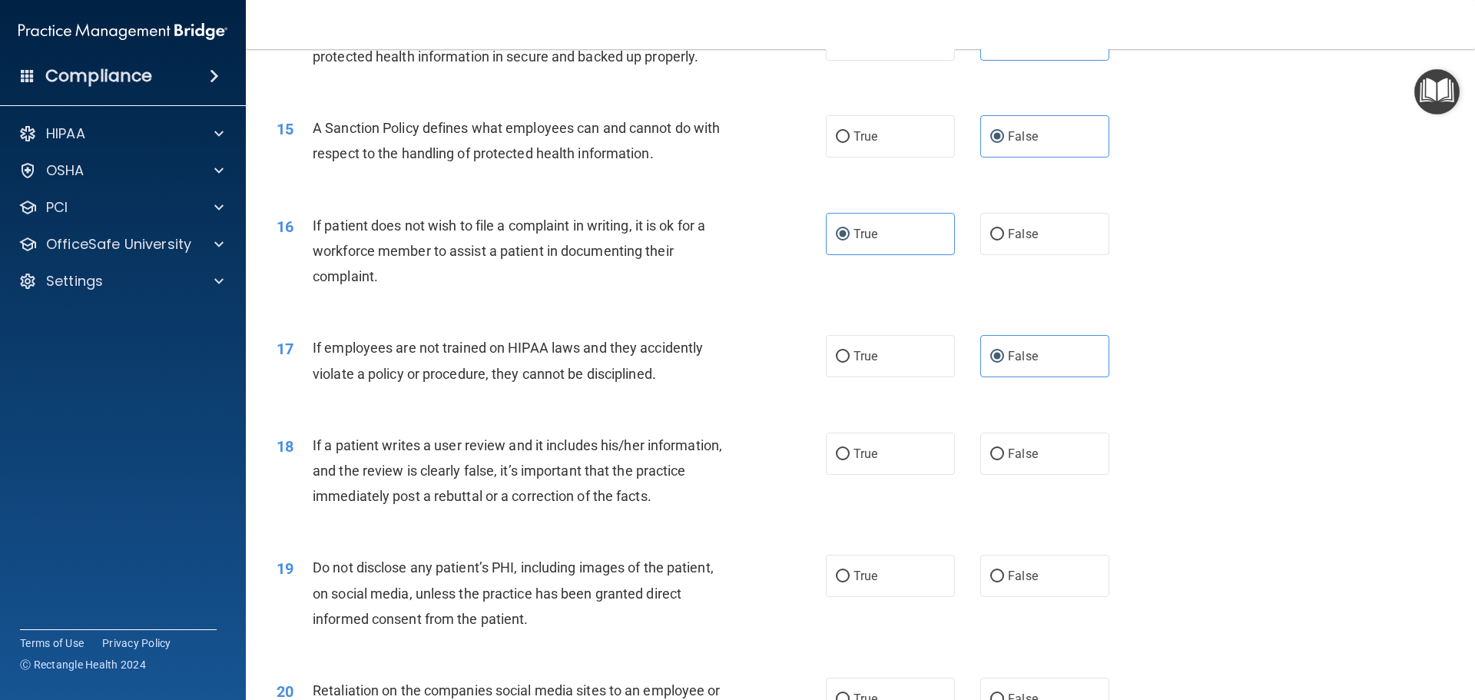
scroll to position [1954, 0]
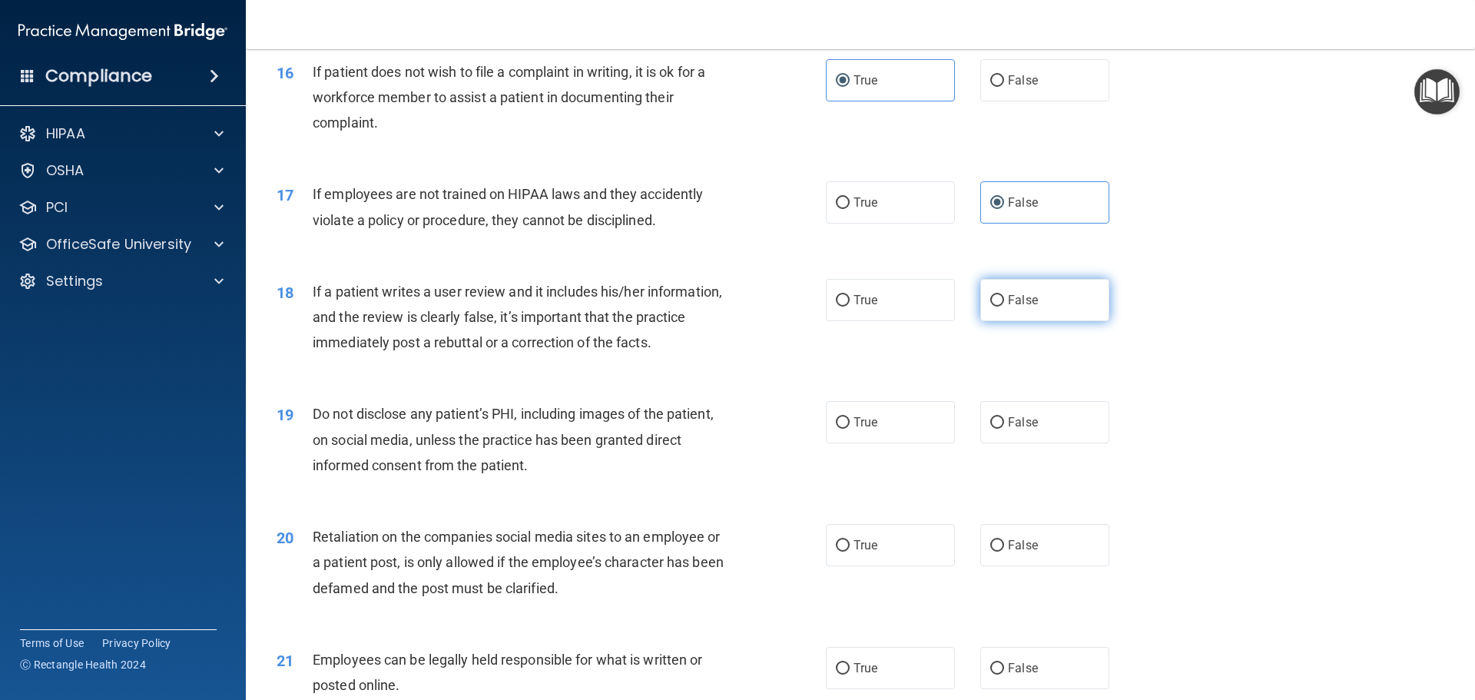
click at [1014, 307] on span "False" at bounding box center [1023, 300] width 30 height 15
click at [1004, 307] on input "False" at bounding box center [998, 301] width 14 height 12
radio input "true"
click at [868, 430] on span "True" at bounding box center [866, 422] width 24 height 15
click at [850, 429] on input "True" at bounding box center [843, 423] width 14 height 12
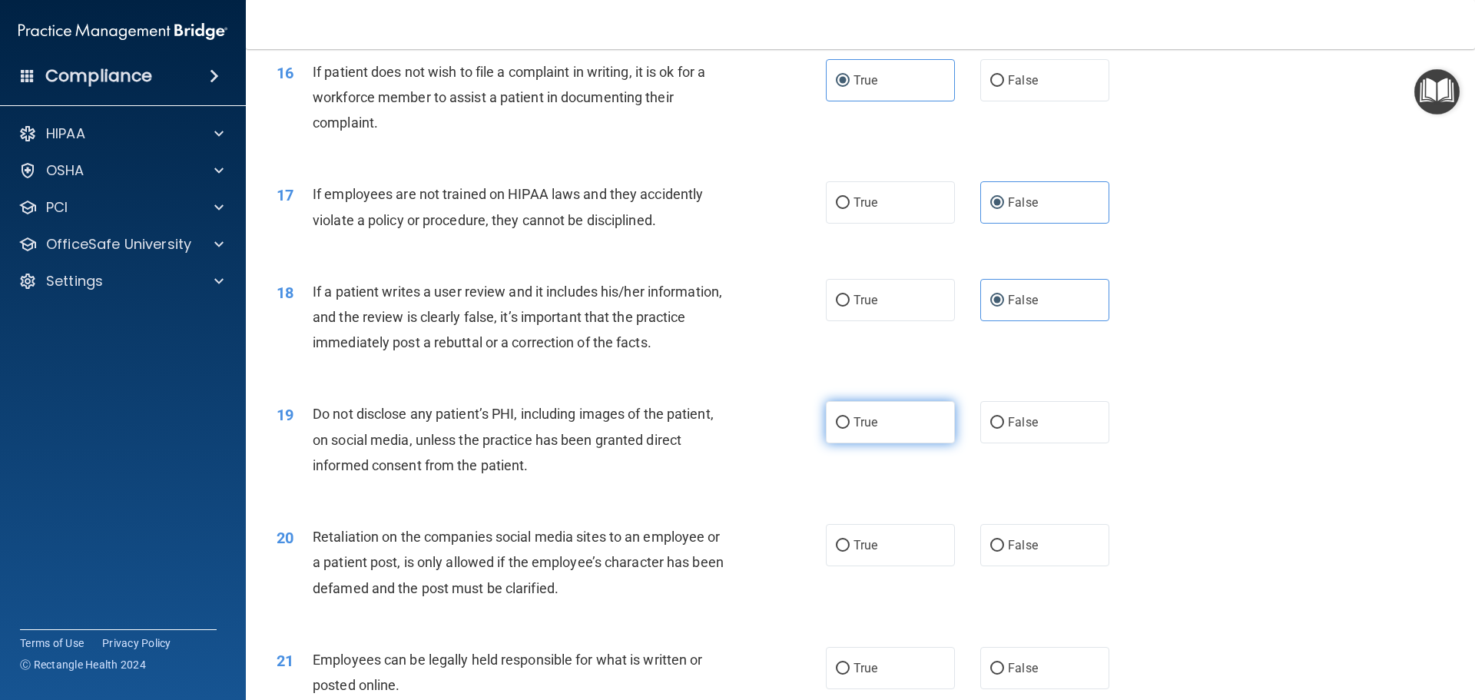
radio input "true"
click at [1024, 559] on label "False" at bounding box center [1045, 545] width 129 height 42
click at [1004, 552] on input "False" at bounding box center [998, 546] width 14 height 12
radio input "true"
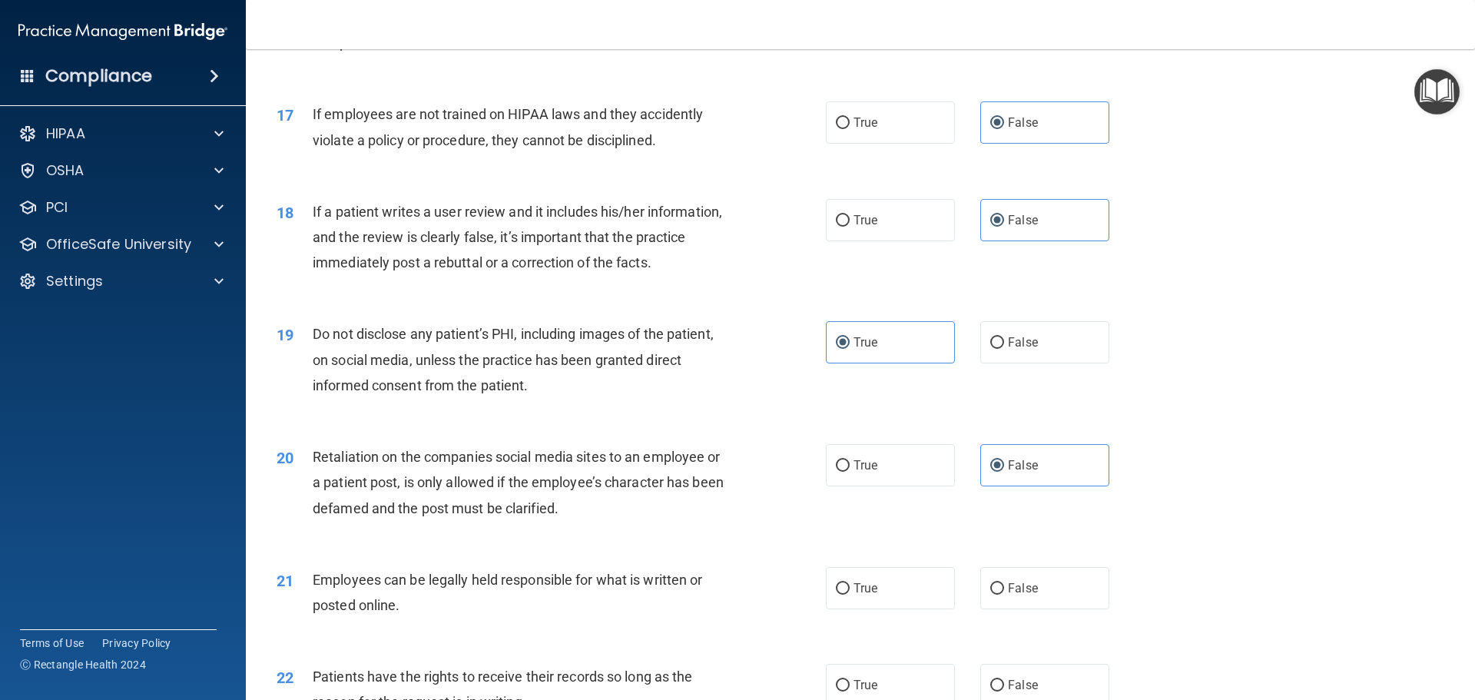
scroll to position [2185, 0]
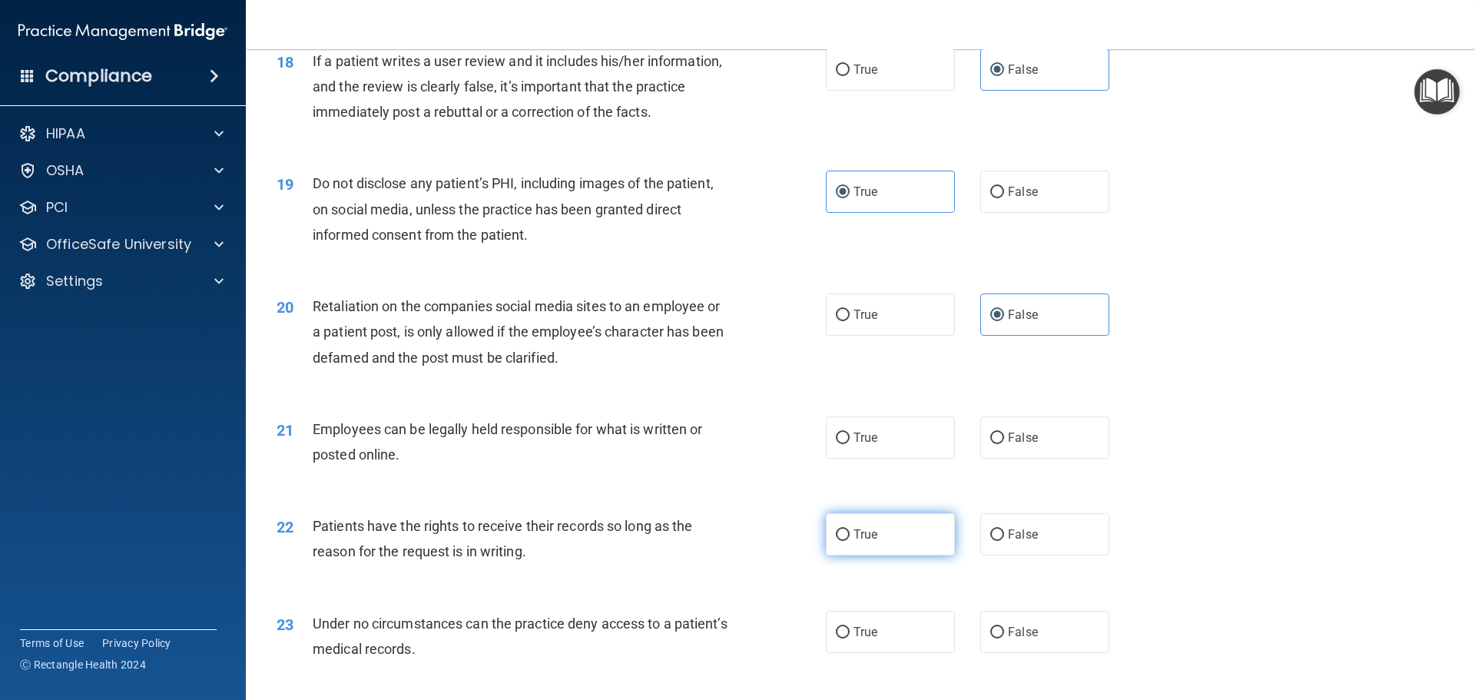
click at [873, 556] on label "True" at bounding box center [890, 534] width 129 height 42
click at [850, 541] on input "True" at bounding box center [843, 535] width 14 height 12
radio input "true"
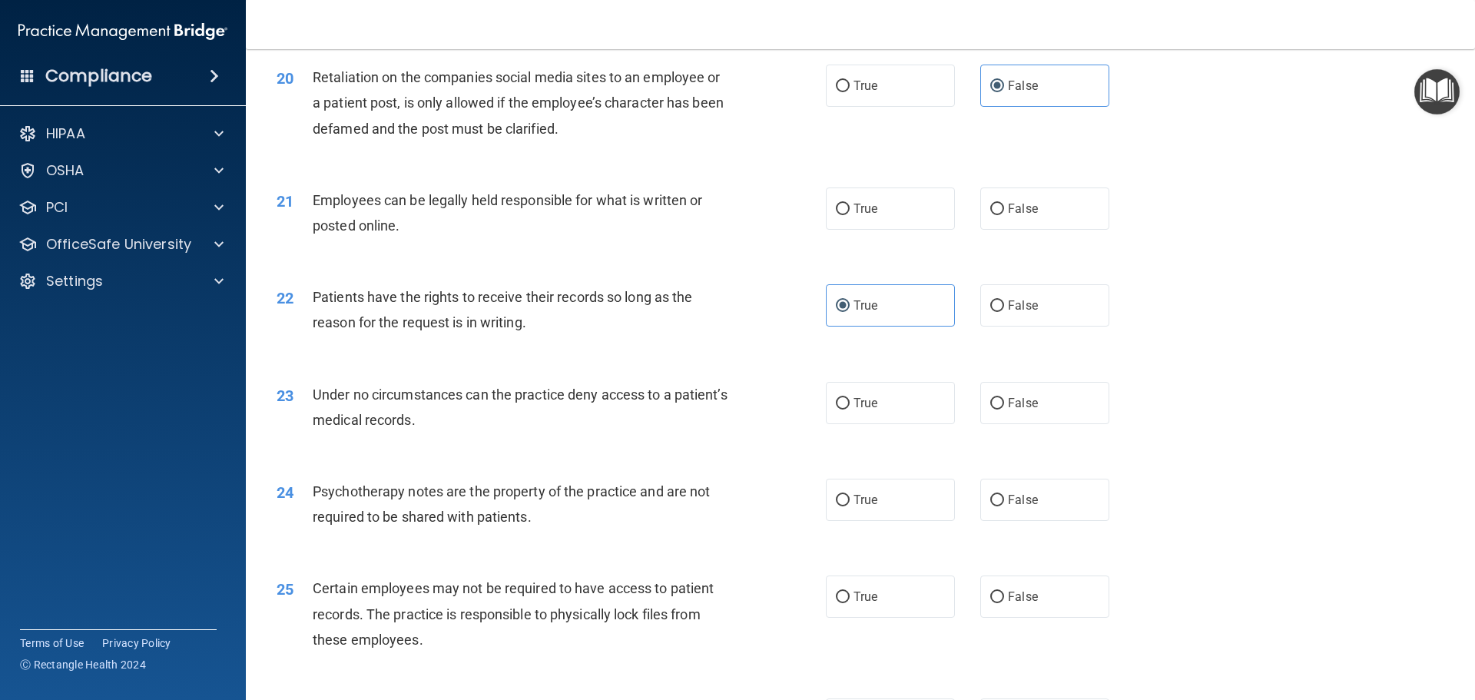
scroll to position [2415, 0]
click at [875, 228] on label "True" at bounding box center [890, 207] width 129 height 42
click at [850, 214] on input "True" at bounding box center [843, 208] width 14 height 12
radio input "true"
drag, startPoint x: 1024, startPoint y: 329, endPoint x: 944, endPoint y: 338, distance: 81.2
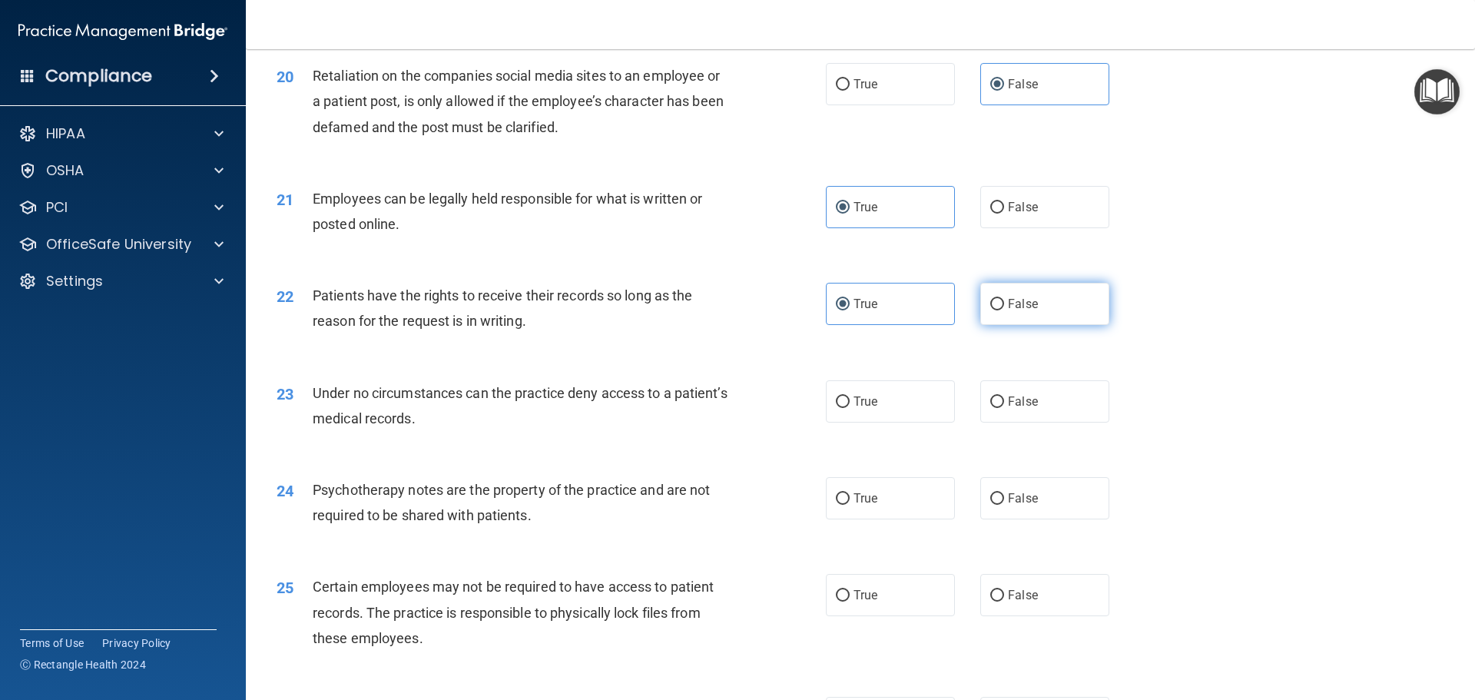
click at [1026, 311] on span "False" at bounding box center [1023, 304] width 30 height 15
click at [1004, 310] on input "False" at bounding box center [998, 305] width 14 height 12
radio input "true"
radio input "false"
click at [865, 409] on span "True" at bounding box center [866, 401] width 24 height 15
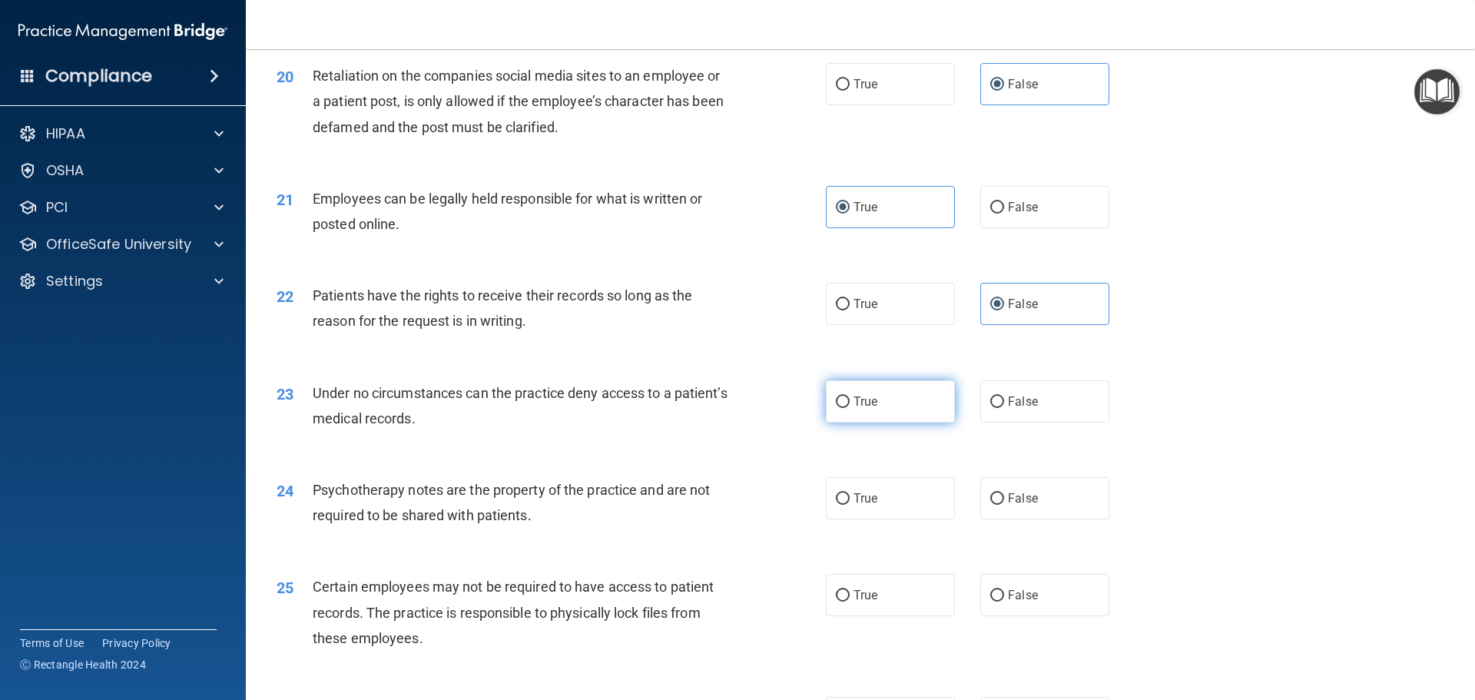
click at [850, 408] on input "True" at bounding box center [843, 403] width 14 height 12
radio input "true"
click at [1021, 519] on label "False" at bounding box center [1045, 498] width 129 height 42
click at [1004, 505] on input "False" at bounding box center [998, 499] width 14 height 12
radio input "true"
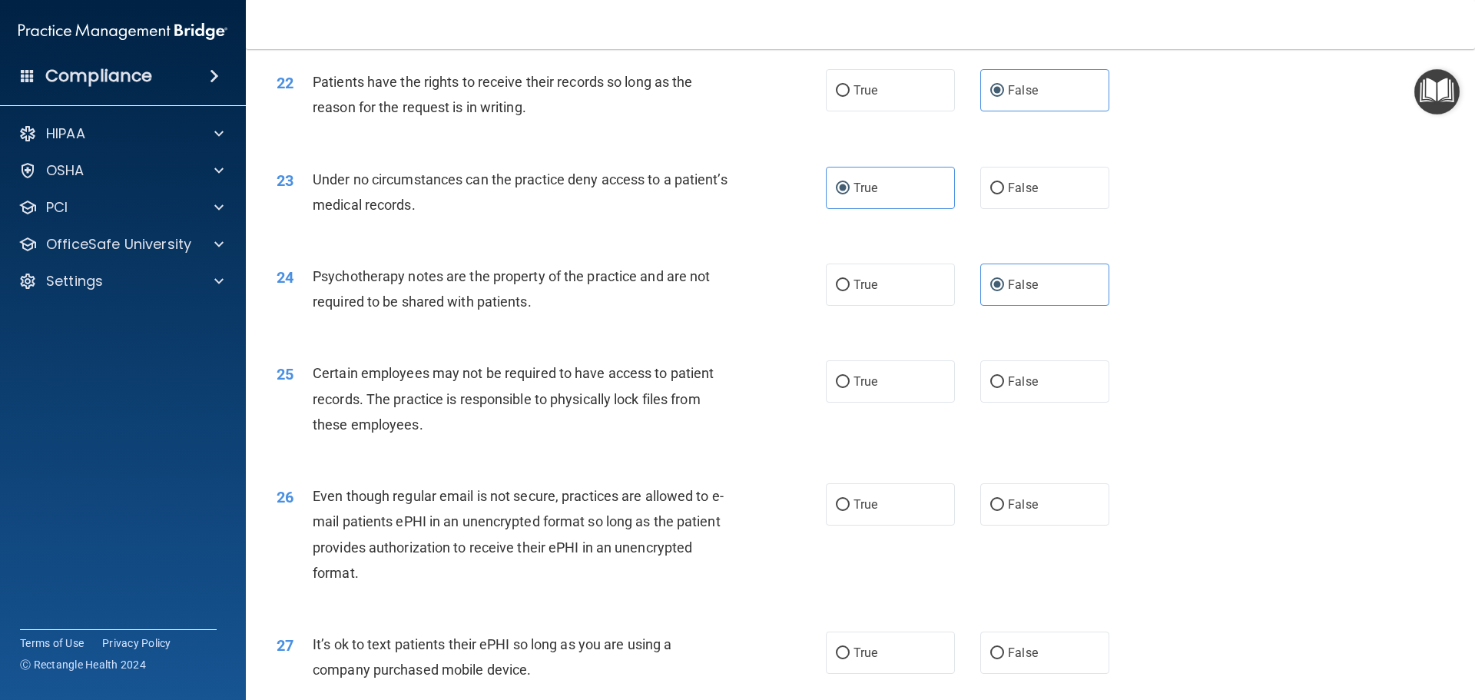
scroll to position [2646, 0]
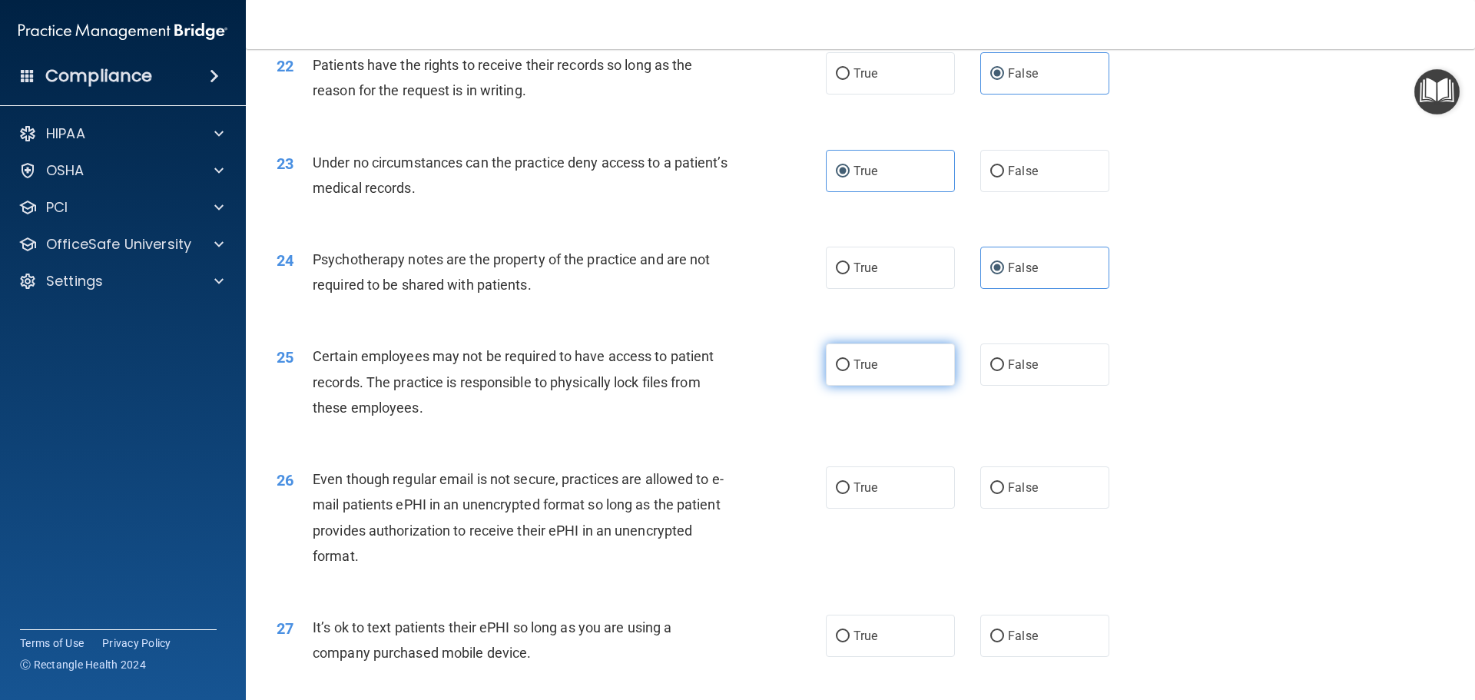
click at [861, 372] on span "True" at bounding box center [866, 364] width 24 height 15
click at [850, 371] on input "True" at bounding box center [843, 366] width 14 height 12
radio input "true"
click at [854, 495] on span "True" at bounding box center [866, 487] width 24 height 15
click at [850, 494] on input "True" at bounding box center [843, 489] width 14 height 12
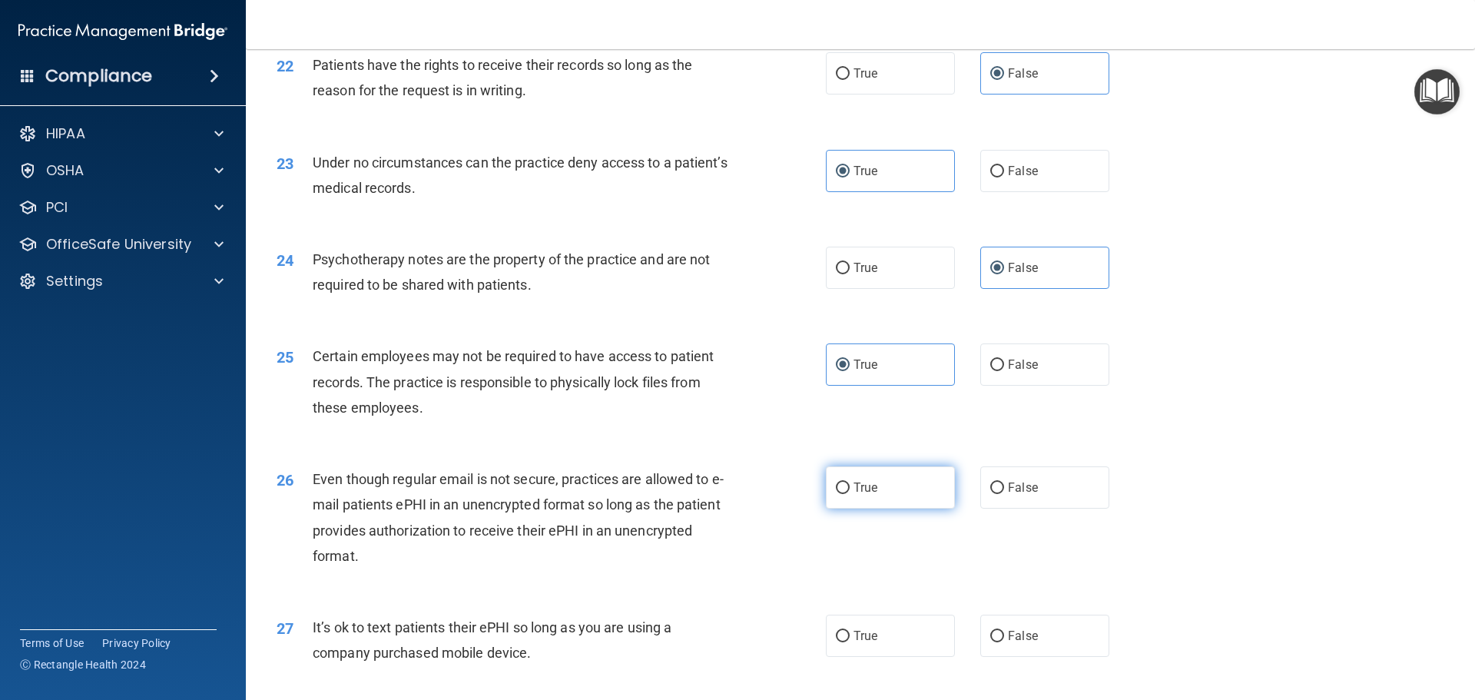
radio input "true"
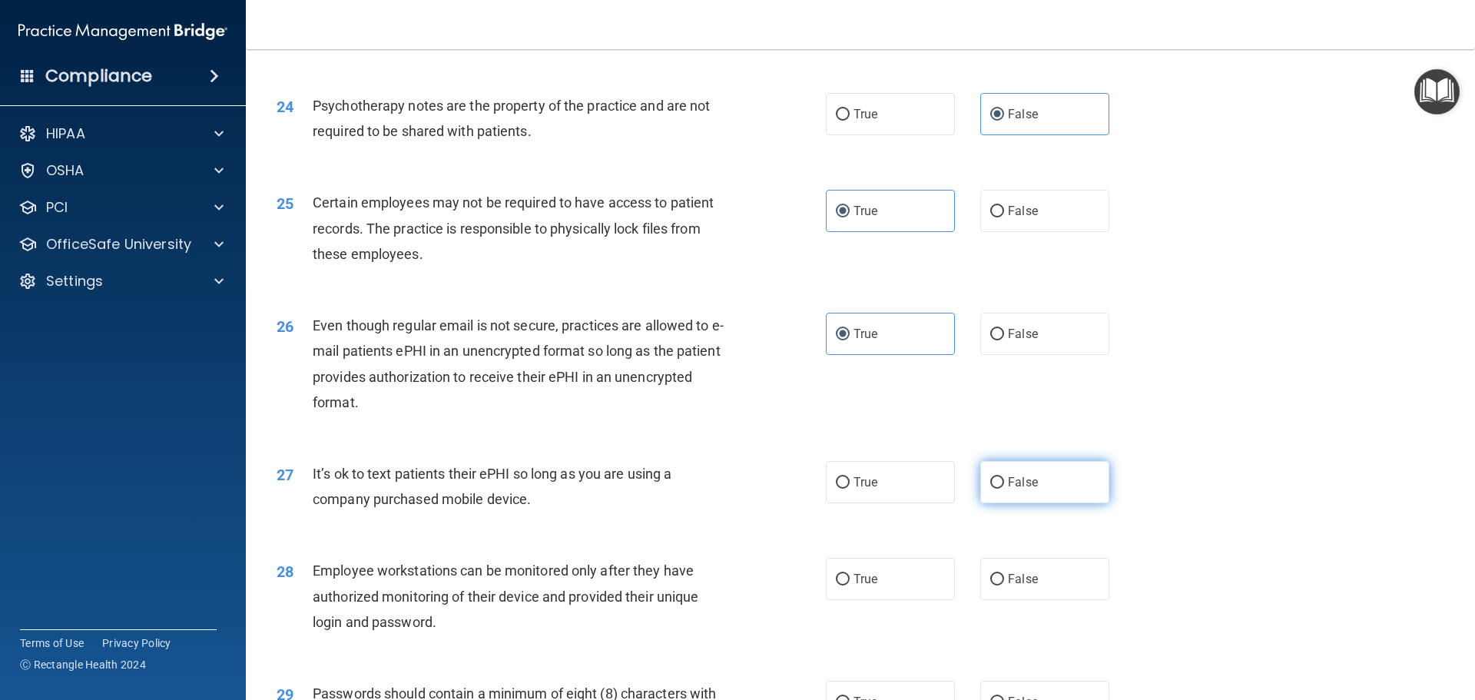
click at [1054, 503] on label "False" at bounding box center [1045, 482] width 129 height 42
click at [1004, 489] on input "False" at bounding box center [998, 483] width 14 height 12
radio input "true"
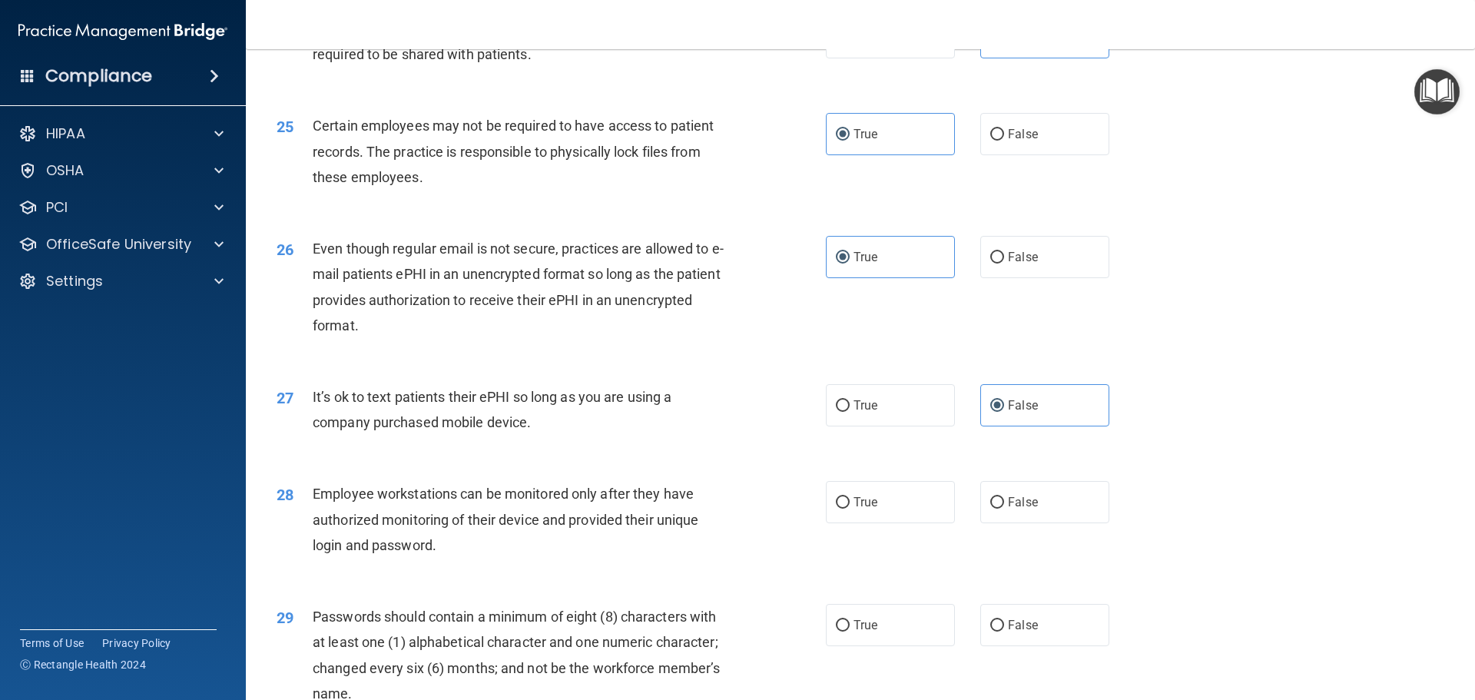
scroll to position [2953, 0]
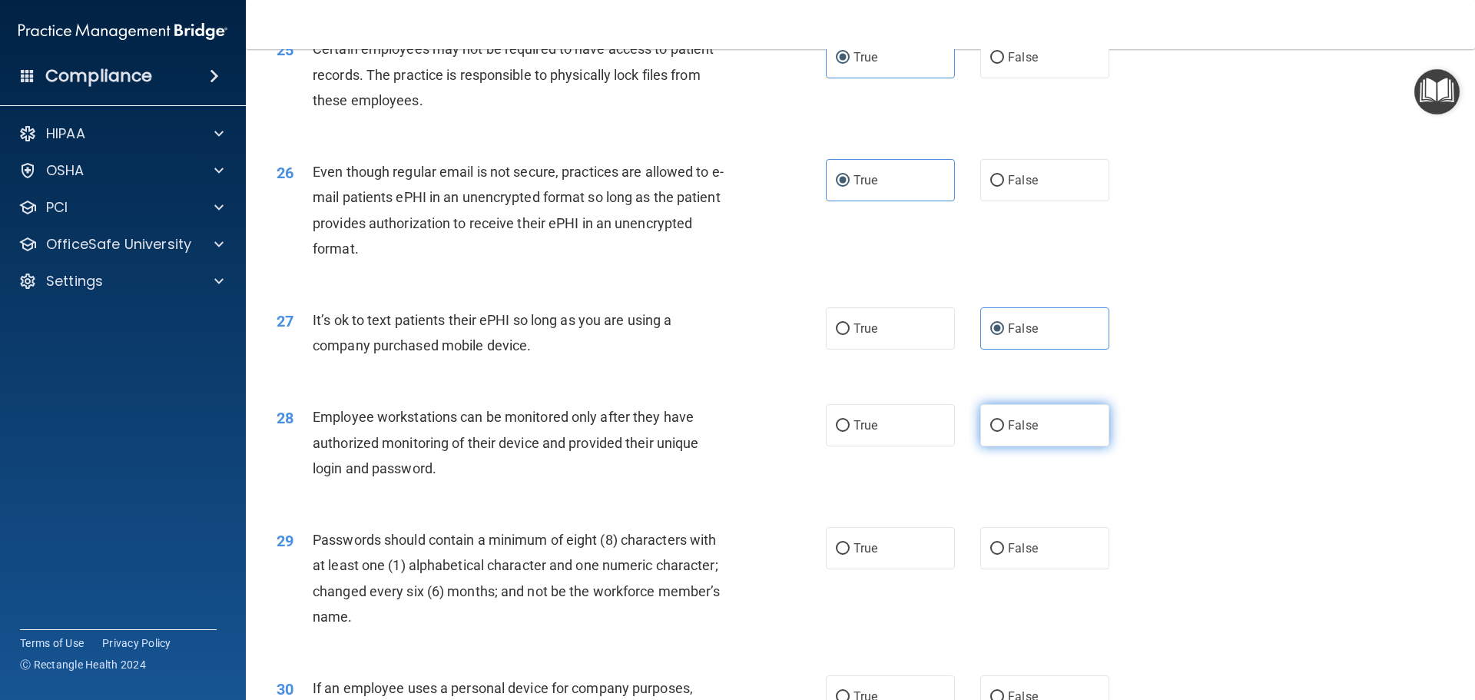
click at [1047, 446] on label "False" at bounding box center [1045, 425] width 129 height 42
click at [1004, 432] on input "False" at bounding box center [998, 426] width 14 height 12
radio input "true"
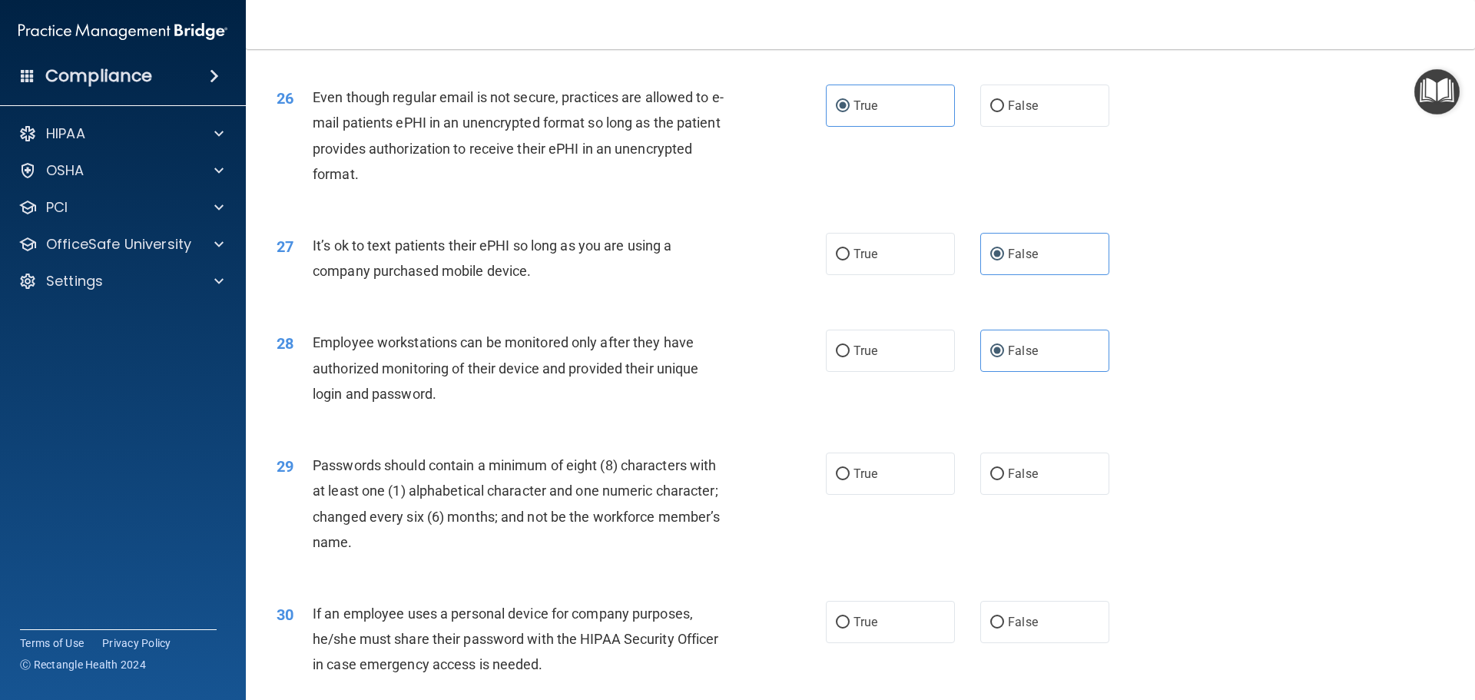
scroll to position [3030, 0]
click at [871, 479] on span "True" at bounding box center [866, 471] width 24 height 15
click at [850, 478] on input "True" at bounding box center [843, 472] width 14 height 12
radio input "true"
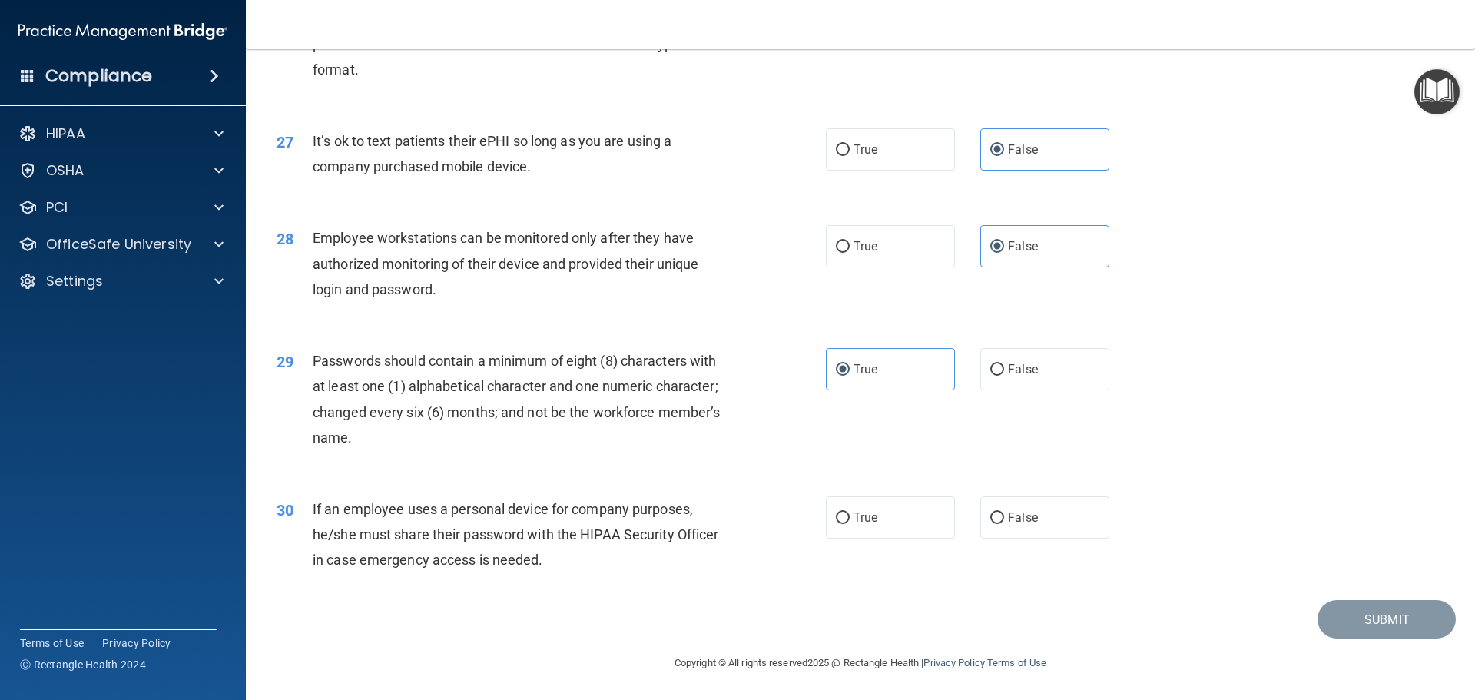
scroll to position [3158, 0]
click at [995, 519] on input "False" at bounding box center [998, 519] width 14 height 12
radio input "true"
click at [1368, 619] on button "Submit" at bounding box center [1387, 619] width 138 height 39
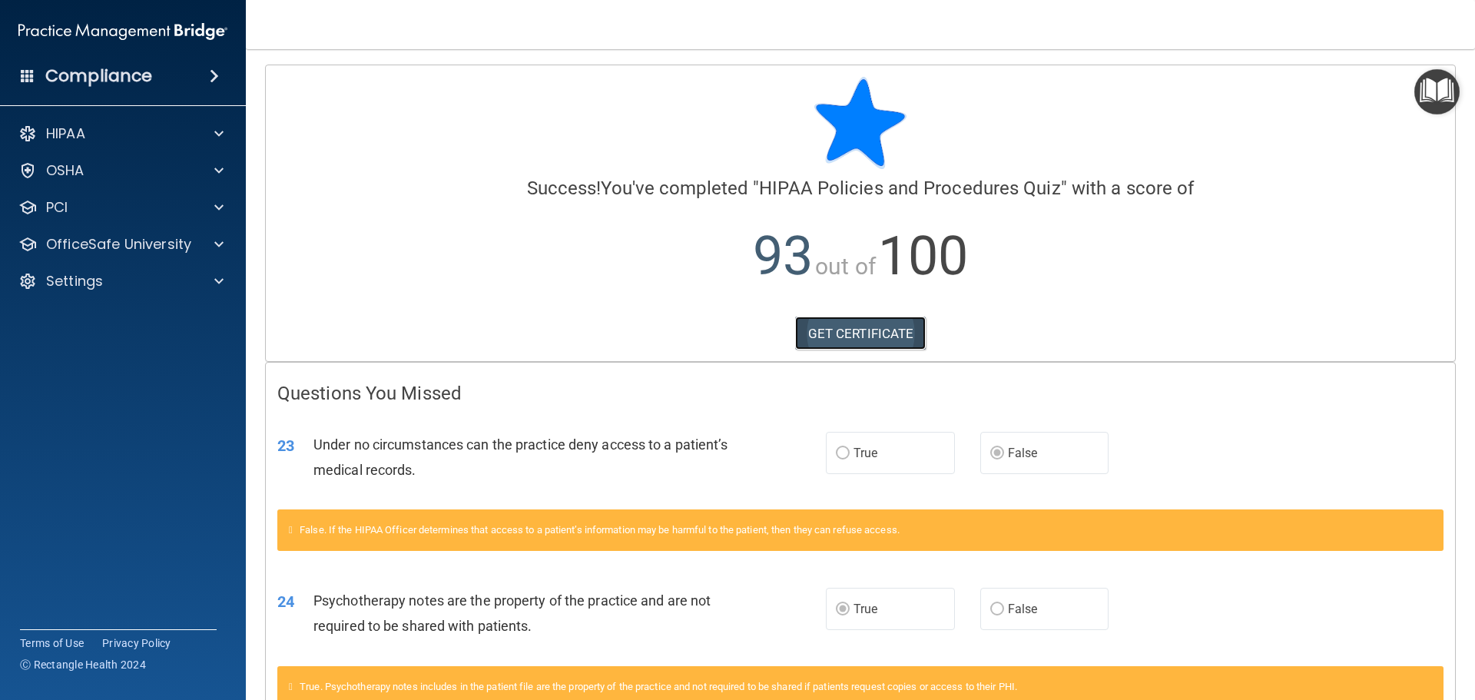
click at [847, 339] on link "GET CERTIFICATE" at bounding box center [860, 334] width 131 height 34
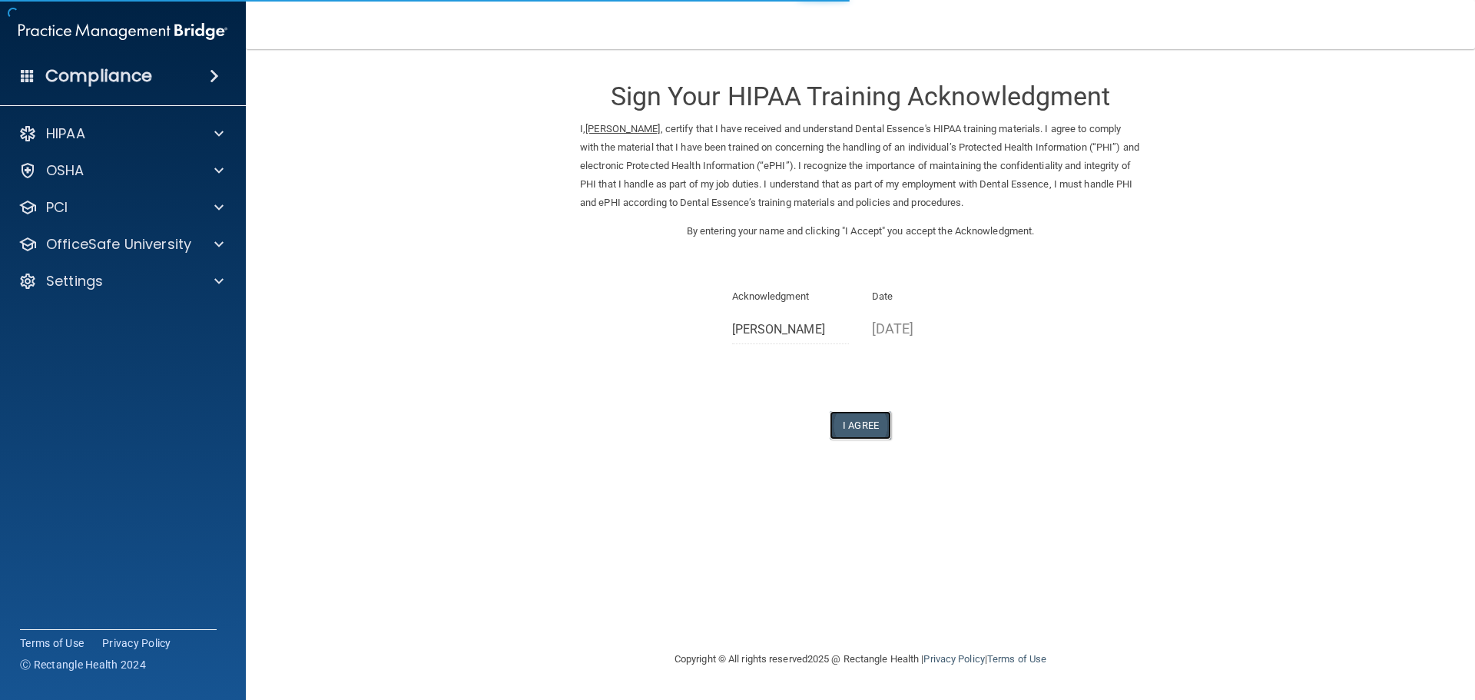
click at [869, 421] on button "I Agree" at bounding box center [860, 425] width 61 height 28
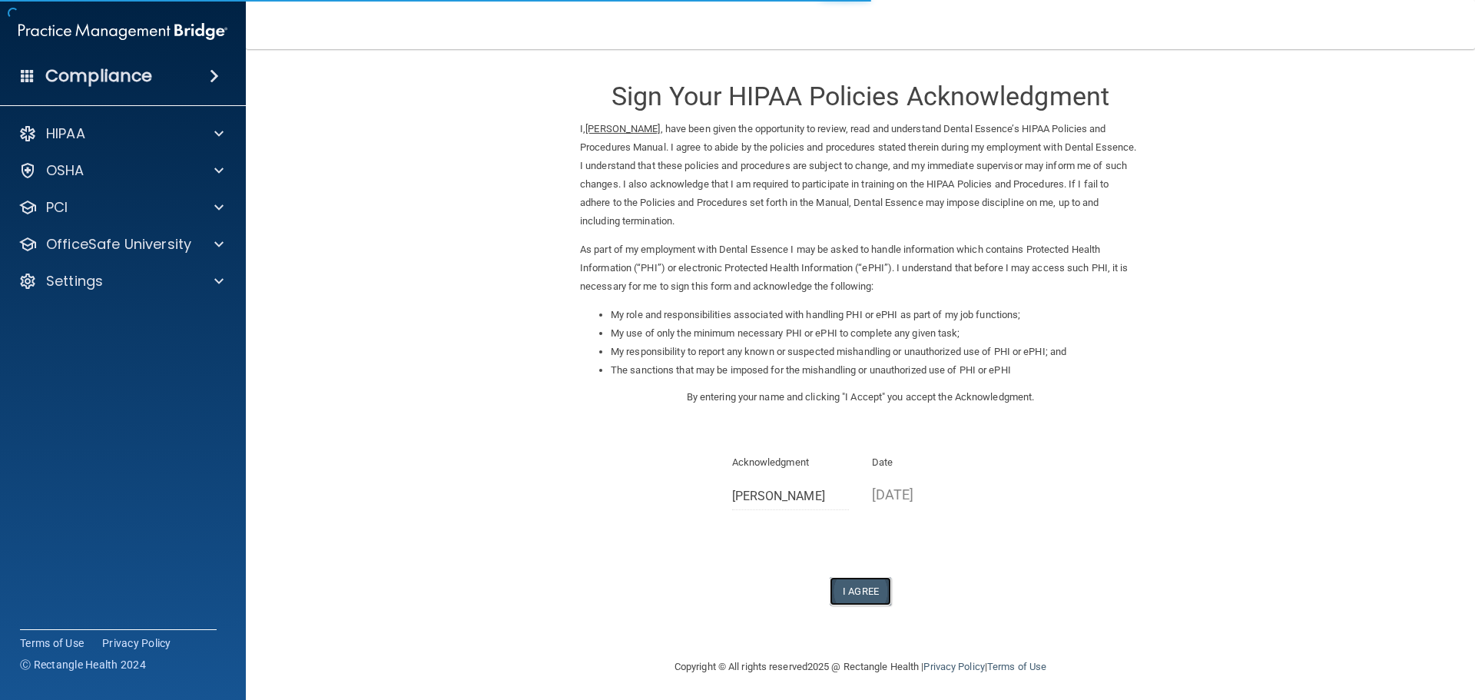
click at [860, 589] on button "I Agree" at bounding box center [860, 591] width 61 height 28
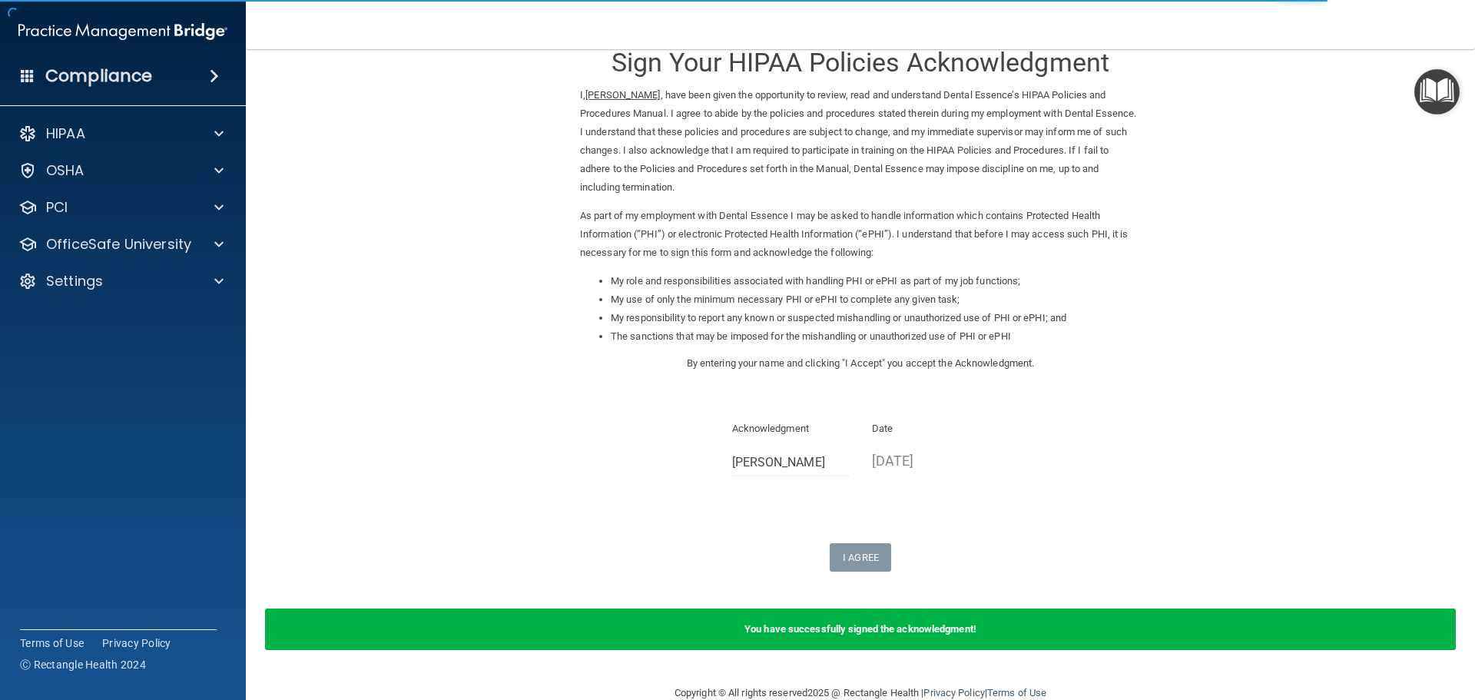
scroll to position [64, 0]
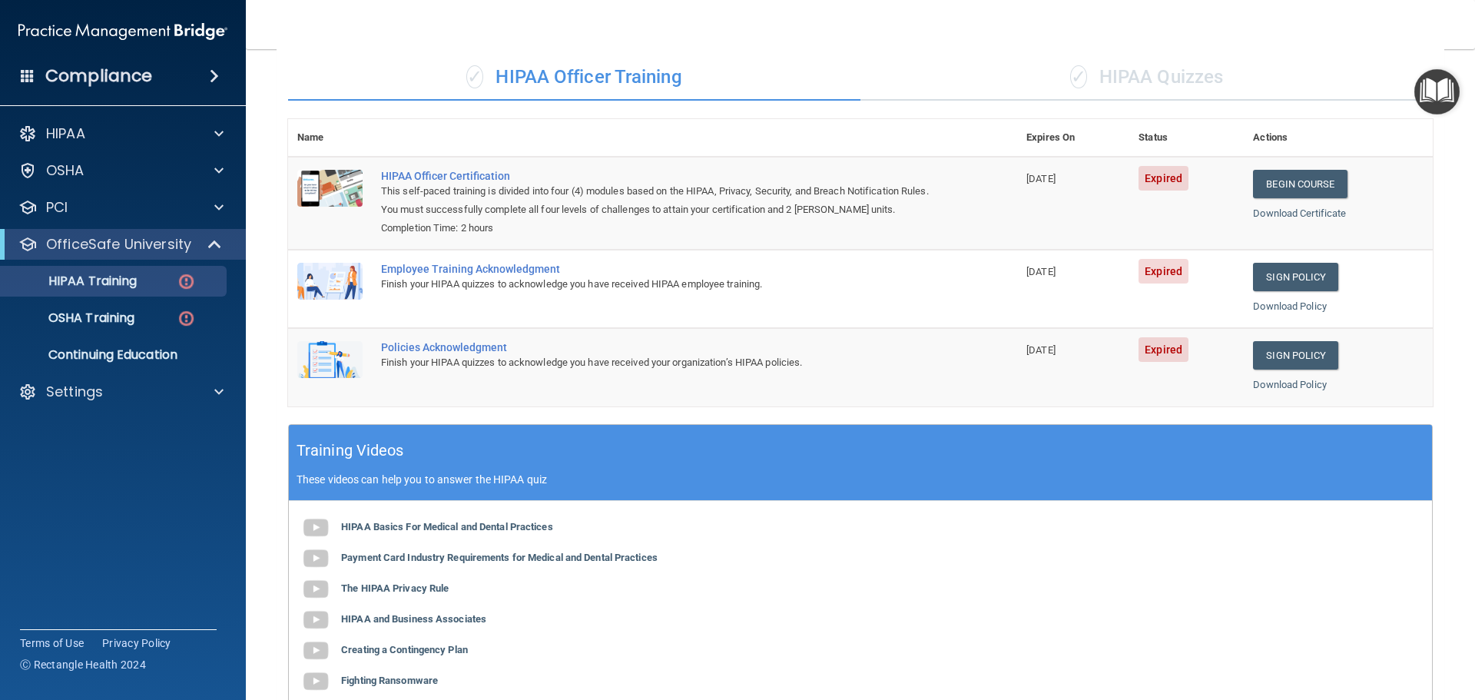
scroll to position [8, 0]
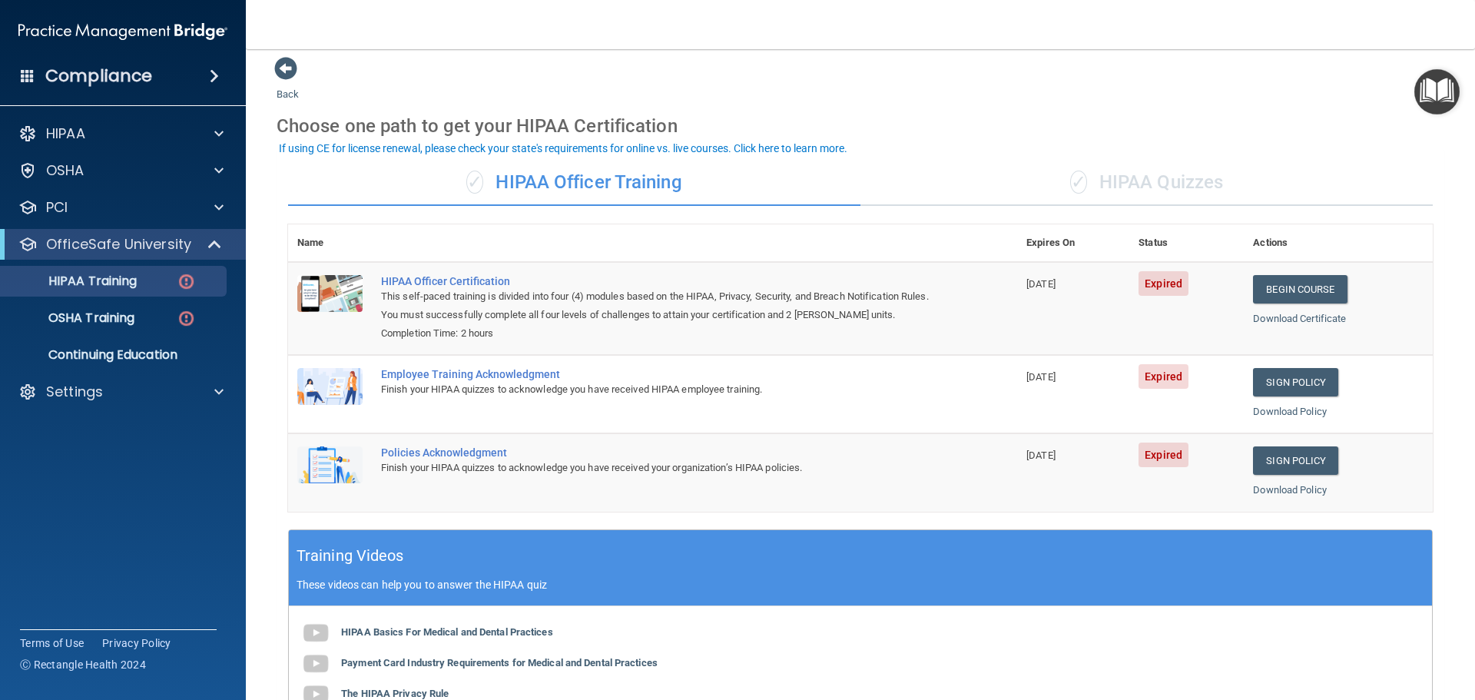
click at [606, 198] on div "✓ HIPAA Officer Training" at bounding box center [574, 183] width 573 height 46
click at [463, 285] on div "HIPAA Officer Certification" at bounding box center [660, 281] width 559 height 12
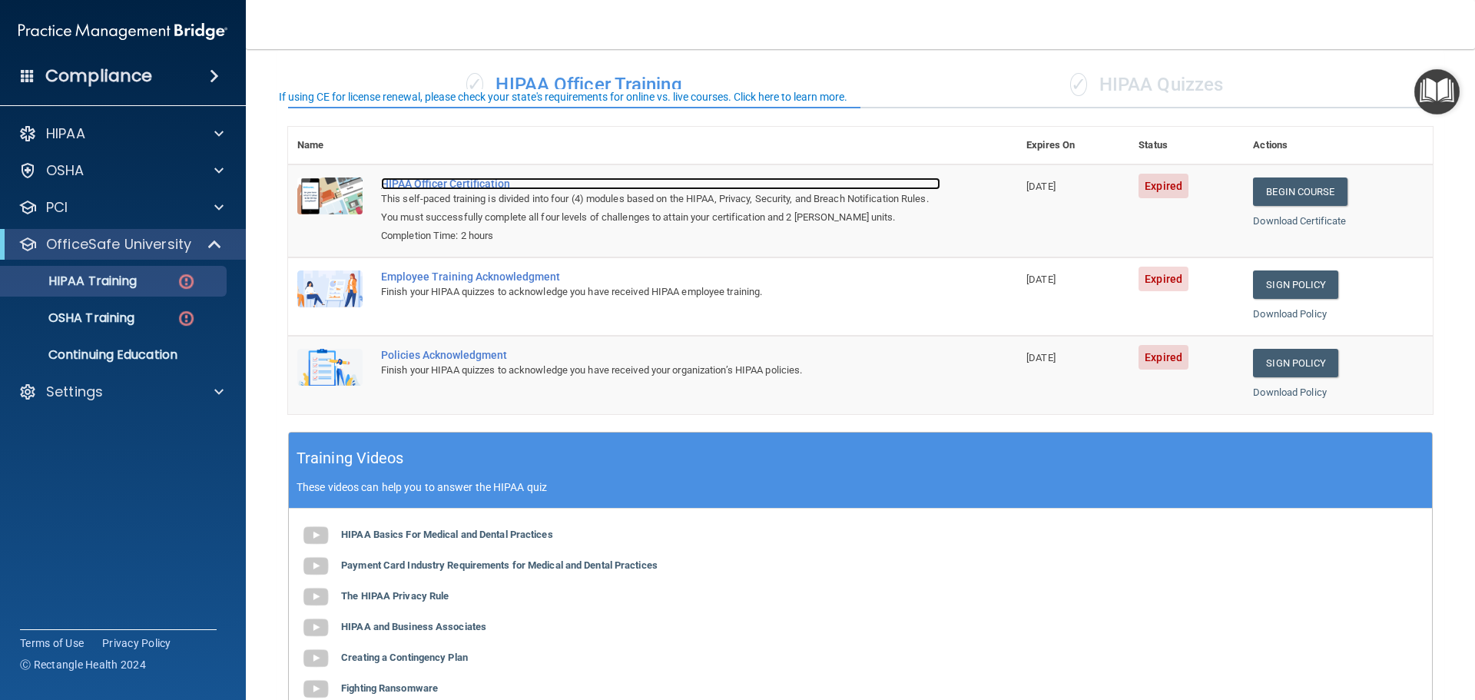
scroll to position [162, 0]
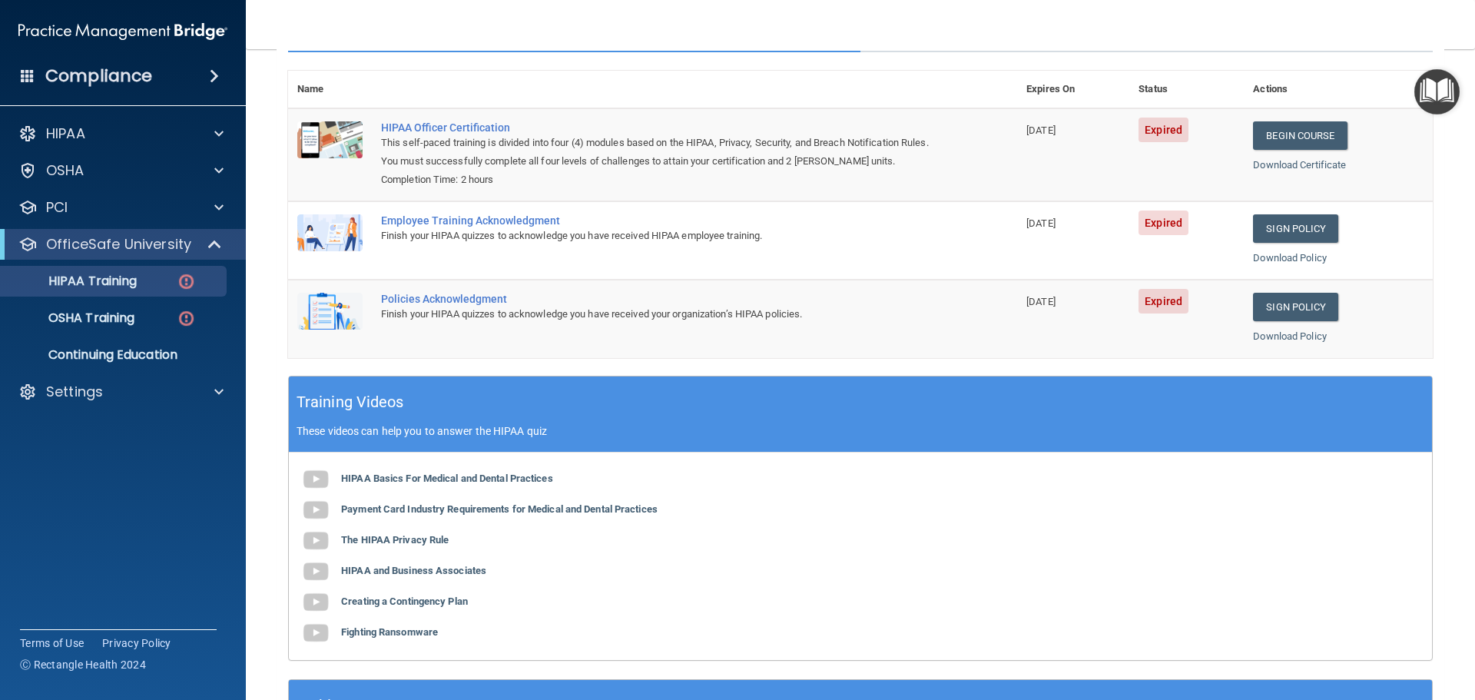
click at [459, 224] on div "Employee Training Acknowledgment" at bounding box center [660, 220] width 559 height 12
click at [363, 226] on td at bounding box center [330, 240] width 84 height 78
click at [345, 227] on img at bounding box center [329, 232] width 65 height 37
click at [85, 286] on p "HIPAA Training" at bounding box center [73, 281] width 127 height 15
click at [140, 318] on div "OSHA Training" at bounding box center [115, 317] width 210 height 15
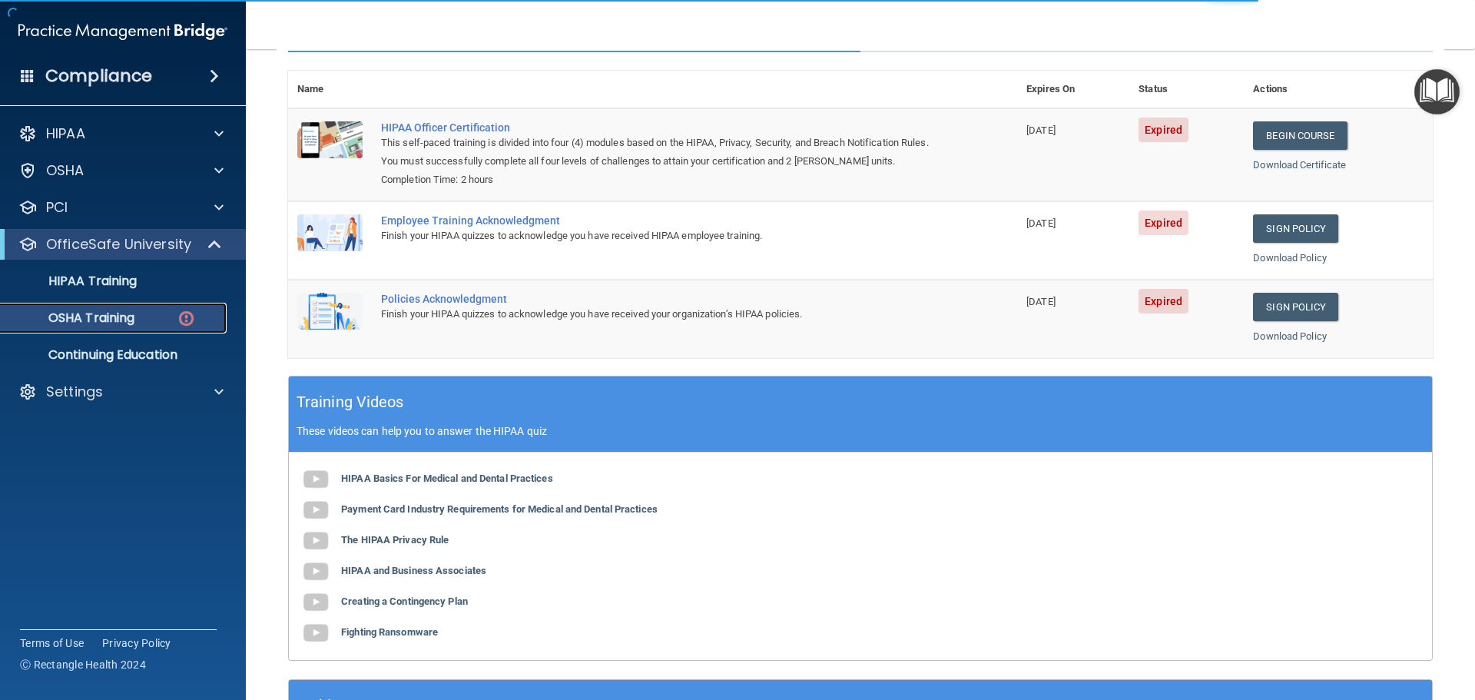
scroll to position [7, 0]
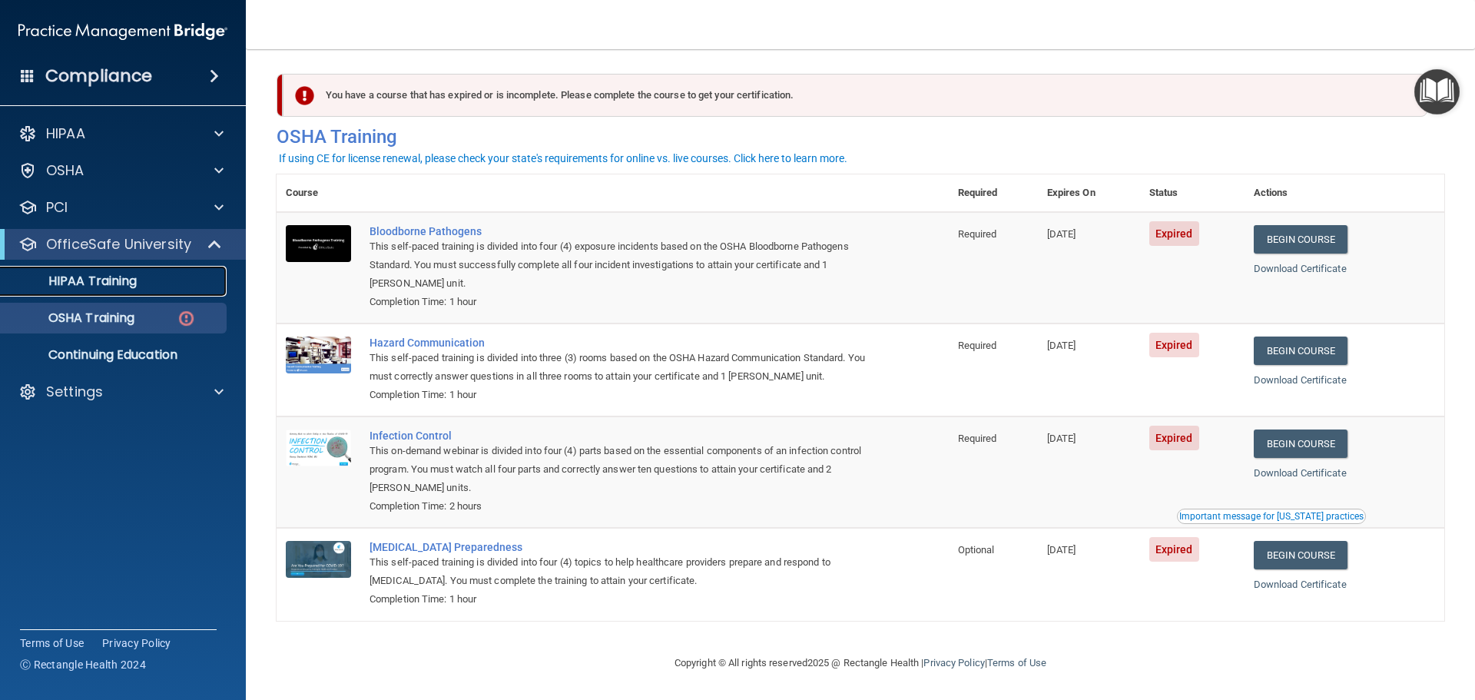
click at [95, 278] on p "HIPAA Training" at bounding box center [73, 281] width 127 height 15
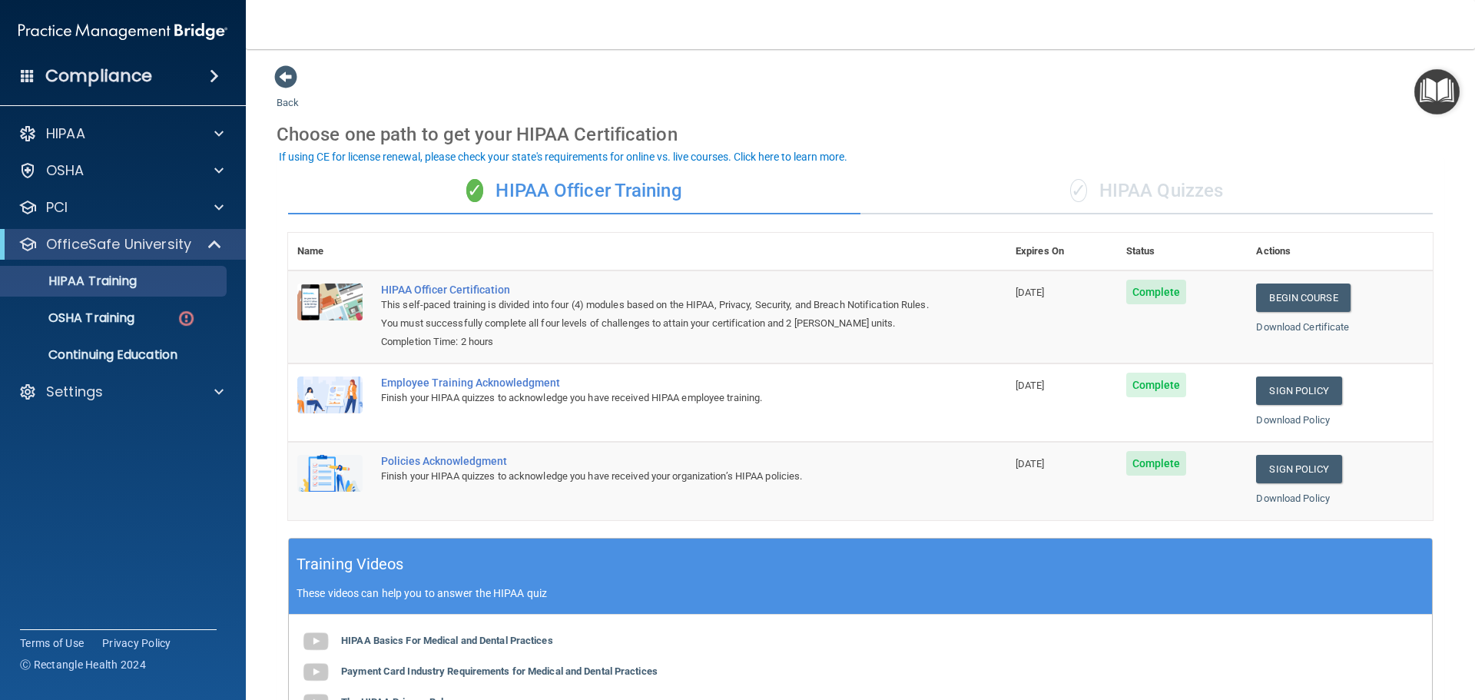
click at [1170, 193] on div "✓ HIPAA Quizzes" at bounding box center [1147, 191] width 573 height 46
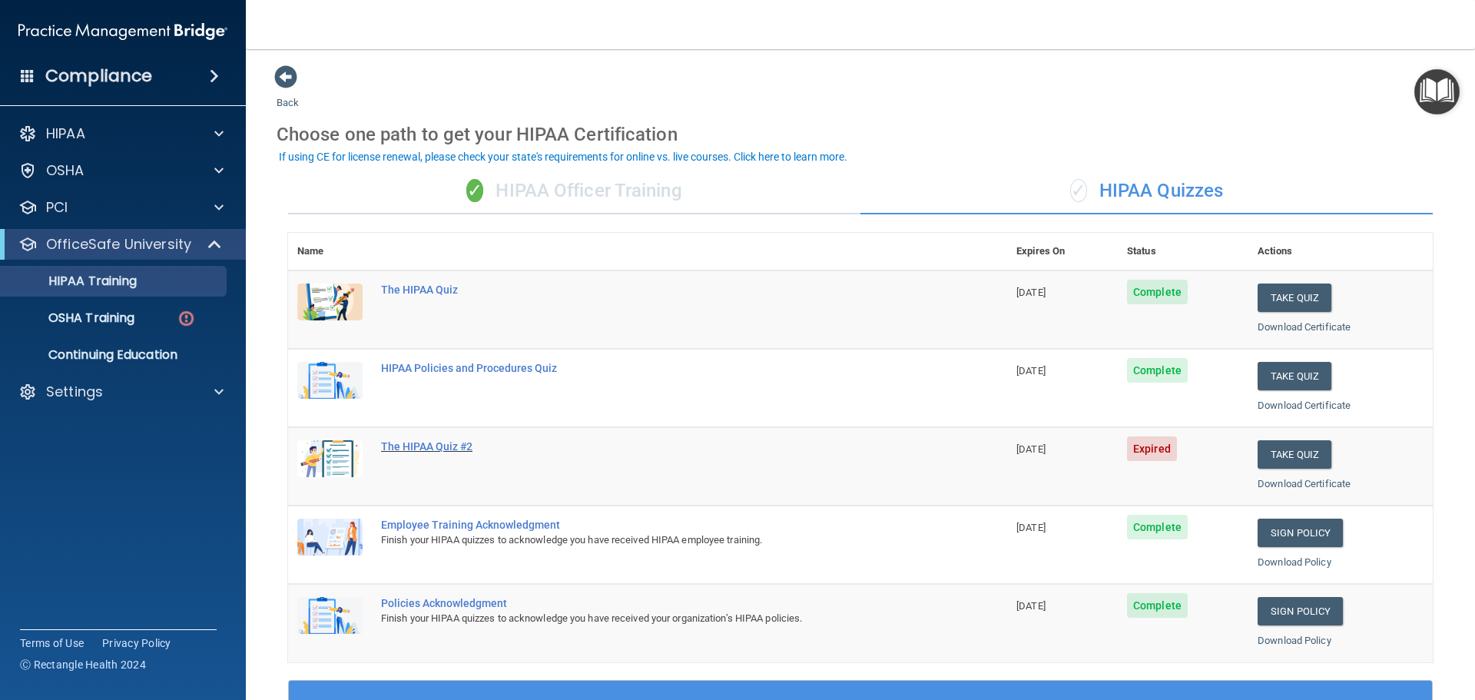
click at [439, 450] on div "The HIPAA Quiz #2" at bounding box center [655, 446] width 549 height 12
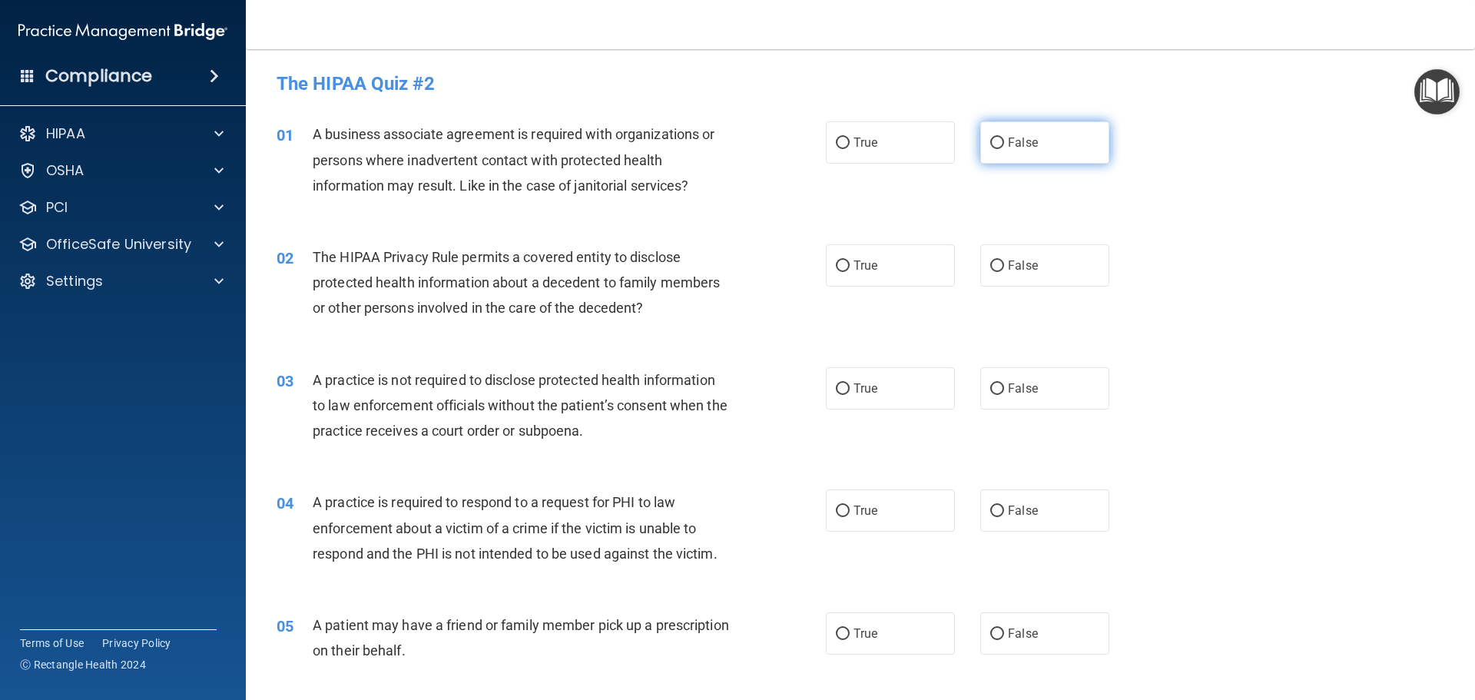
click at [1015, 141] on span "False" at bounding box center [1023, 142] width 30 height 15
click at [1004, 141] on input "False" at bounding box center [998, 144] width 14 height 12
radio input "true"
click at [855, 273] on label "True" at bounding box center [890, 265] width 129 height 42
click at [850, 272] on input "True" at bounding box center [843, 267] width 14 height 12
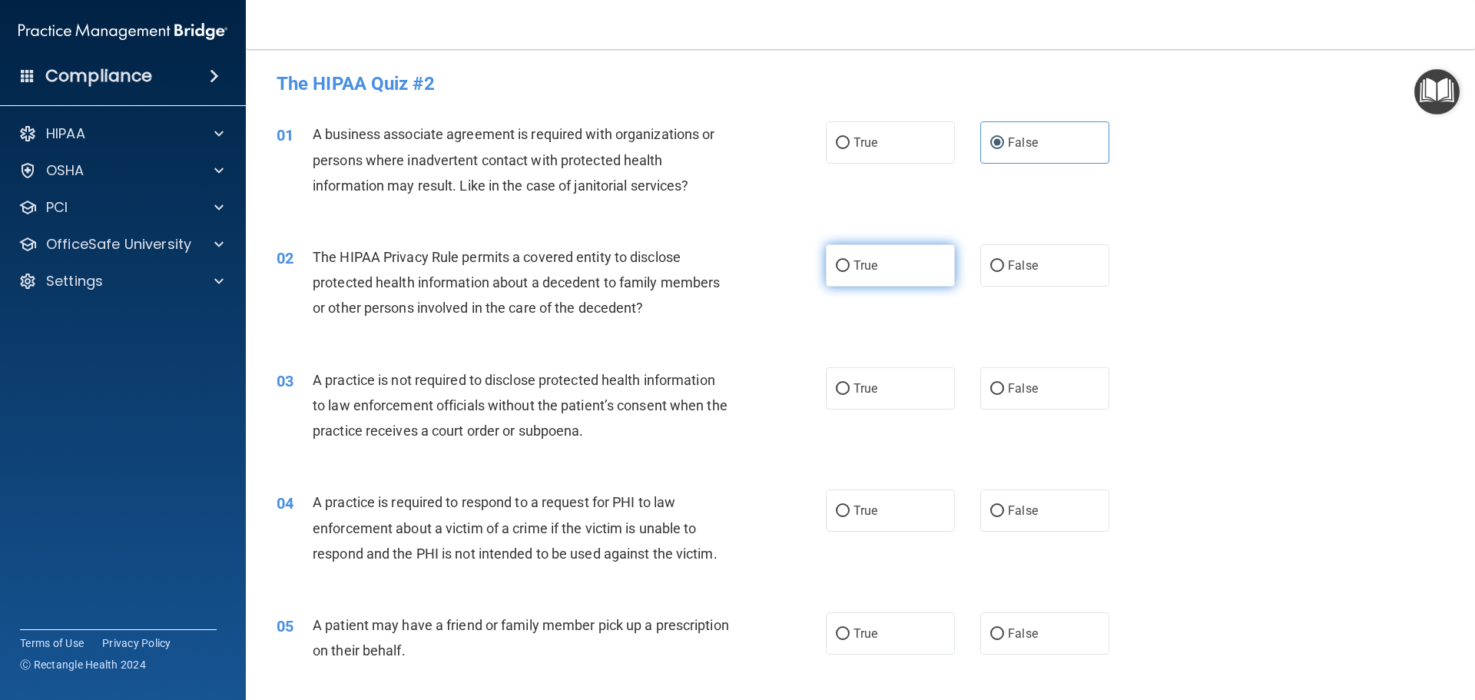
radio input "true"
click at [1012, 391] on span "False" at bounding box center [1023, 388] width 30 height 15
click at [1004, 391] on input "False" at bounding box center [998, 389] width 14 height 12
radio input "true"
drag, startPoint x: 575, startPoint y: 539, endPoint x: 645, endPoint y: 539, distance: 69.9
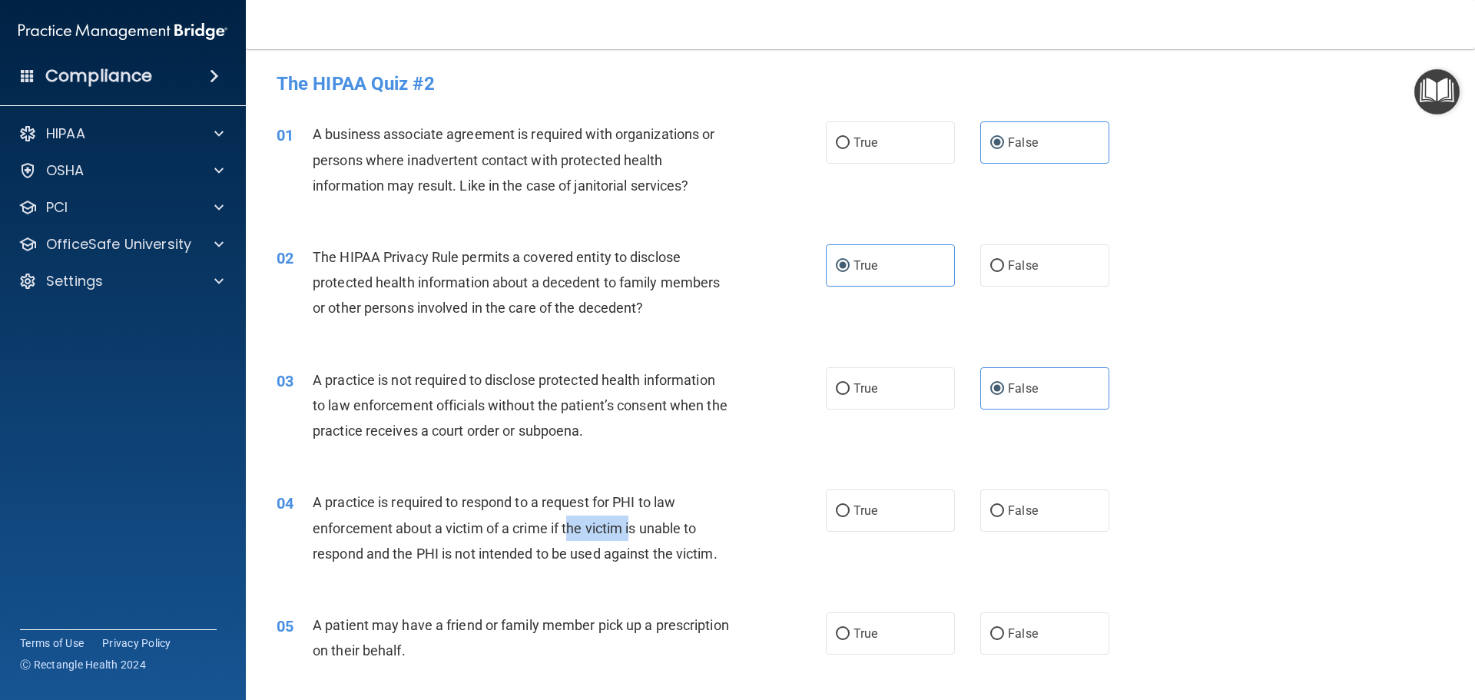
click at [642, 539] on div "A practice is required to respond to a request for PHI to law enforcement about…" at bounding box center [528, 528] width 430 height 77
click at [875, 518] on label "True" at bounding box center [890, 511] width 129 height 42
click at [850, 517] on input "True" at bounding box center [843, 512] width 14 height 12
radio input "true"
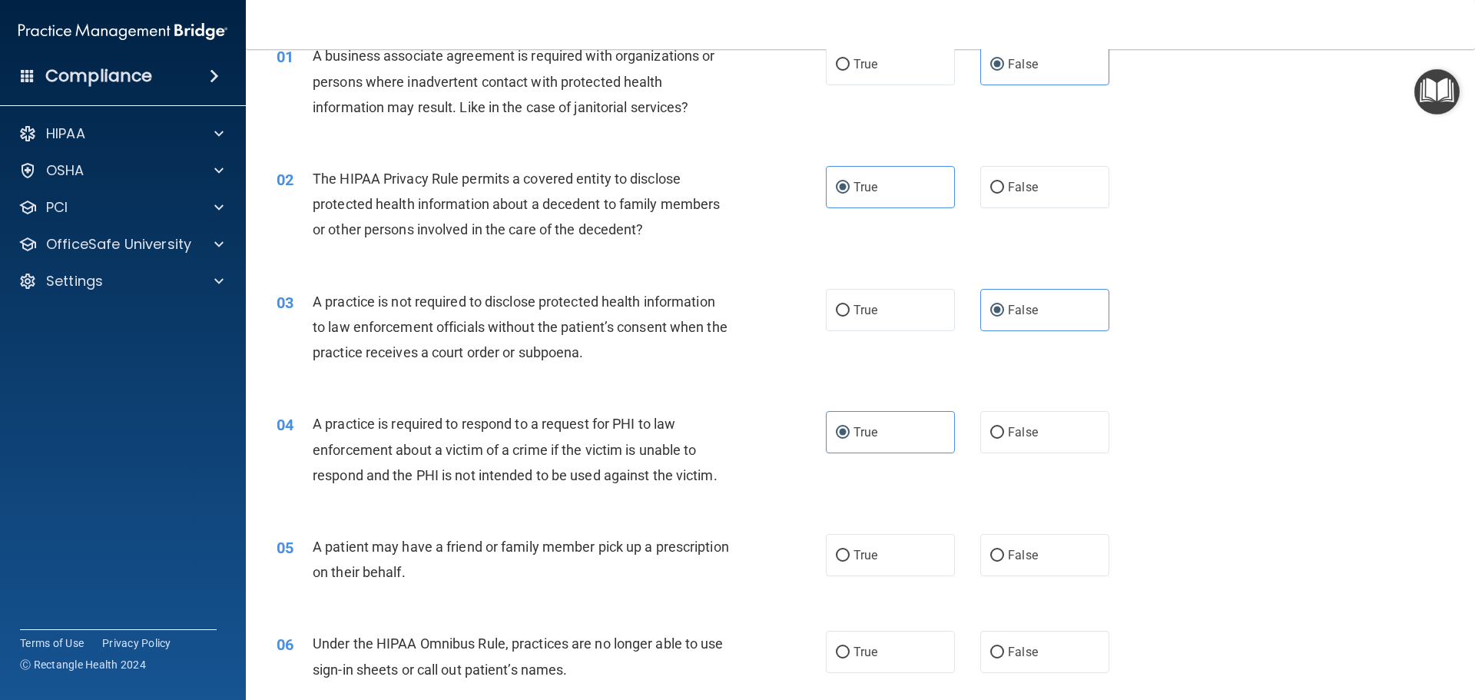
scroll to position [154, 0]
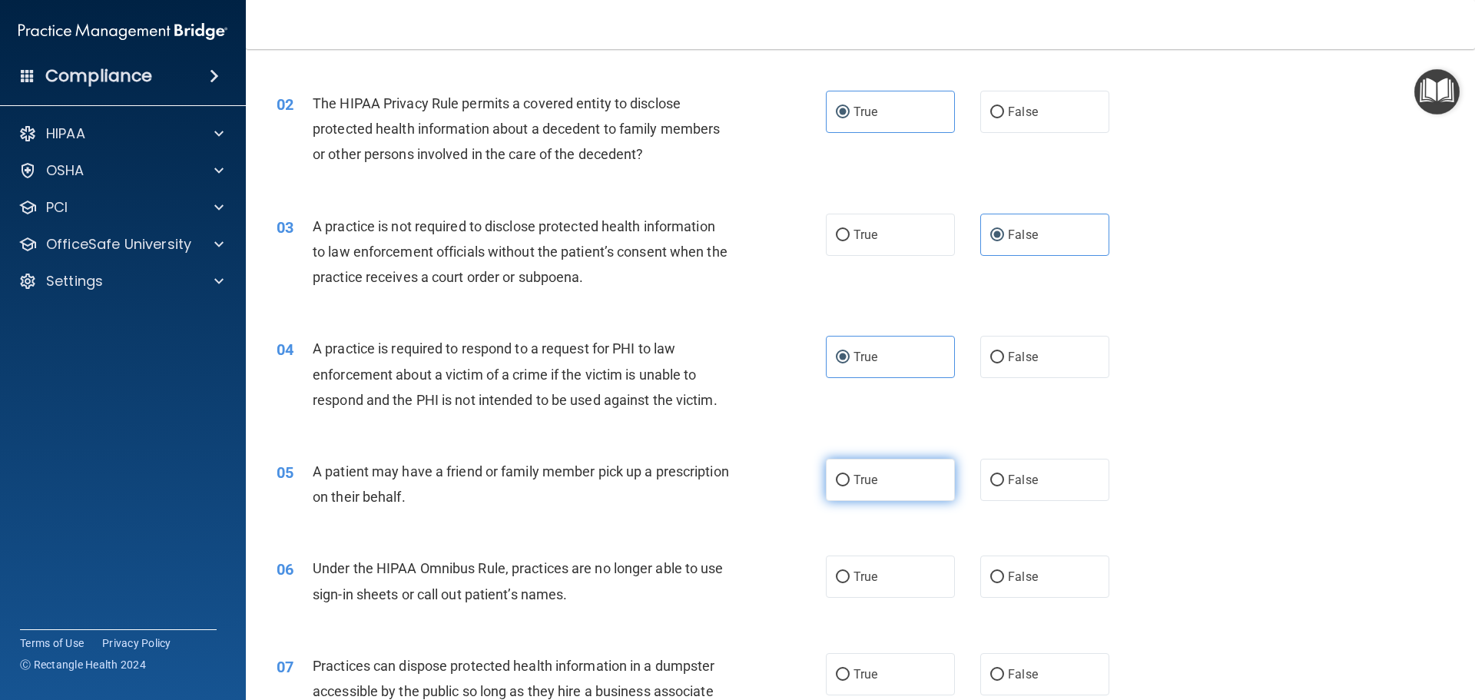
click at [879, 487] on label "True" at bounding box center [890, 480] width 129 height 42
click at [850, 486] on input "True" at bounding box center [843, 481] width 14 height 12
radio input "true"
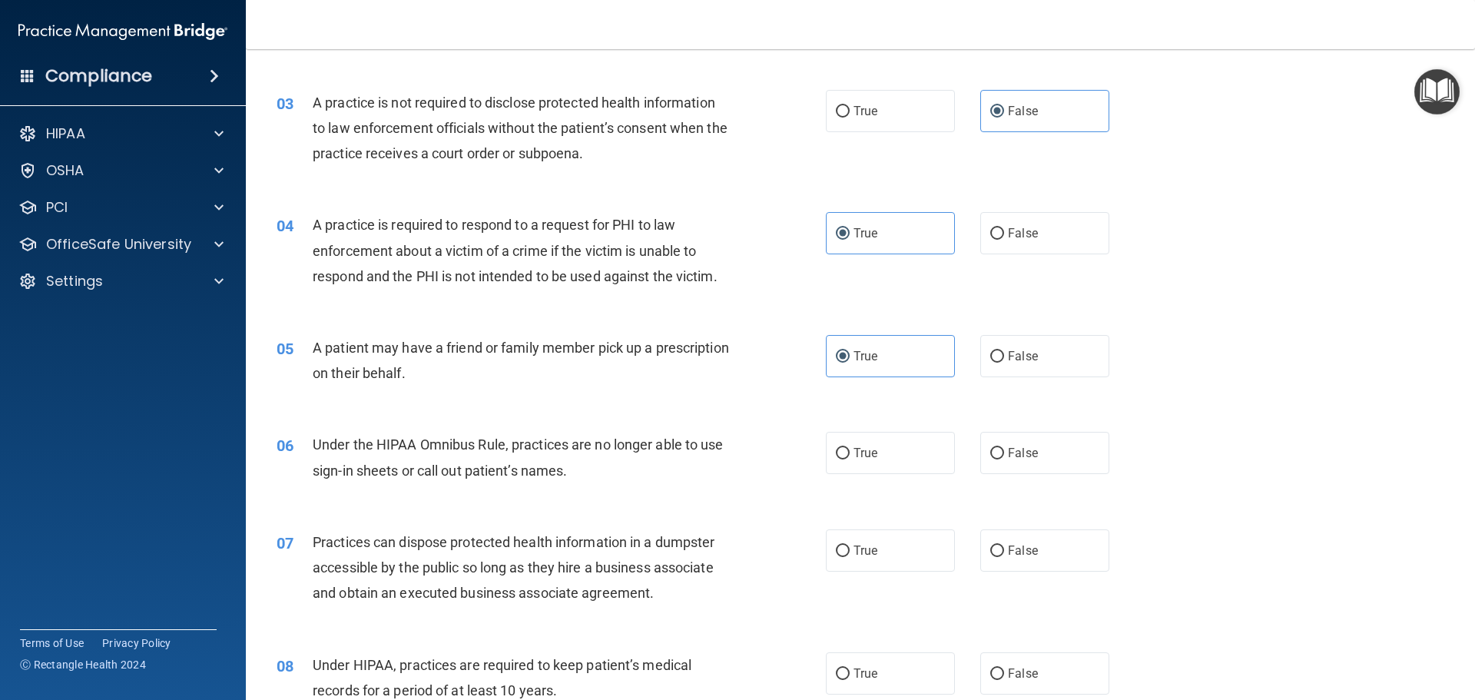
scroll to position [384, 0]
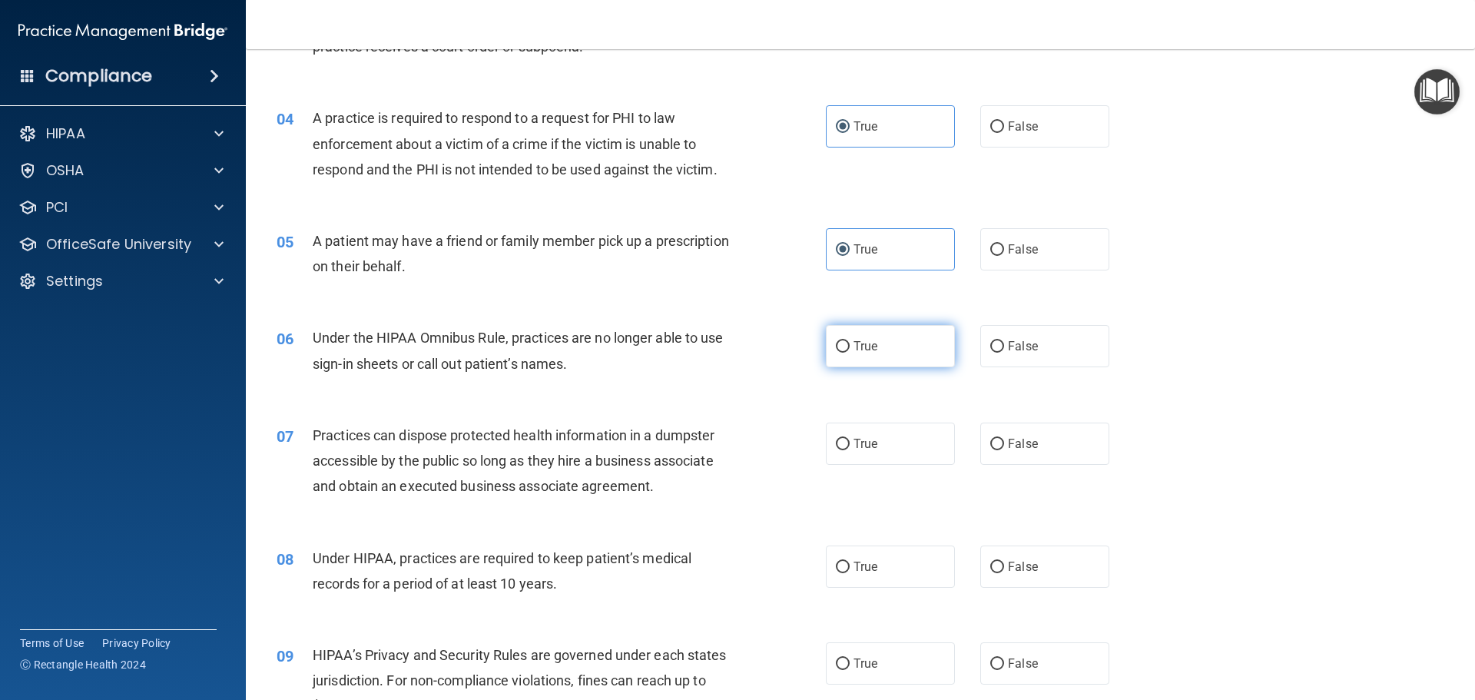
drag, startPoint x: 1066, startPoint y: 330, endPoint x: 945, endPoint y: 348, distance: 121.9
click at [1054, 332] on label "False" at bounding box center [1045, 346] width 129 height 42
click at [1004, 341] on input "False" at bounding box center [998, 347] width 14 height 12
radio input "true"
click at [1045, 446] on label "False" at bounding box center [1045, 444] width 129 height 42
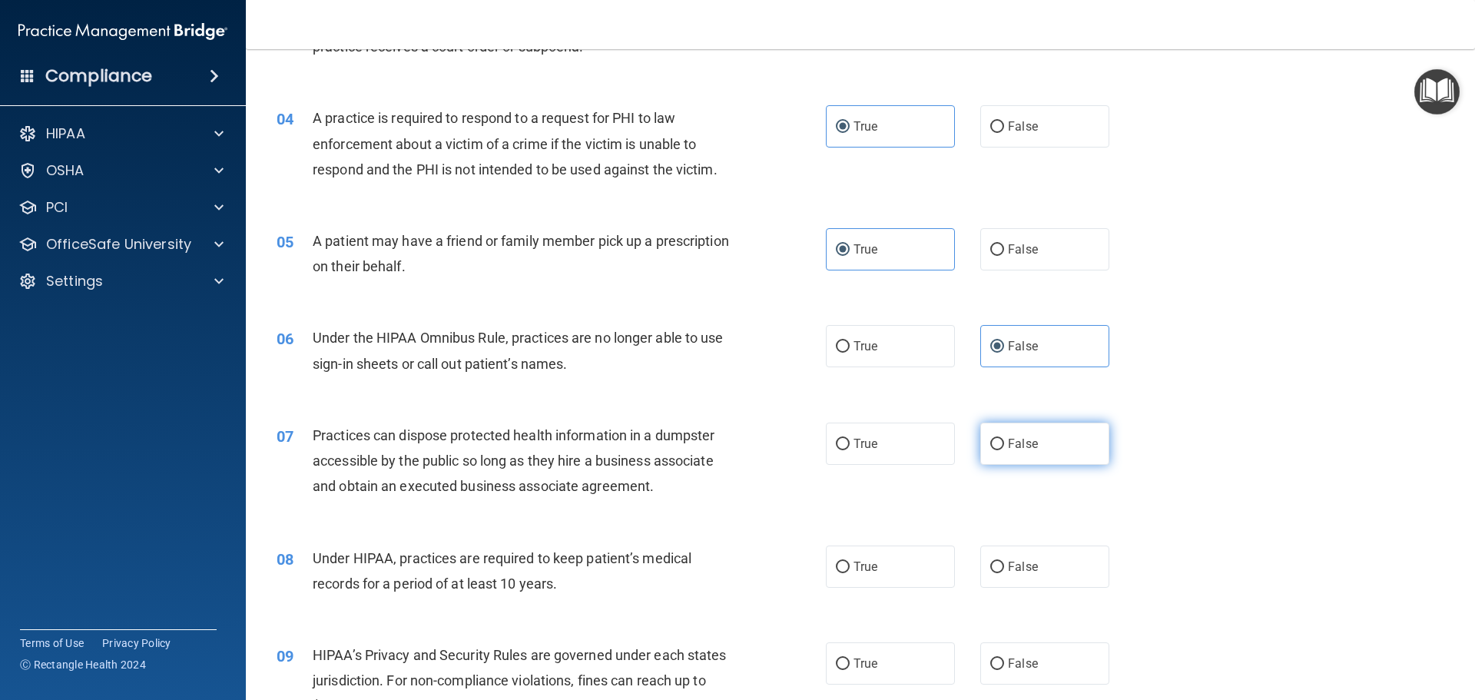
click at [1004, 446] on input "False" at bounding box center [998, 445] width 14 height 12
radio input "true"
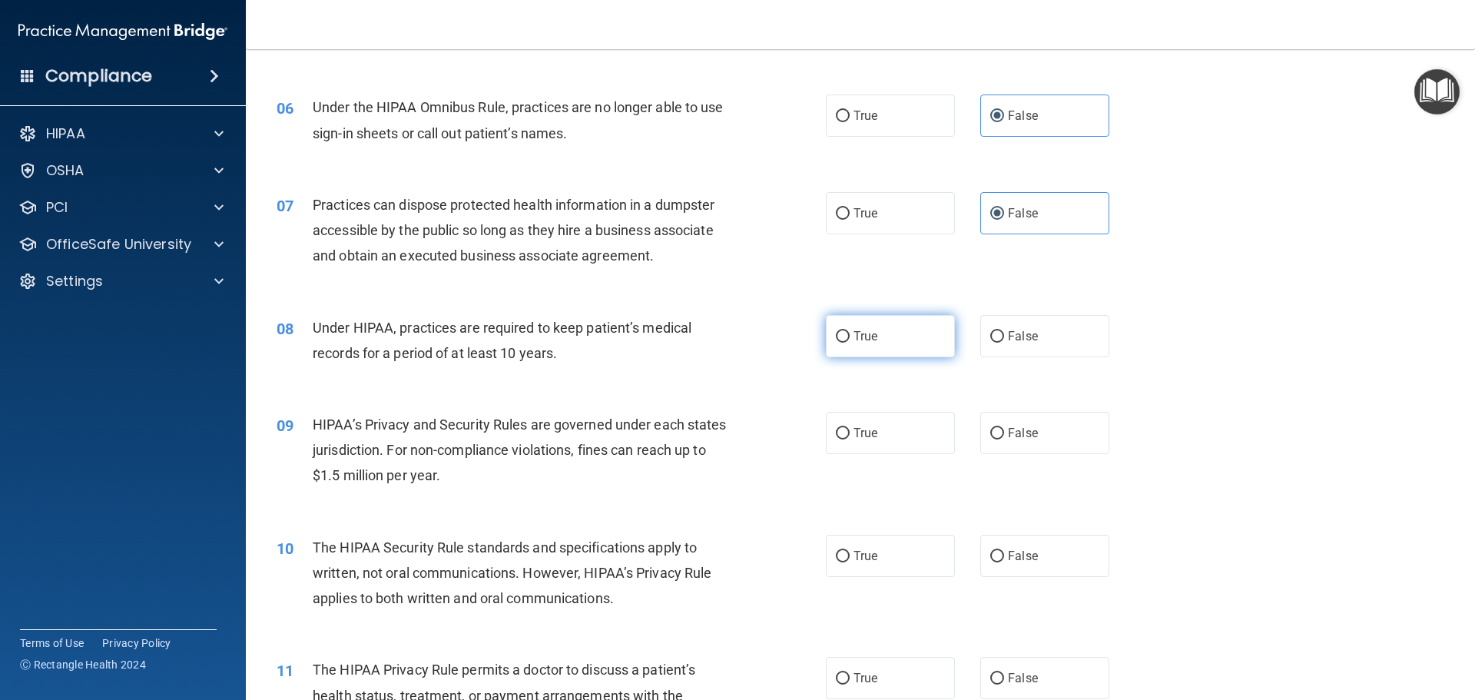
click at [841, 344] on label "True" at bounding box center [890, 336] width 129 height 42
click at [841, 343] on input "True" at bounding box center [843, 337] width 14 height 12
radio input "true"
click at [906, 440] on label "True" at bounding box center [890, 433] width 129 height 42
click at [850, 440] on input "True" at bounding box center [843, 434] width 14 height 12
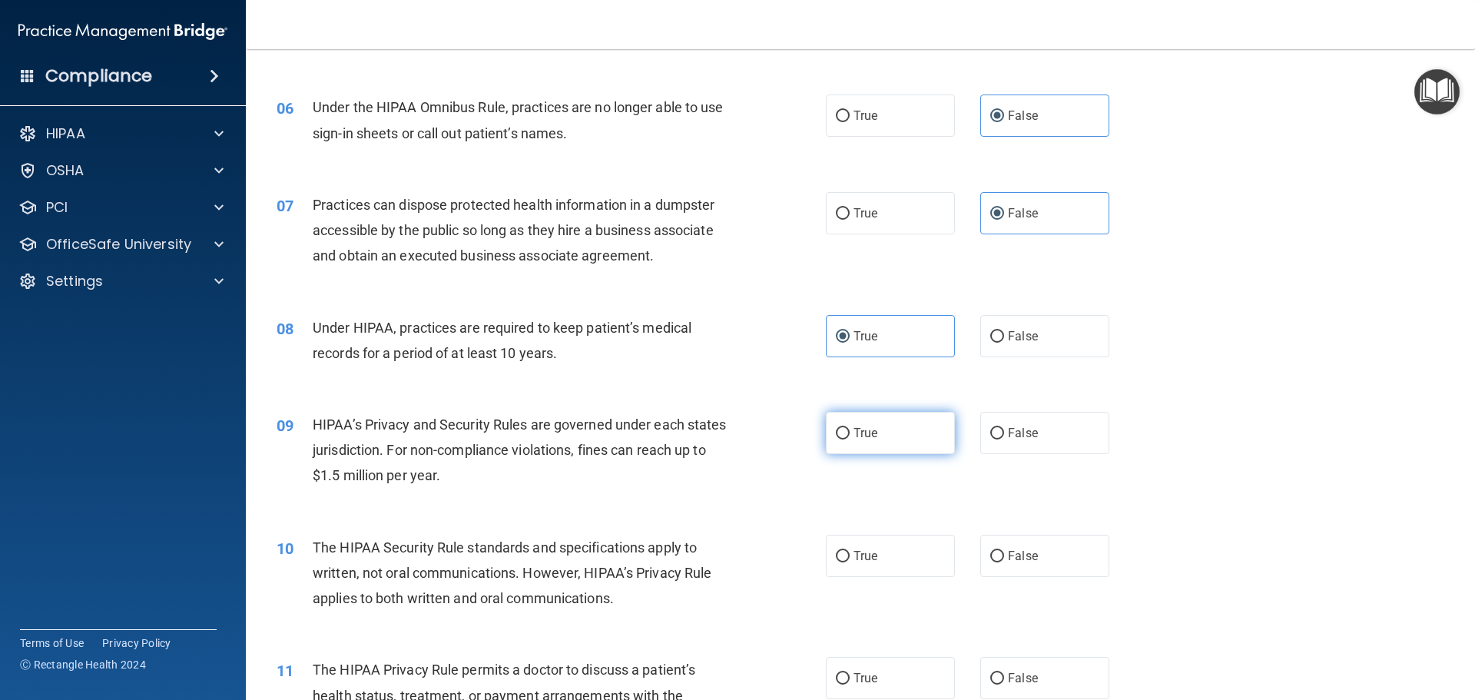
radio input "true"
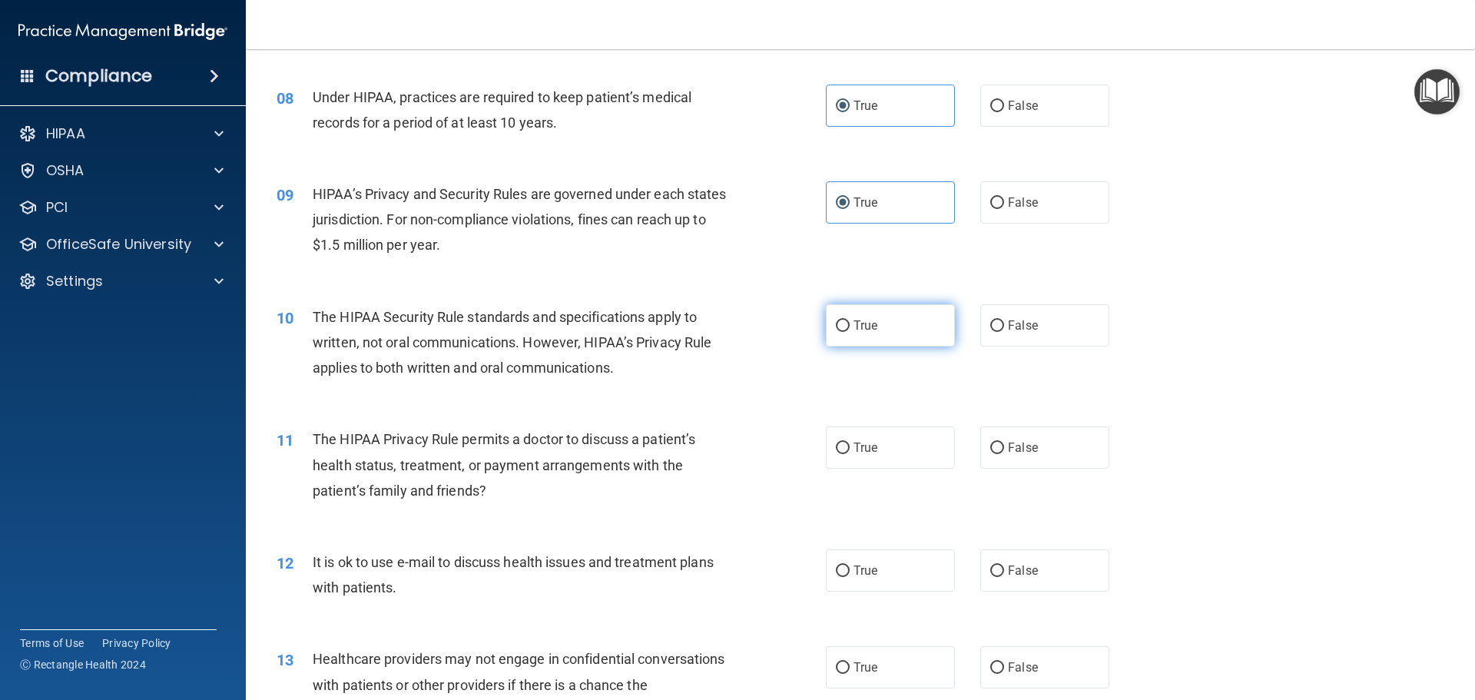
click at [913, 323] on label "True" at bounding box center [890, 325] width 129 height 42
click at [850, 323] on input "True" at bounding box center [843, 326] width 14 height 12
radio input "true"
click at [1015, 450] on span "False" at bounding box center [1023, 447] width 30 height 15
click at [1004, 450] on input "False" at bounding box center [998, 449] width 14 height 12
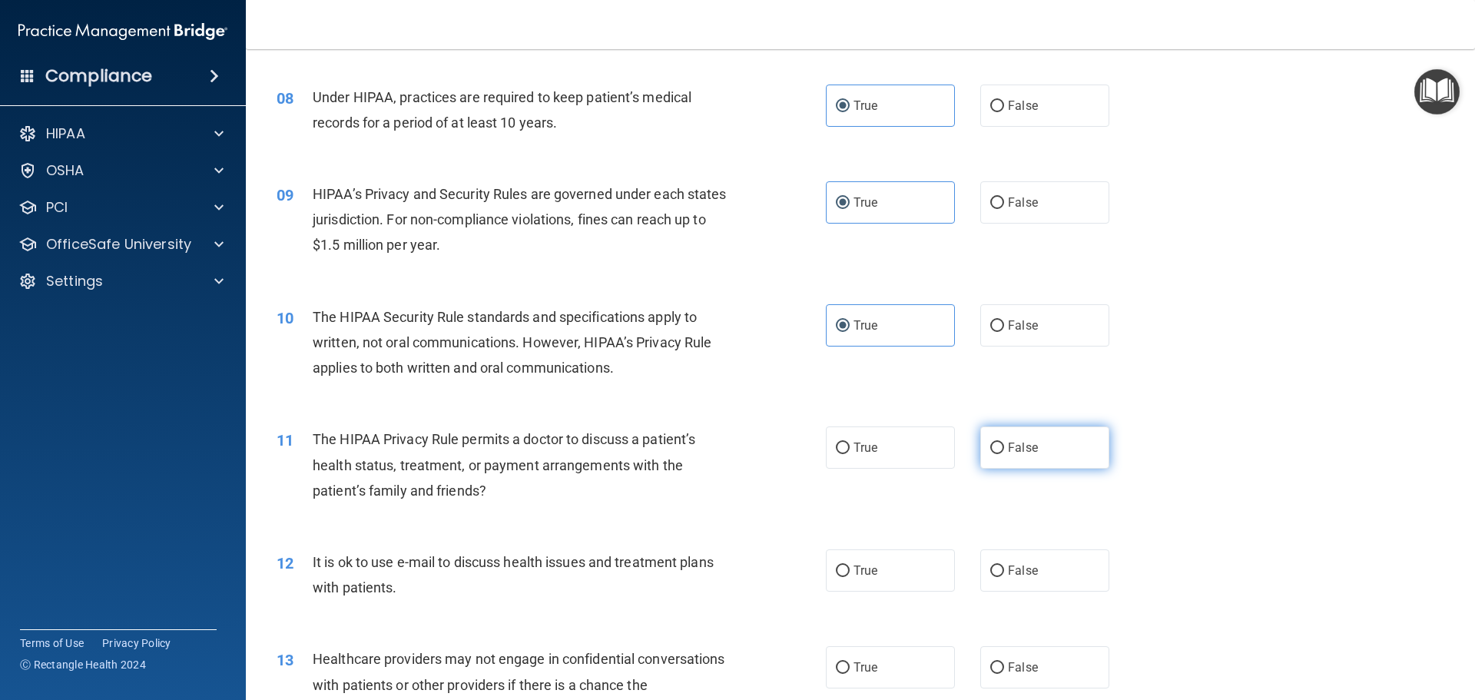
radio input "true"
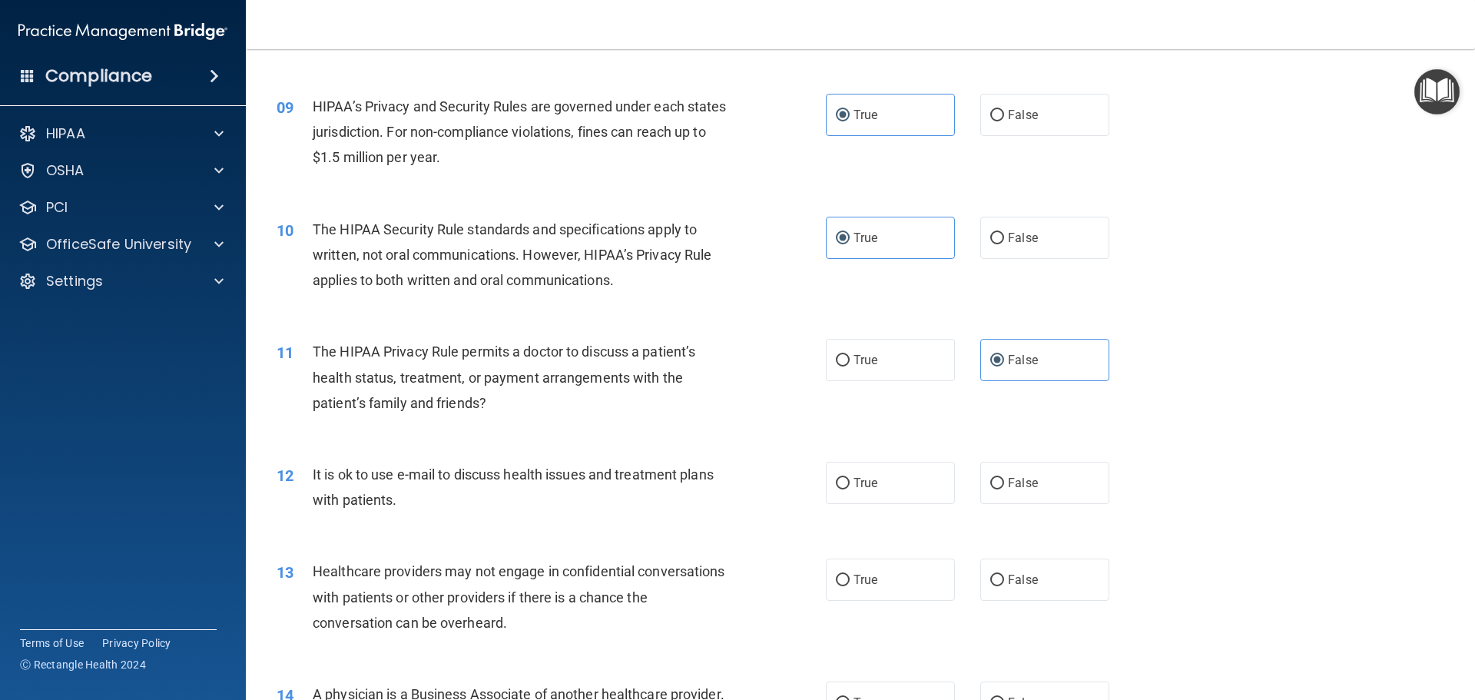
scroll to position [999, 0]
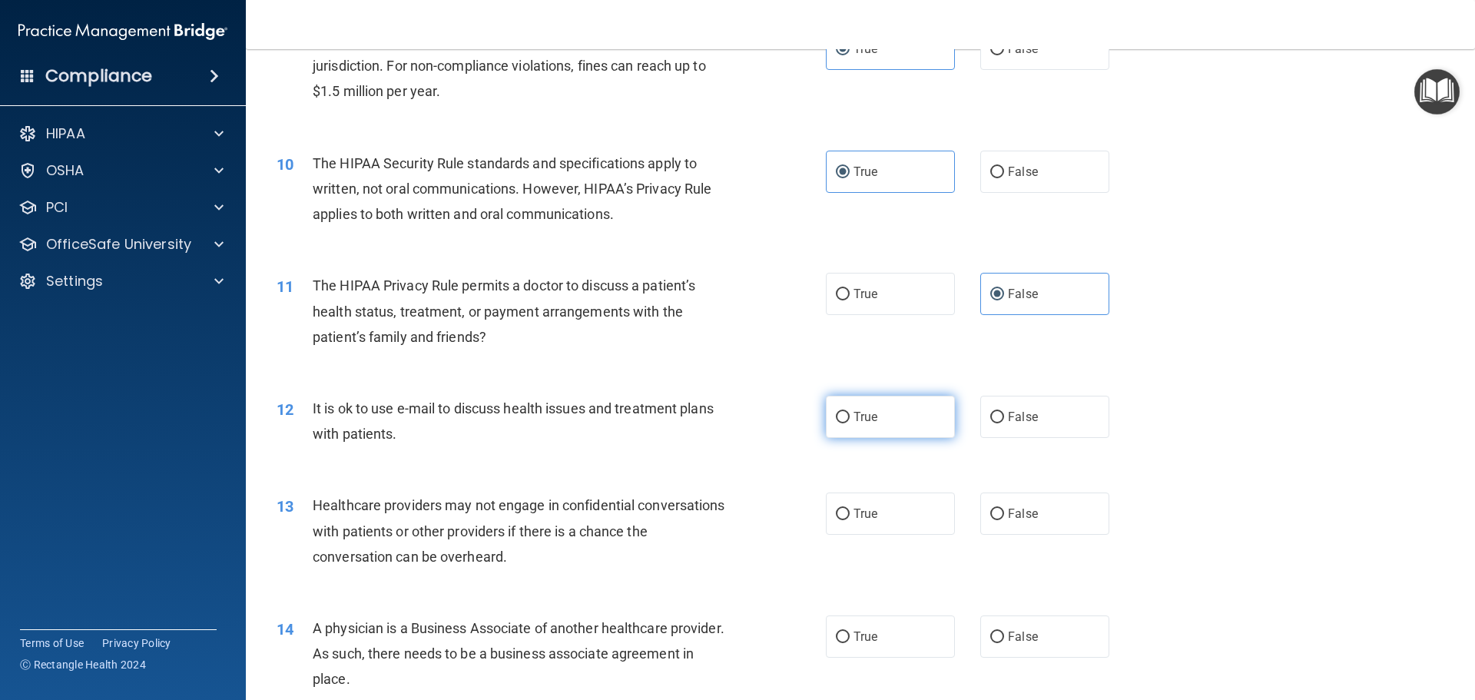
click at [847, 419] on label "True" at bounding box center [890, 417] width 129 height 42
click at [847, 419] on input "True" at bounding box center [843, 418] width 14 height 12
radio input "true"
click at [890, 516] on label "True" at bounding box center [890, 514] width 129 height 42
click at [850, 516] on input "True" at bounding box center [843, 515] width 14 height 12
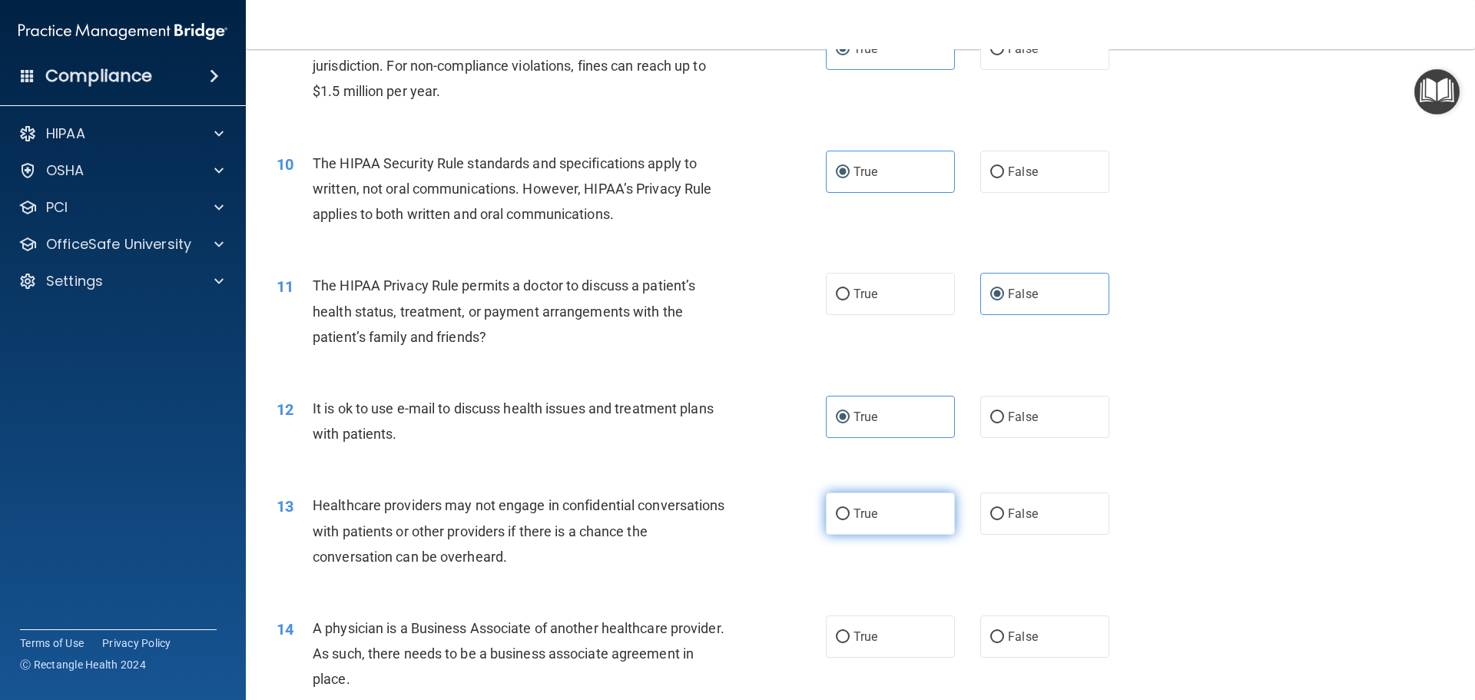
radio input "true"
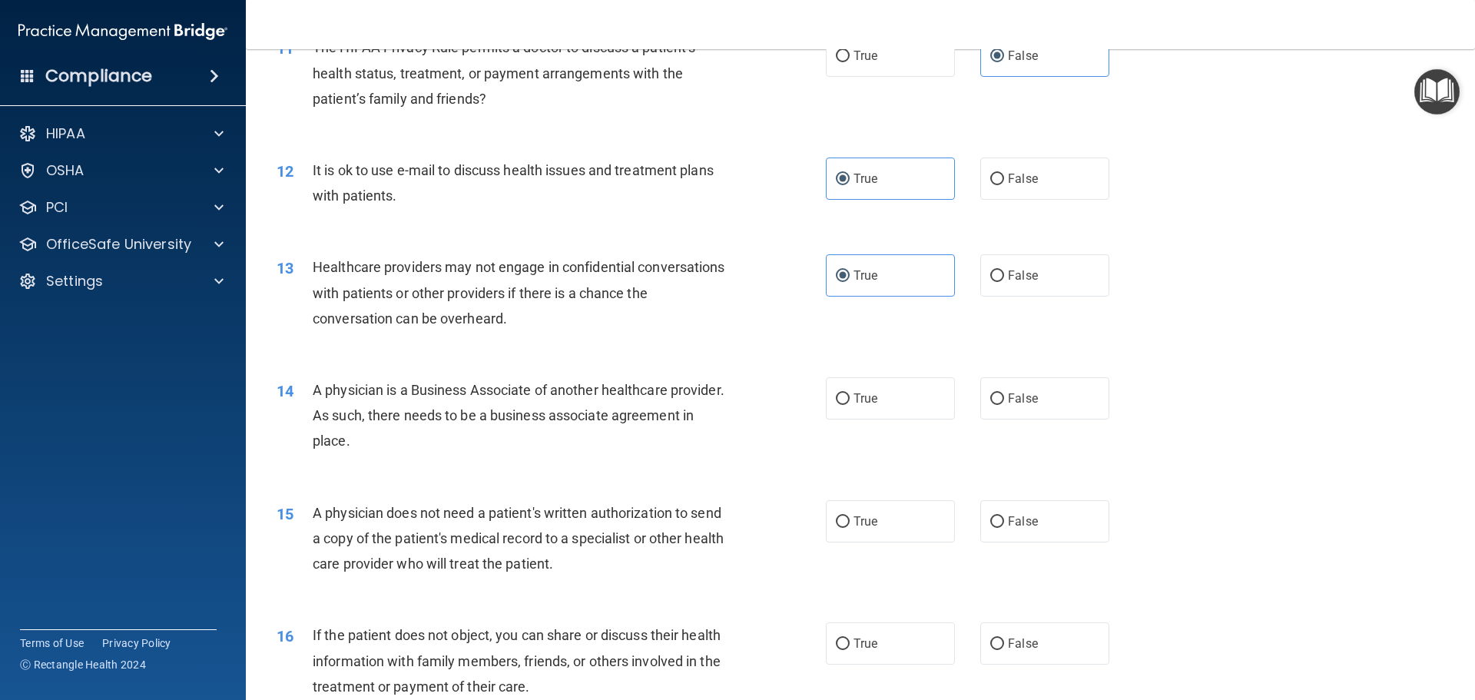
scroll to position [1306, 0]
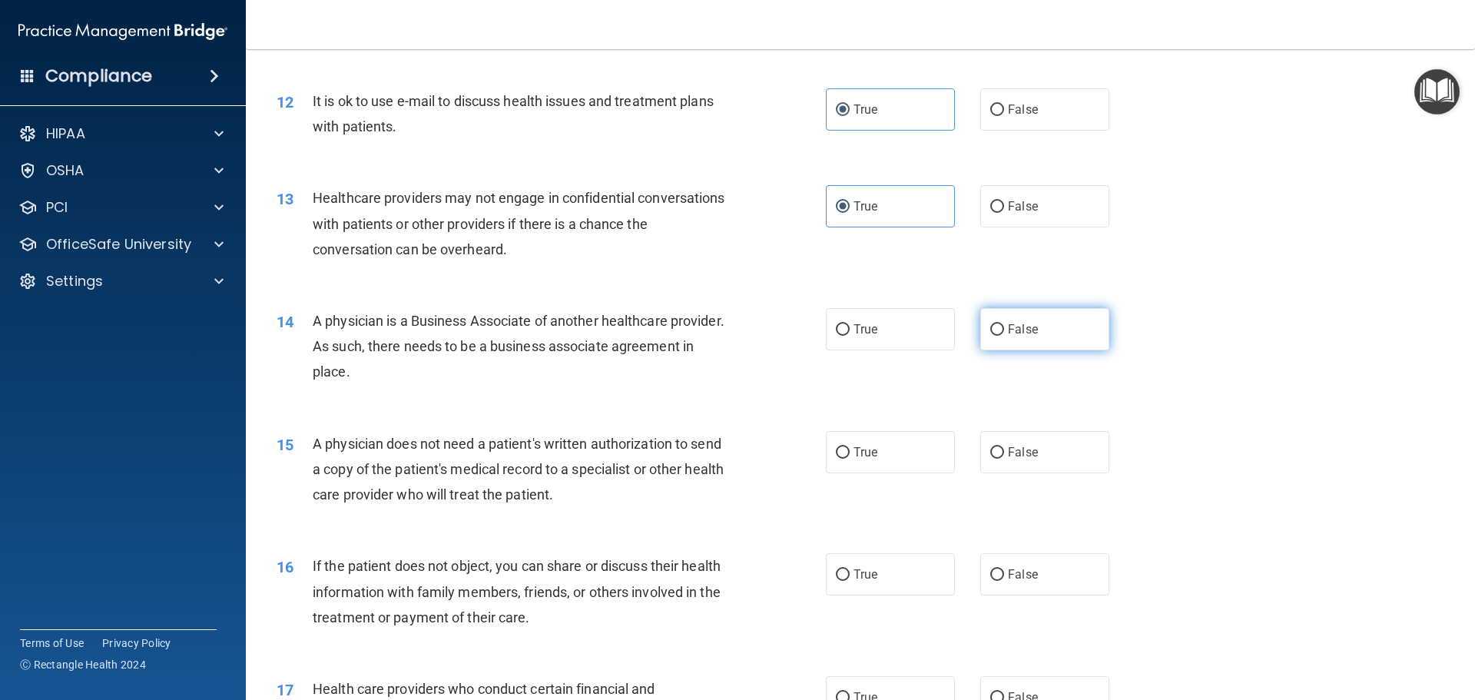
click at [1019, 325] on span "False" at bounding box center [1023, 329] width 30 height 15
click at [1004, 325] on input "False" at bounding box center [998, 330] width 14 height 12
radio input "true"
click at [888, 454] on label "True" at bounding box center [890, 452] width 129 height 42
click at [850, 454] on input "True" at bounding box center [843, 453] width 14 height 12
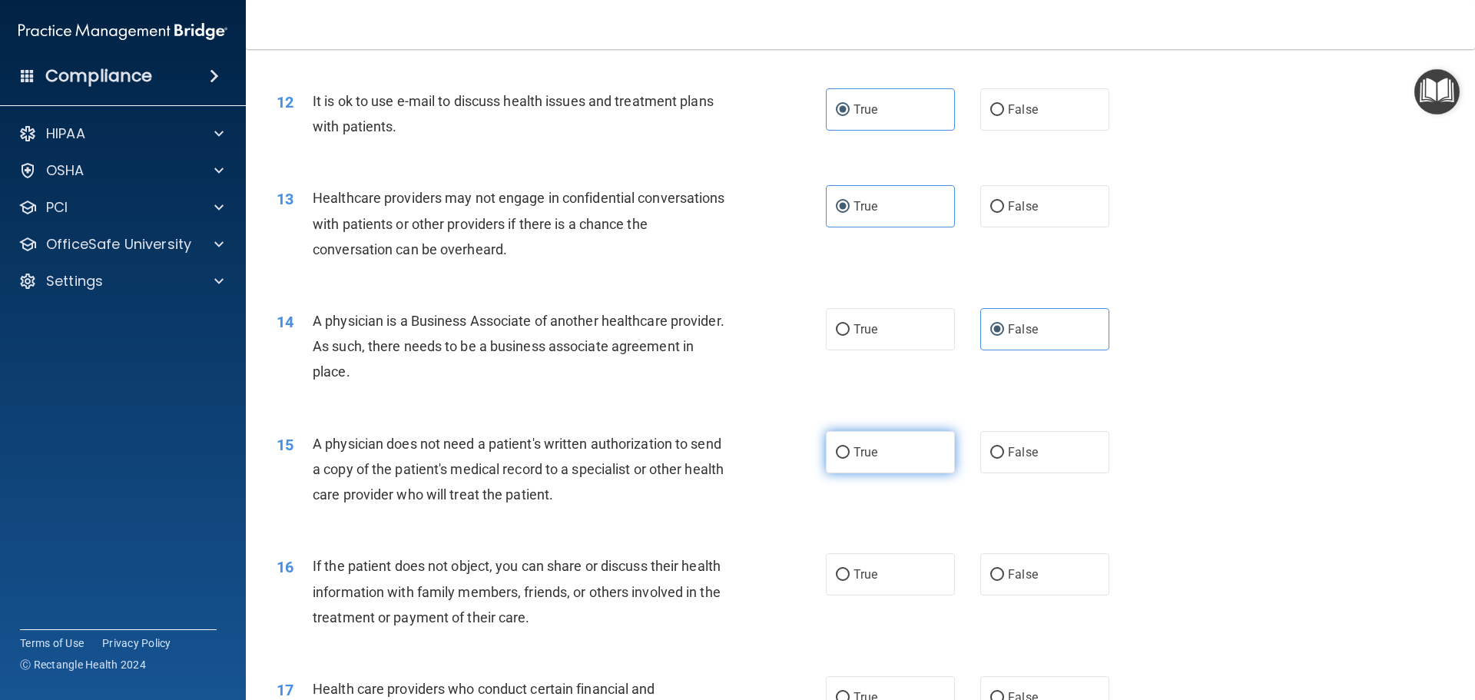
radio input "true"
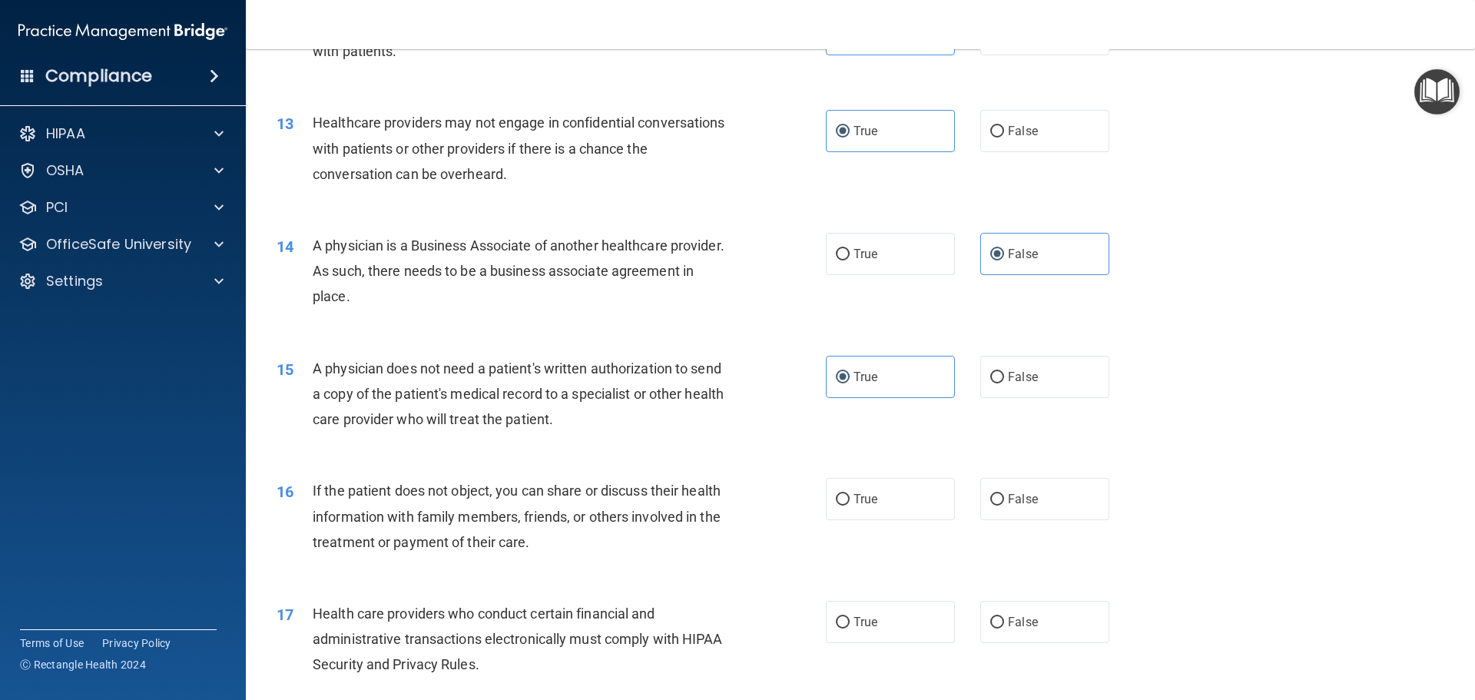
scroll to position [1460, 0]
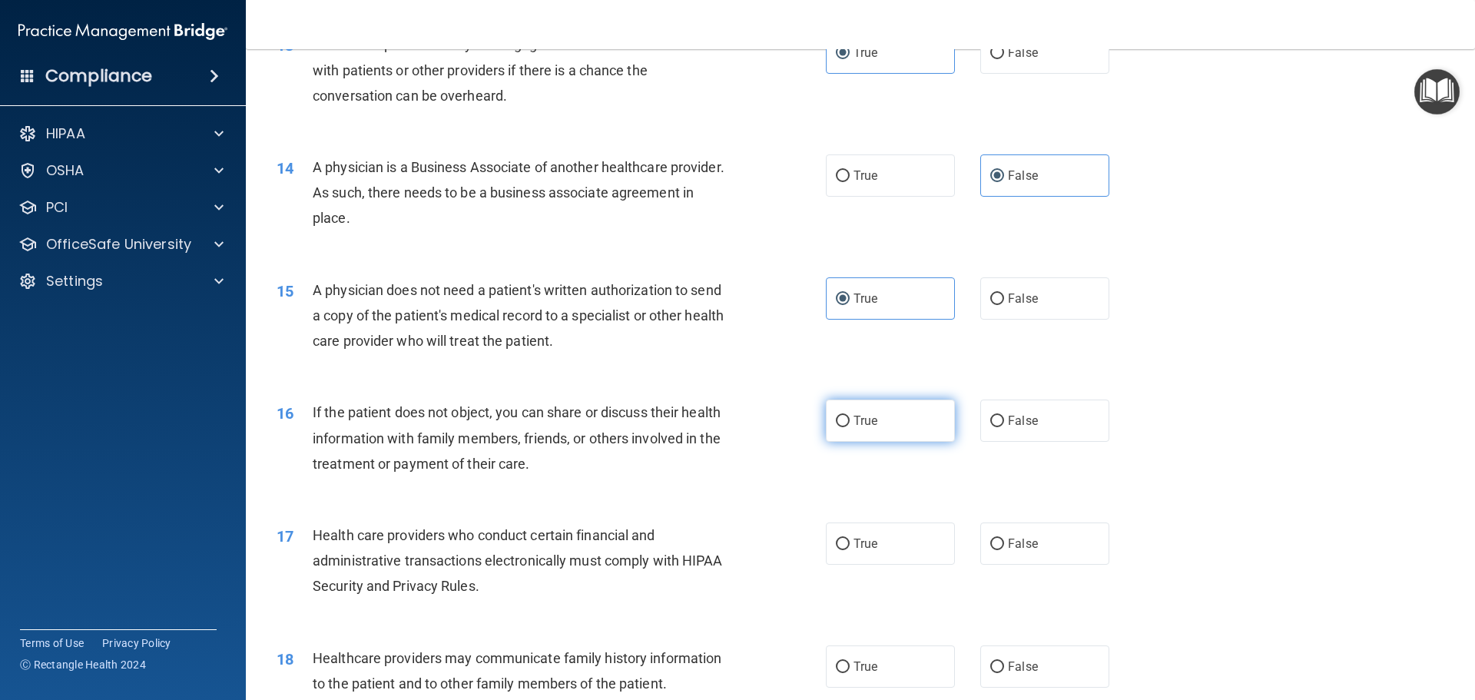
click at [854, 414] on span "True" at bounding box center [866, 420] width 24 height 15
click at [850, 416] on input "True" at bounding box center [843, 422] width 14 height 12
radio input "true"
click at [857, 534] on label "True" at bounding box center [890, 544] width 129 height 42
click at [850, 539] on input "True" at bounding box center [843, 545] width 14 height 12
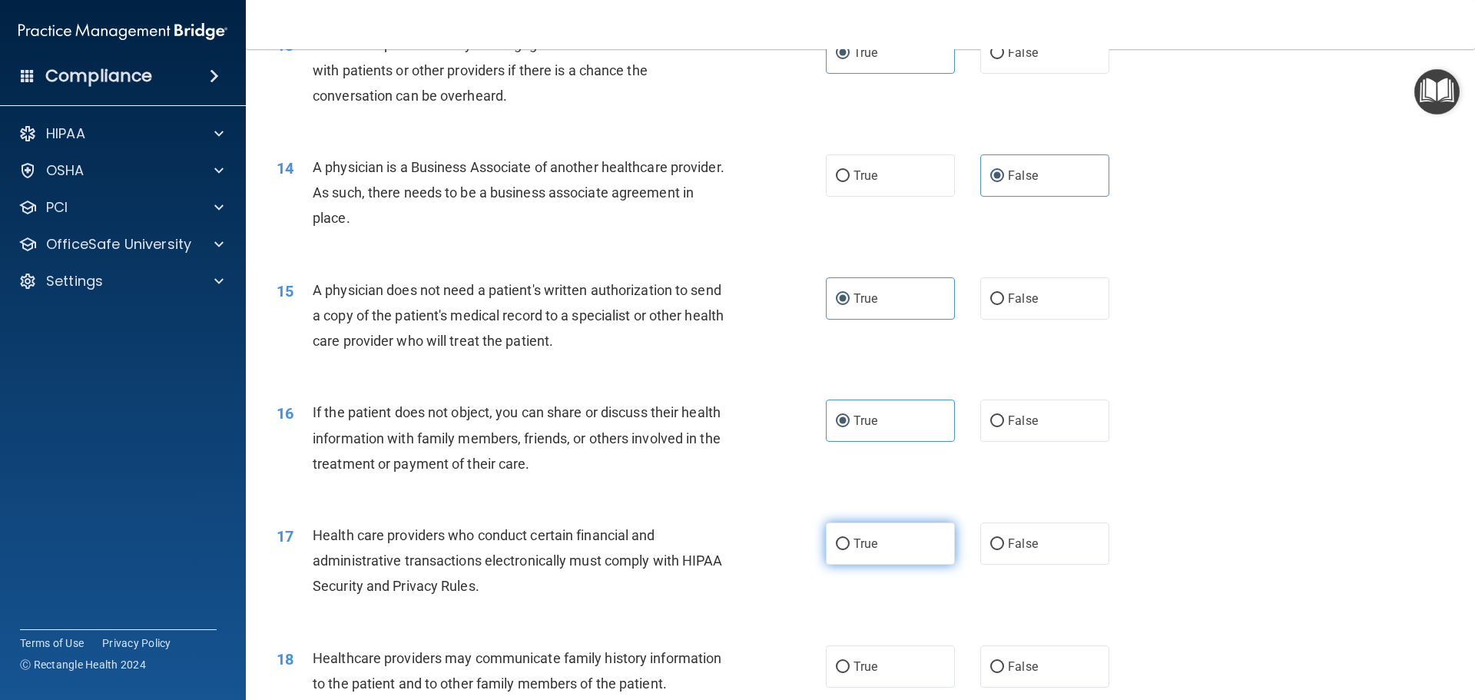
radio input "true"
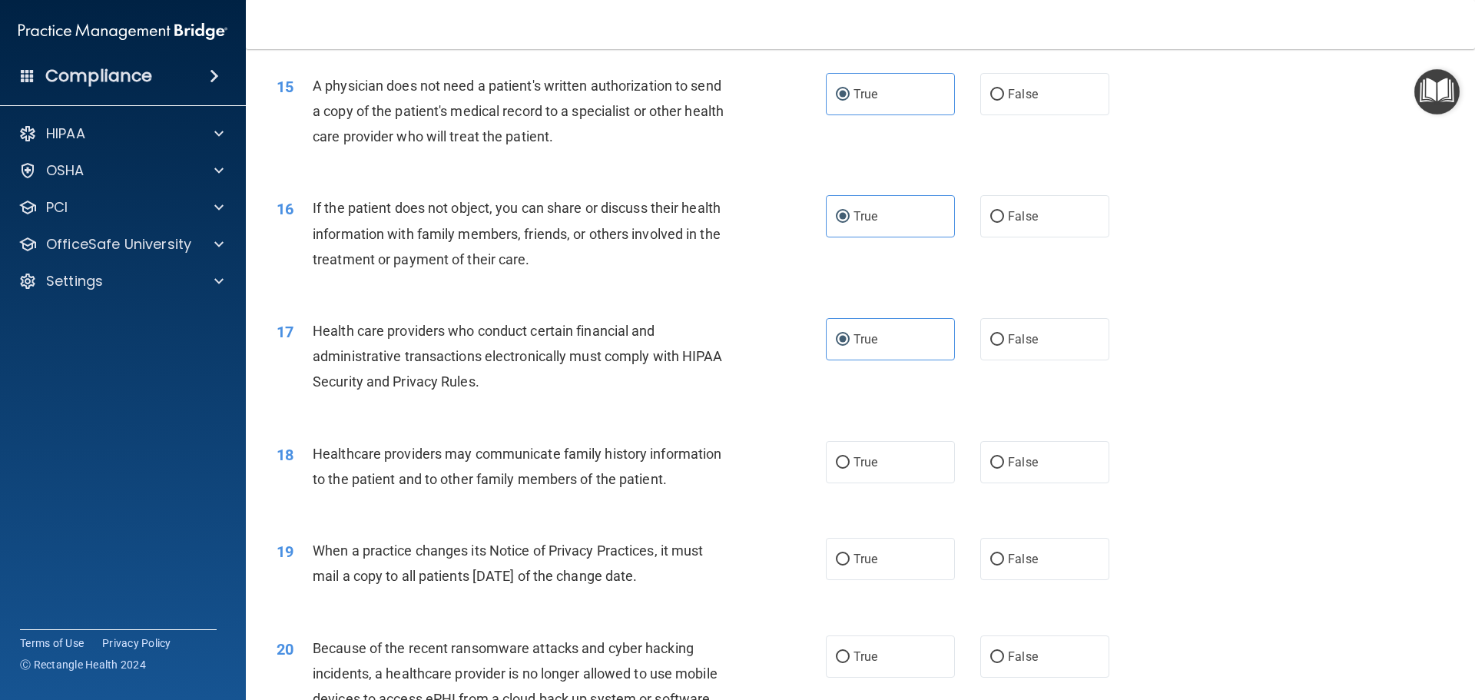
scroll to position [1767, 0]
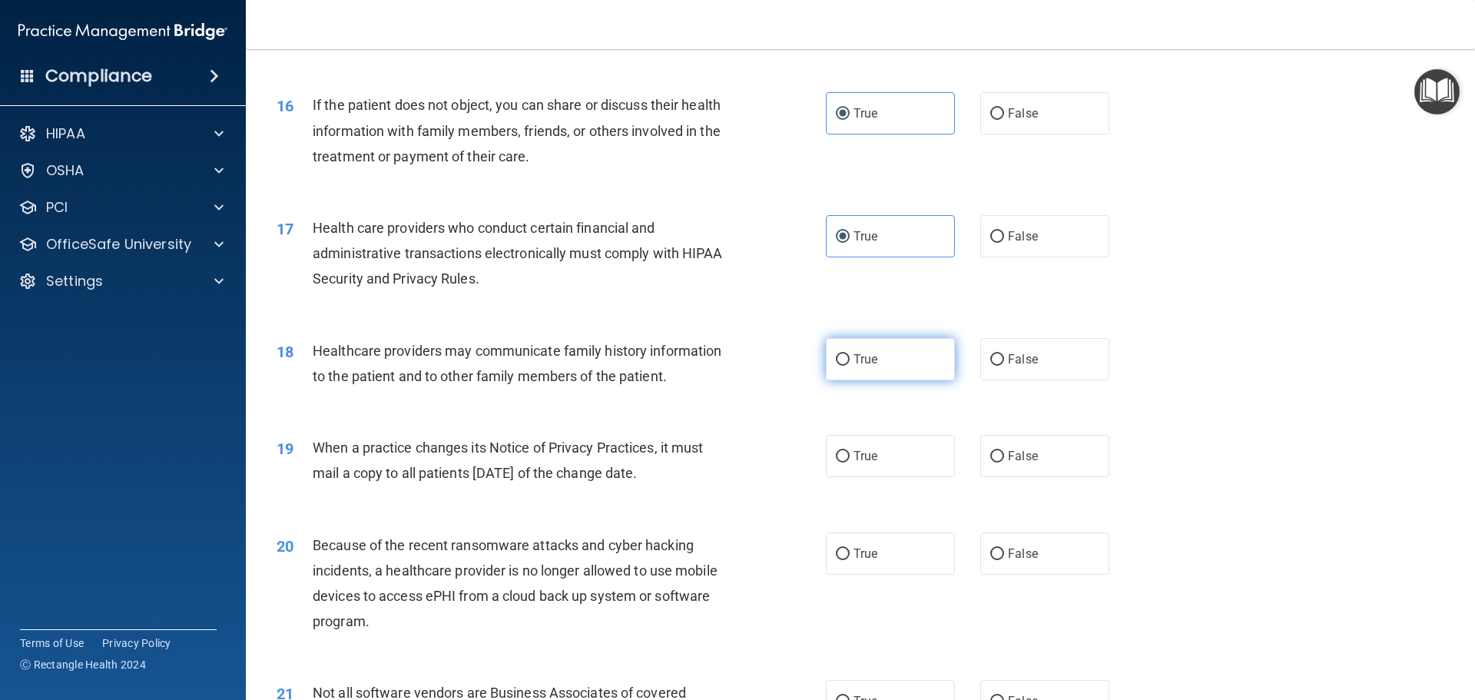
click at [861, 360] on span "True" at bounding box center [866, 359] width 24 height 15
click at [850, 360] on input "True" at bounding box center [843, 360] width 14 height 12
radio input "true"
click at [1012, 460] on span "False" at bounding box center [1023, 456] width 30 height 15
click at [1004, 460] on input "False" at bounding box center [998, 457] width 14 height 12
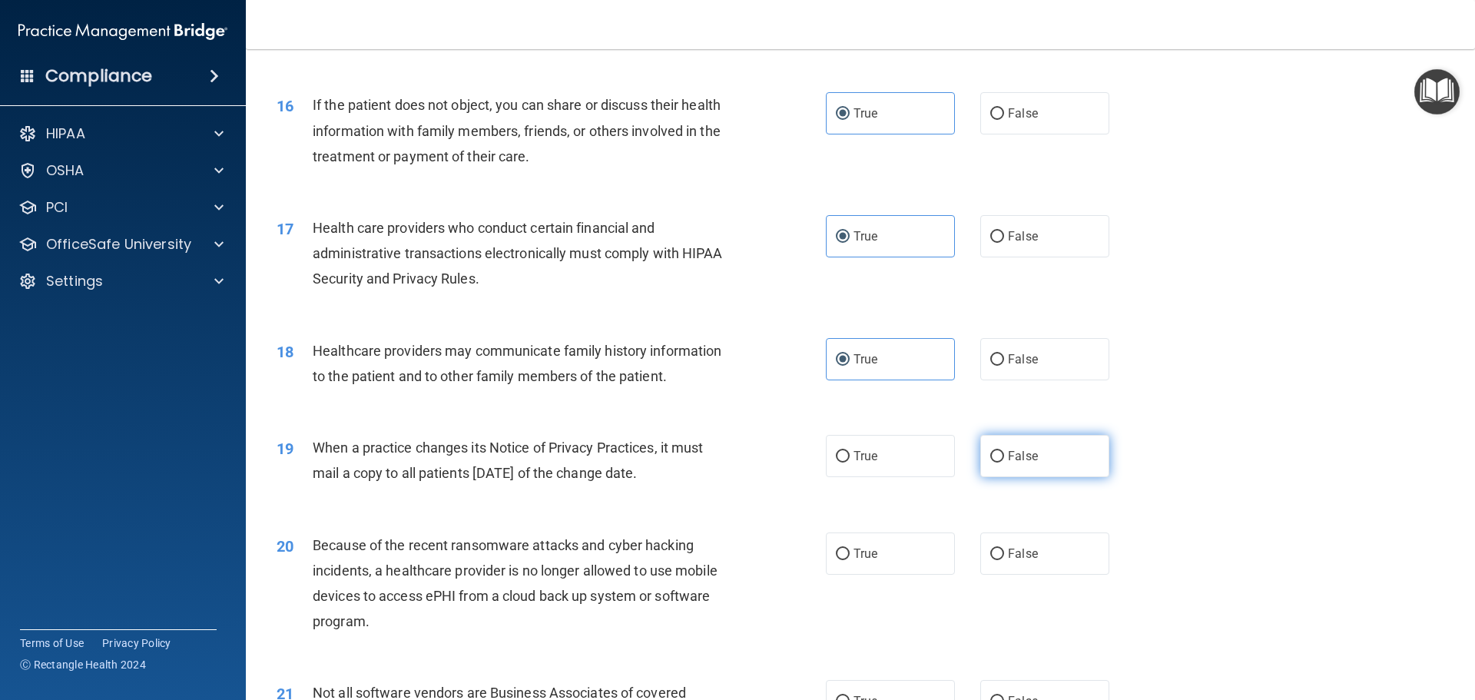
radio input "true"
click at [982, 556] on label "False" at bounding box center [1045, 554] width 129 height 42
click at [991, 556] on input "False" at bounding box center [998, 555] width 14 height 12
radio input "true"
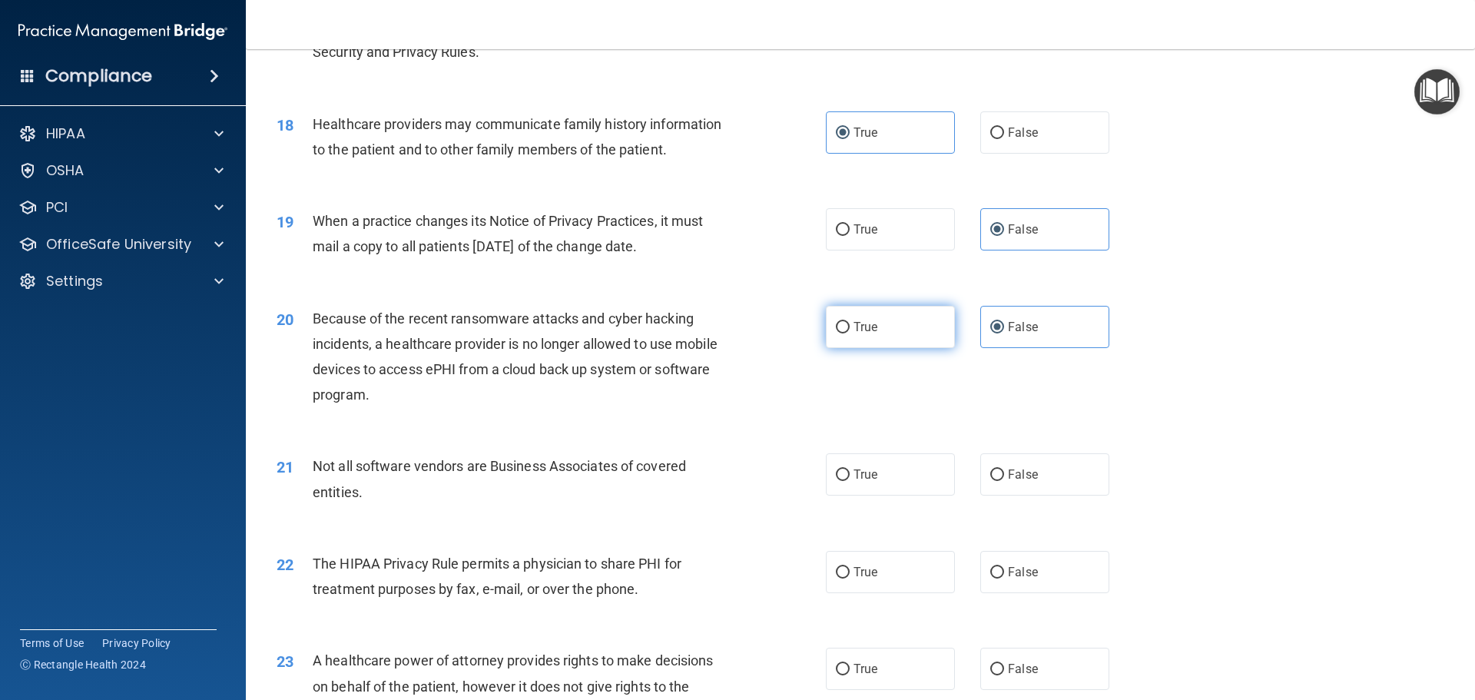
scroll to position [1998, 0]
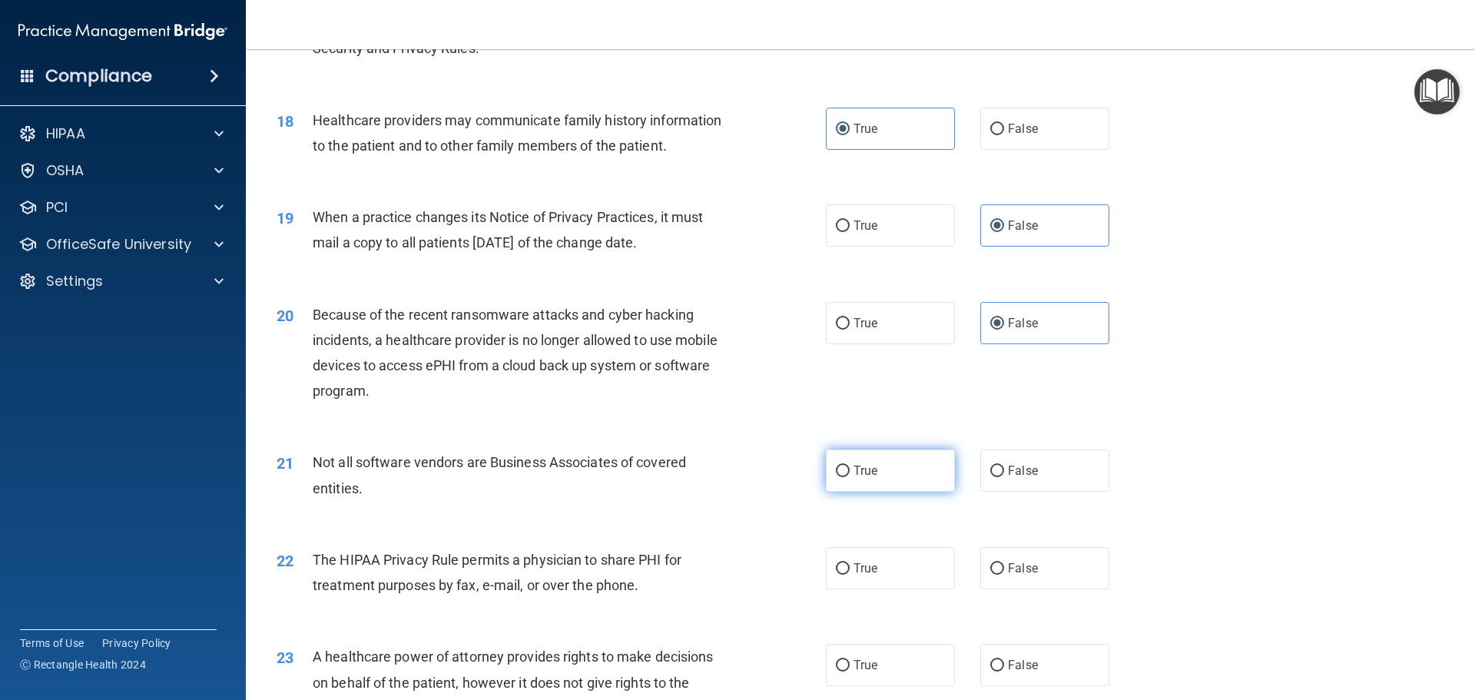
click at [872, 466] on span "True" at bounding box center [866, 470] width 24 height 15
click at [850, 466] on input "True" at bounding box center [843, 472] width 14 height 12
radio input "true"
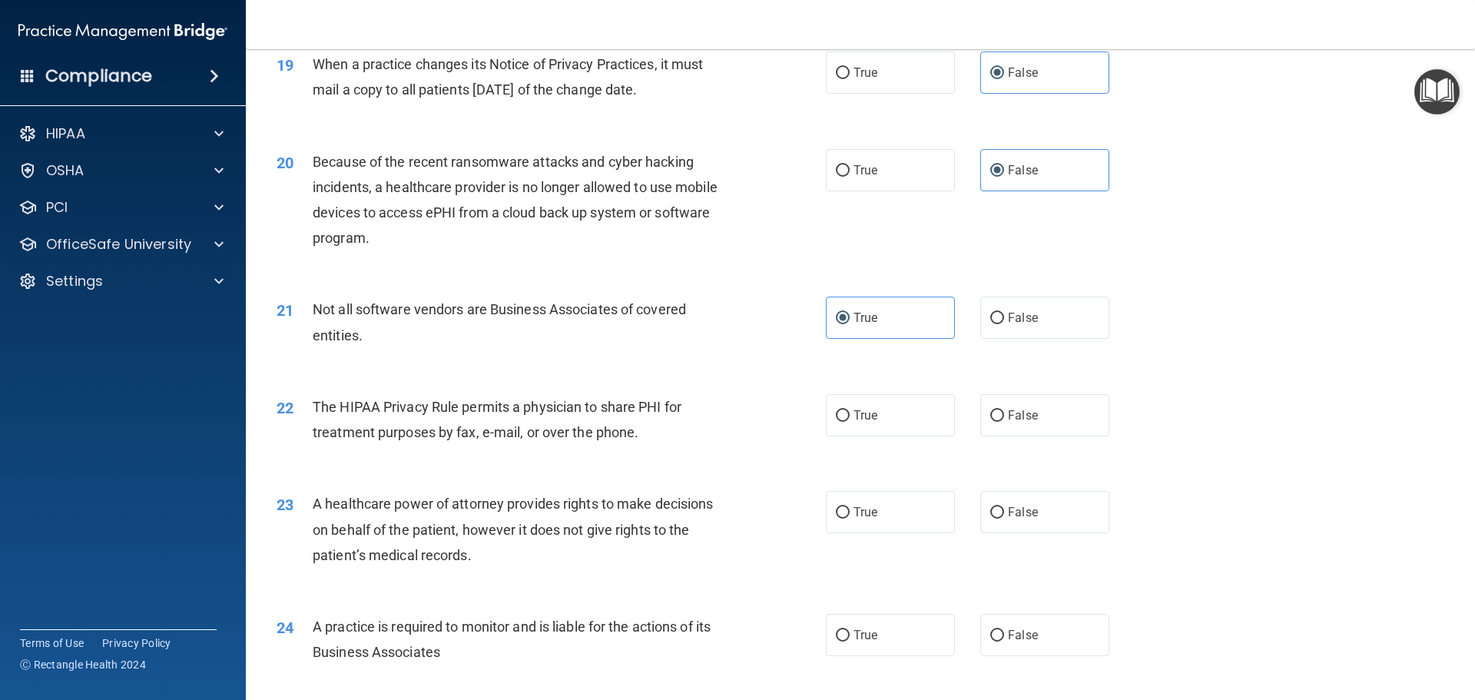
scroll to position [2152, 0]
click at [889, 417] on label "True" at bounding box center [890, 414] width 129 height 42
click at [850, 417] on input "True" at bounding box center [843, 416] width 14 height 12
radio input "true"
click at [841, 516] on input "True" at bounding box center [843, 512] width 14 height 12
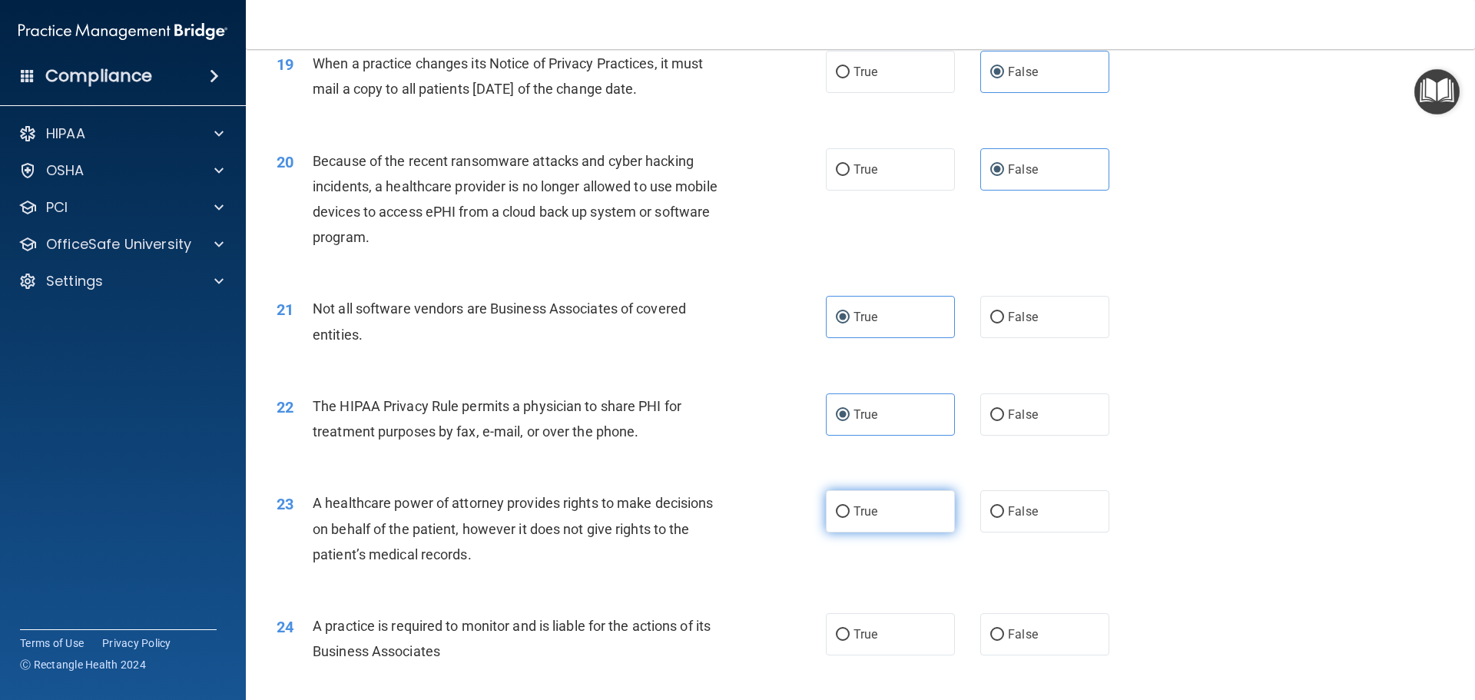
radio input "true"
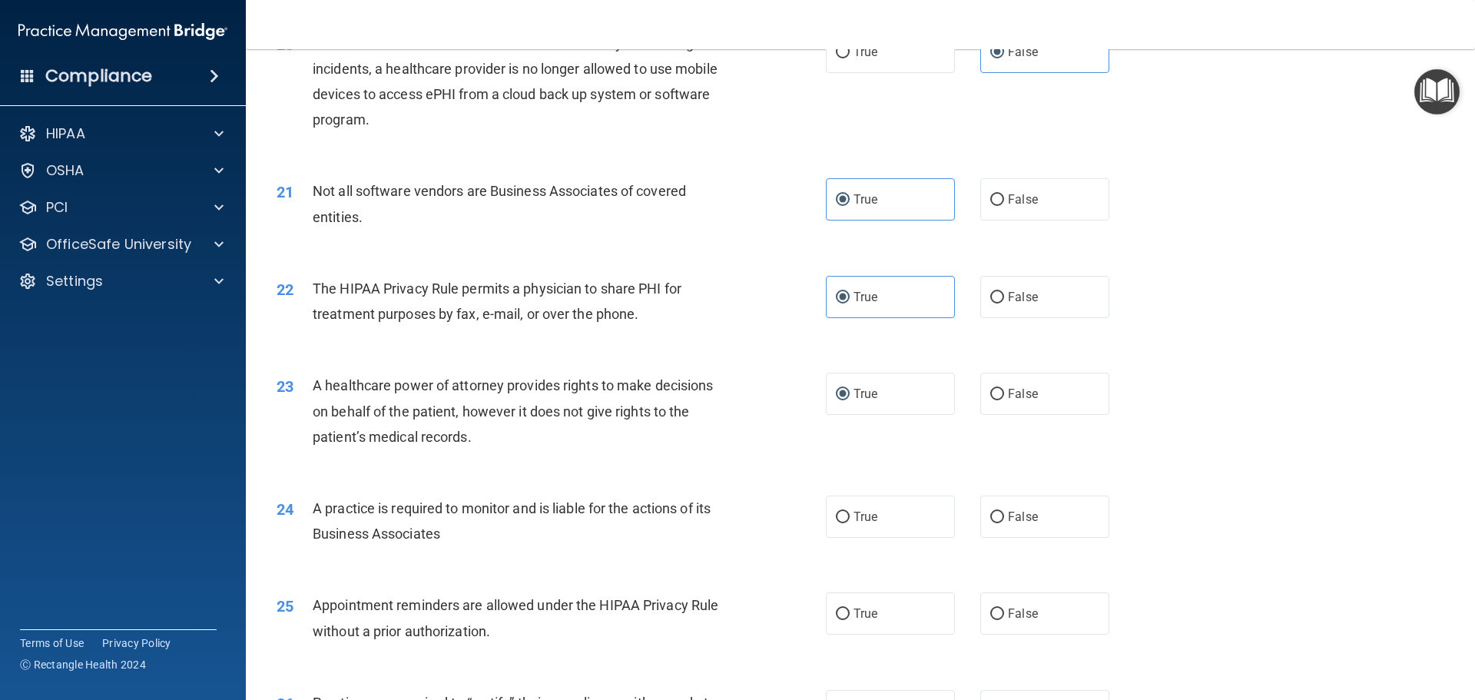
scroll to position [2382, 0]
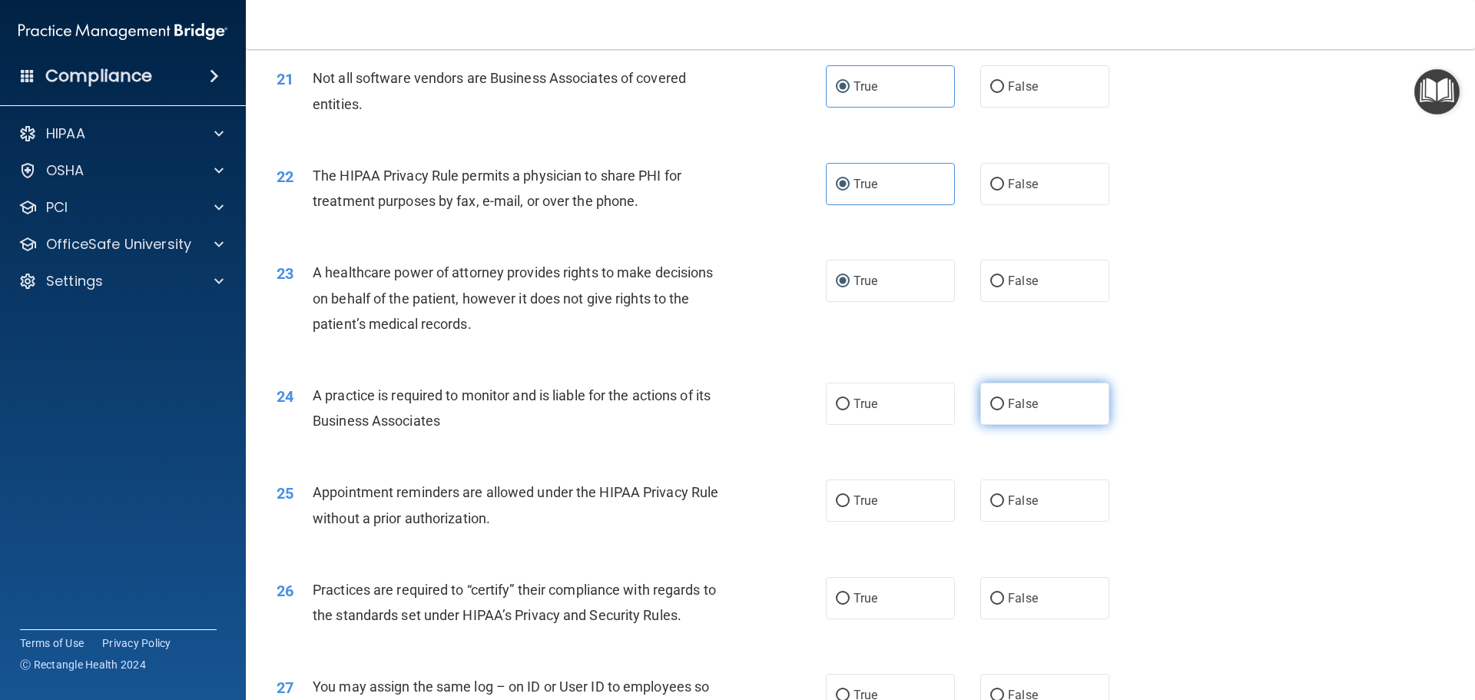
click at [1029, 405] on span "False" at bounding box center [1023, 404] width 30 height 15
click at [1004, 405] on input "False" at bounding box center [998, 405] width 14 height 12
radio input "true"
click at [925, 509] on label "True" at bounding box center [890, 501] width 129 height 42
click at [850, 507] on input "True" at bounding box center [843, 502] width 14 height 12
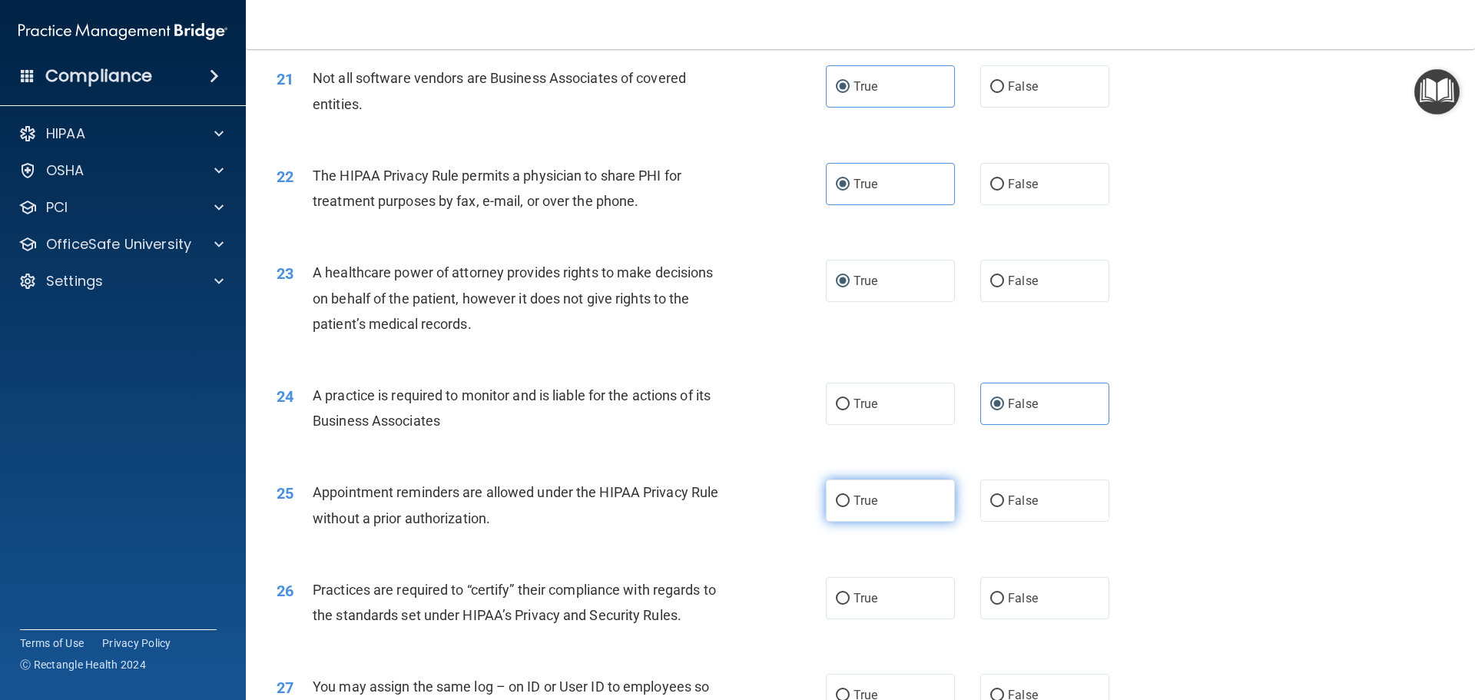
radio input "true"
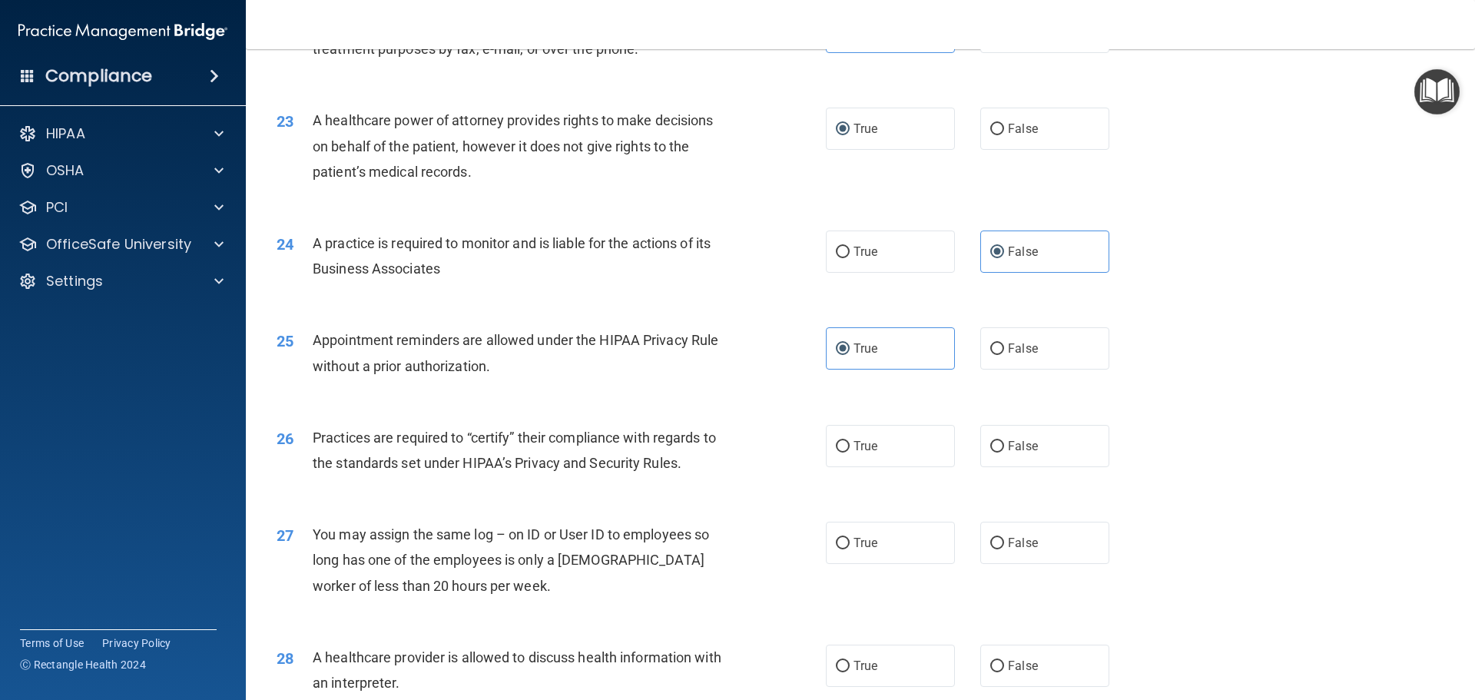
scroll to position [2536, 0]
click at [854, 443] on span "True" at bounding box center [866, 444] width 24 height 15
click at [850, 443] on input "True" at bounding box center [843, 446] width 14 height 12
radio input "true"
drag, startPoint x: 1063, startPoint y: 538, endPoint x: 1039, endPoint y: 540, distance: 23.9
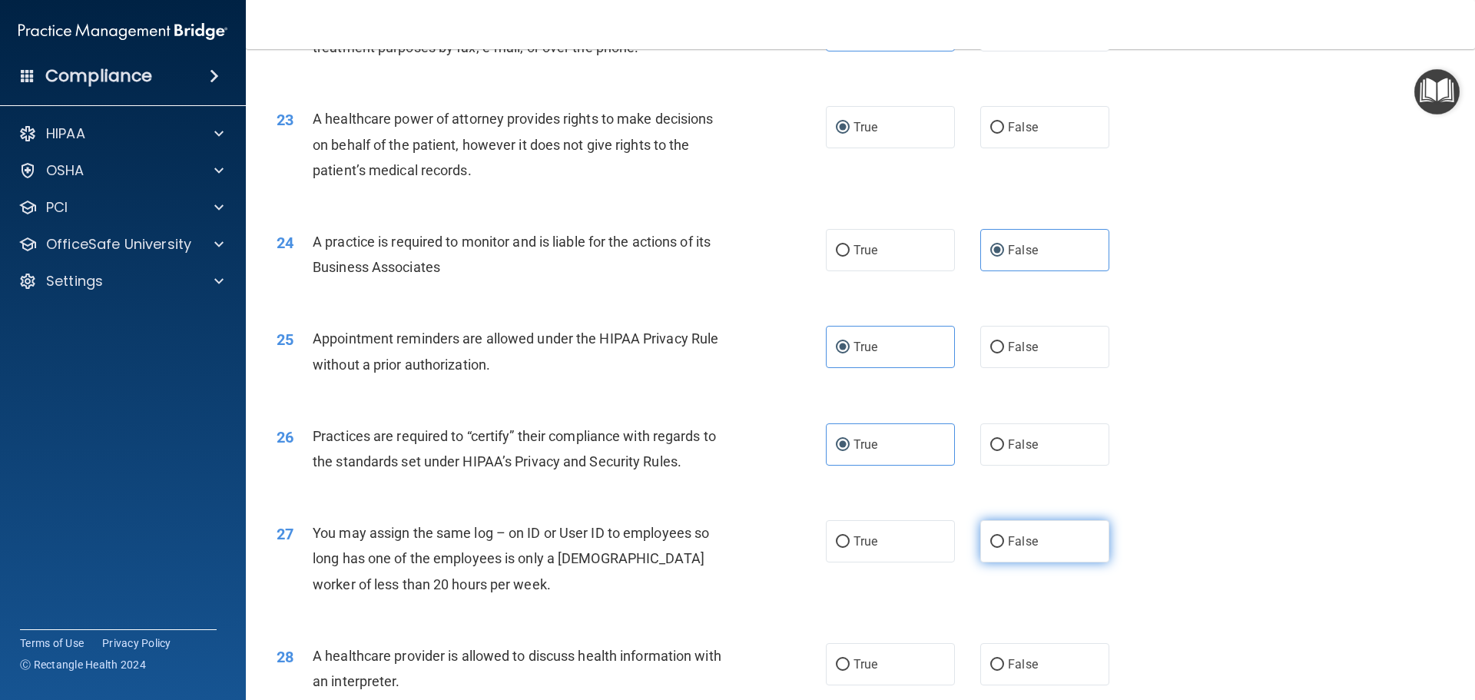
click at [1060, 539] on label "False" at bounding box center [1045, 541] width 129 height 42
click at [1004, 539] on input "False" at bounding box center [998, 542] width 14 height 12
radio input "true"
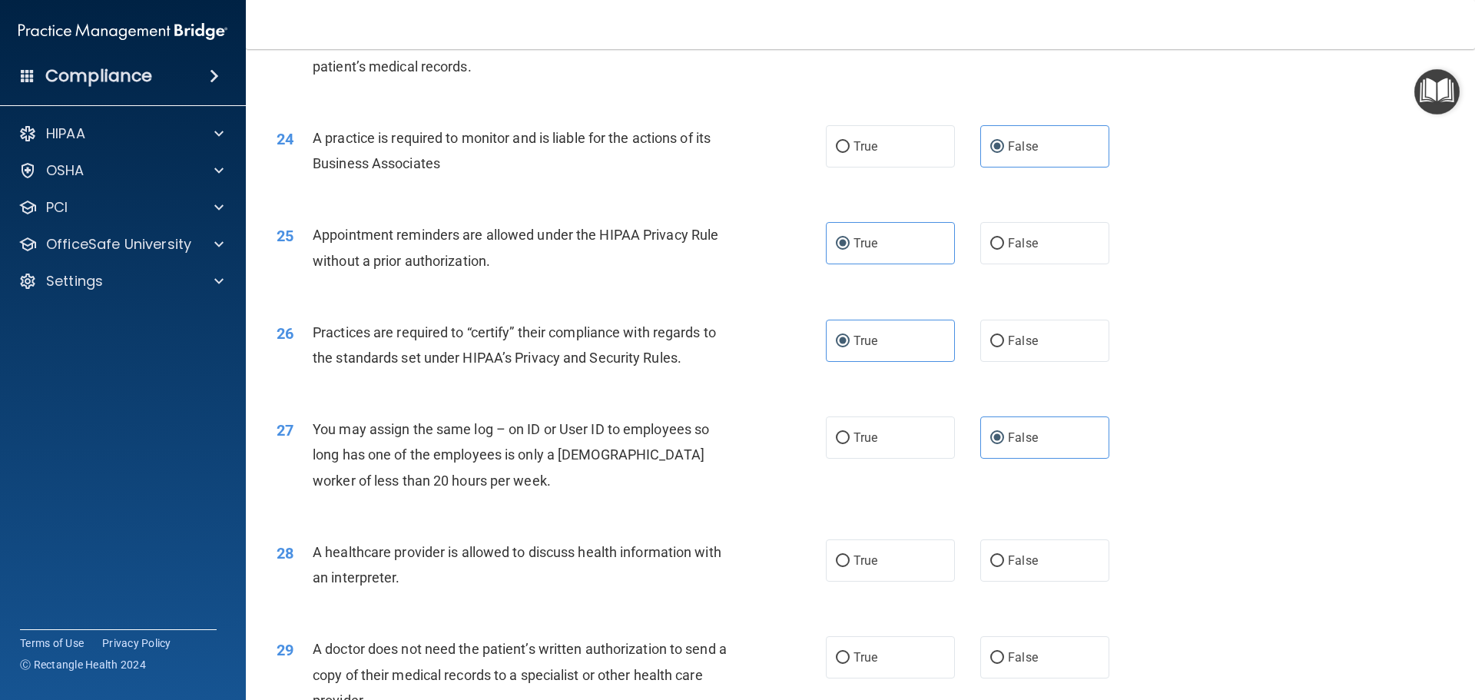
scroll to position [2767, 0]
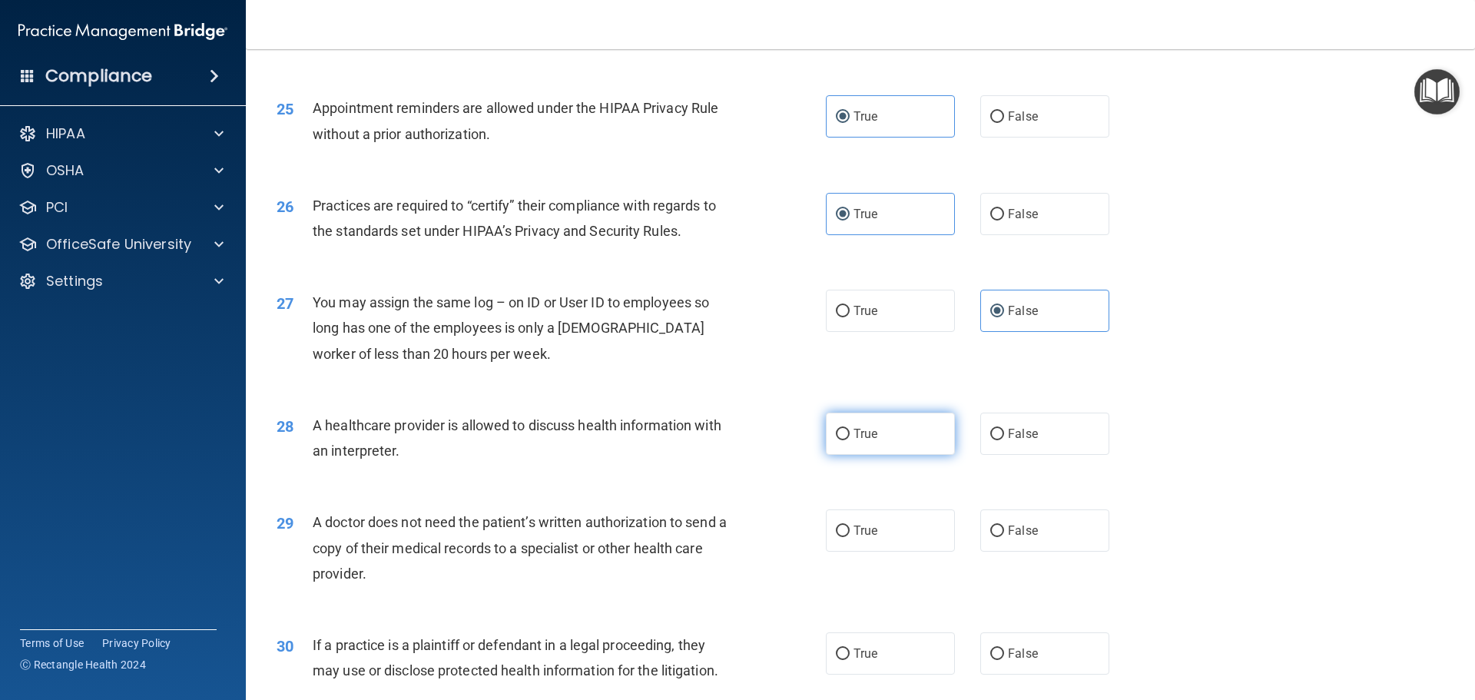
click at [830, 442] on label "True" at bounding box center [890, 434] width 129 height 42
click at [836, 440] on input "True" at bounding box center [843, 435] width 14 height 12
radio input "true"
click at [876, 540] on label "True" at bounding box center [890, 530] width 129 height 42
click at [850, 537] on input "True" at bounding box center [843, 532] width 14 height 12
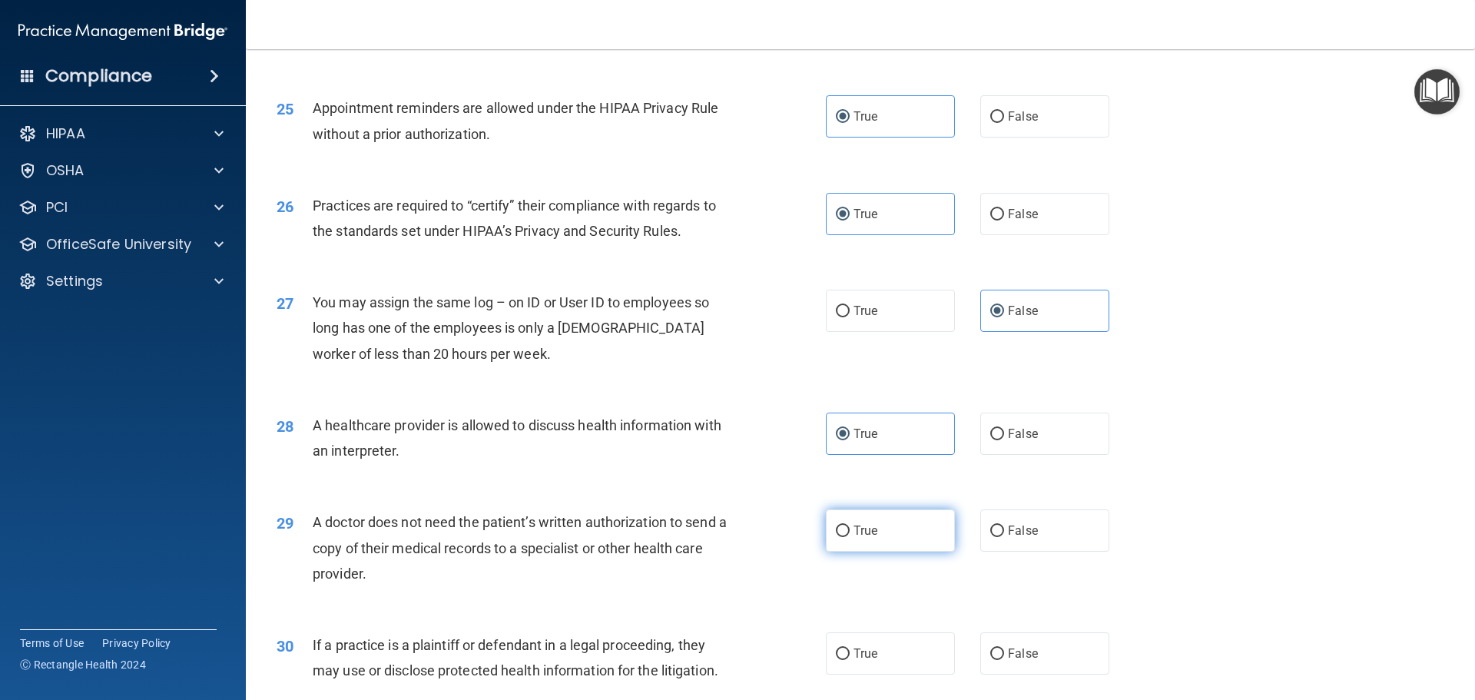
radio input "true"
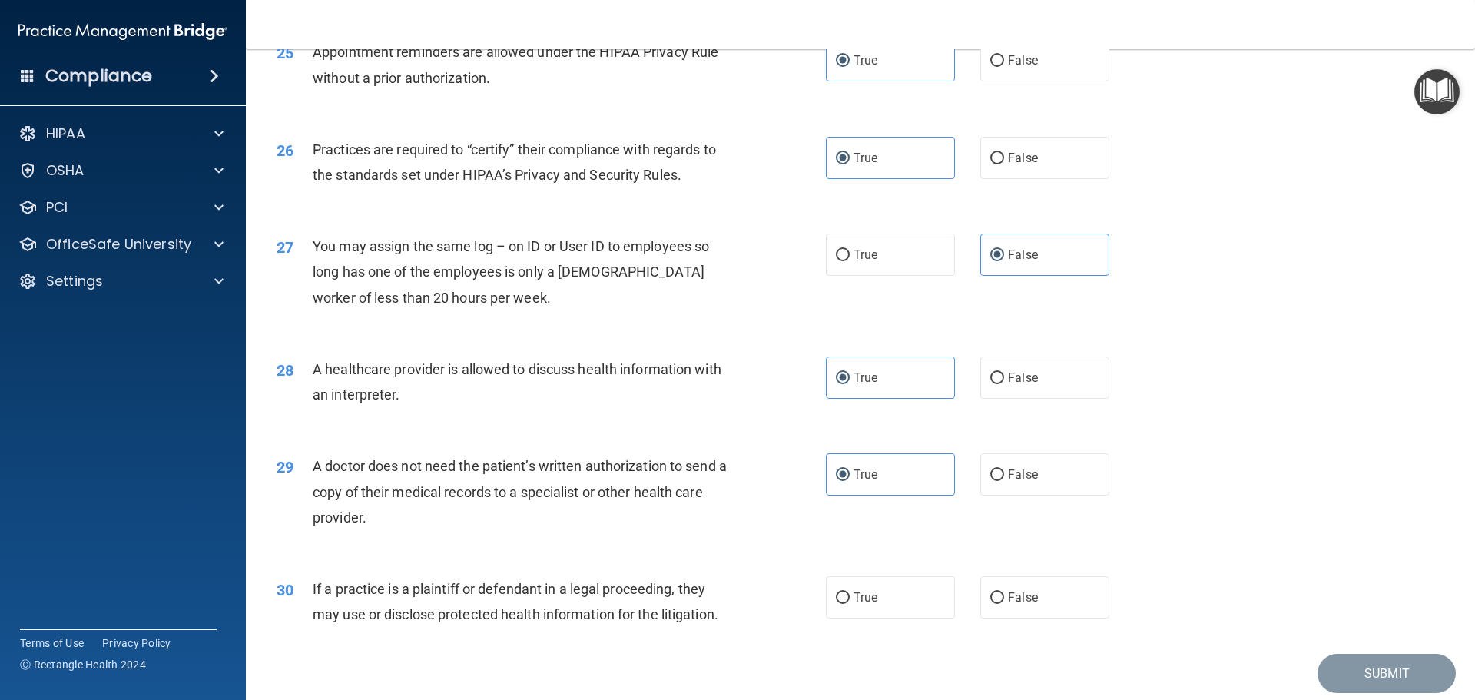
scroll to position [2877, 0]
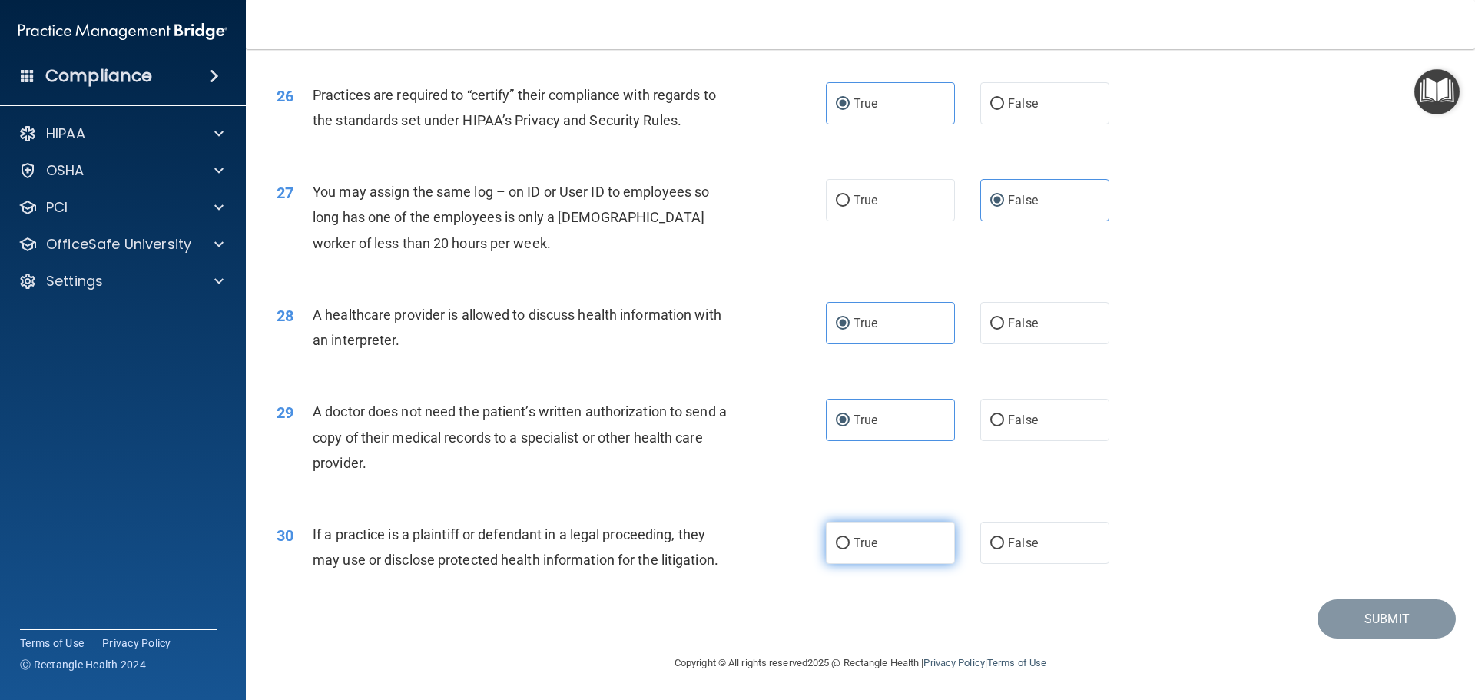
click at [873, 543] on label "True" at bounding box center [890, 543] width 129 height 42
click at [850, 543] on input "True" at bounding box center [843, 544] width 14 height 12
radio input "true"
click at [1340, 613] on button "Submit" at bounding box center [1387, 618] width 138 height 39
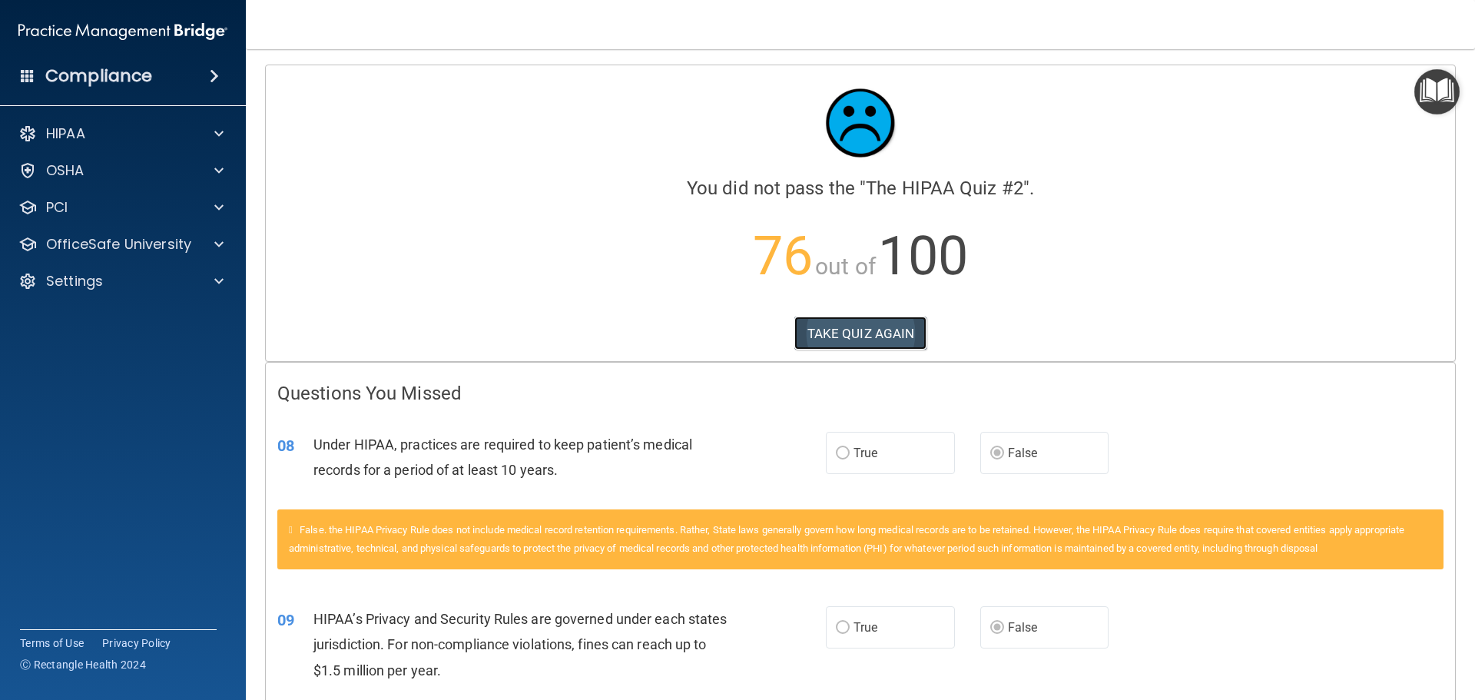
click at [828, 336] on button "TAKE QUIZ AGAIN" at bounding box center [861, 334] width 133 height 34
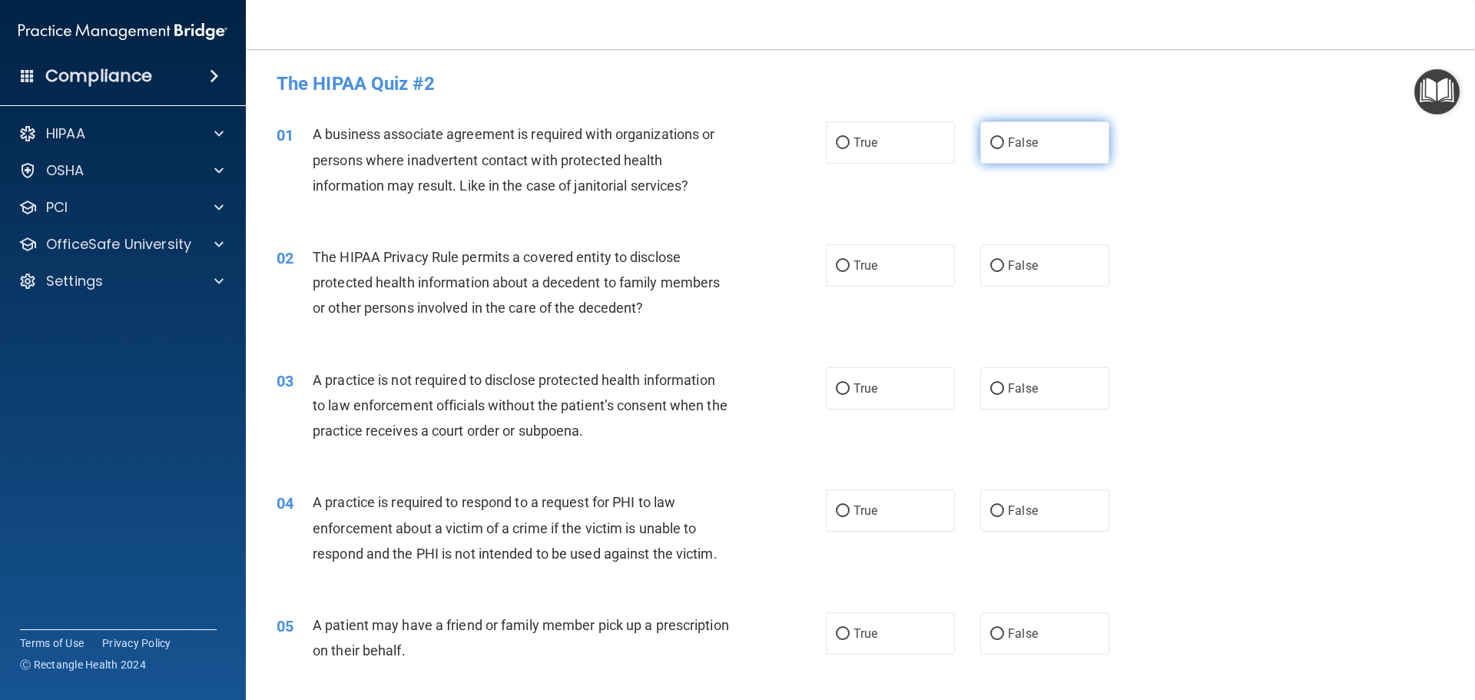
click at [991, 139] on input "False" at bounding box center [998, 144] width 14 height 12
radio input "true"
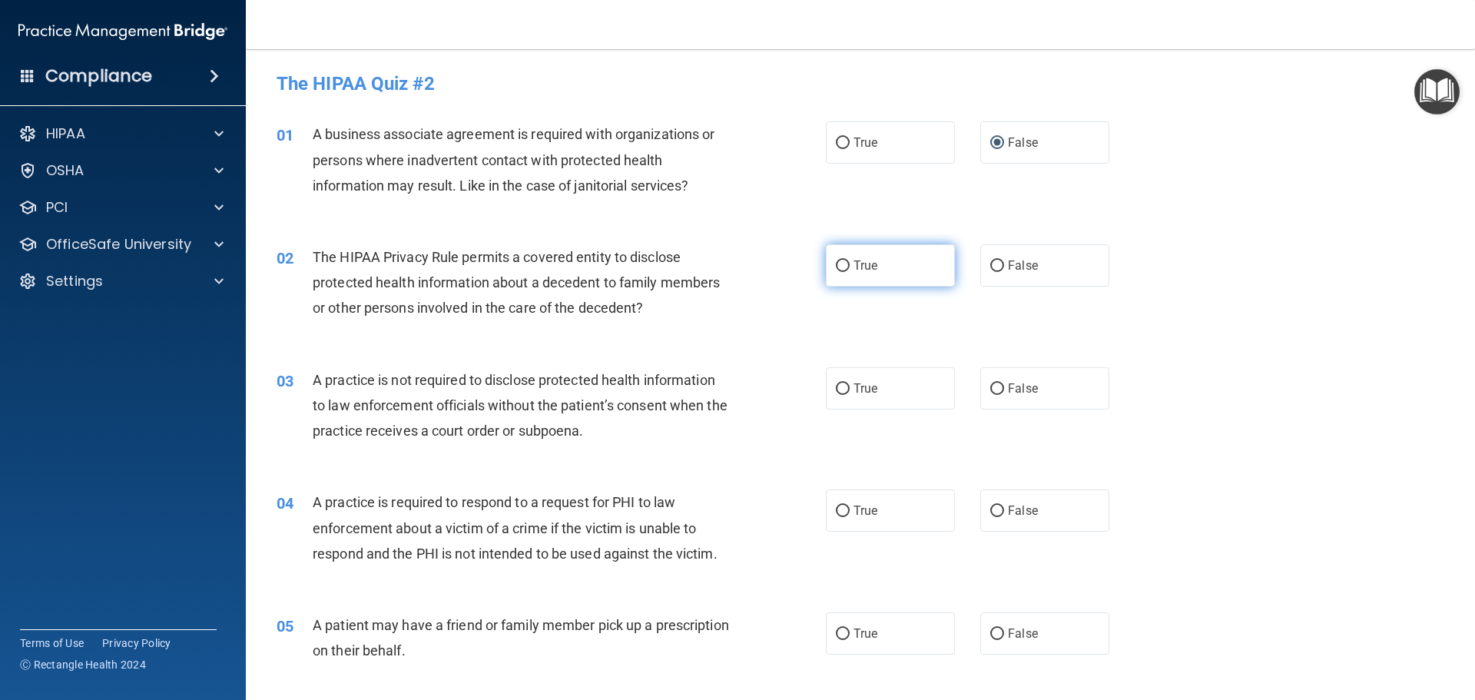
click at [837, 271] on input "True" at bounding box center [843, 267] width 14 height 12
radio input "true"
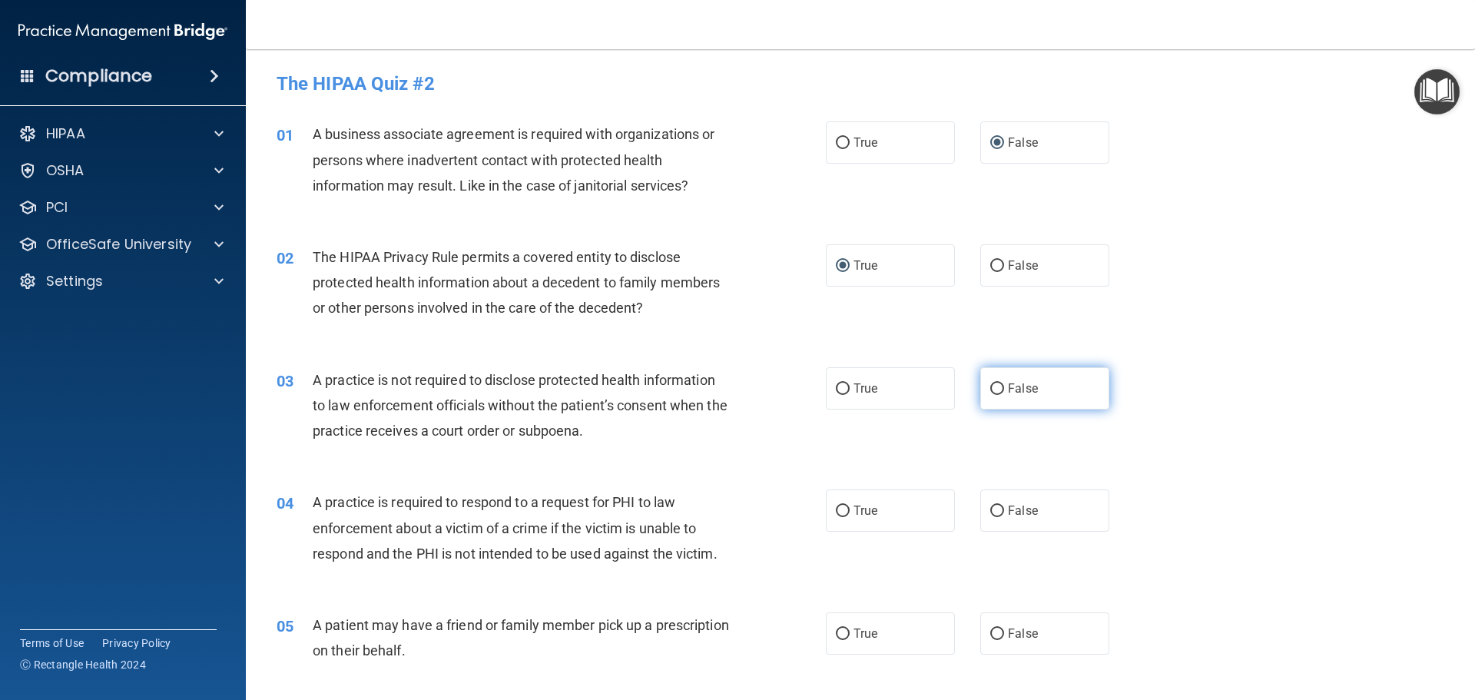
click at [997, 386] on label "False" at bounding box center [1045, 388] width 129 height 42
click at [997, 386] on input "False" at bounding box center [998, 389] width 14 height 12
radio input "true"
click at [846, 516] on label "True" at bounding box center [890, 511] width 129 height 42
click at [846, 516] on input "True" at bounding box center [843, 512] width 14 height 12
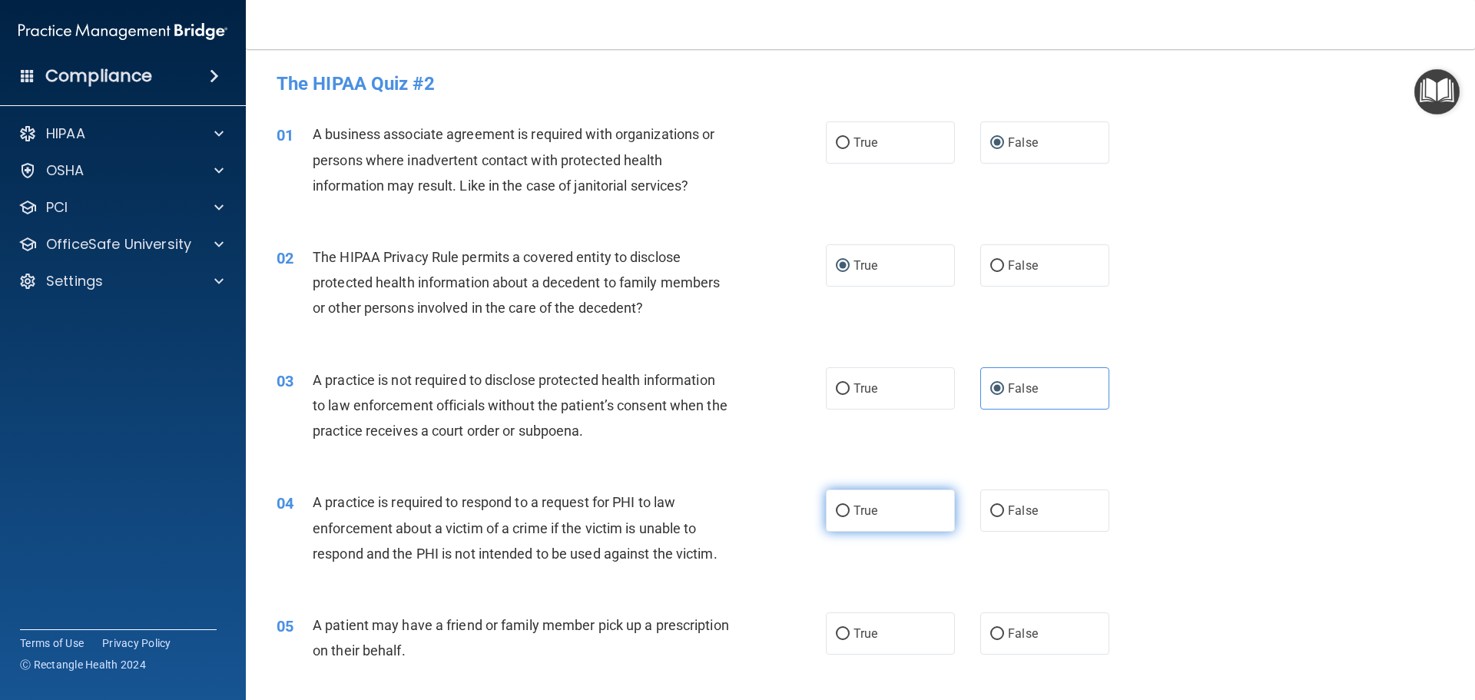
radio input "true"
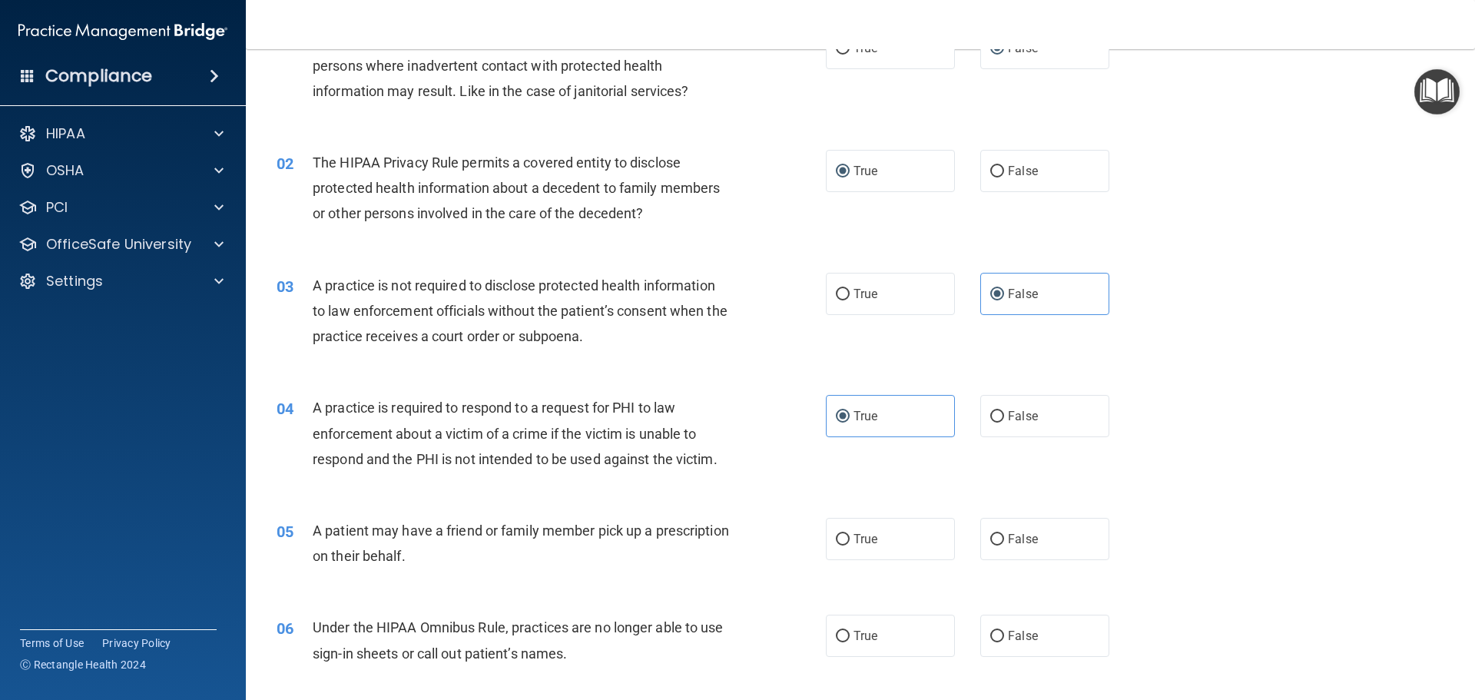
scroll to position [307, 0]
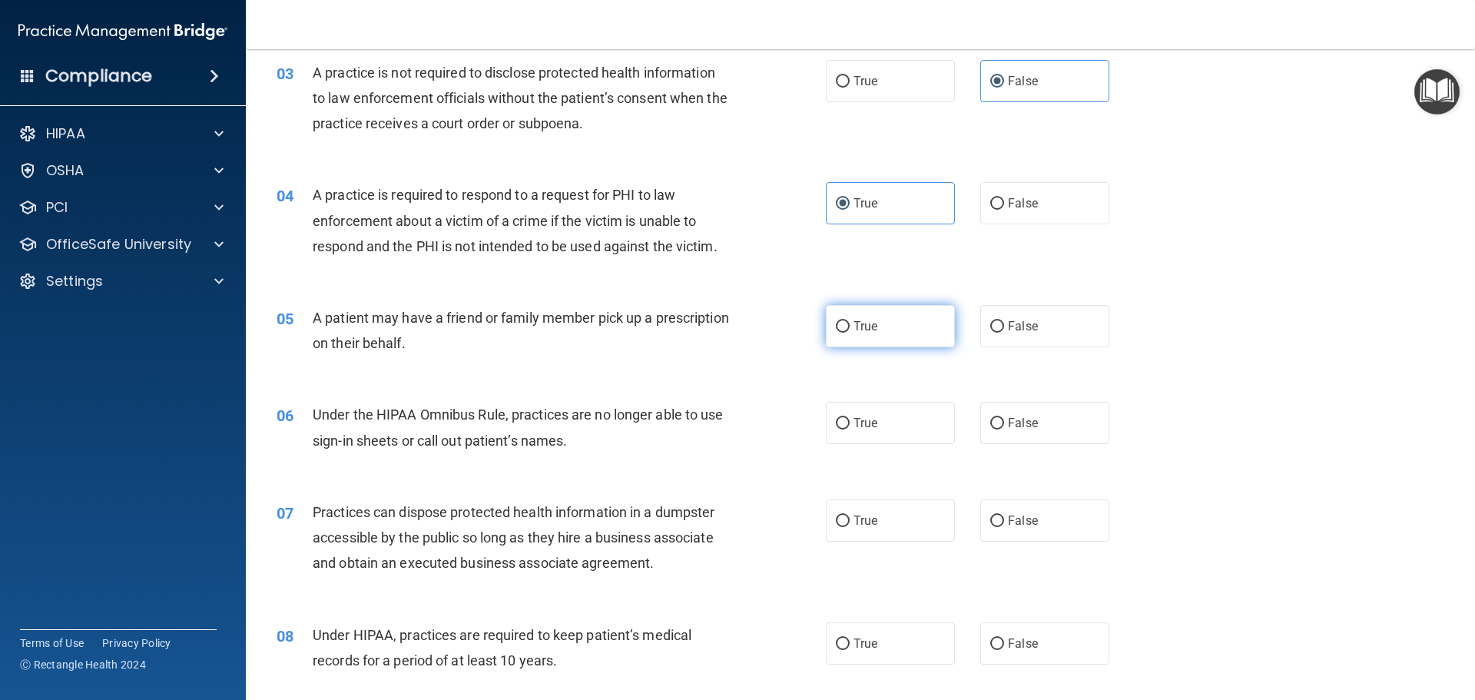
click at [848, 325] on label "True" at bounding box center [890, 326] width 129 height 42
click at [848, 325] on input "True" at bounding box center [843, 327] width 14 height 12
radio input "true"
click at [991, 421] on input "False" at bounding box center [998, 424] width 14 height 12
radio input "true"
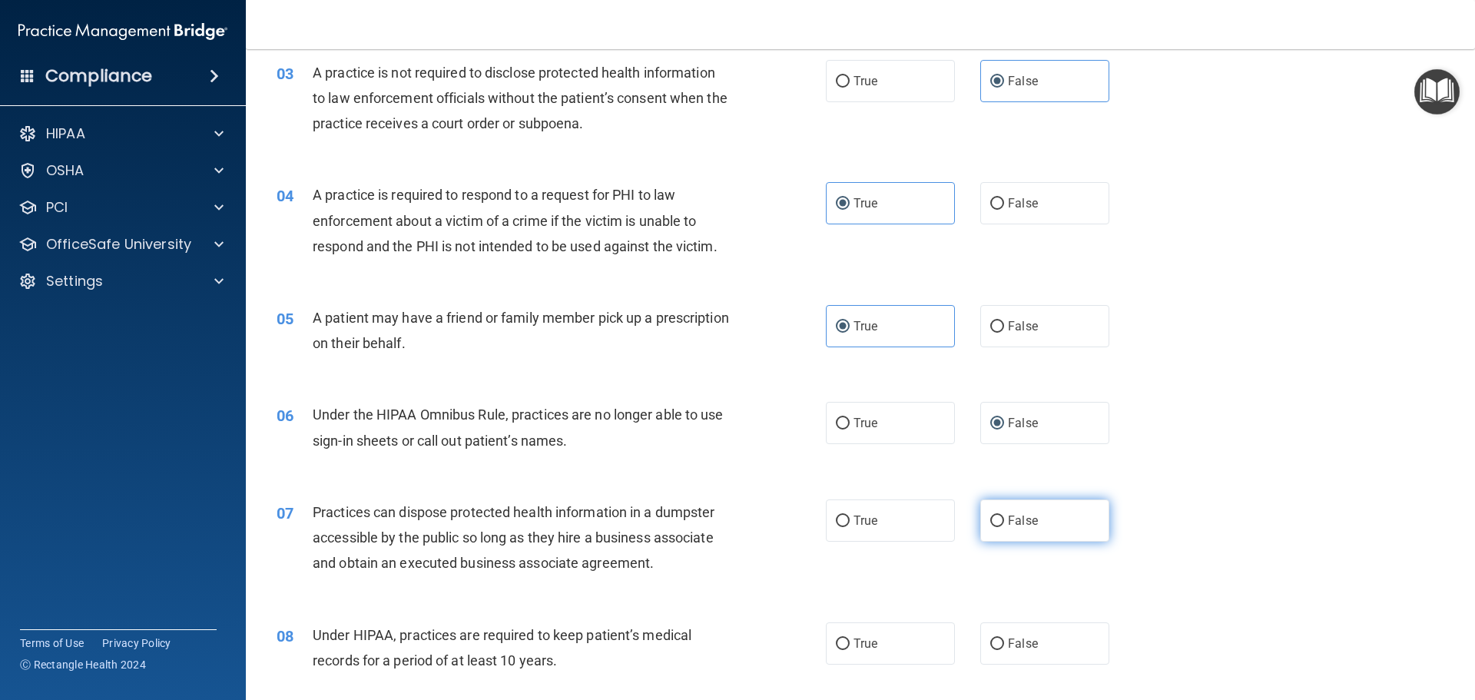
click at [1010, 531] on label "False" at bounding box center [1045, 521] width 129 height 42
click at [1004, 527] on input "False" at bounding box center [998, 522] width 14 height 12
radio input "true"
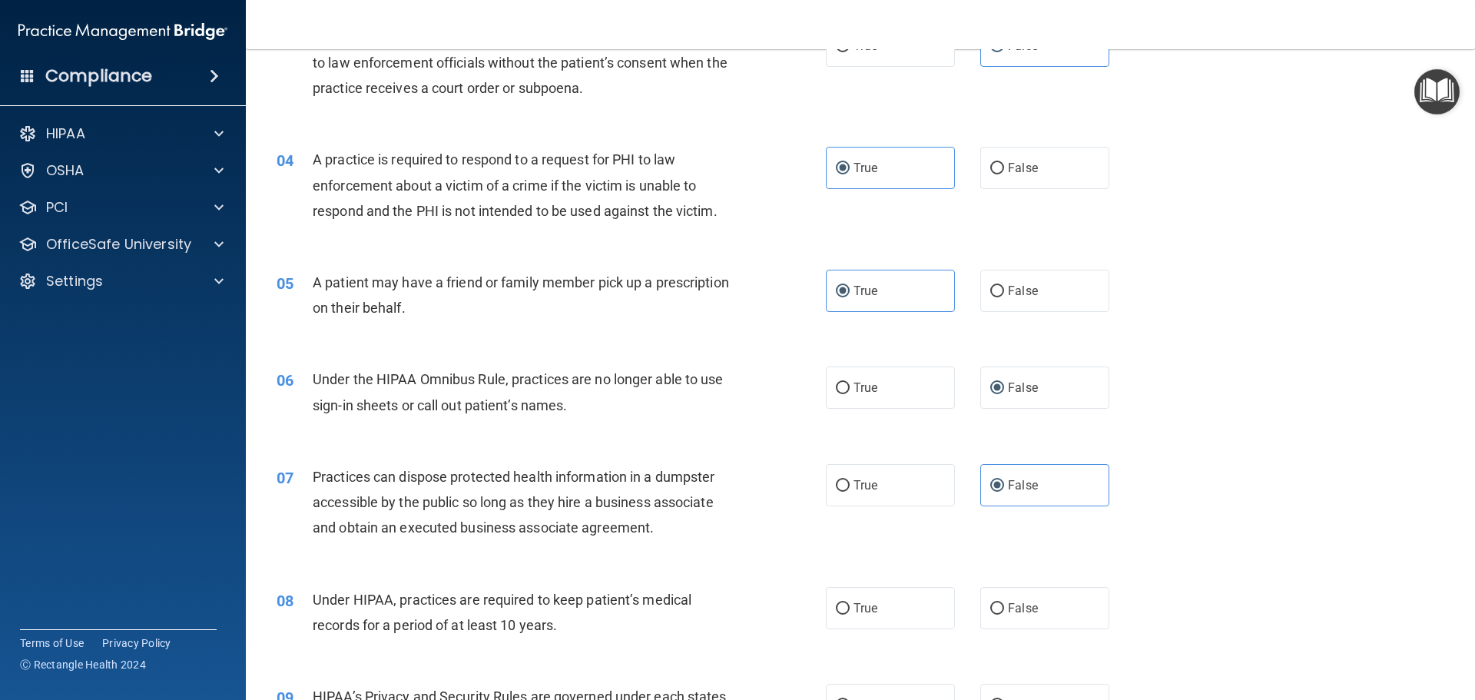
scroll to position [384, 0]
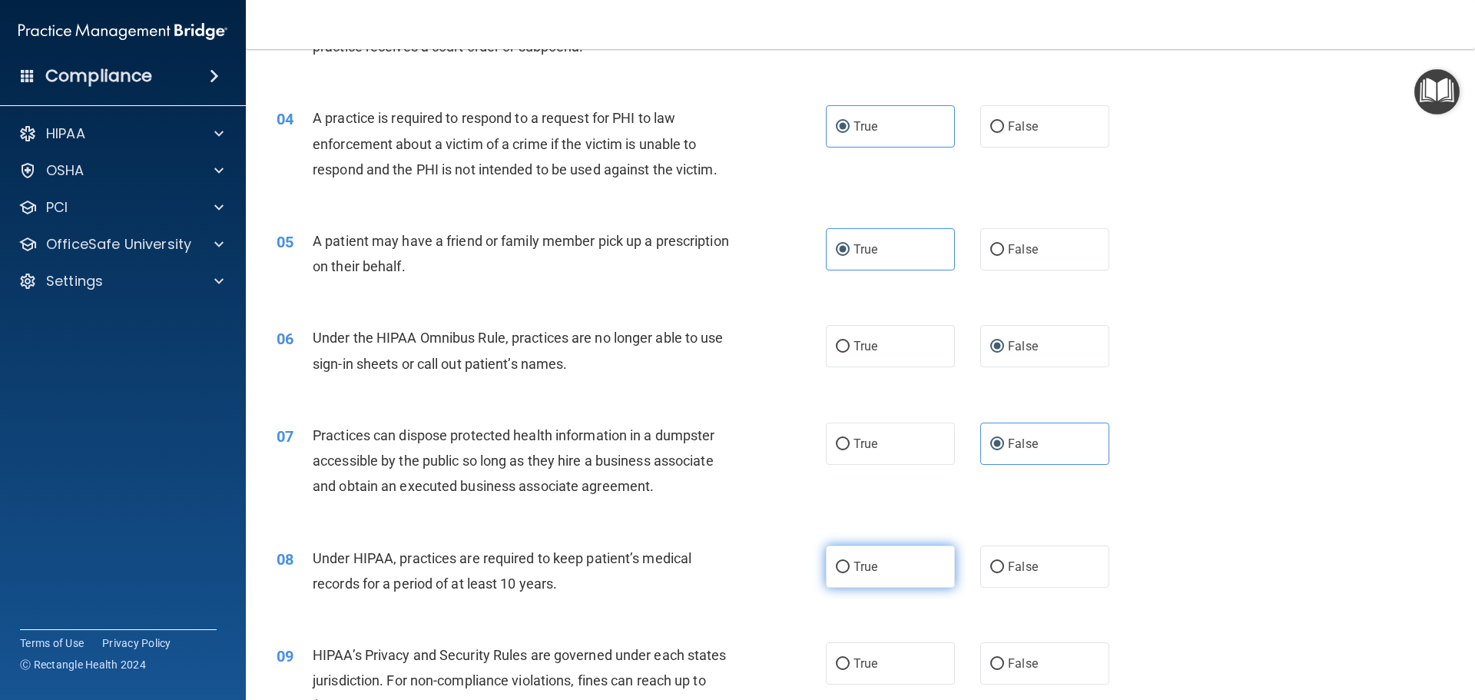
click at [854, 572] on span "True" at bounding box center [866, 566] width 24 height 15
click at [849, 572] on input "True" at bounding box center [843, 568] width 14 height 12
radio input "true"
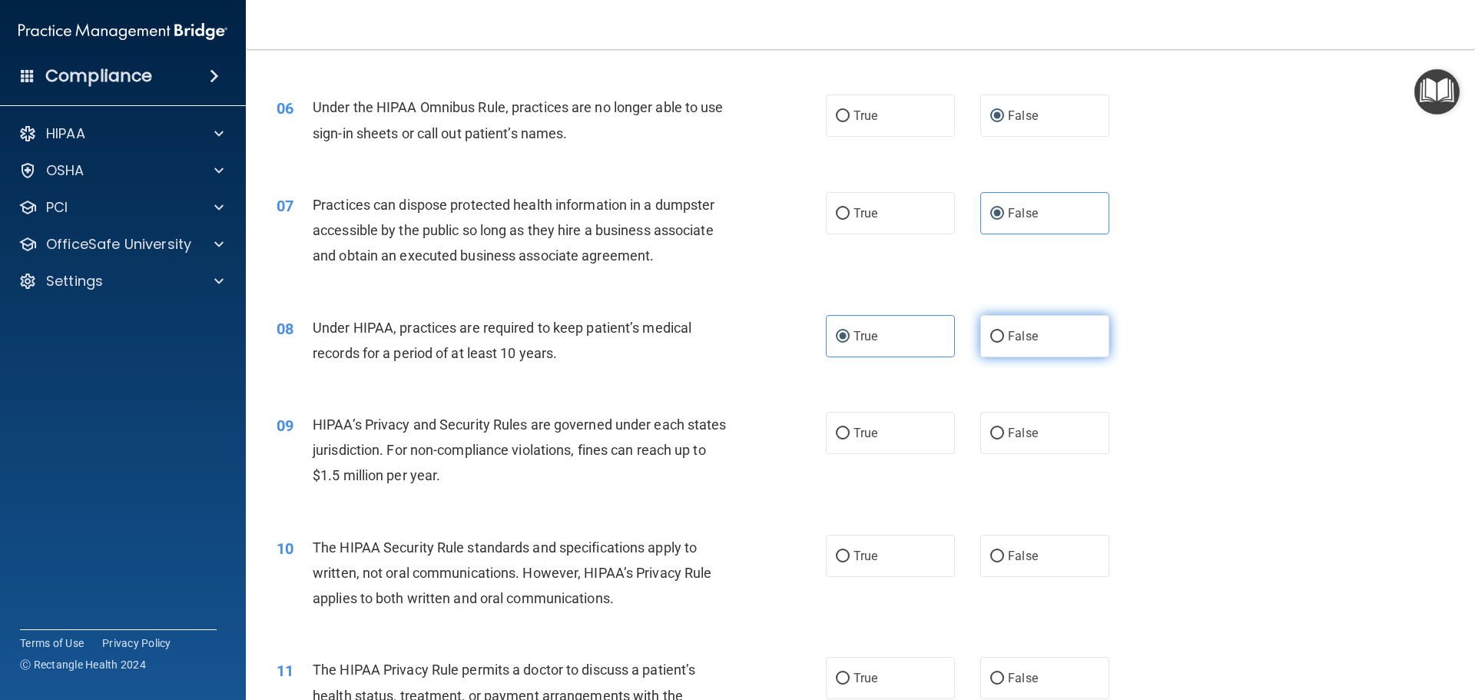
click at [1025, 337] on span "False" at bounding box center [1023, 336] width 30 height 15
click at [1004, 337] on input "False" at bounding box center [998, 337] width 14 height 12
radio input "true"
radio input "false"
click at [1027, 442] on label "False" at bounding box center [1045, 433] width 129 height 42
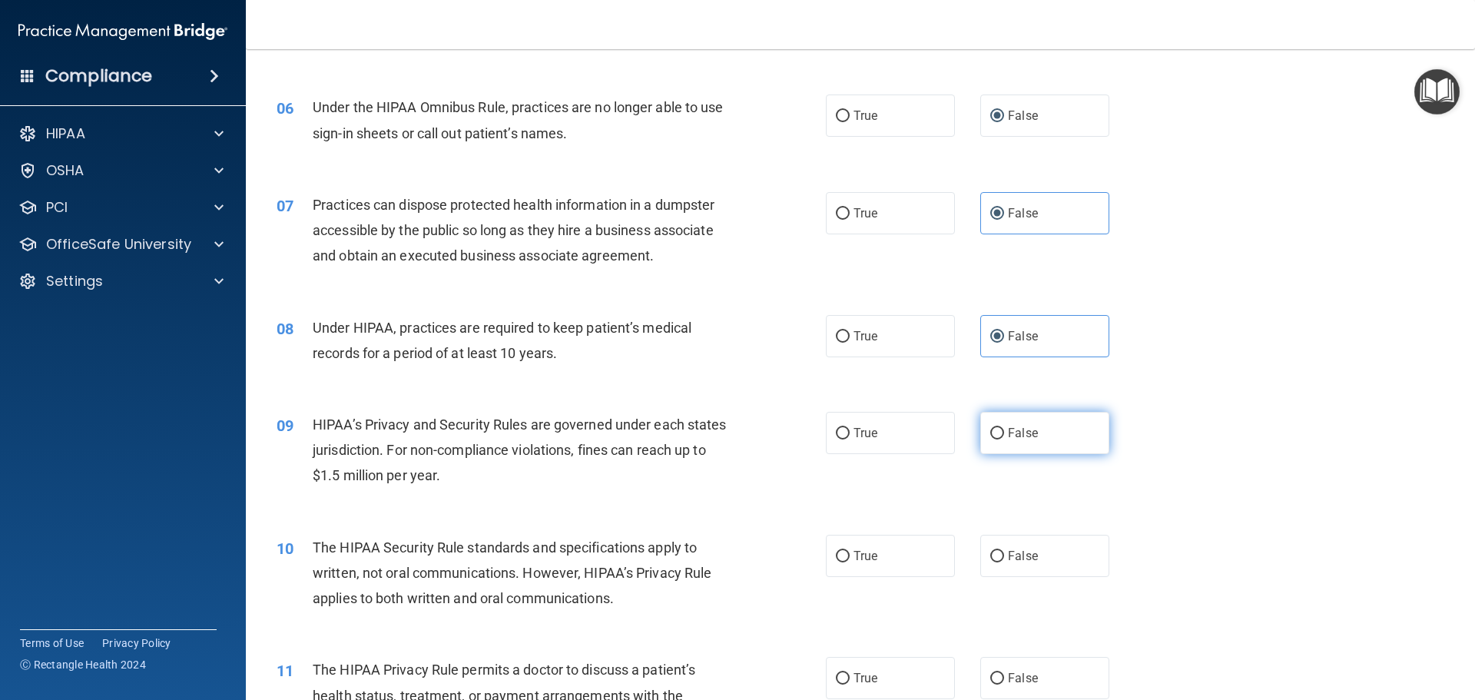
click at [1004, 440] on input "False" at bounding box center [998, 434] width 14 height 12
radio input "true"
click at [868, 675] on span "True" at bounding box center [866, 678] width 24 height 15
click at [850, 675] on input "True" at bounding box center [843, 679] width 14 height 12
radio input "true"
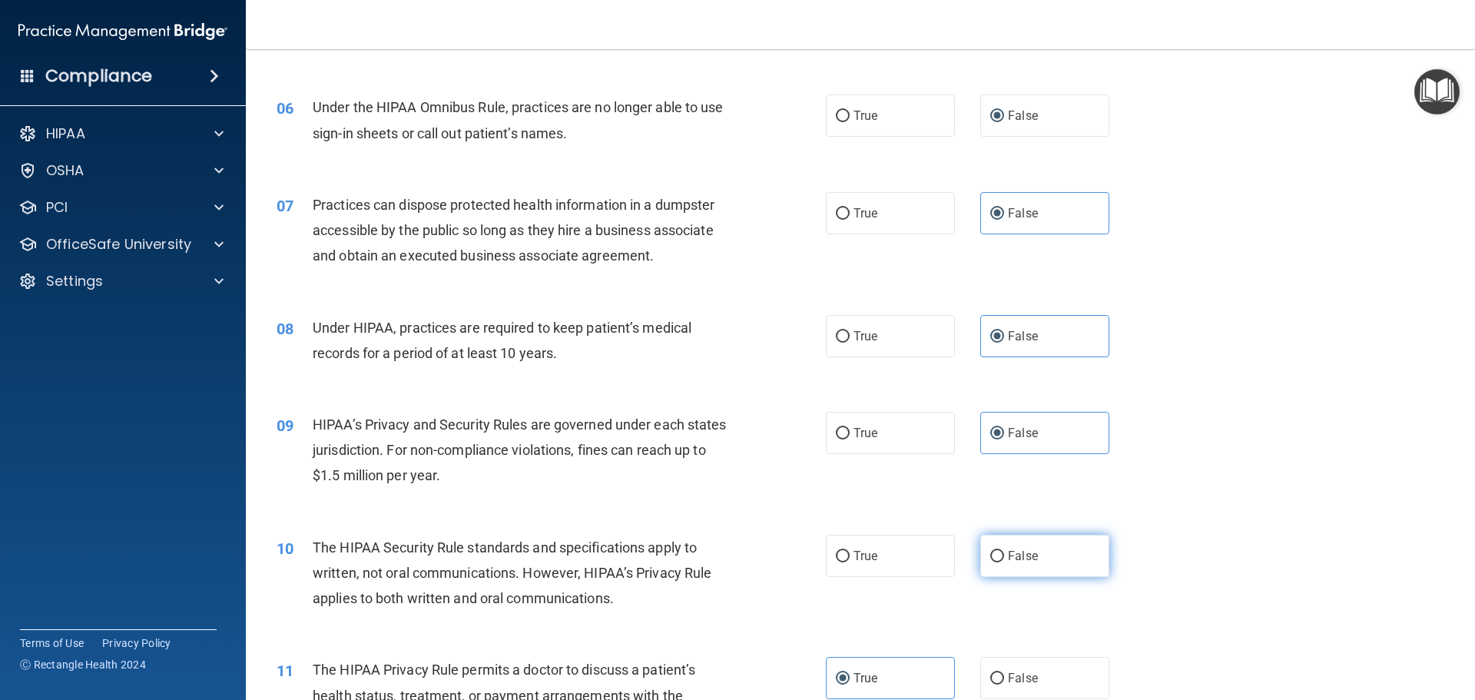
click at [1017, 562] on span "False" at bounding box center [1023, 556] width 30 height 15
click at [1004, 562] on input "False" at bounding box center [998, 557] width 14 height 12
radio input "true"
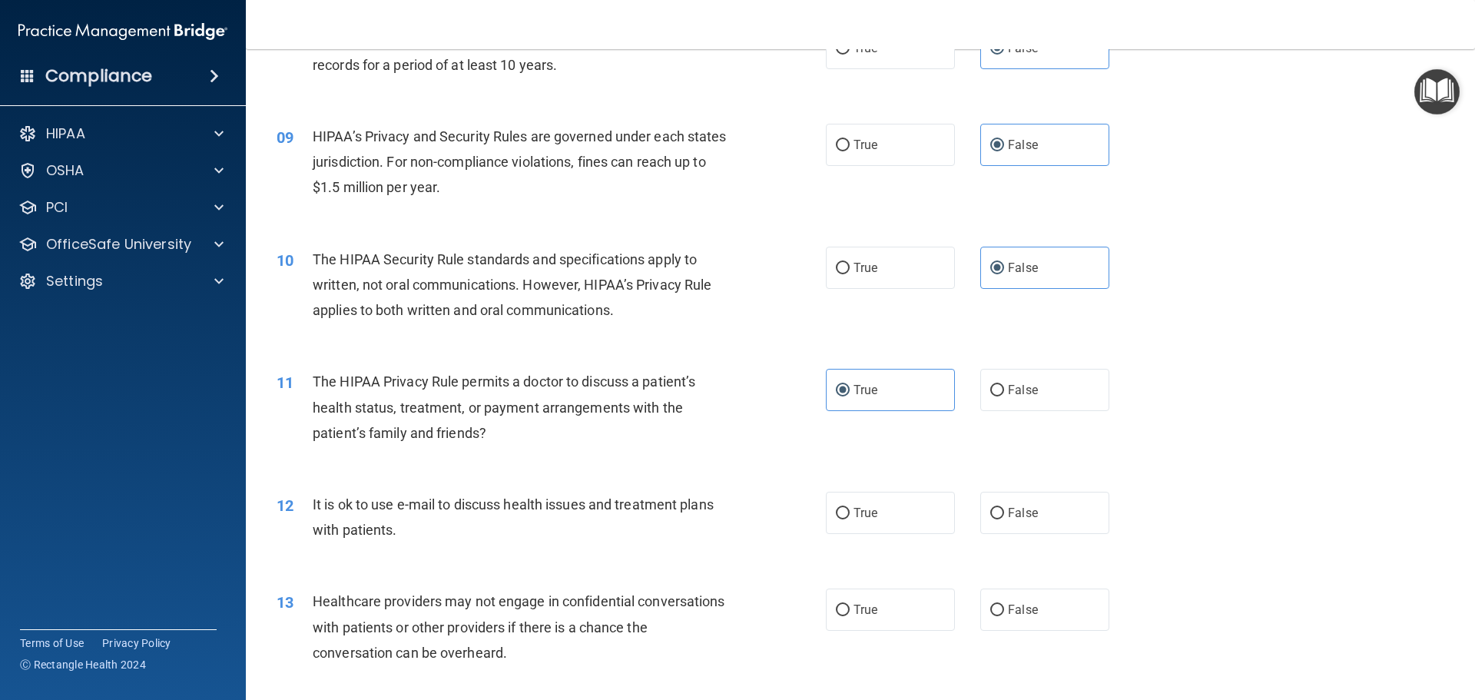
scroll to position [922, 0]
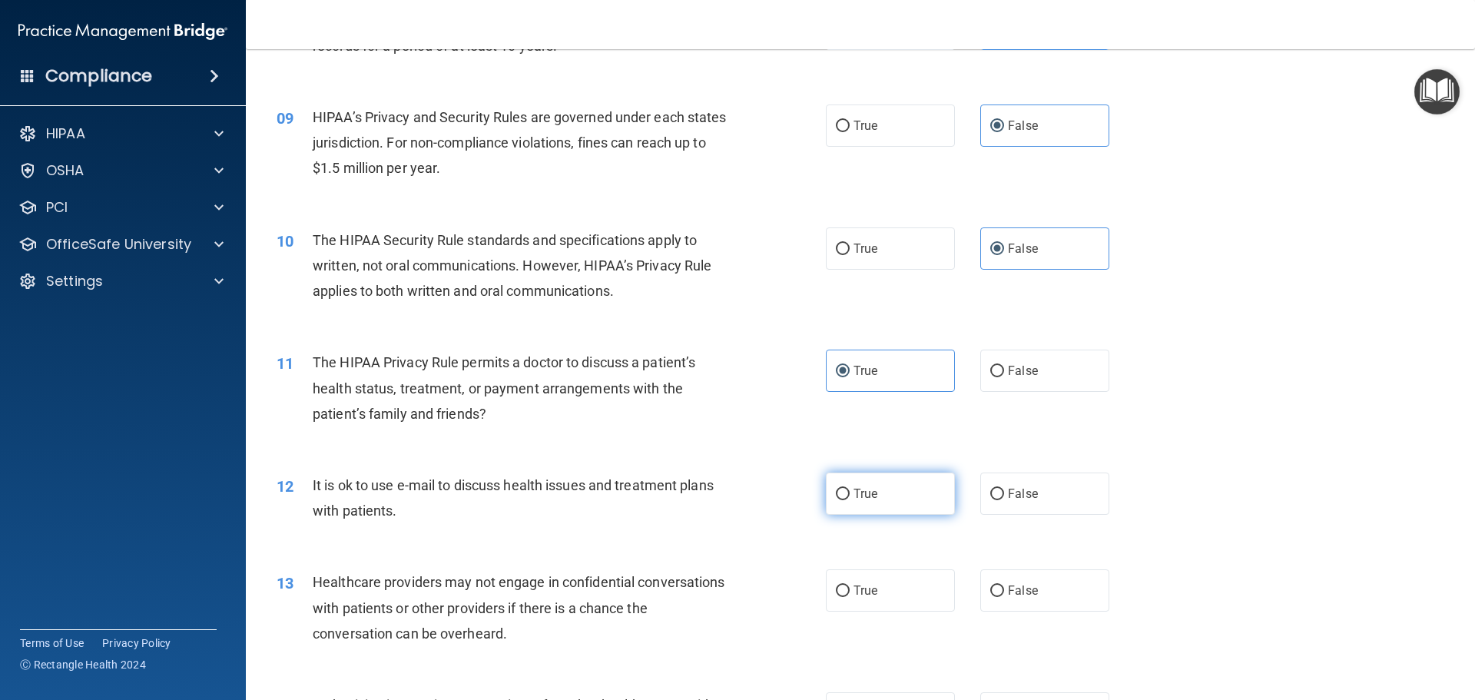
click at [854, 499] on span "True" at bounding box center [866, 493] width 24 height 15
click at [850, 499] on input "True" at bounding box center [843, 495] width 14 height 12
radio input "true"
click at [1049, 598] on label "False" at bounding box center [1045, 590] width 129 height 42
click at [1004, 597] on input "False" at bounding box center [998, 592] width 14 height 12
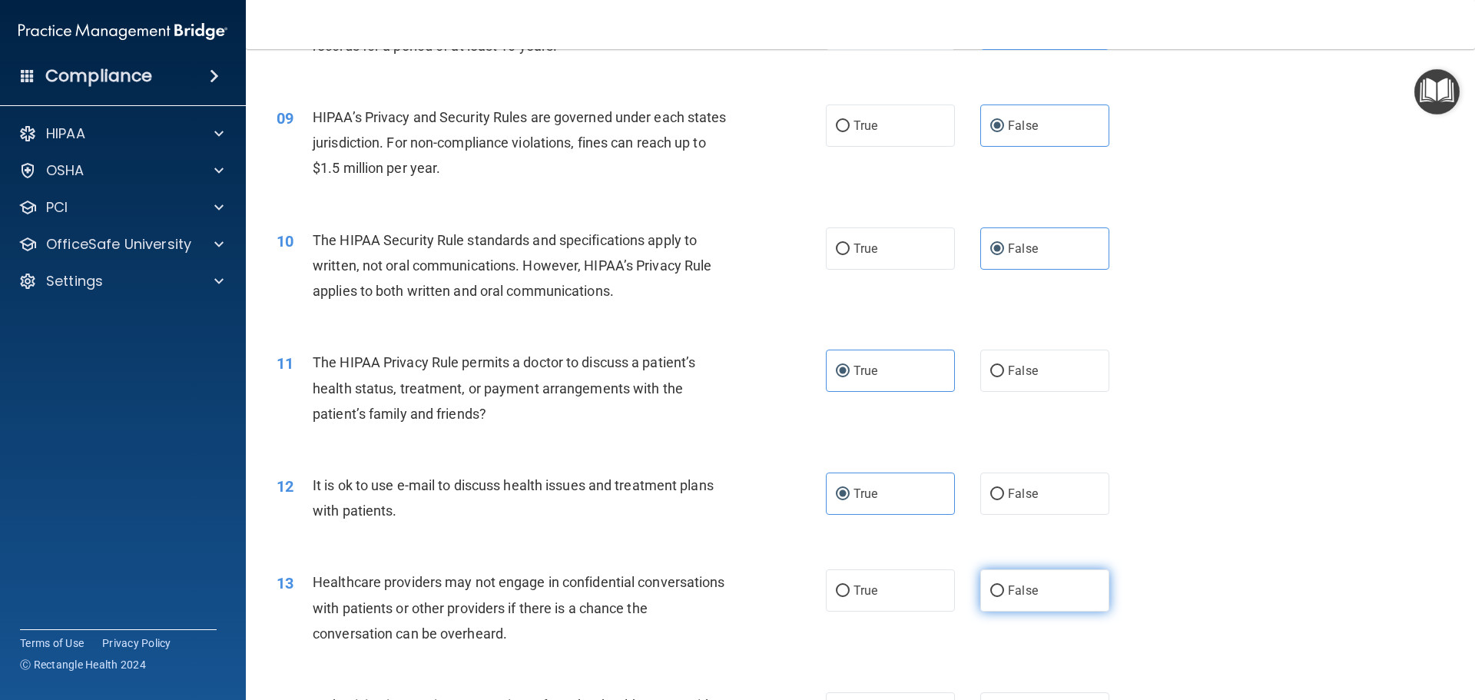
radio input "true"
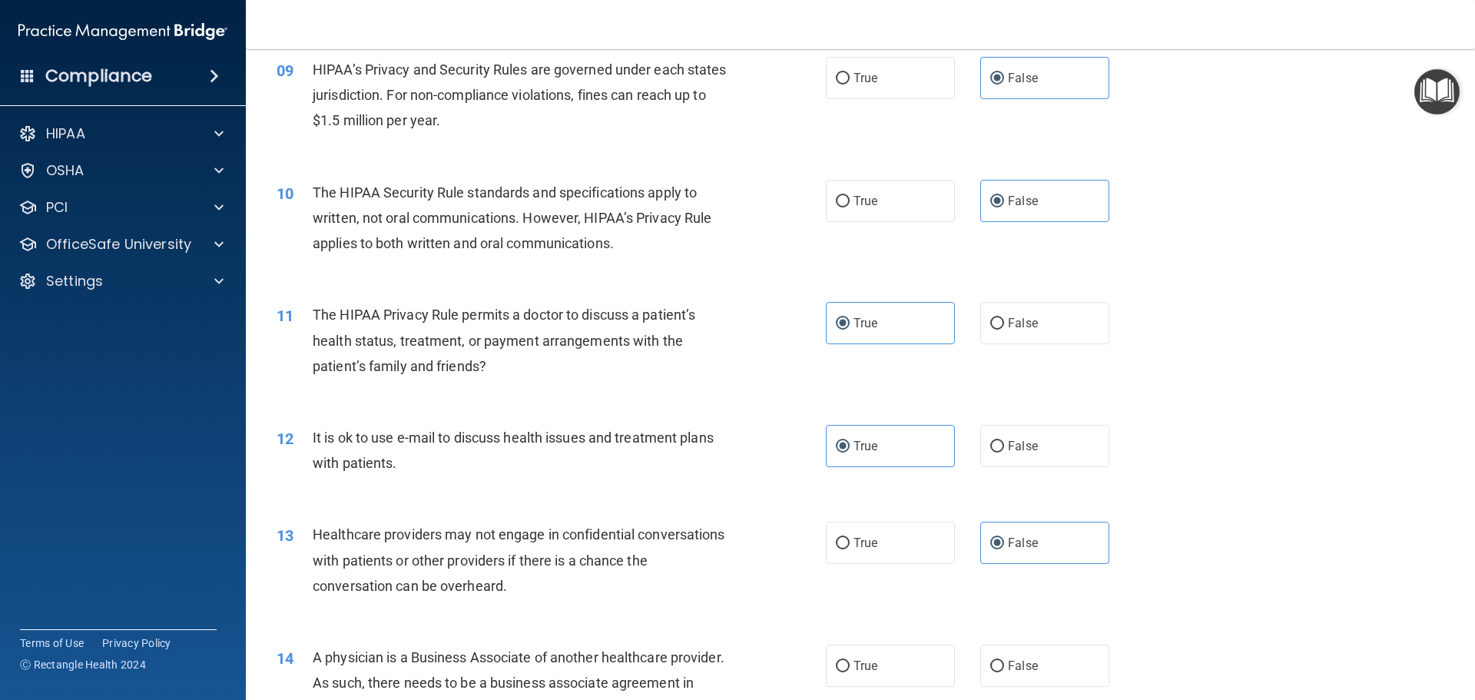
scroll to position [1153, 0]
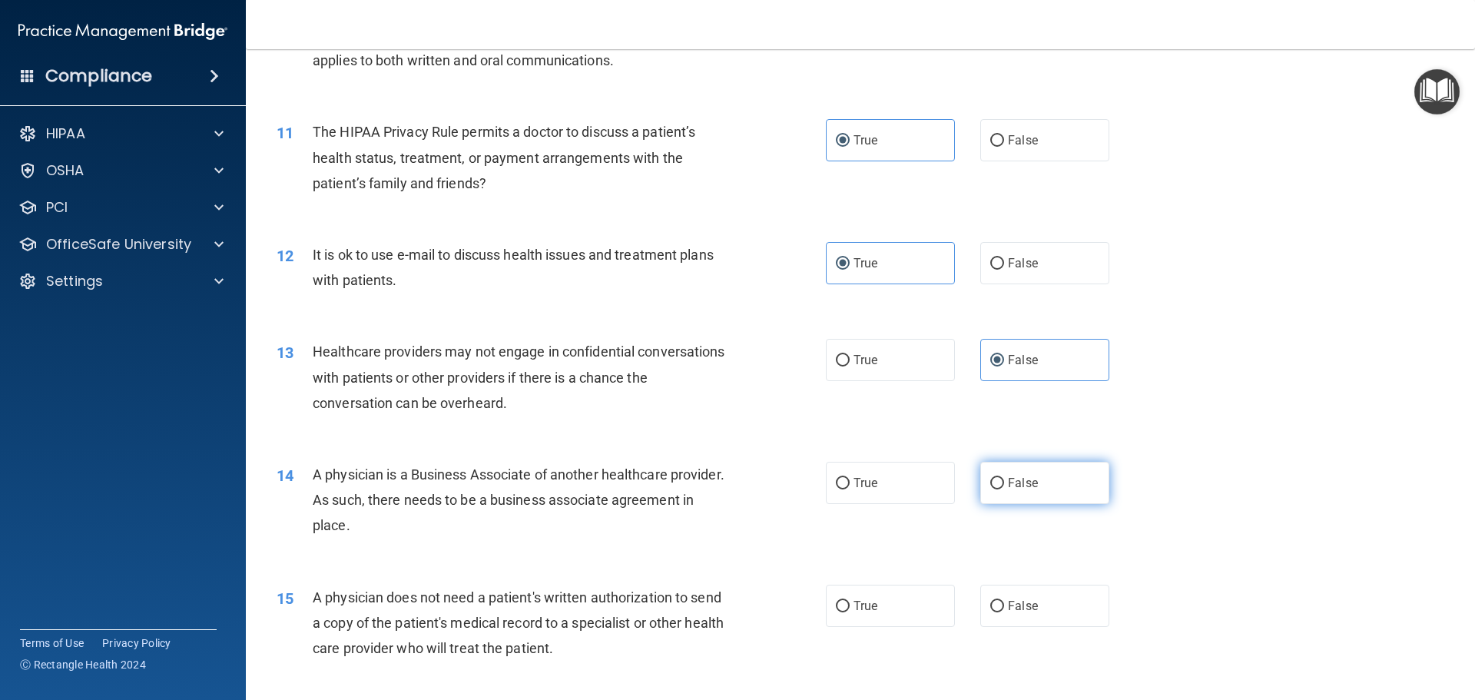
click at [1025, 486] on span "False" at bounding box center [1023, 483] width 30 height 15
click at [1004, 486] on input "False" at bounding box center [998, 484] width 14 height 12
radio input "true"
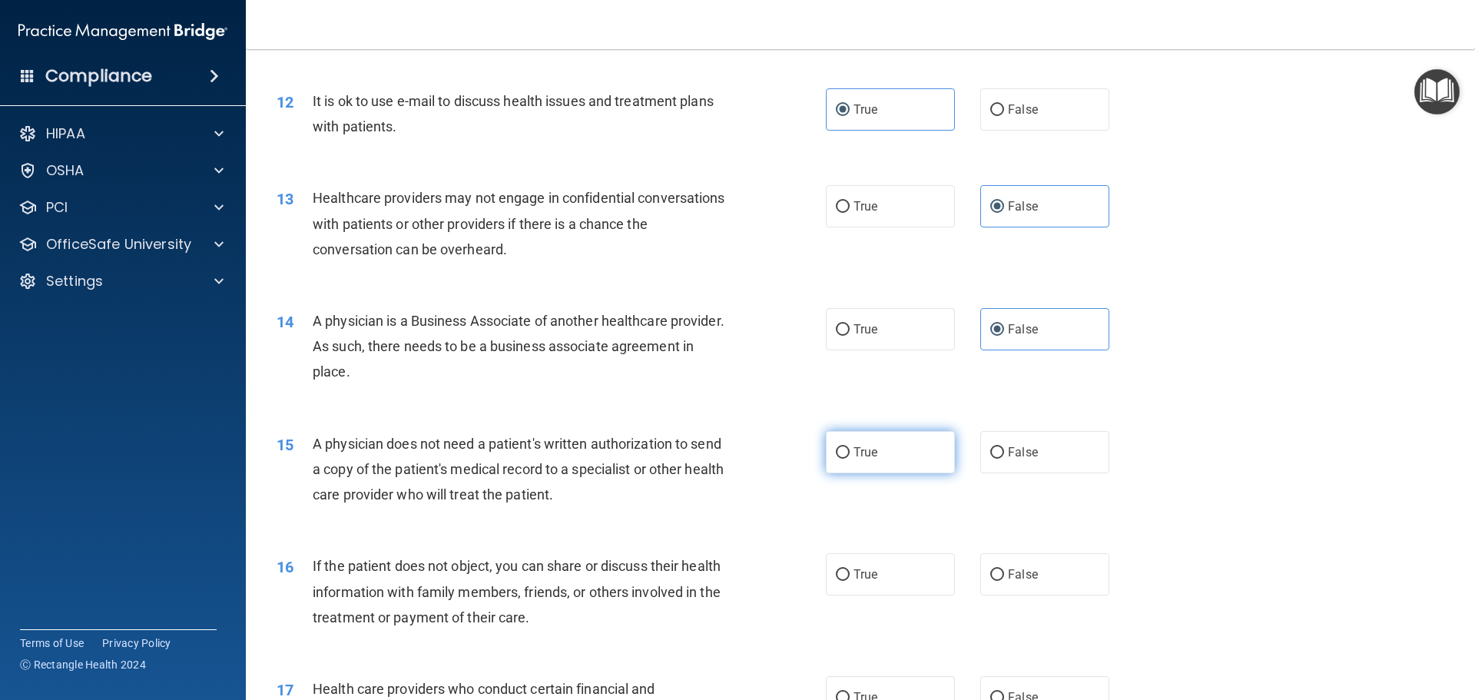
click at [846, 461] on label "True" at bounding box center [890, 452] width 129 height 42
click at [846, 459] on input "True" at bounding box center [843, 453] width 14 height 12
radio input "true"
click at [874, 570] on label "True" at bounding box center [890, 574] width 129 height 42
click at [850, 570] on input "True" at bounding box center [843, 575] width 14 height 12
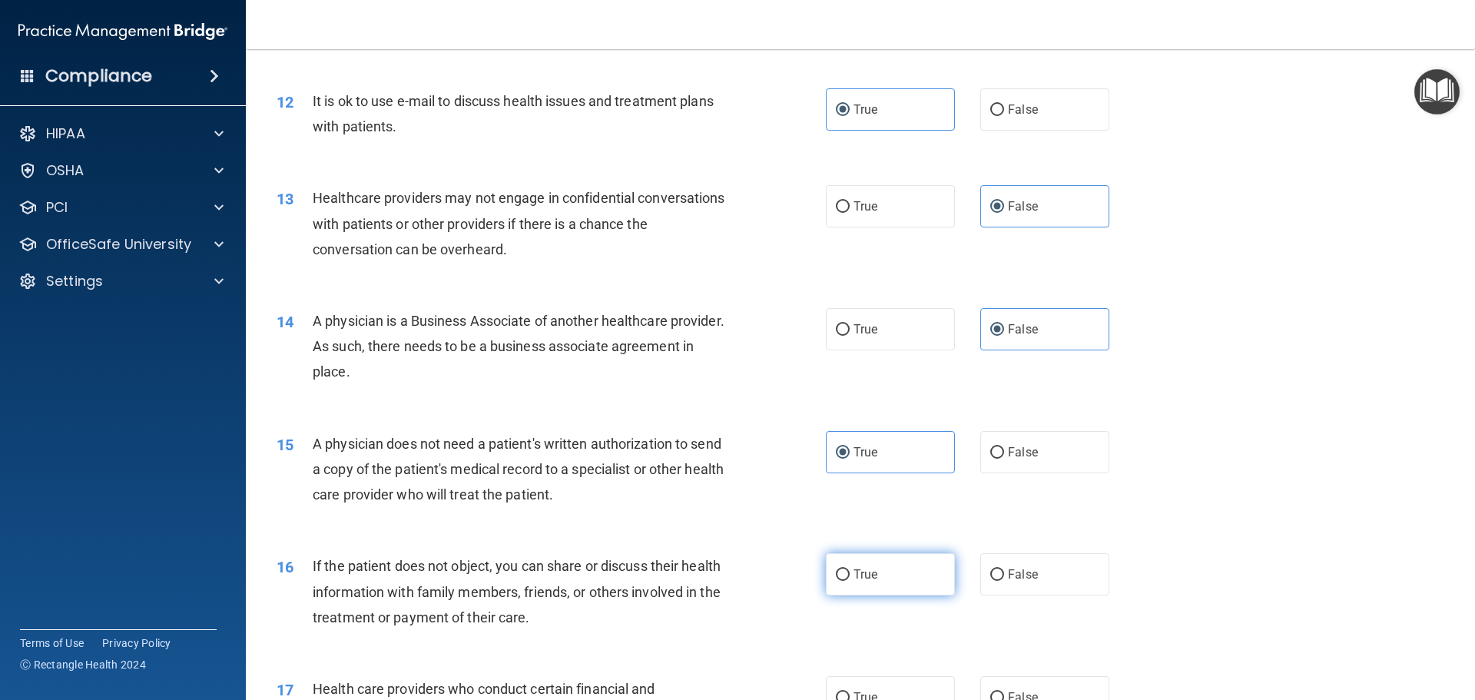
radio input "true"
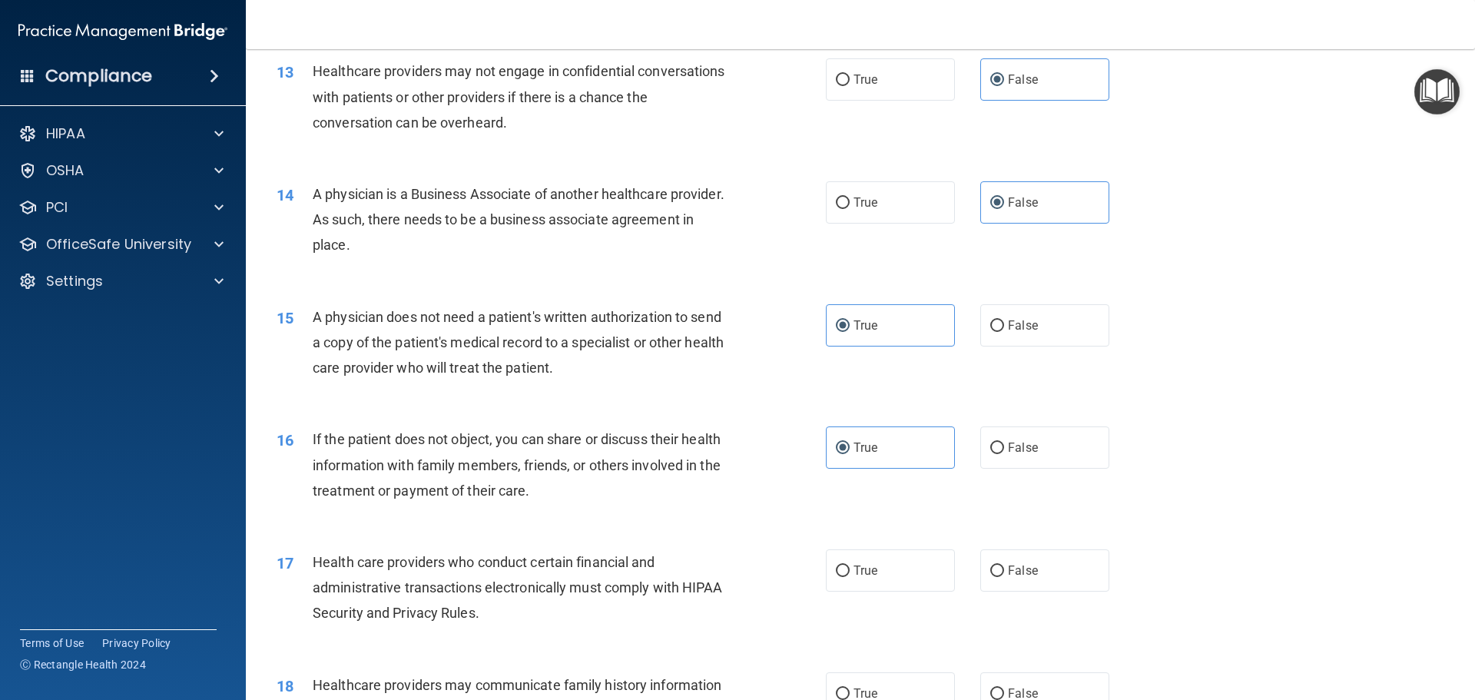
scroll to position [1460, 0]
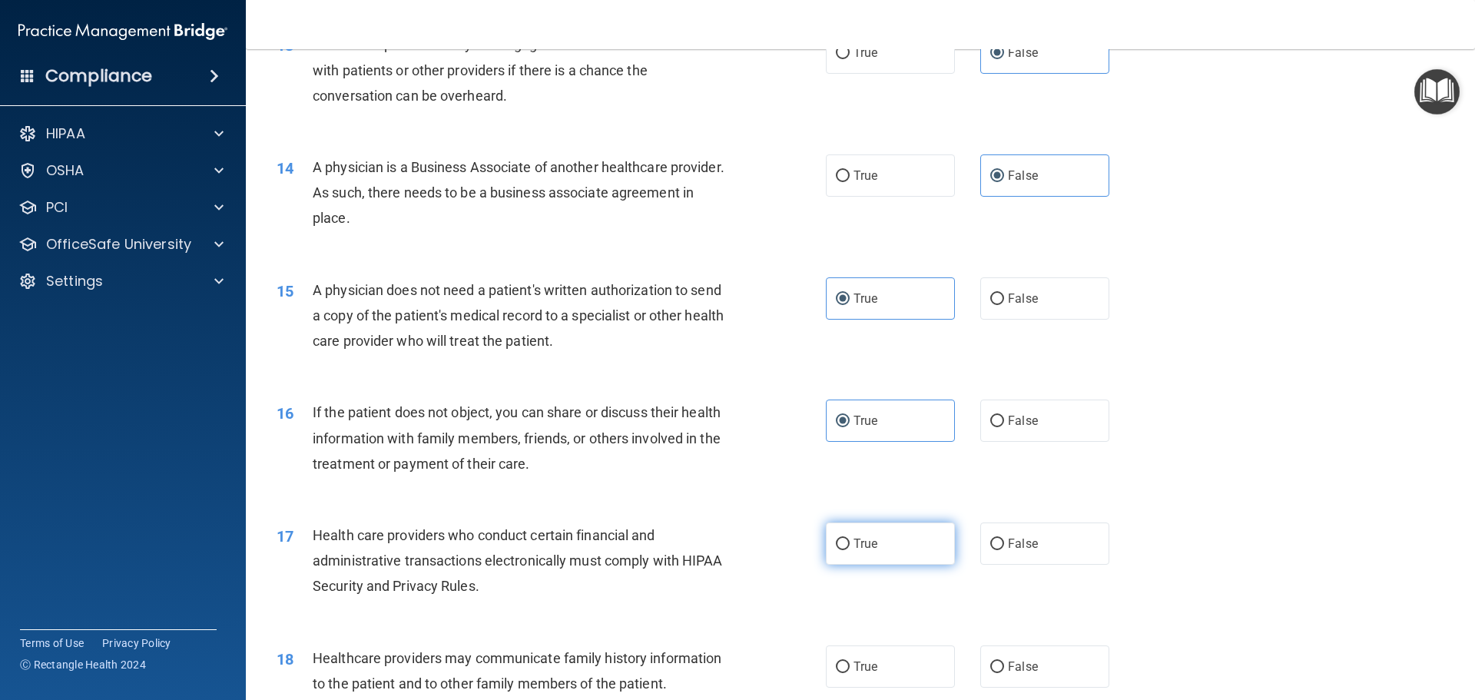
click at [865, 546] on span "True" at bounding box center [866, 543] width 24 height 15
click at [850, 546] on input "True" at bounding box center [843, 545] width 14 height 12
radio input "true"
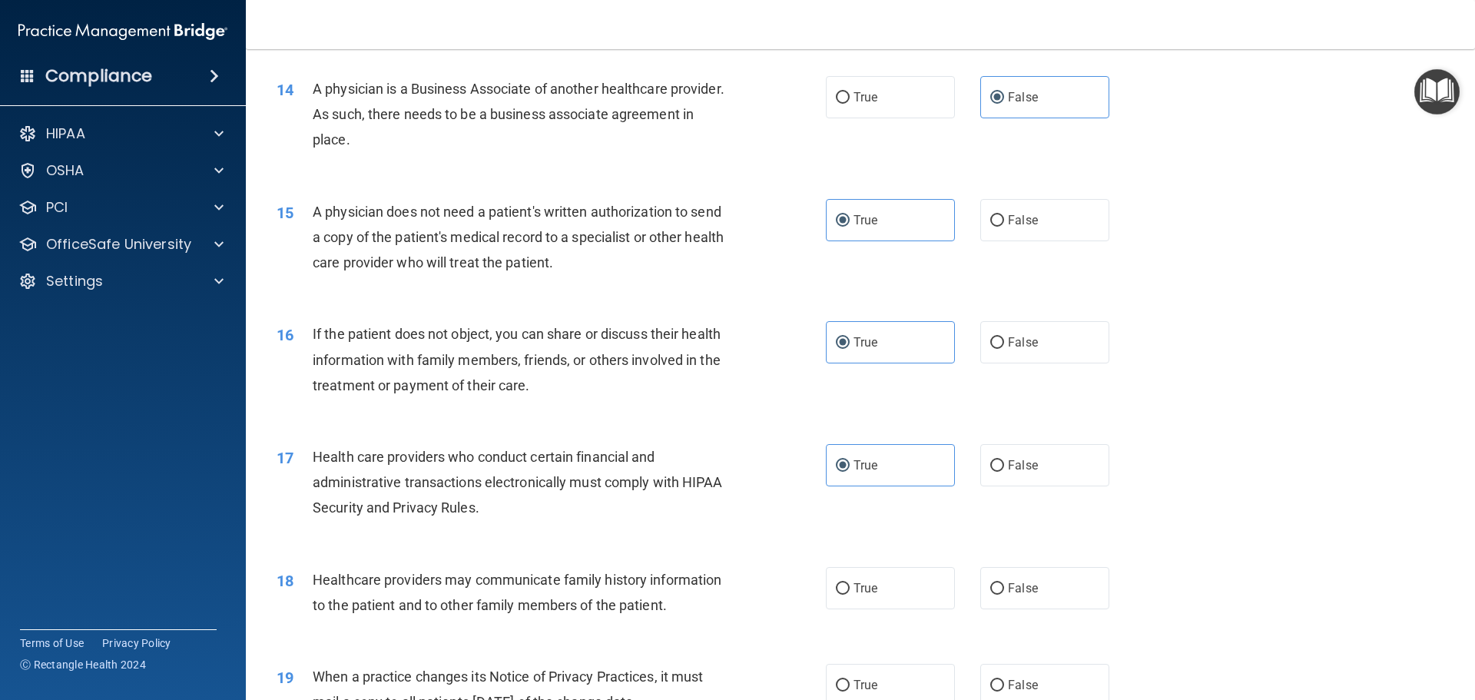
scroll to position [1691, 0]
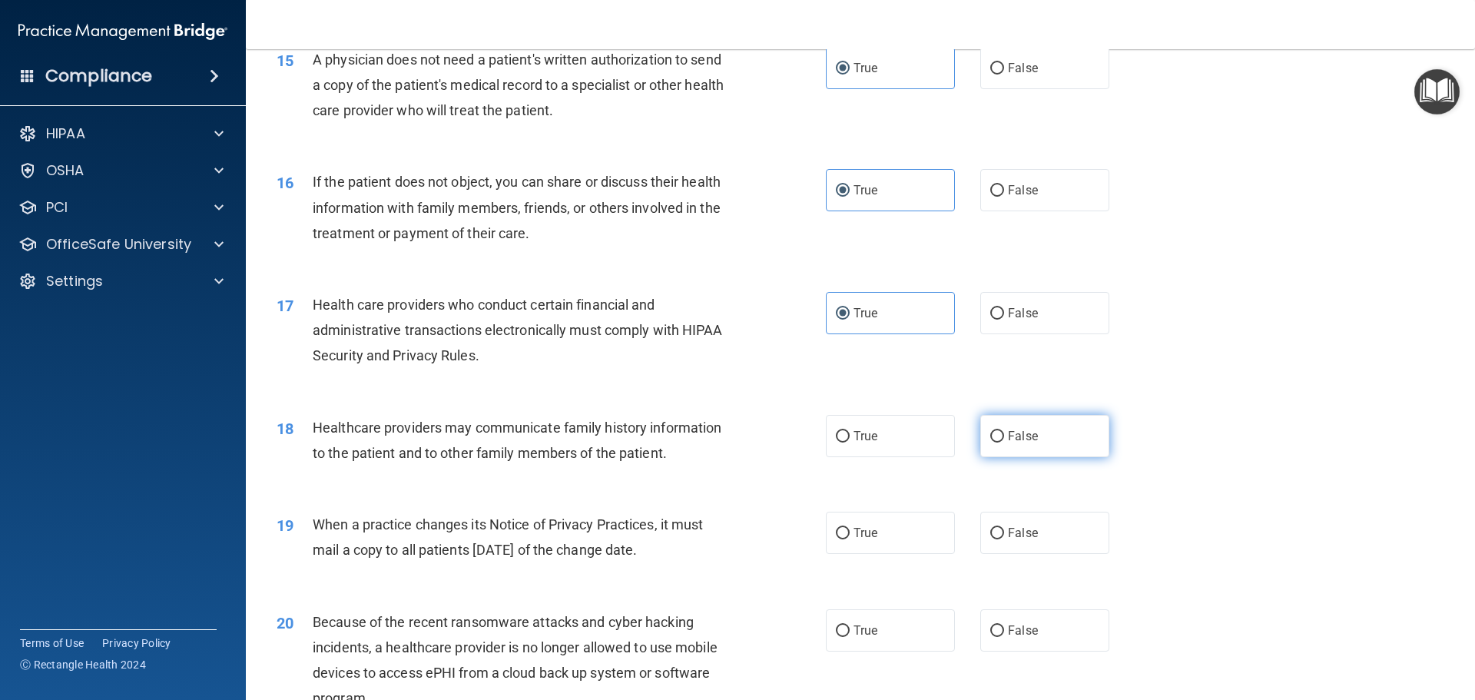
click at [1008, 433] on span "False" at bounding box center [1023, 436] width 30 height 15
click at [1003, 433] on input "False" at bounding box center [998, 437] width 14 height 12
radio input "true"
click at [987, 544] on label "False" at bounding box center [1045, 533] width 129 height 42
click at [991, 539] on input "False" at bounding box center [998, 534] width 14 height 12
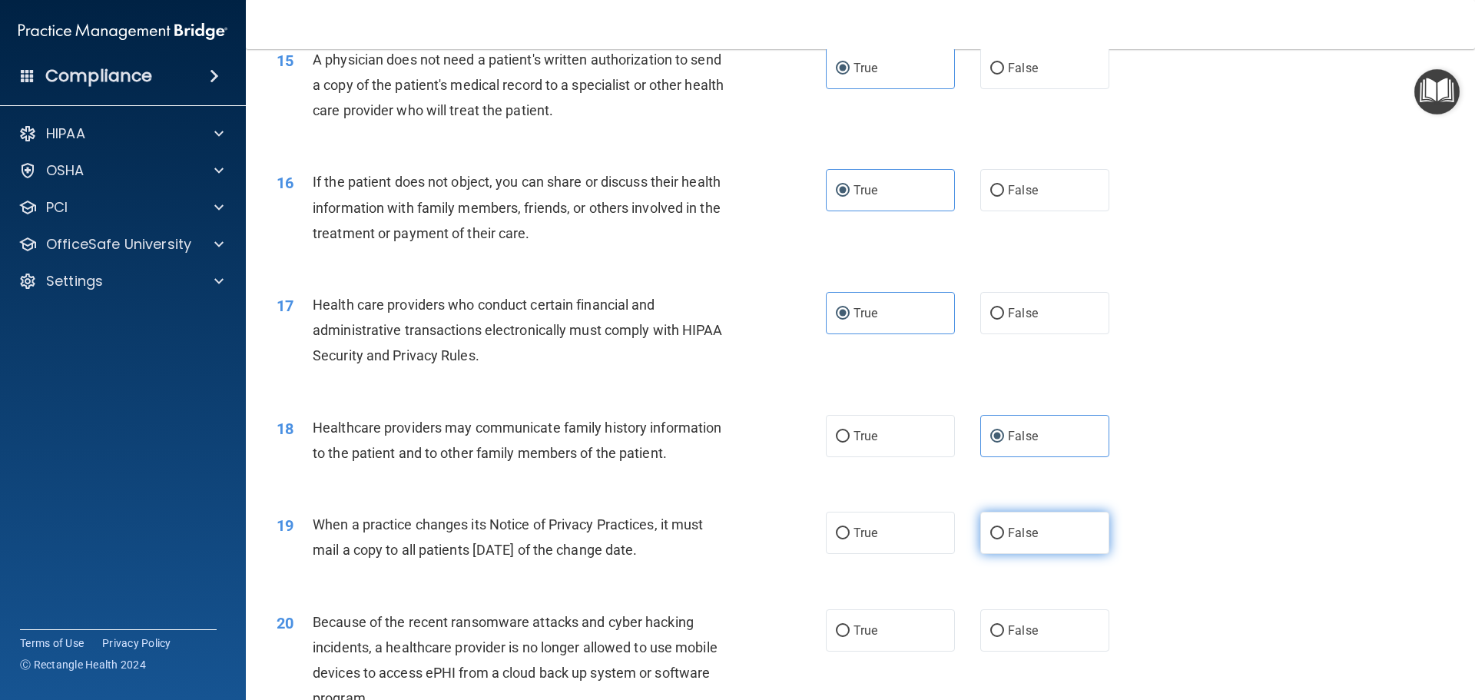
radio input "true"
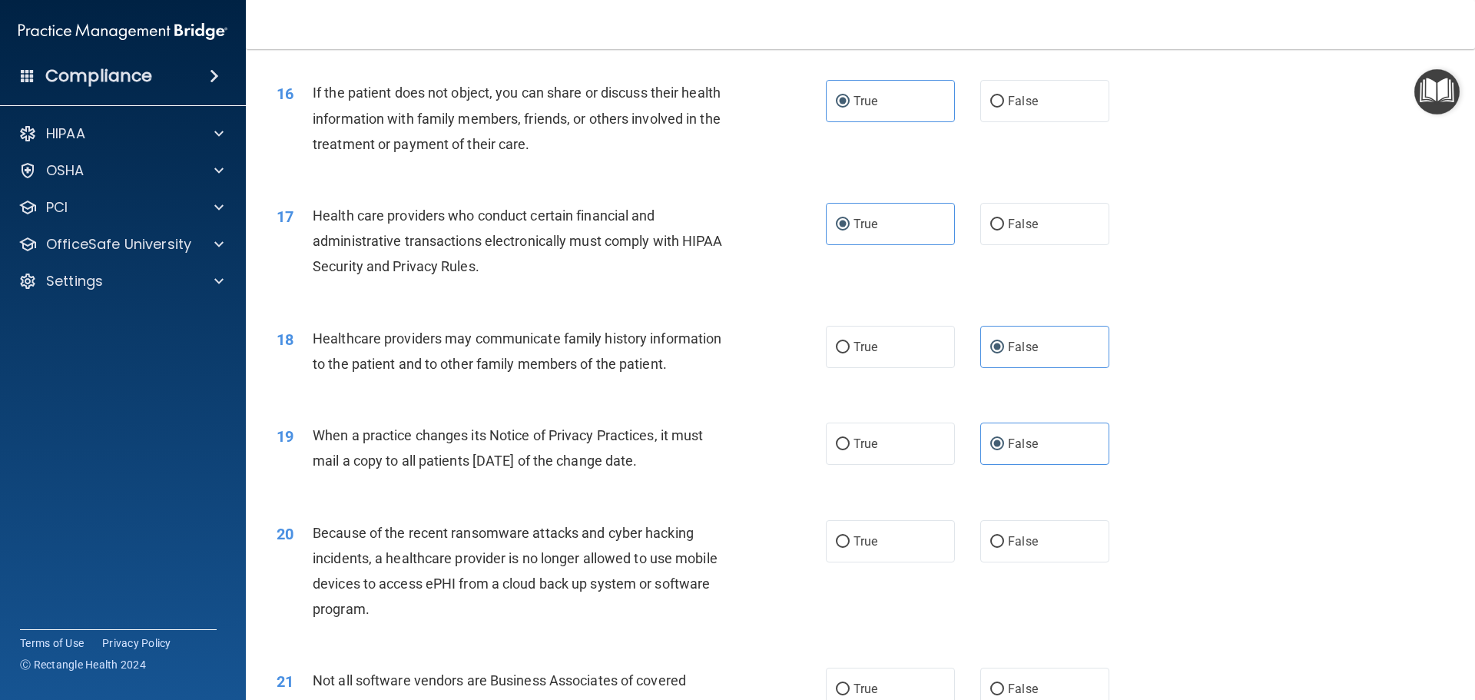
scroll to position [1998, 0]
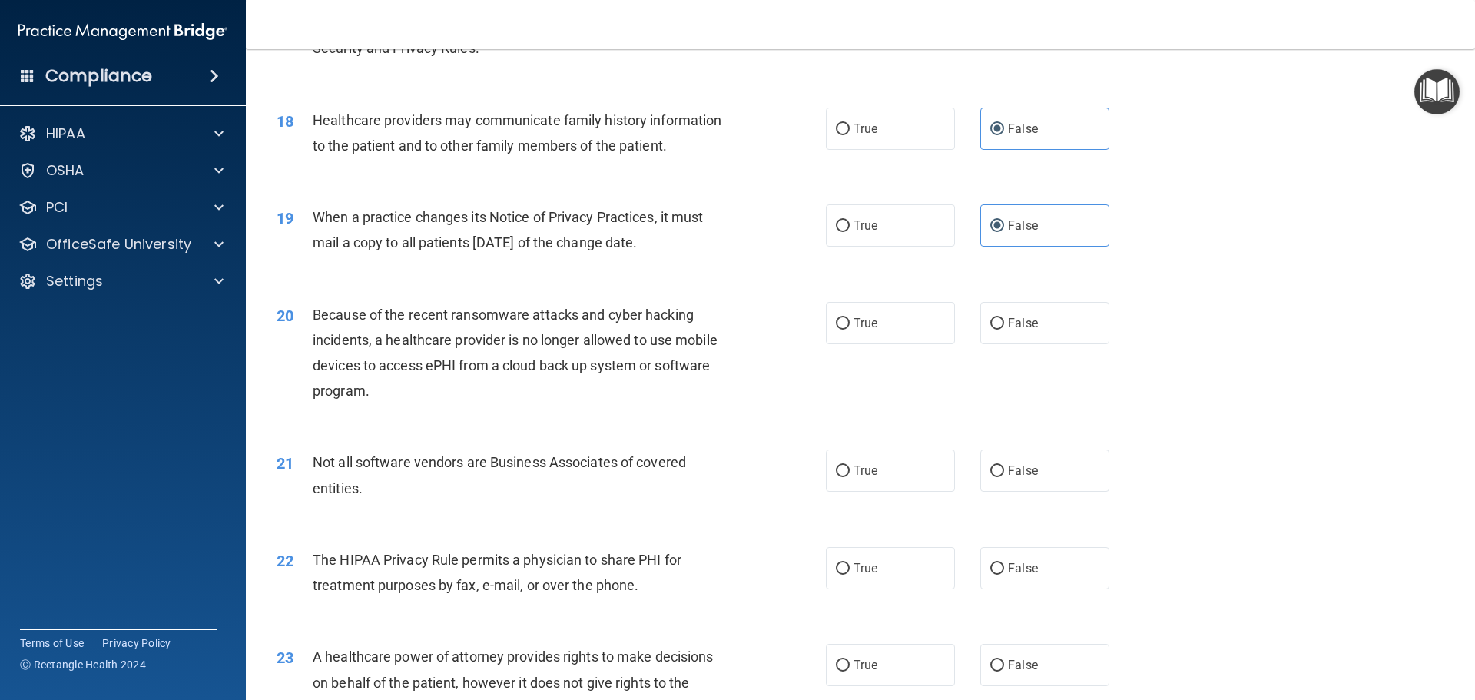
drag, startPoint x: 1015, startPoint y: 330, endPoint x: 892, endPoint y: 344, distance: 123.7
click at [1009, 330] on label "False" at bounding box center [1045, 323] width 129 height 42
click at [846, 465] on label "True" at bounding box center [890, 471] width 129 height 42
click at [846, 466] on input "True" at bounding box center [843, 472] width 14 height 12
radio input "true"
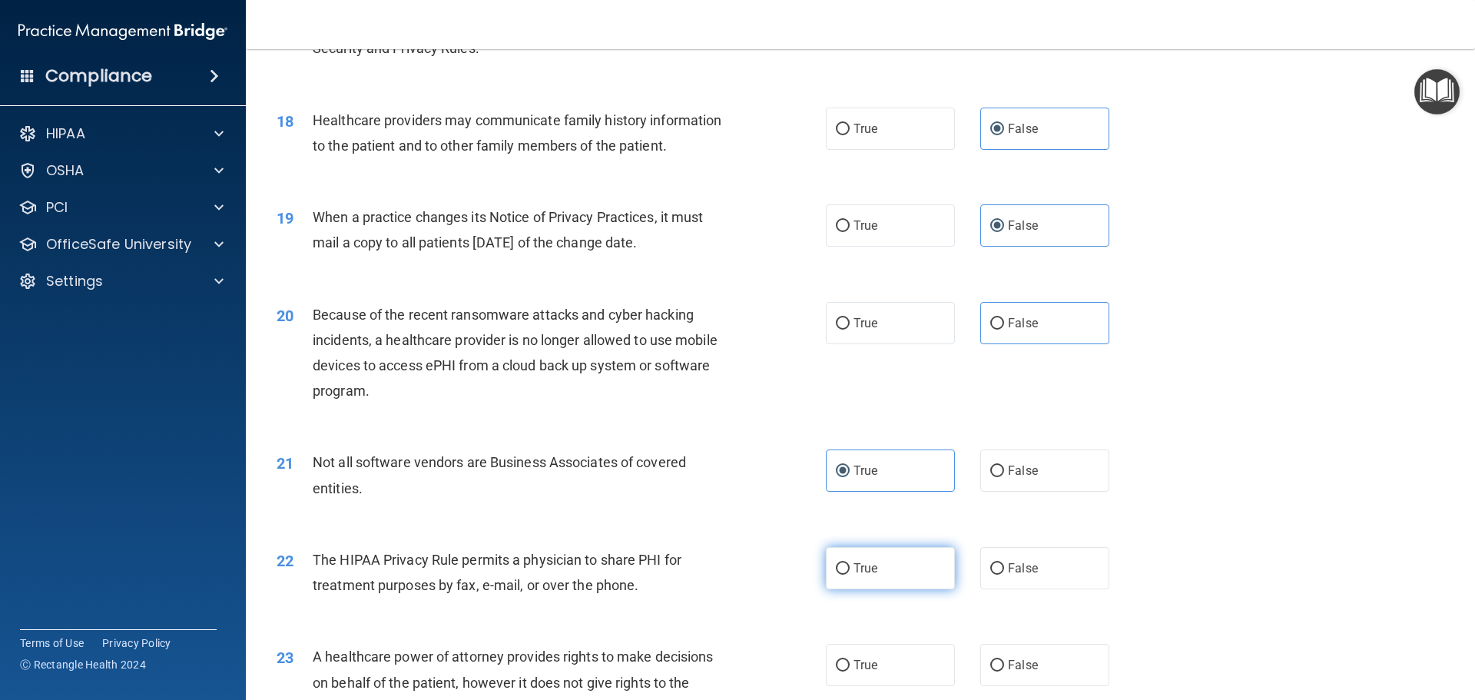
click at [867, 559] on label "True" at bounding box center [890, 568] width 129 height 42
click at [850, 563] on input "True" at bounding box center [843, 569] width 14 height 12
radio input "true"
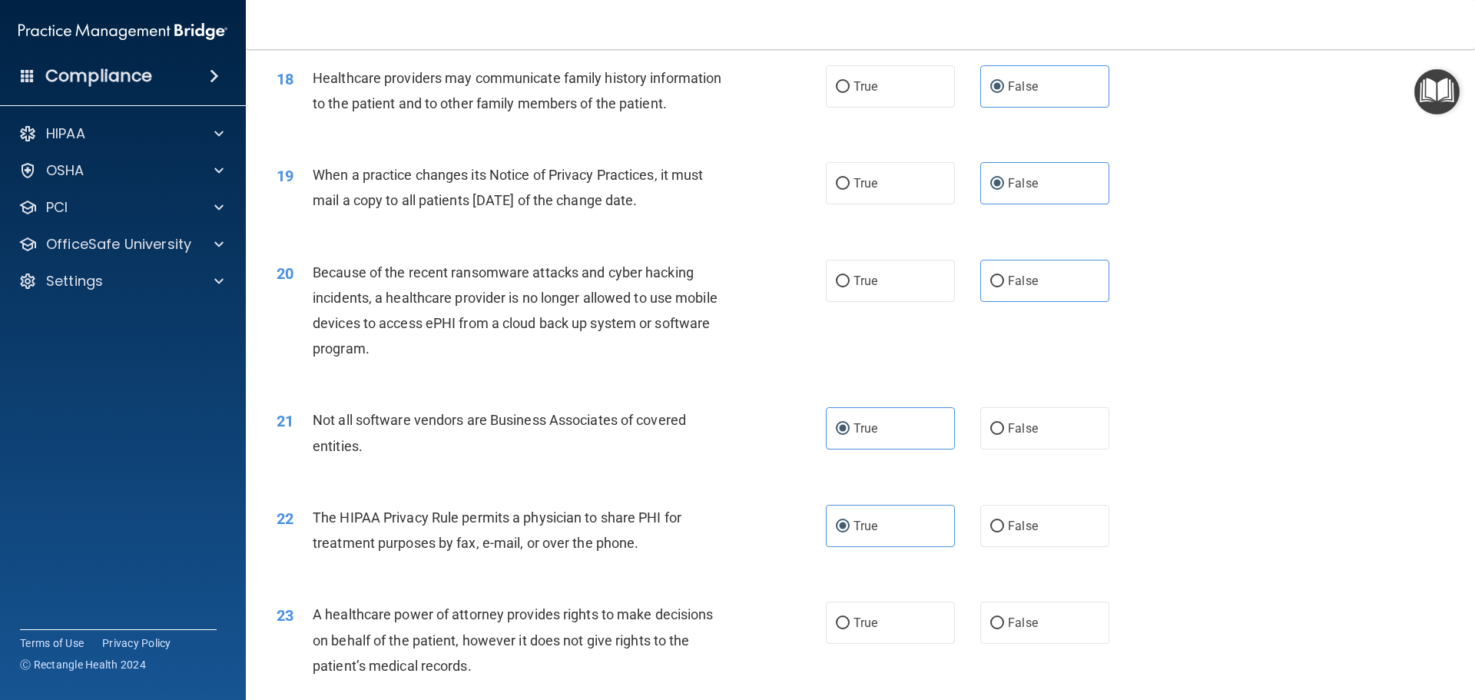
scroll to position [2075, 0]
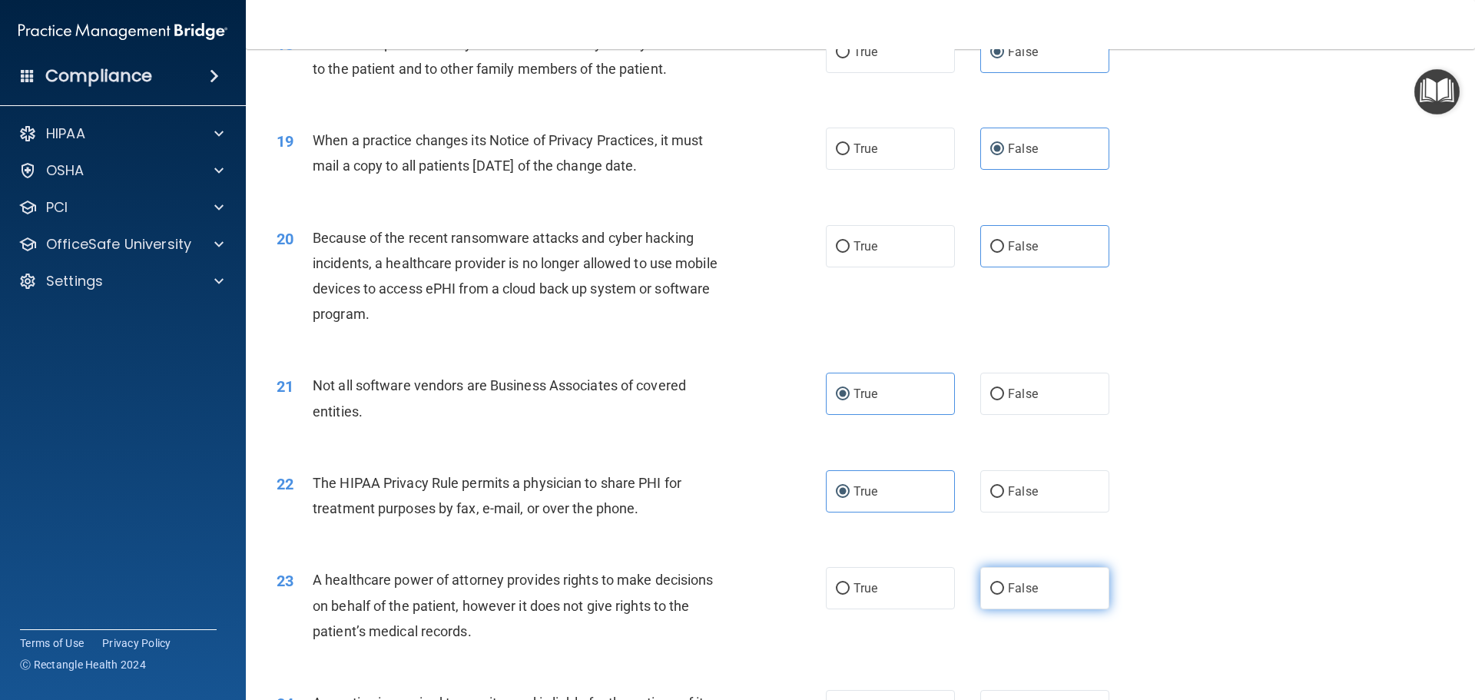
click at [991, 583] on input "False" at bounding box center [998, 589] width 14 height 12
radio input "true"
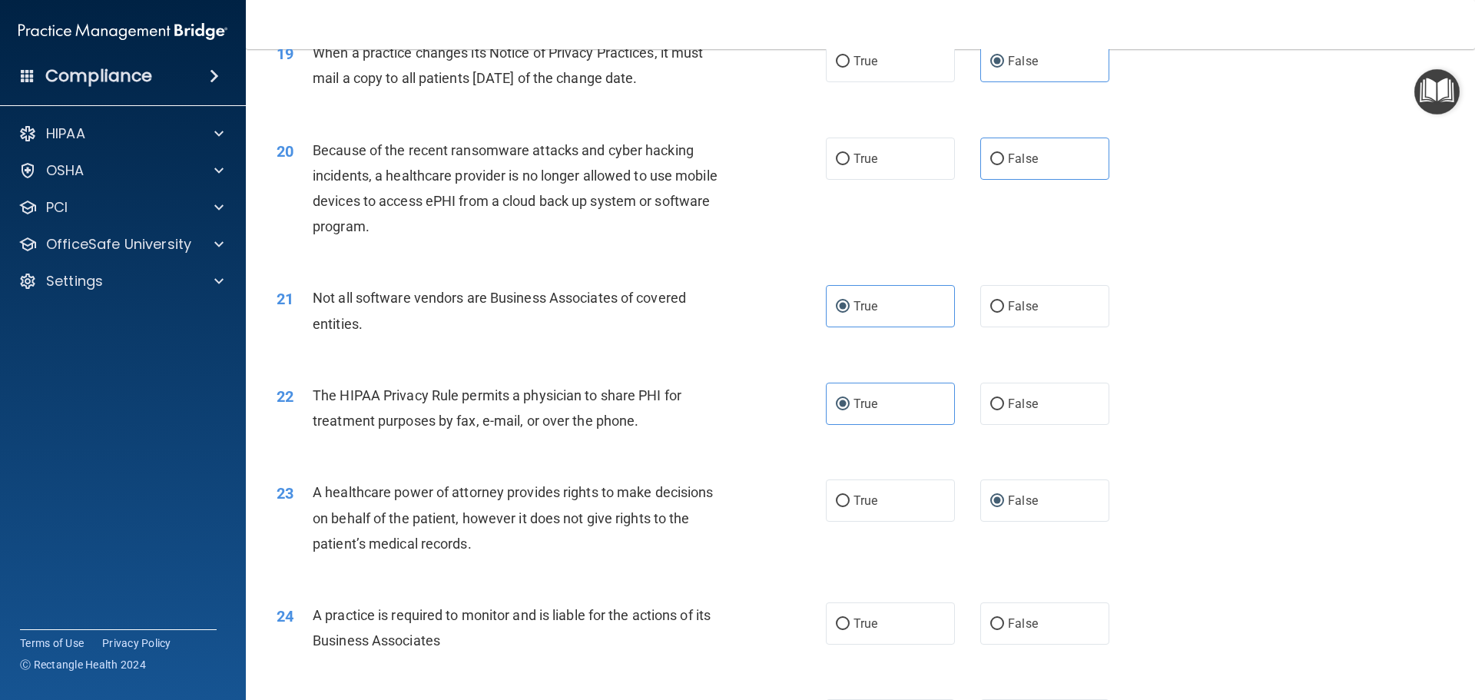
scroll to position [2229, 0]
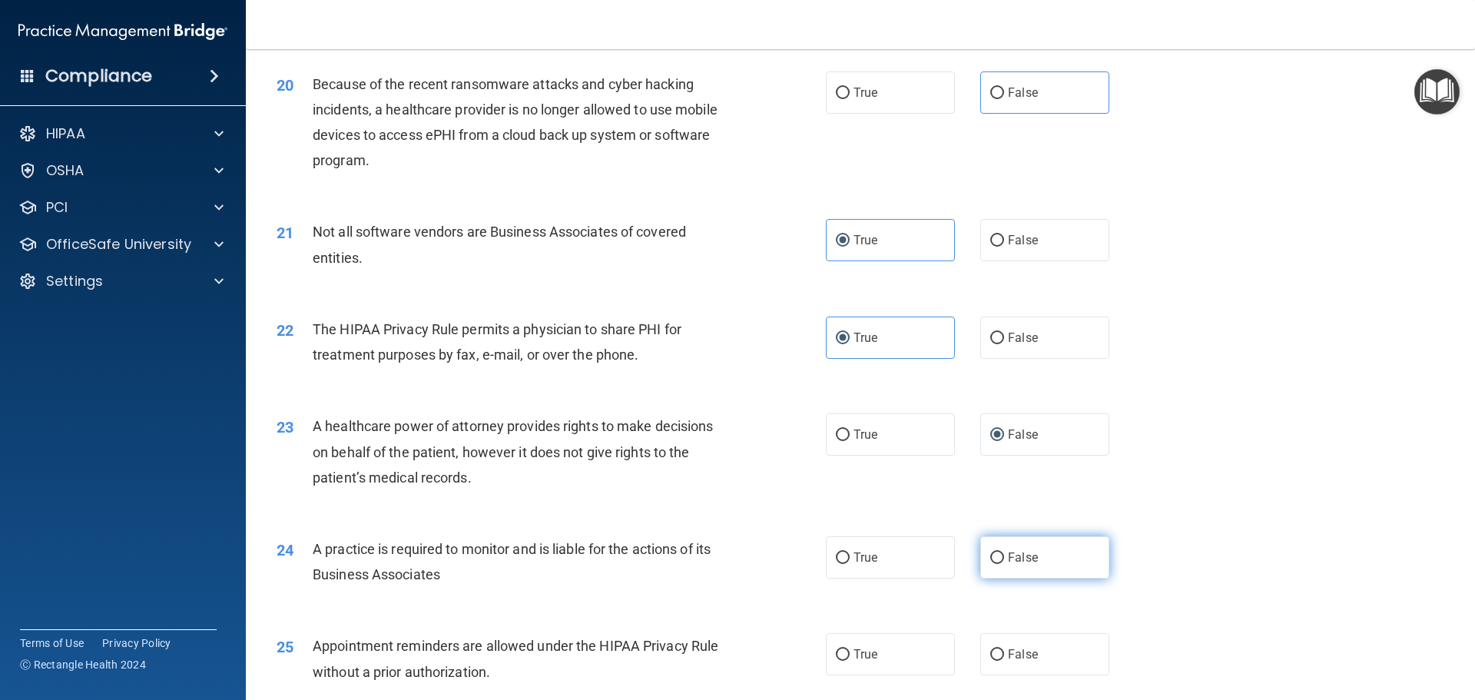
click at [1008, 559] on span "False" at bounding box center [1023, 557] width 30 height 15
click at [1004, 559] on input "False" at bounding box center [998, 559] width 14 height 12
radio input "true"
click at [855, 656] on span "True" at bounding box center [866, 654] width 24 height 15
click at [850, 656] on input "True" at bounding box center [843, 655] width 14 height 12
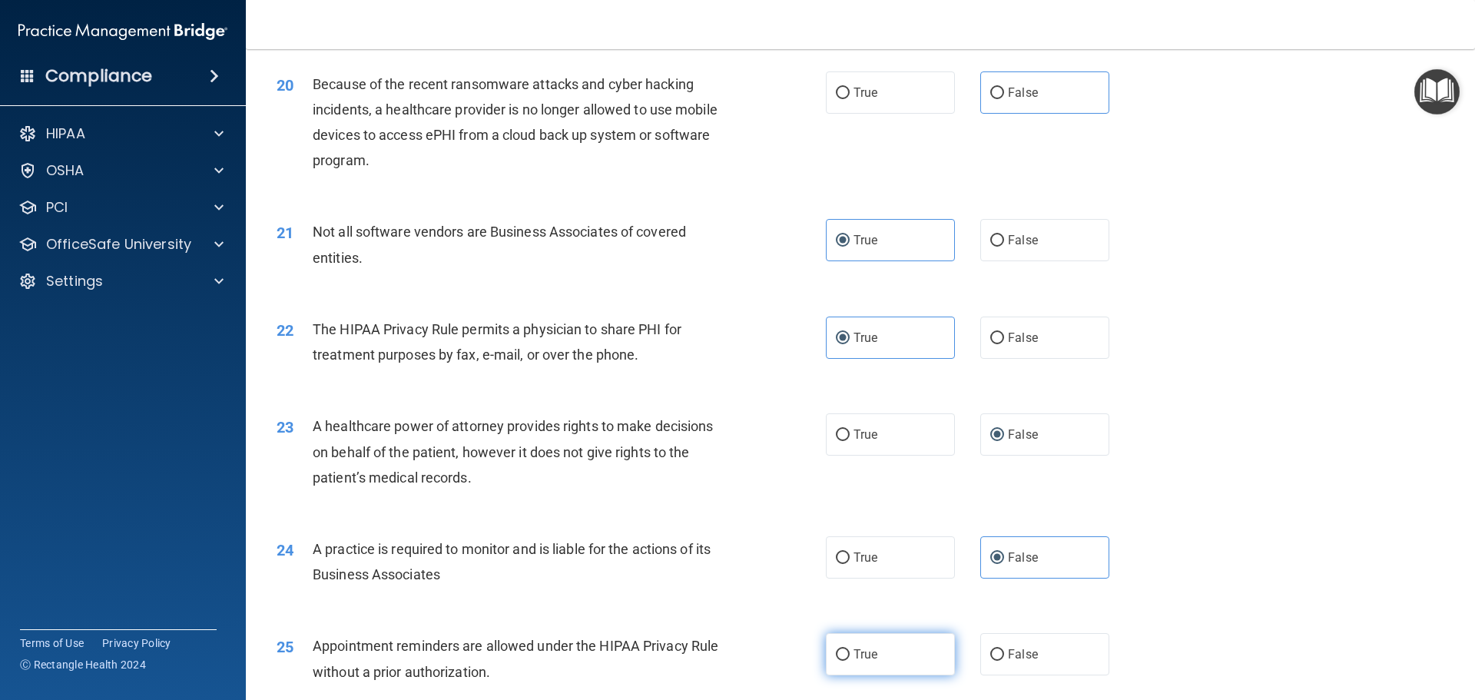
radio input "true"
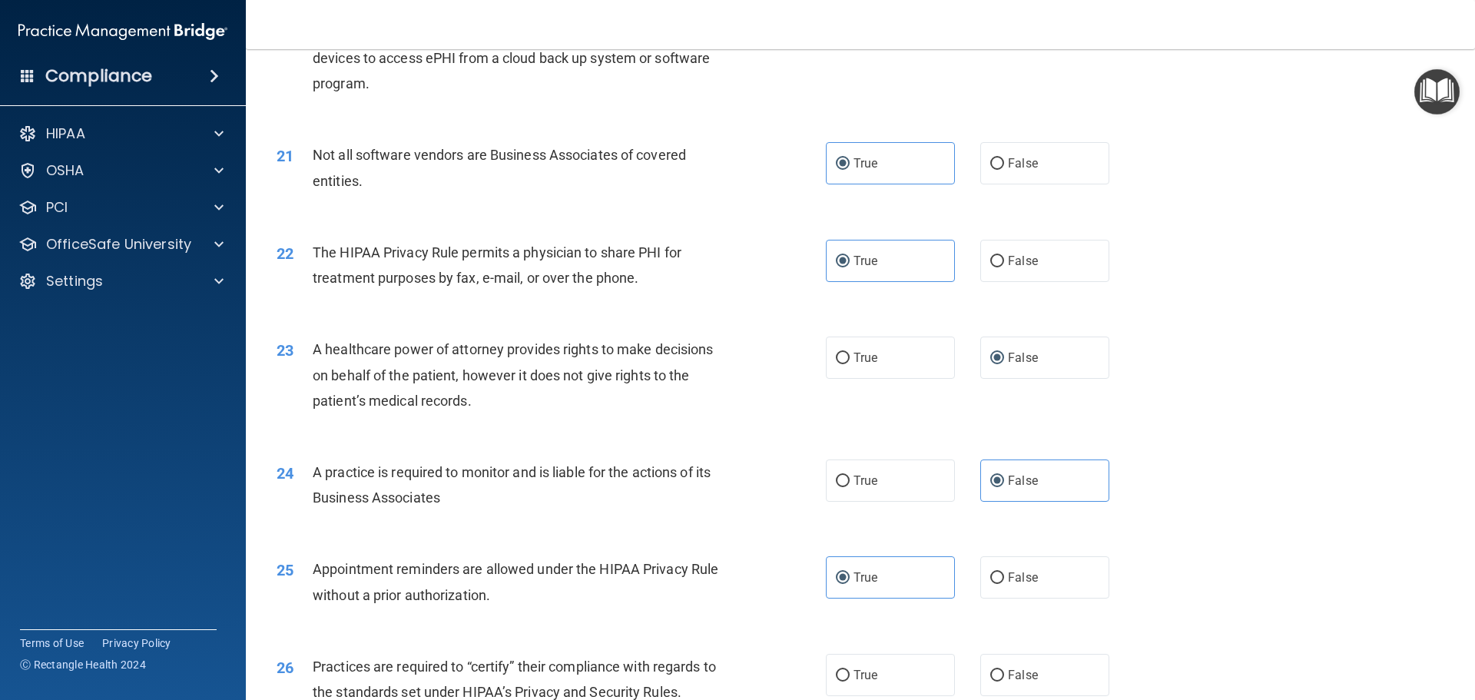
scroll to position [2536, 0]
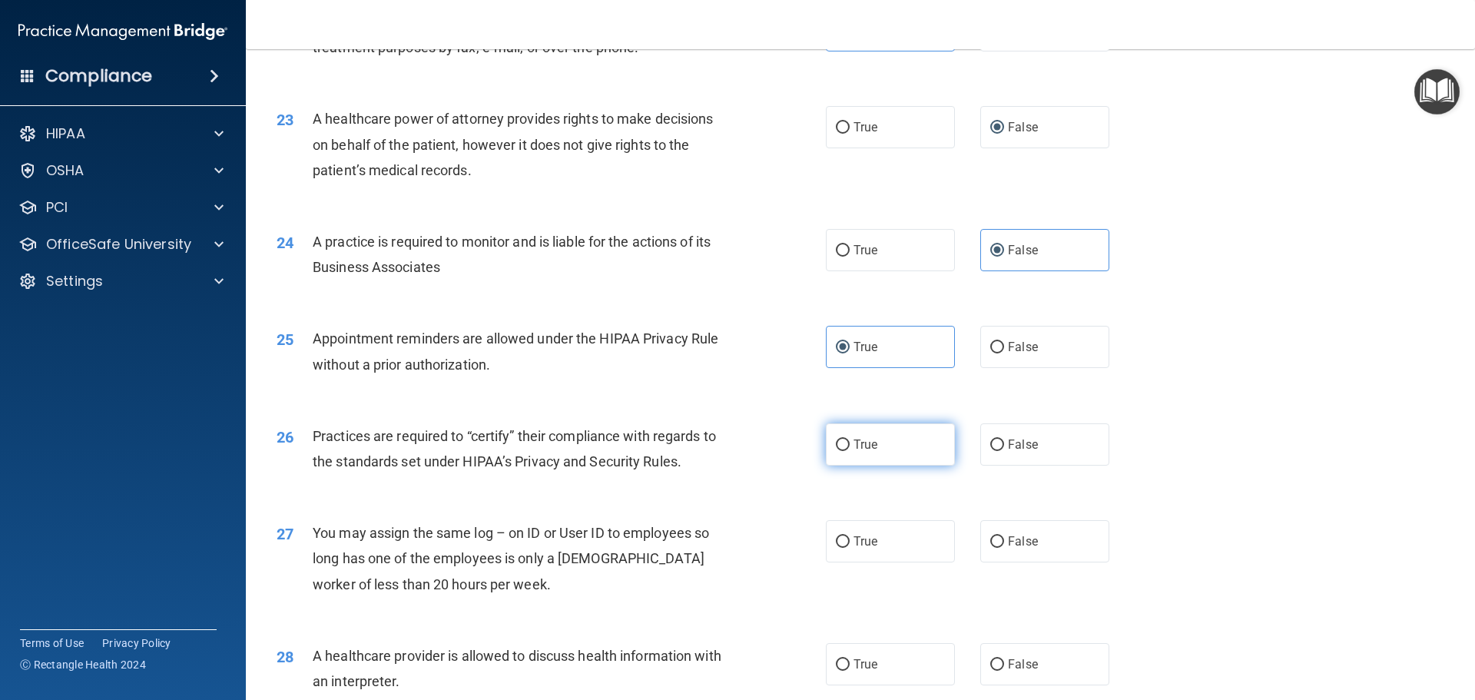
click at [879, 454] on label "True" at bounding box center [890, 444] width 129 height 42
click at [850, 451] on input "True" at bounding box center [843, 446] width 14 height 12
radio input "true"
click at [1014, 446] on span "False" at bounding box center [1023, 444] width 30 height 15
click at [1004, 446] on input "False" at bounding box center [998, 446] width 14 height 12
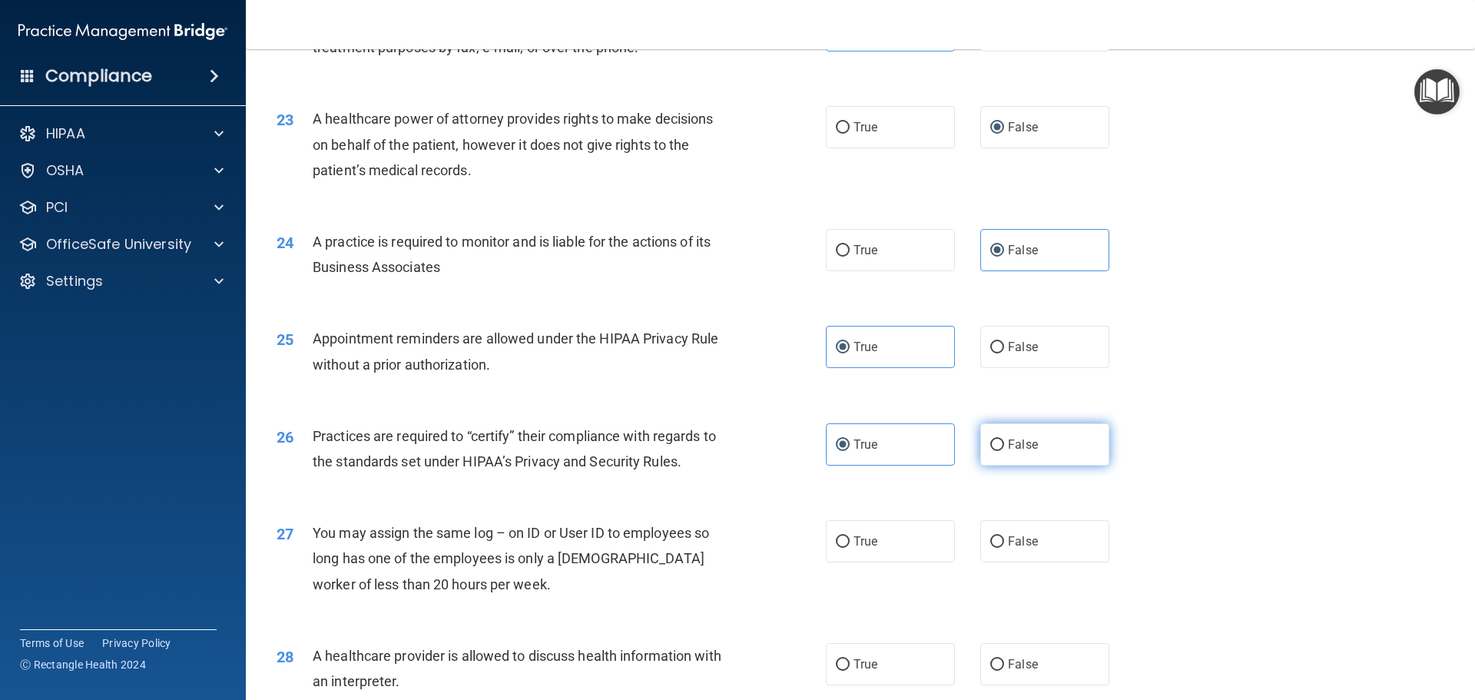
radio input "true"
radio input "false"
click at [1063, 547] on label "False" at bounding box center [1045, 541] width 129 height 42
click at [1004, 547] on input "False" at bounding box center [998, 542] width 14 height 12
radio input "true"
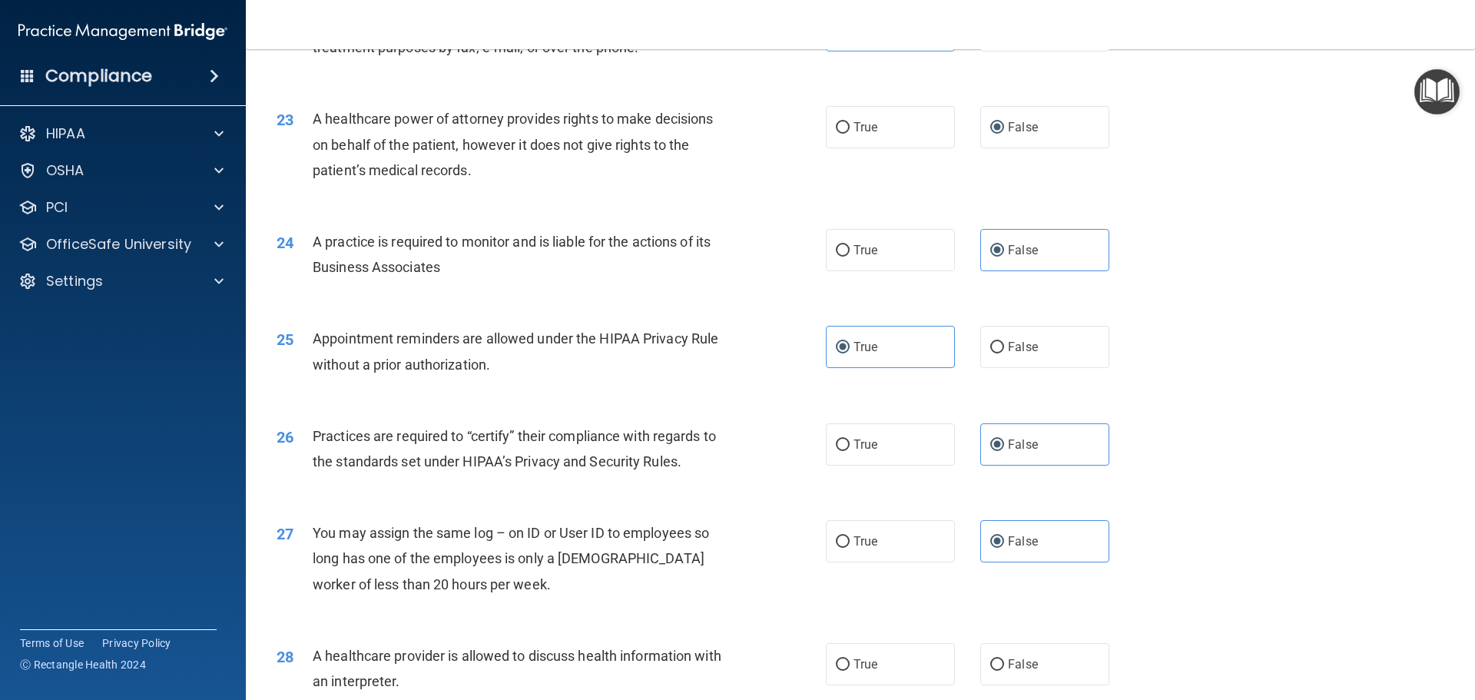
scroll to position [2690, 0]
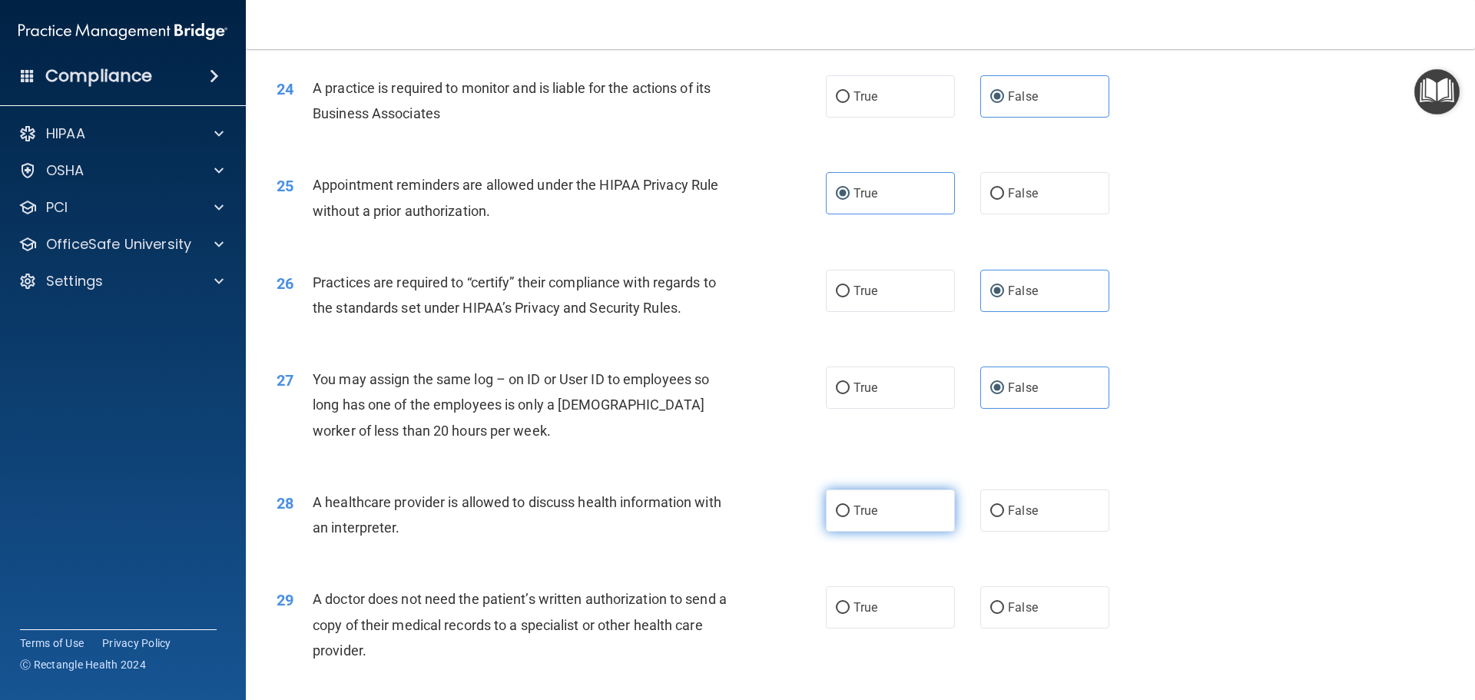
click at [881, 516] on label "True" at bounding box center [890, 511] width 129 height 42
click at [850, 516] on input "True" at bounding box center [843, 512] width 14 height 12
radio input "true"
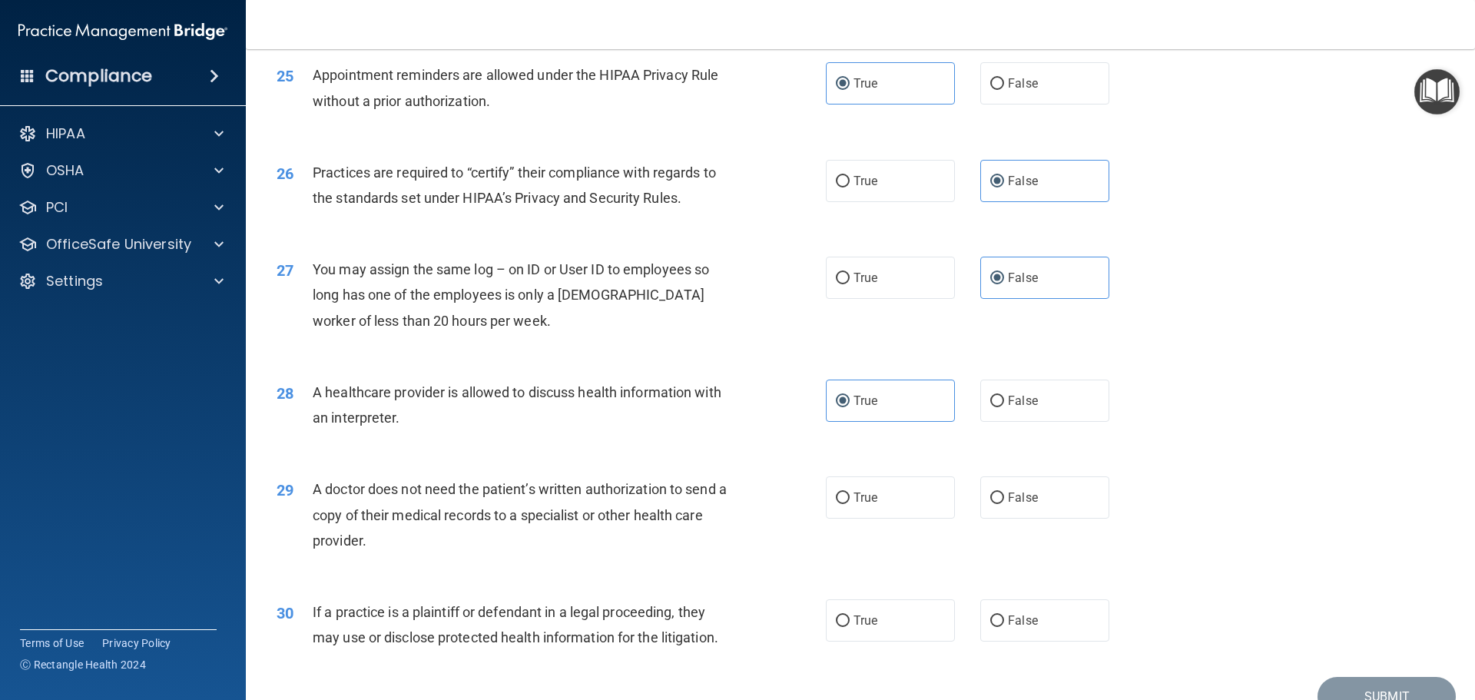
scroll to position [2800, 0]
click at [875, 498] on label "True" at bounding box center [890, 497] width 129 height 42
click at [850, 498] on input "True" at bounding box center [843, 498] width 14 height 12
radio input "true"
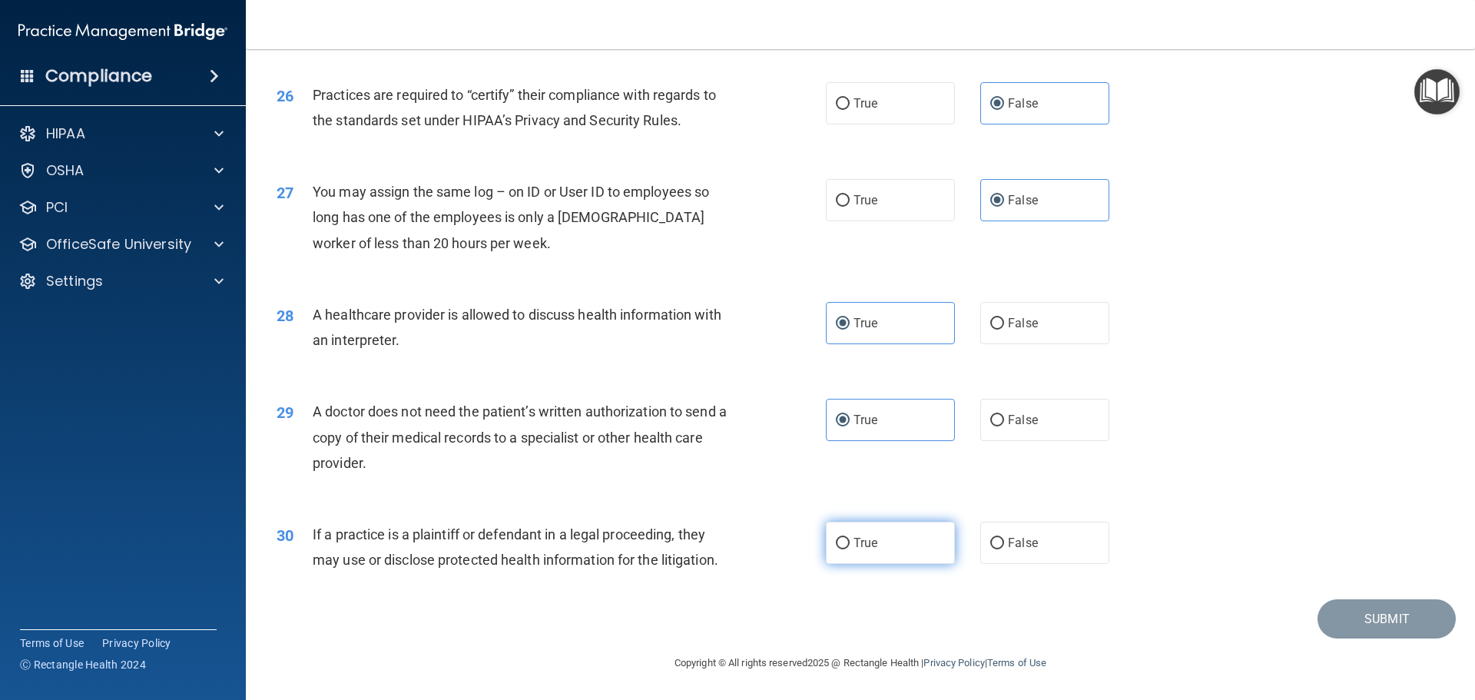
click at [838, 542] on input "True" at bounding box center [843, 544] width 14 height 12
radio input "true"
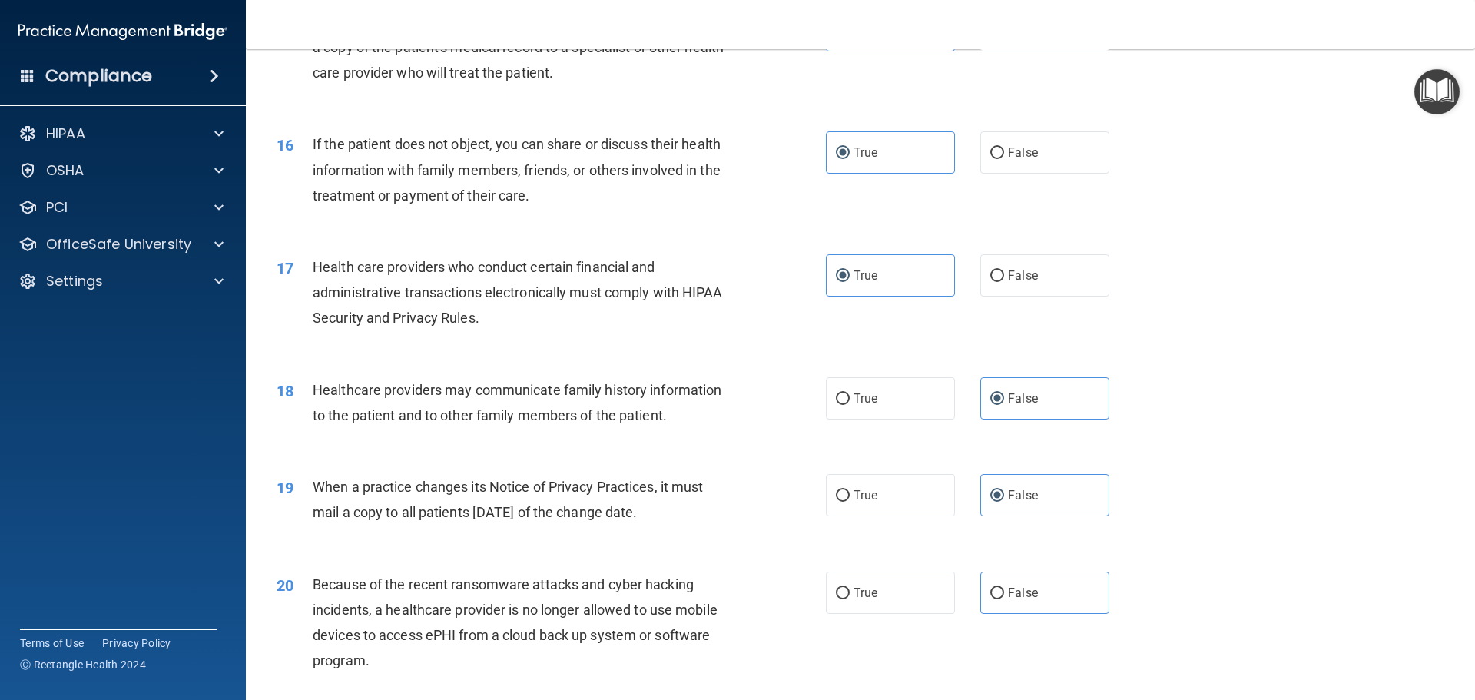
scroll to position [1737, 0]
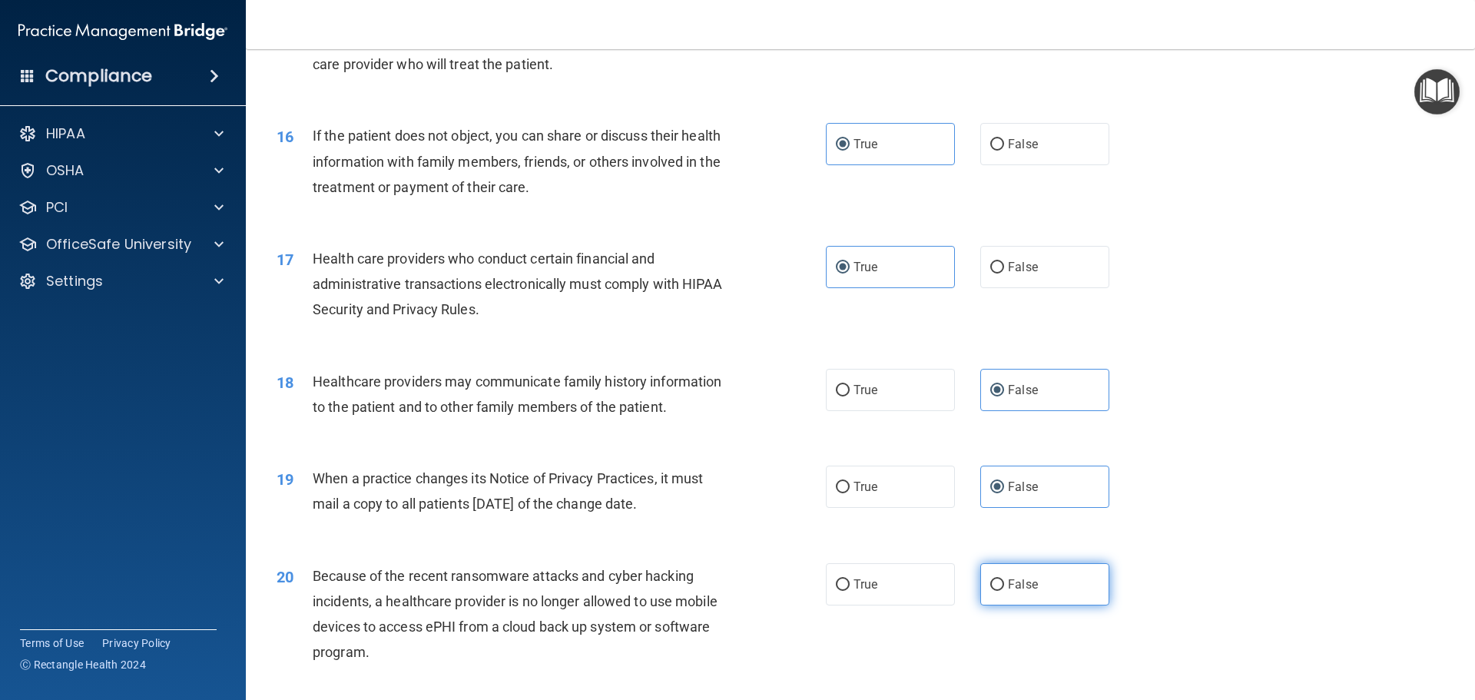
click at [1008, 589] on span "False" at bounding box center [1023, 584] width 30 height 15
click at [1003, 589] on input "False" at bounding box center [998, 585] width 14 height 12
radio input "true"
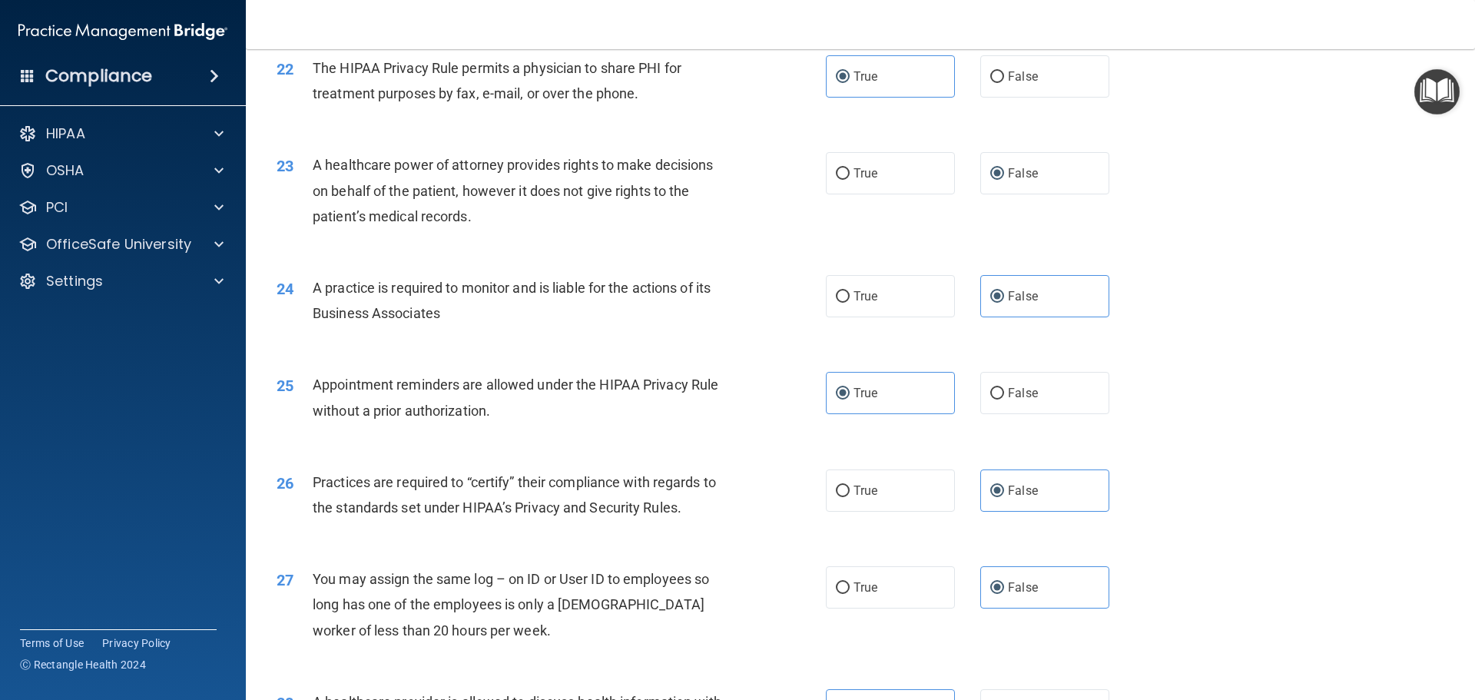
scroll to position [2877, 0]
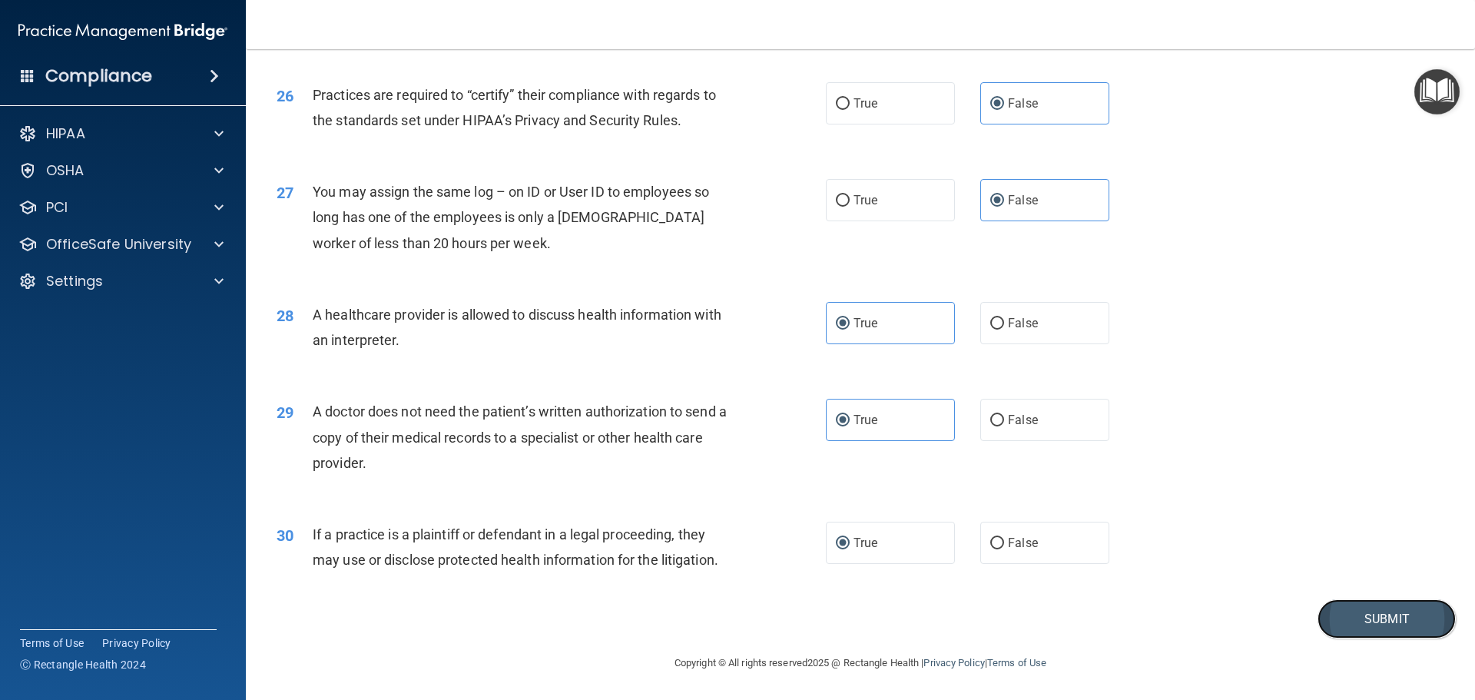
click at [1341, 616] on button "Submit" at bounding box center [1387, 618] width 138 height 39
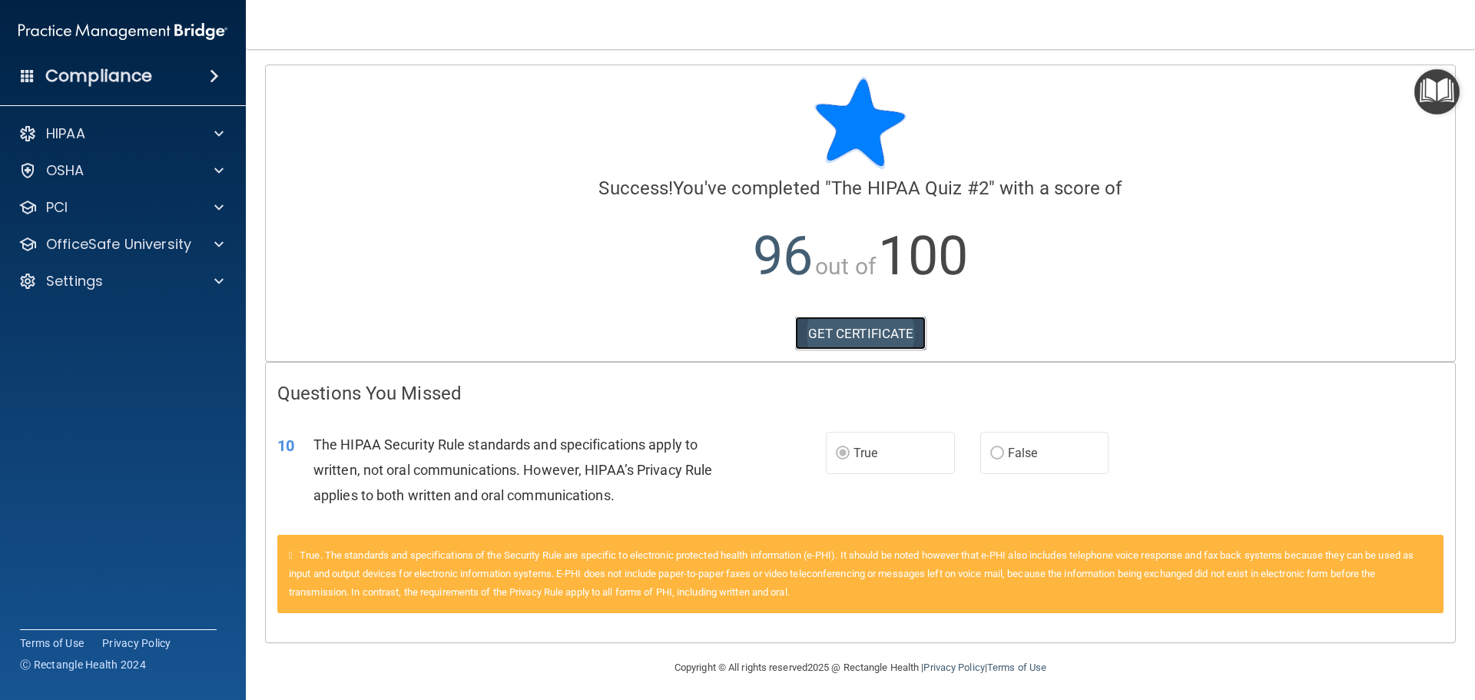
click at [845, 335] on link "GET CERTIFICATE" at bounding box center [860, 334] width 131 height 34
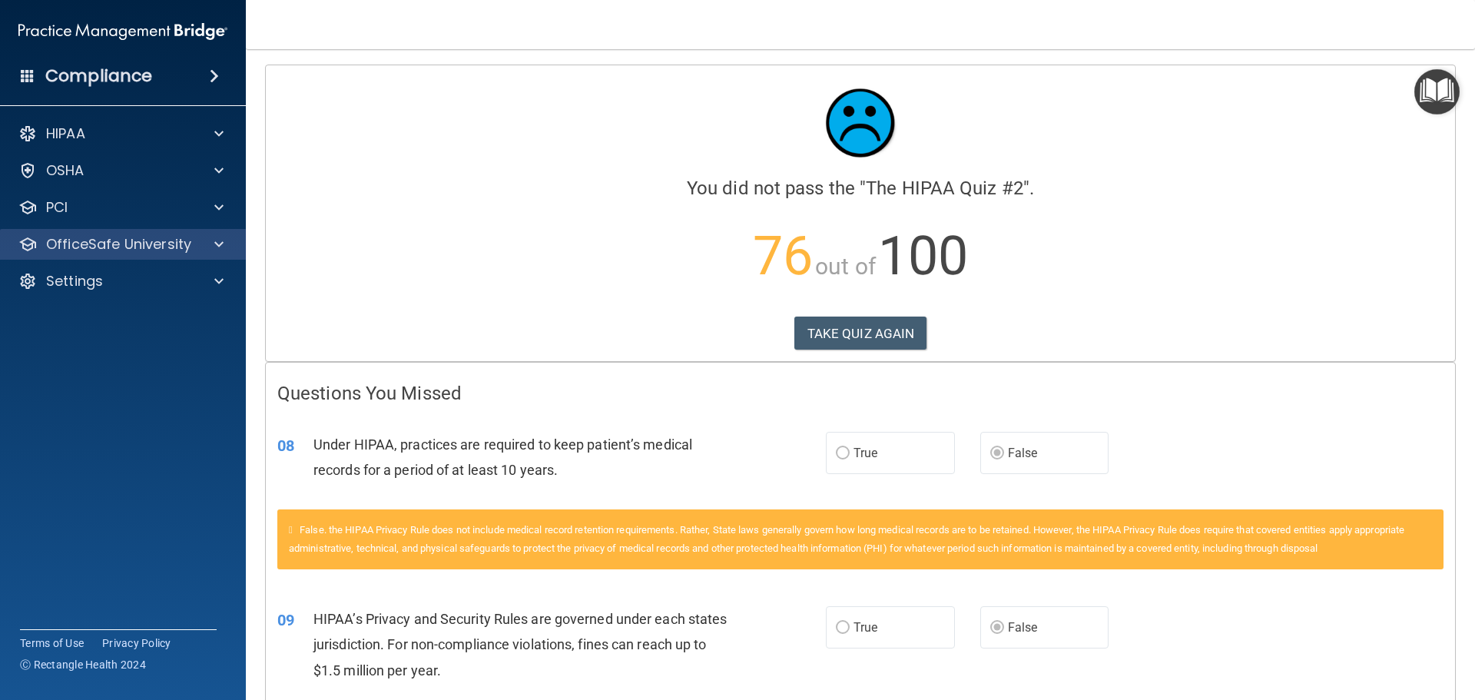
click at [188, 254] on div "OfficeSafe University" at bounding box center [123, 244] width 247 height 31
click at [223, 247] on span at bounding box center [218, 244] width 9 height 18
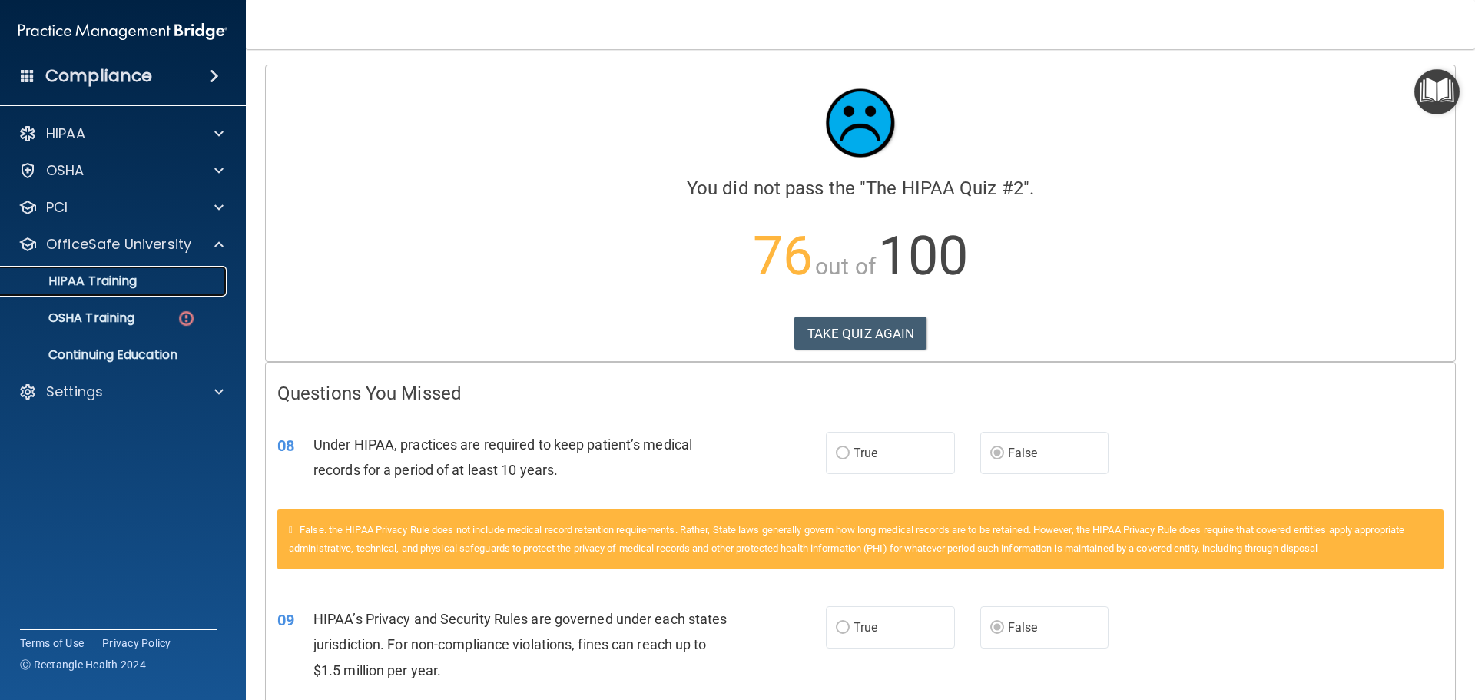
click at [116, 281] on p "HIPAA Training" at bounding box center [73, 281] width 127 height 15
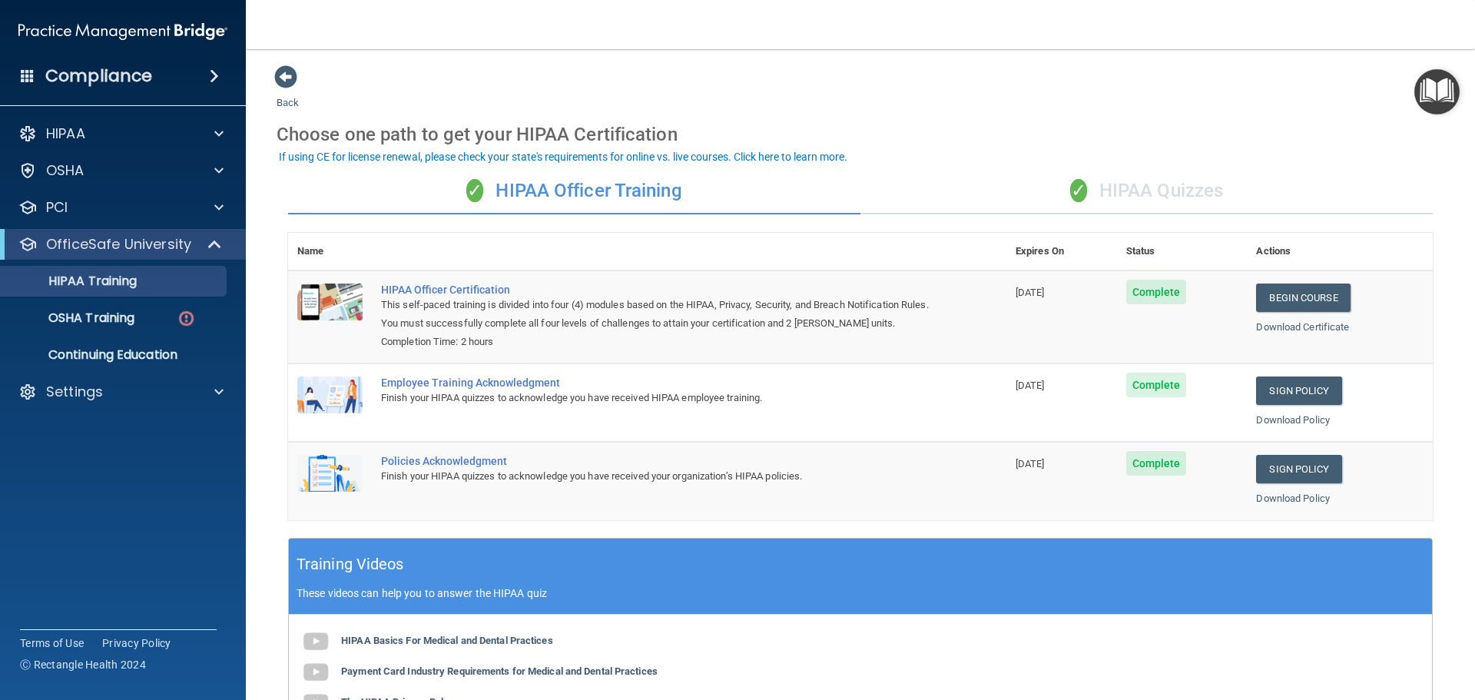
click at [1157, 199] on div "✓ HIPAA Quizzes" at bounding box center [1147, 191] width 573 height 46
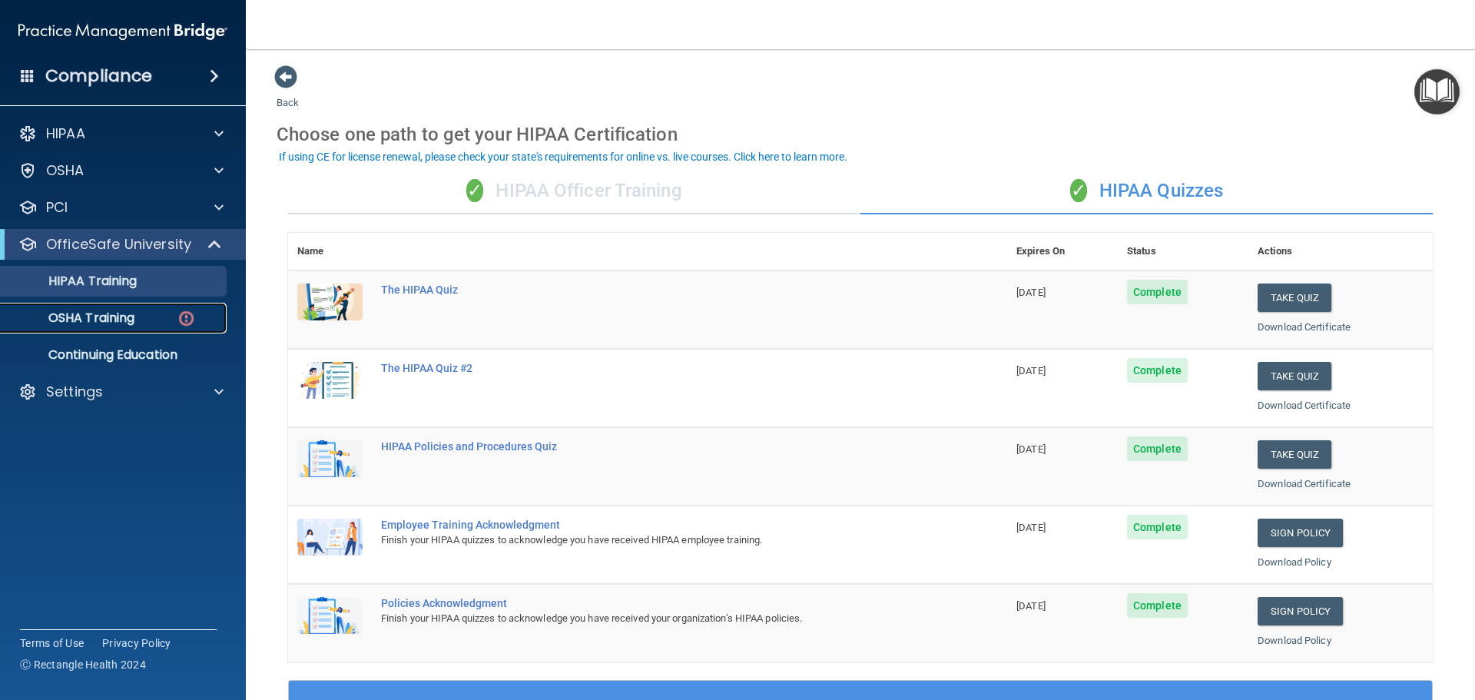
click at [101, 322] on p "OSHA Training" at bounding box center [72, 317] width 124 height 15
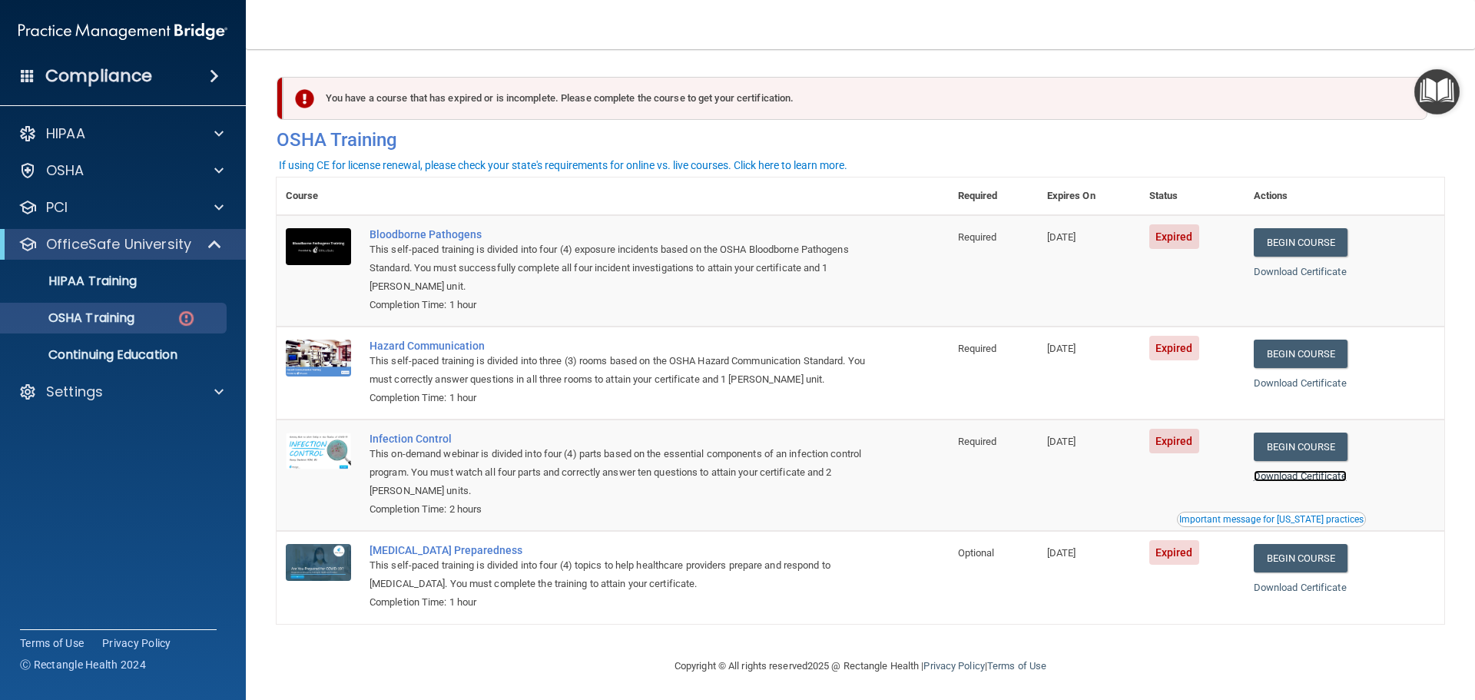
click at [1338, 481] on link "Download Certificate" at bounding box center [1300, 476] width 93 height 12
click at [386, 237] on div "Bloodborne Pathogens" at bounding box center [621, 234] width 503 height 12
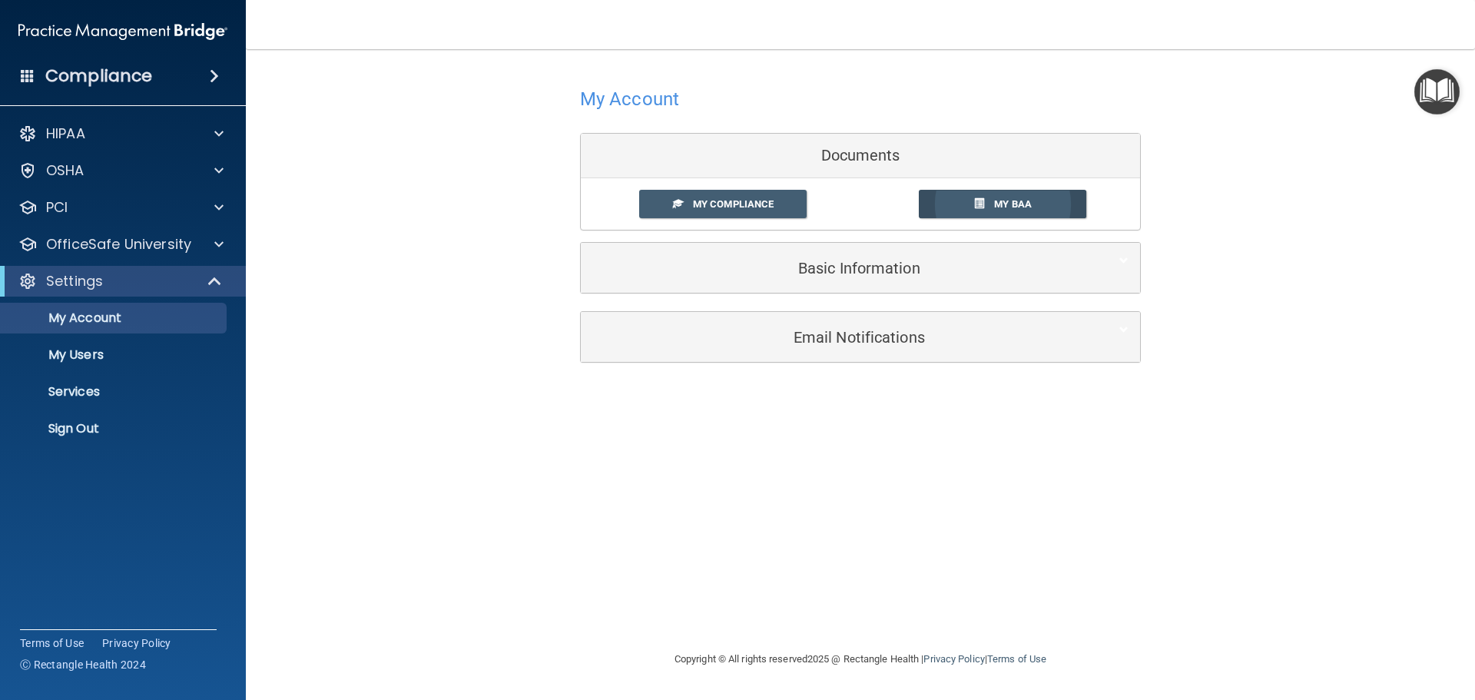
click at [1003, 209] on span "My BAA" at bounding box center [1013, 204] width 38 height 12
click at [752, 196] on link "My Compliance" at bounding box center [723, 204] width 168 height 28
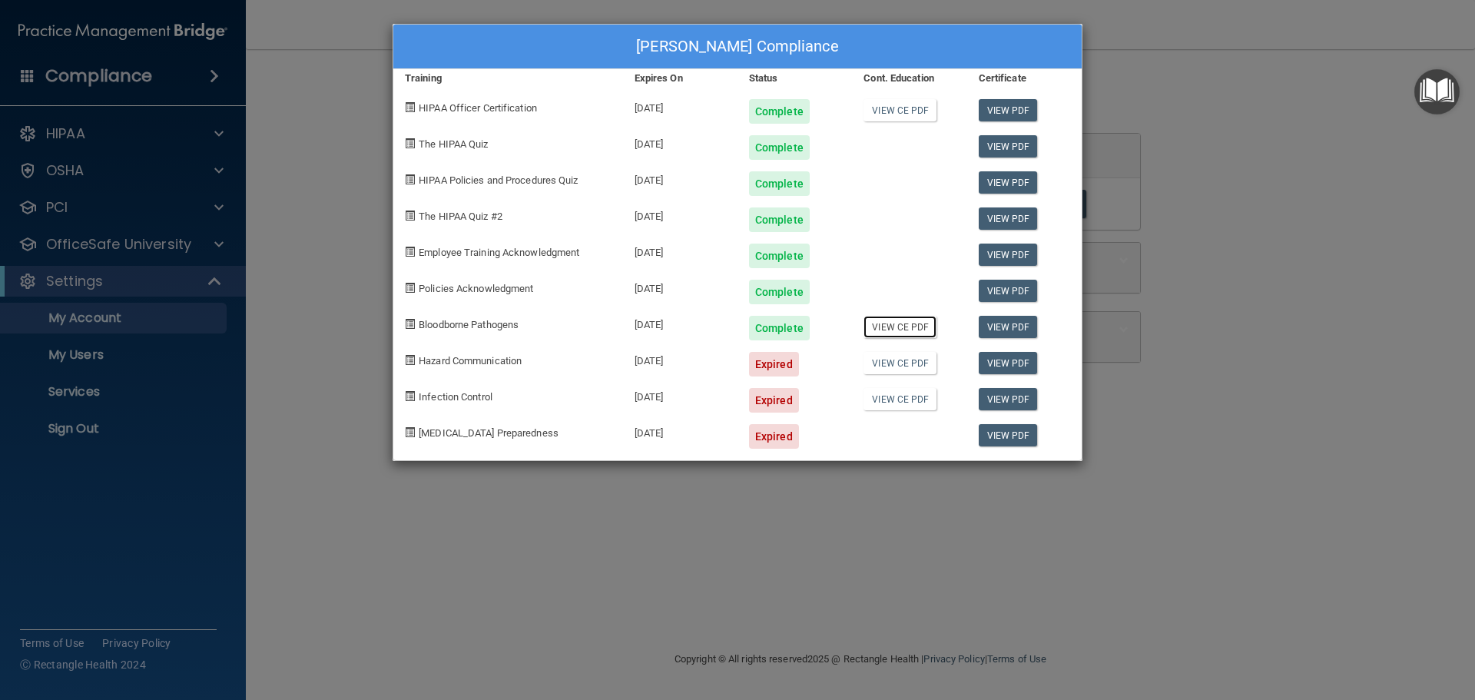
click at [903, 331] on link "View CE PDF" at bounding box center [900, 327] width 73 height 22
